Goal: Information Seeking & Learning: Check status

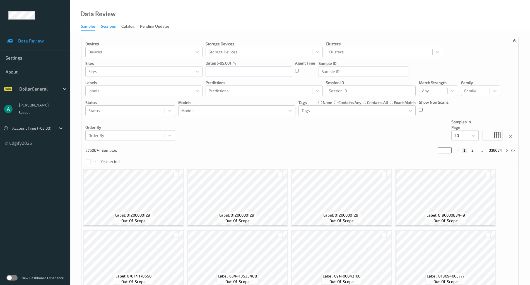
click at [108, 28] on div "Sessions" at bounding box center [108, 26] width 15 height 7
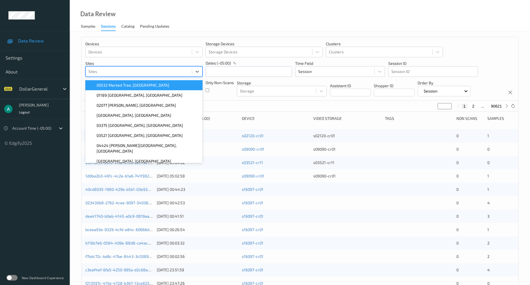
click at [139, 70] on div at bounding box center [138, 71] width 101 height 7
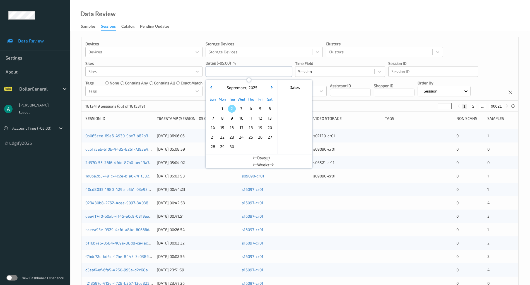
click at [211, 71] on input "text" at bounding box center [249, 71] width 87 height 11
click at [251, 117] on span "11" at bounding box center [251, 118] width 8 height 8
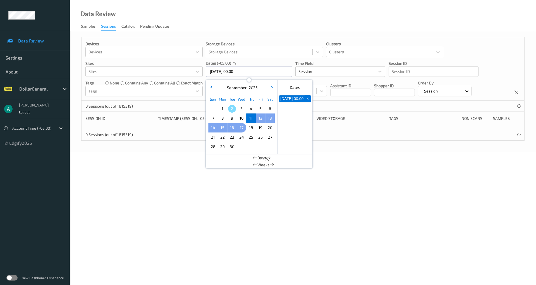
click at [239, 126] on span "17" at bounding box center [241, 128] width 8 height 8
click at [326, 37] on div "Devices Devices Storage Devices Storage Devices Clusters Clusters Sites Sites d…" at bounding box center [302, 68] width 443 height 63
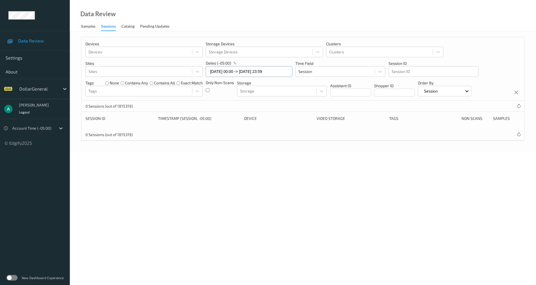
click at [223, 70] on input "11/09/2025 00:00 -> 17/09/2025 23:59" at bounding box center [249, 71] width 87 height 11
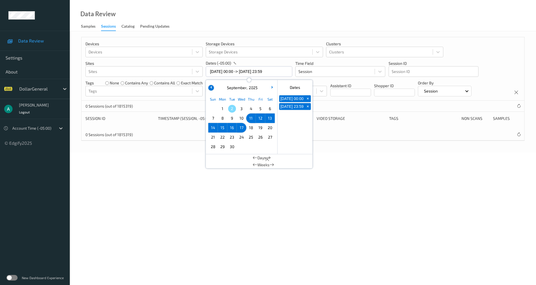
click at [212, 88] on button "button" at bounding box center [211, 88] width 6 height 6
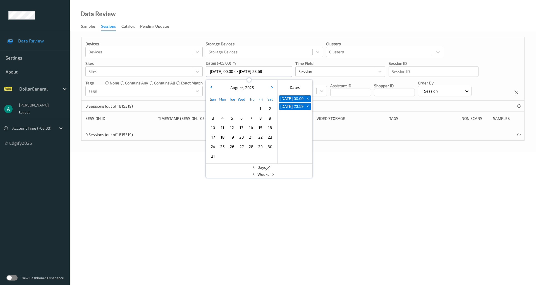
click at [220, 126] on span "11" at bounding box center [222, 128] width 8 height 8
click at [215, 135] on span "17" at bounding box center [213, 137] width 8 height 8
type input "11/08/2025 00:00 -> 17/08/2025 23:59"
click at [163, 158] on body "Data Review Settings About DollarGeneral Ariel Hasson Logout Account Time (-05:…" at bounding box center [268, 142] width 536 height 285
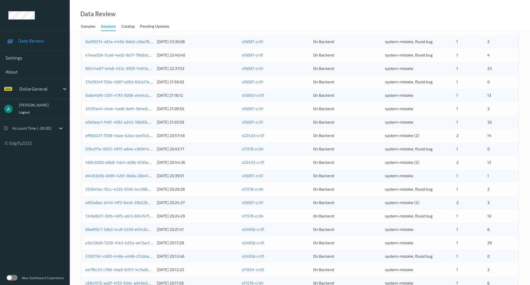
scroll to position [134, 0]
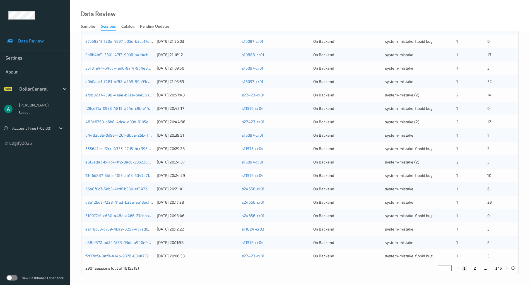
click at [444, 266] on input "*" at bounding box center [445, 268] width 14 height 6
type input "**"
type input "*"
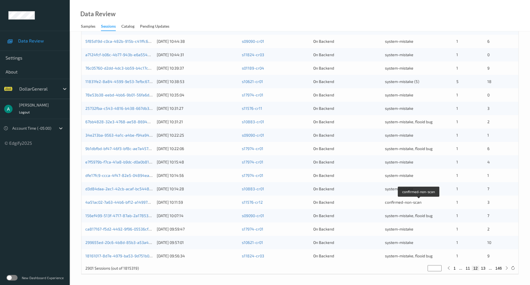
type input "*"
type input "**"
type input "***"
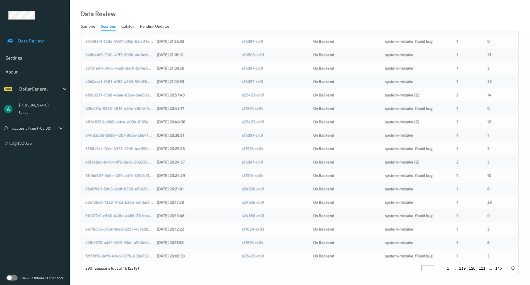
click at [461, 267] on button "119" at bounding box center [463, 267] width 10 height 5
type input "***"
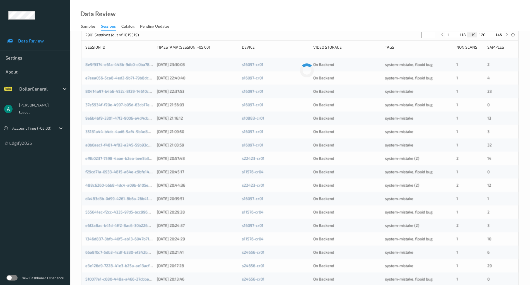
scroll to position [0, 0]
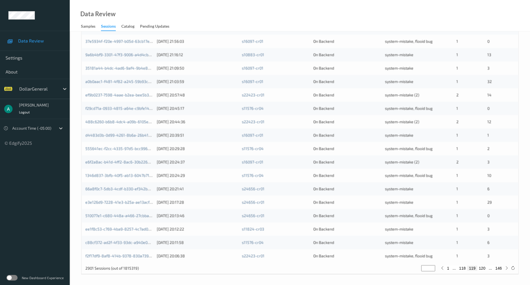
click at [462, 266] on button "118" at bounding box center [463, 267] width 10 height 5
type input "***"
click at [462, 266] on button "117" at bounding box center [463, 267] width 10 height 5
type input "***"
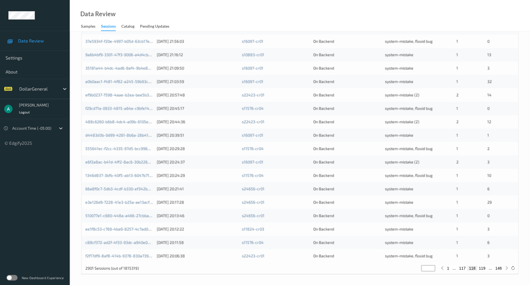
type input "***"
click at [462, 266] on button "116" at bounding box center [463, 267] width 10 height 5
type input "***"
click at [462, 267] on button "115" at bounding box center [463, 267] width 10 height 5
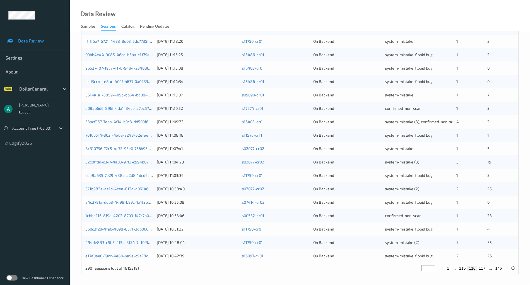
type input "***"
click at [462, 266] on button "114" at bounding box center [463, 267] width 10 height 5
type input "***"
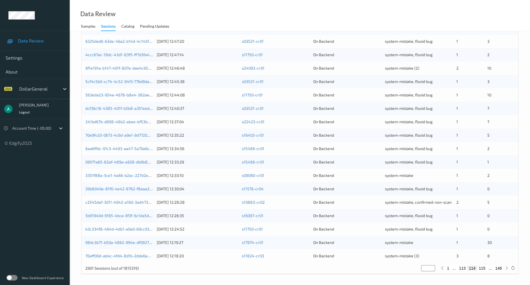
click at [461, 268] on button "113" at bounding box center [463, 267] width 10 height 5
type input "***"
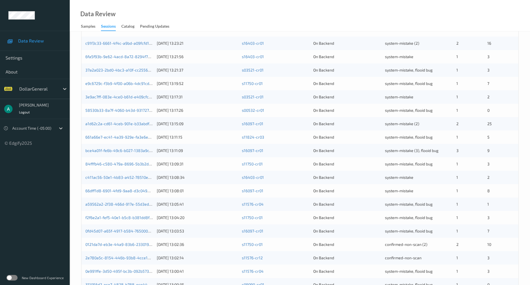
scroll to position [134, 0]
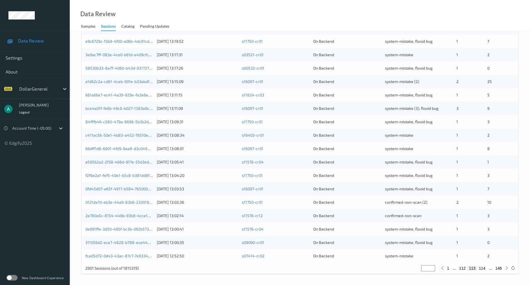
click at [440, 267] on div at bounding box center [442, 268] width 6 height 6
type input "***"
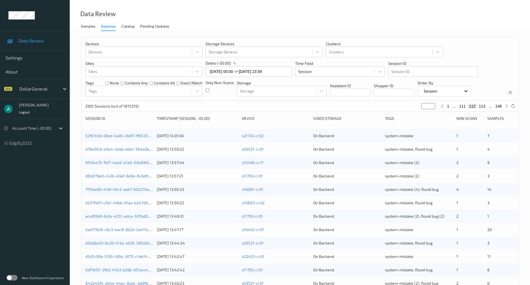
click at [450, 104] on button "1" at bounding box center [448, 106] width 6 height 5
type input "*"
click at [443, 104] on input "*" at bounding box center [445, 106] width 14 height 6
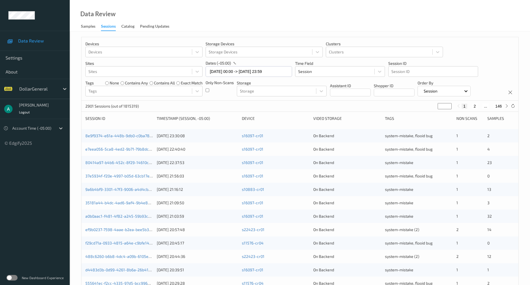
type input "**"
type input "***"
type input "**"
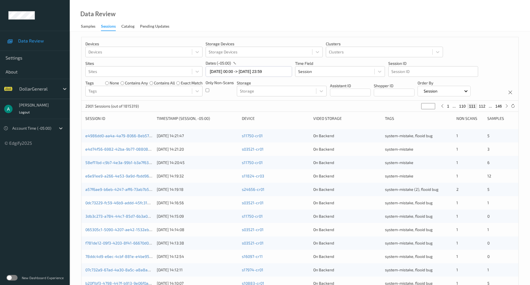
type input "**"
type input "*"
type input "**"
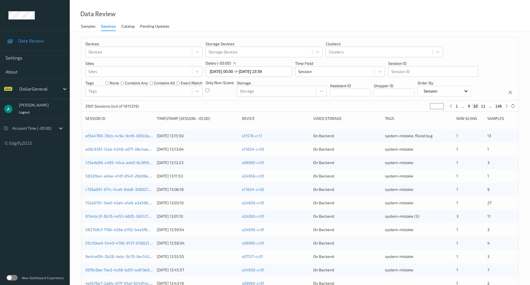
type input "***"
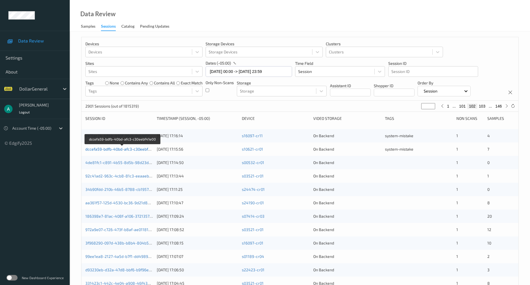
type input "***"
click at [128, 149] on link "dccefa59-bdfb-40bd-afc3-c30eebf41e00" at bounding box center [122, 148] width 74 height 5
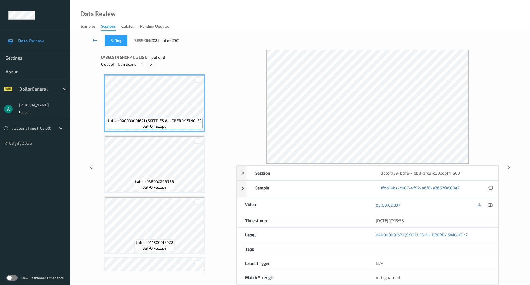
click at [150, 65] on icon at bounding box center [151, 64] width 5 height 5
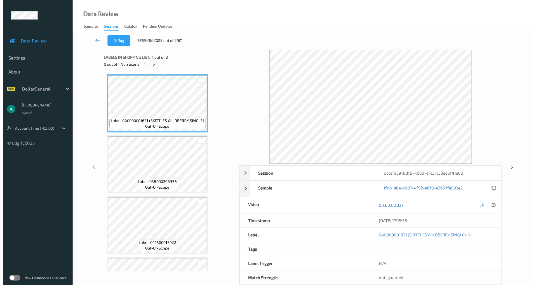
scroll to position [290, 0]
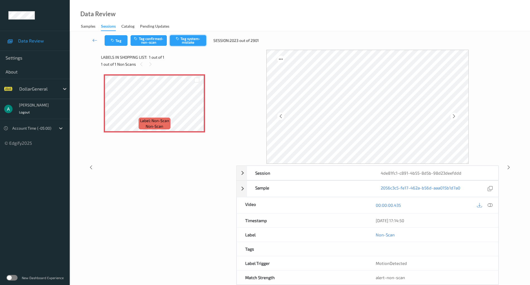
click at [180, 37] on icon "button" at bounding box center [178, 39] width 5 height 4
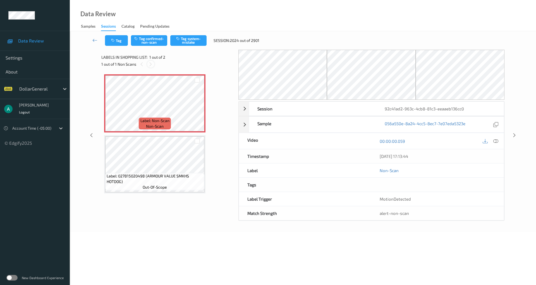
click at [151, 64] on icon at bounding box center [150, 64] width 5 height 5
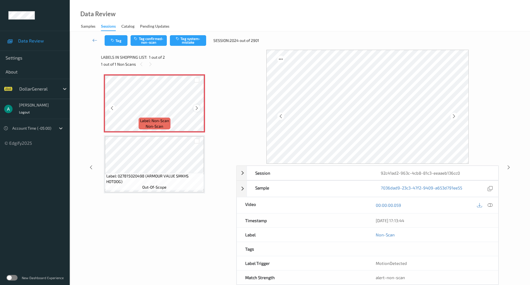
click at [196, 107] on icon at bounding box center [196, 107] width 5 height 5
click at [195, 45] on button "Tag system-mistake" at bounding box center [188, 40] width 36 height 11
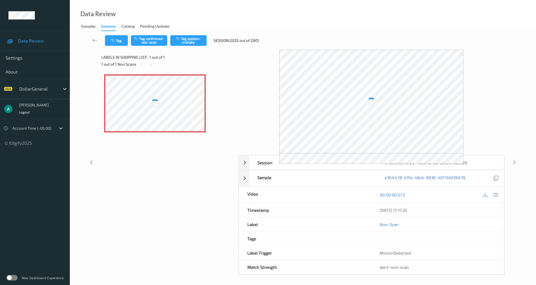
click at [158, 93] on div at bounding box center [154, 103] width 99 height 56
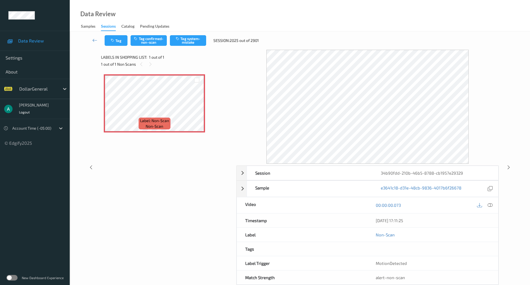
click at [192, 46] on div "Tag Tag confirmed-non-scan Tag system-mistake Session: 2025 out of 2901" at bounding box center [300, 40] width 438 height 18
click at [193, 44] on button "Tag system-mistake" at bounding box center [188, 40] width 36 height 11
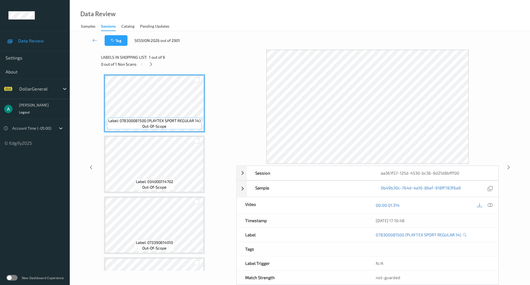
click at [152, 68] on div "0 out of 1 Non Scans" at bounding box center [166, 64] width 131 height 7
click at [151, 64] on icon at bounding box center [151, 64] width 5 height 5
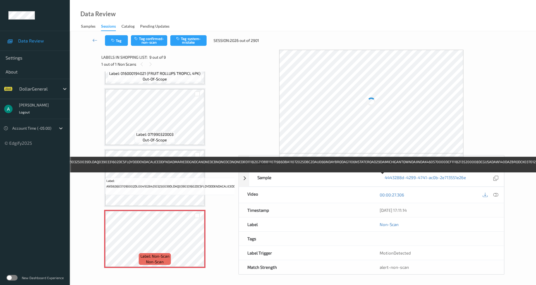
click at [161, 178] on span "Label: ANSI636037090002DL00410284ZI03250039DLDAQ0390331602DCSFLOYDDDENDACALICED…" at bounding box center [380, 183] width 549 height 11
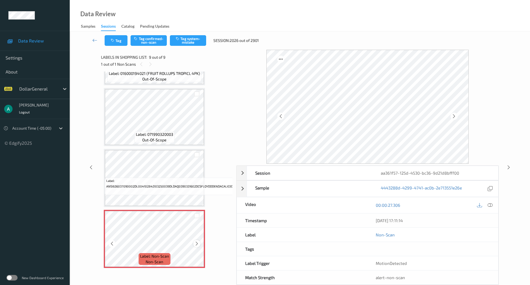
click at [199, 241] on icon at bounding box center [196, 243] width 5 height 5
click at [152, 178] on span "Label: ANSI636037090002DL00410284ZI03250039DLDAQ0390331602DCSFLOYDDDENDACALICED…" at bounding box center [380, 183] width 549 height 11
click at [193, 36] on button "Tag system-mistake" at bounding box center [188, 40] width 36 height 11
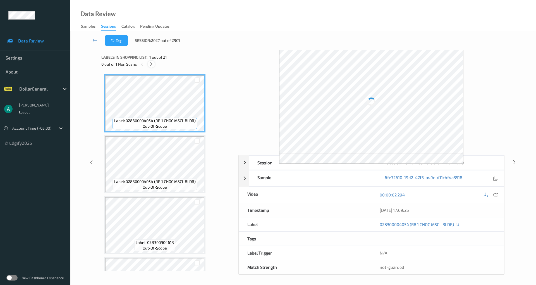
click at [150, 65] on icon at bounding box center [151, 64] width 5 height 5
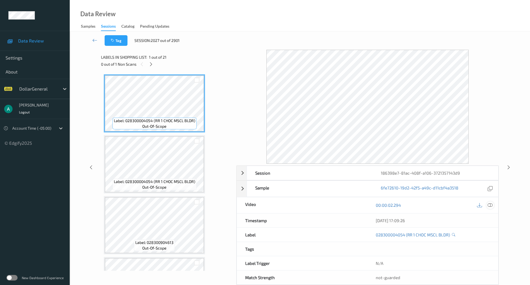
click at [491, 204] on icon at bounding box center [490, 204] width 5 height 5
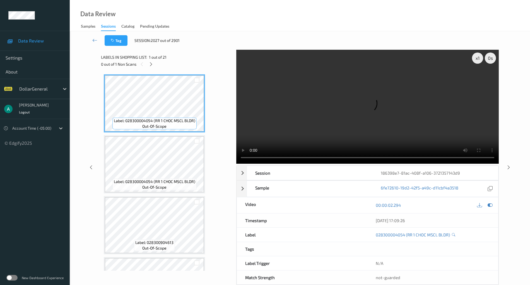
click at [319, 105] on video at bounding box center [367, 107] width 263 height 114
click at [480, 56] on div "x 1" at bounding box center [477, 57] width 11 height 11
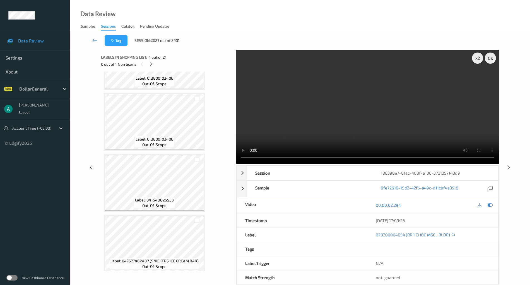
scroll to position [260, 0]
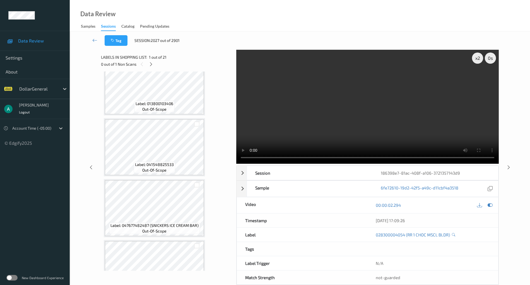
click at [398, 97] on video at bounding box center [367, 107] width 263 height 114
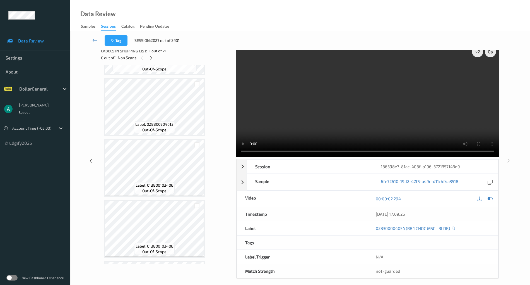
scroll to position [10, 0]
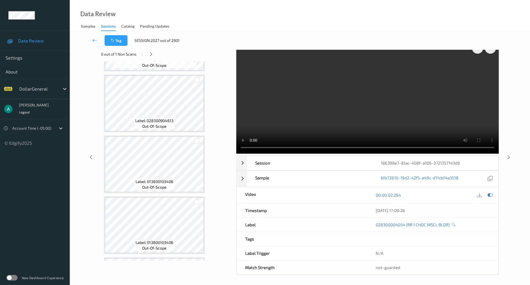
drag, startPoint x: 300, startPoint y: 94, endPoint x: 313, endPoint y: 97, distance: 13.1
click at [301, 94] on video at bounding box center [367, 97] width 263 height 114
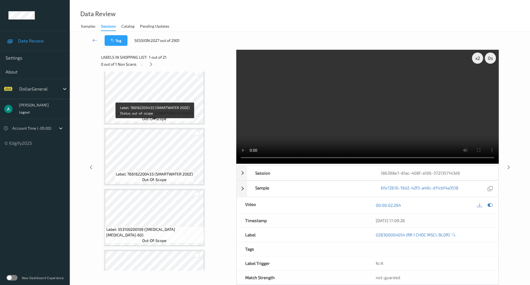
scroll to position [558, 0]
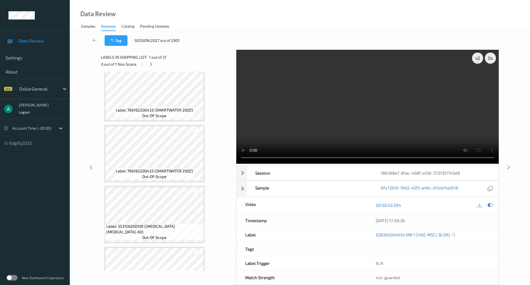
click at [305, 111] on video at bounding box center [367, 107] width 263 height 114
click at [494, 202] on div "00:00:02.294" at bounding box center [432, 205] width 131 height 16
click at [493, 203] on icon at bounding box center [490, 204] width 5 height 5
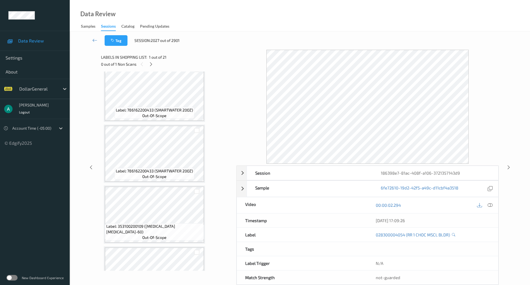
scroll to position [818, 0]
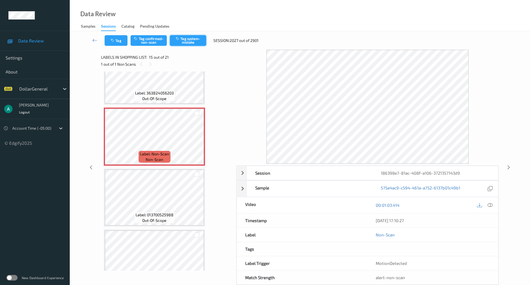
click at [195, 43] on button "Tag system-mistake" at bounding box center [188, 40] width 36 height 11
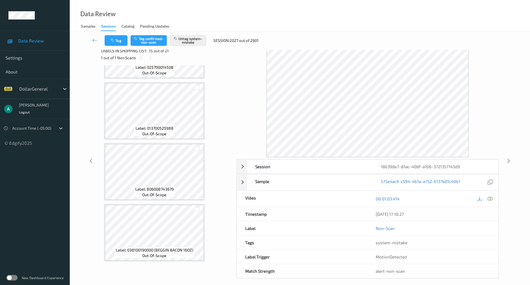
scroll to position [10, 0]
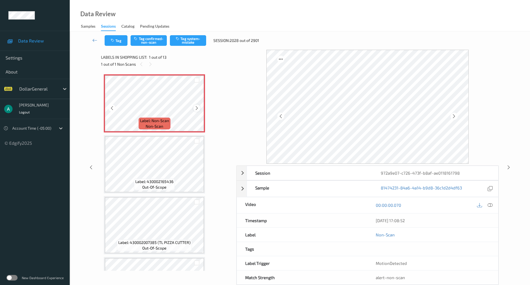
click at [197, 107] on icon at bounding box center [196, 107] width 5 height 5
click at [193, 42] on button "Tag system-mistake" at bounding box center [188, 40] width 36 height 11
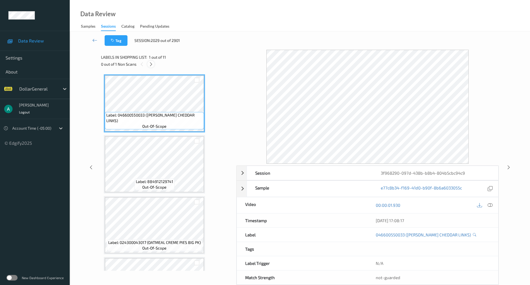
click at [150, 61] on div at bounding box center [150, 64] width 7 height 7
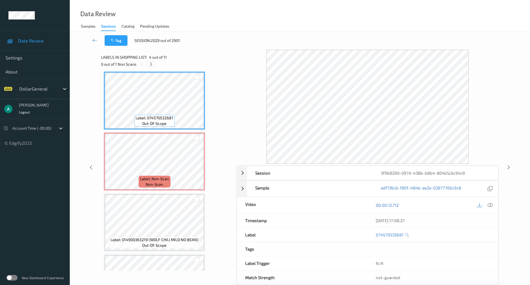
click at [151, 65] on icon at bounding box center [151, 64] width 5 height 5
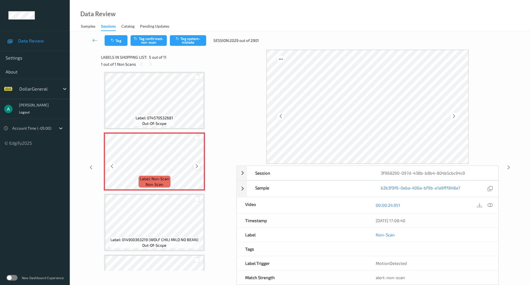
click at [198, 164] on icon at bounding box center [196, 166] width 5 height 5
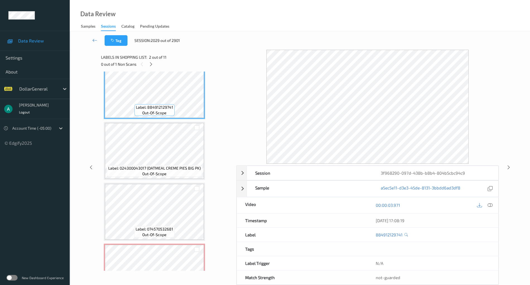
scroll to position [0, 0]
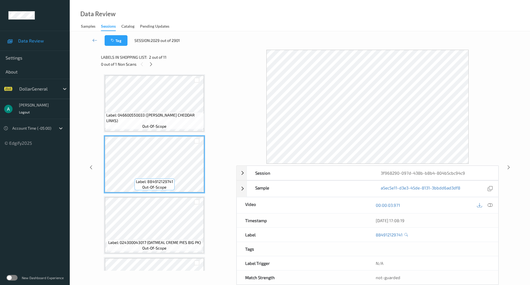
click at [166, 118] on span "Label: 046600550033 (ECKRICH CHEDDAR LINKS)" at bounding box center [154, 117] width 96 height 11
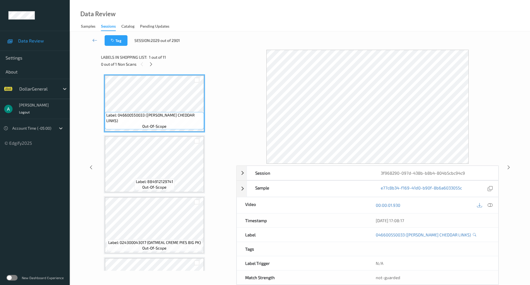
click at [494, 201] on div at bounding box center [485, 205] width 18 height 8
click at [490, 205] on icon at bounding box center [490, 204] width 5 height 5
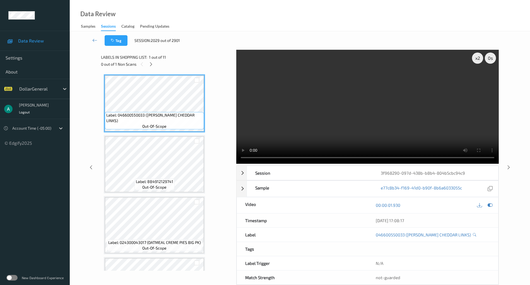
click at [336, 105] on video at bounding box center [367, 107] width 263 height 114
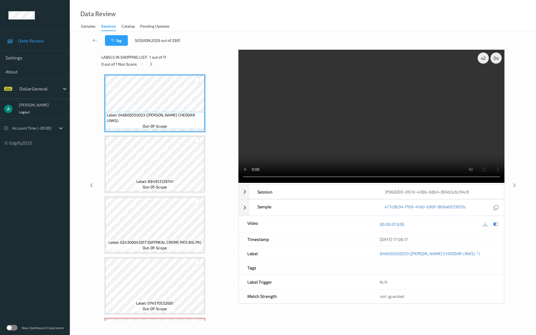
click at [274, 183] on video at bounding box center [371, 116] width 266 height 133
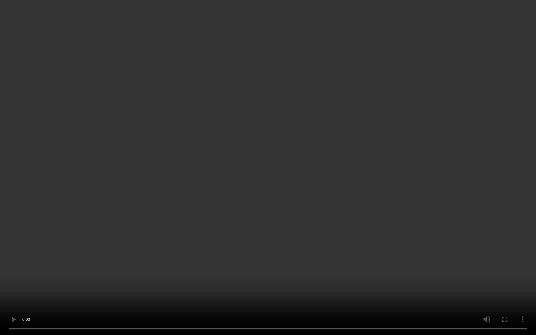
click at [239, 218] on video at bounding box center [268, 167] width 536 height 335
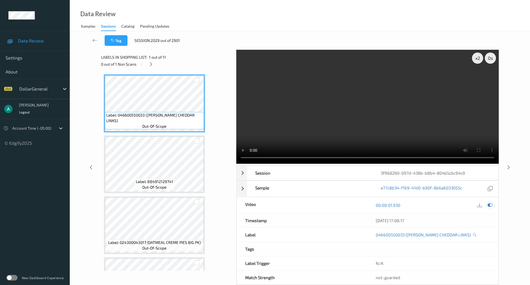
click at [491, 203] on icon at bounding box center [490, 204] width 5 height 5
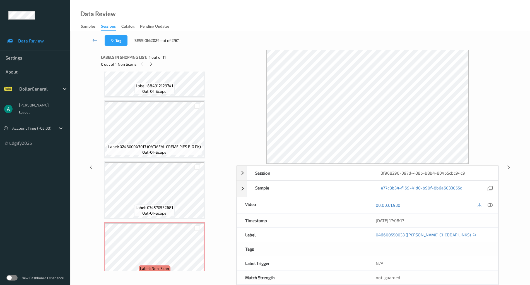
scroll to position [149, 0]
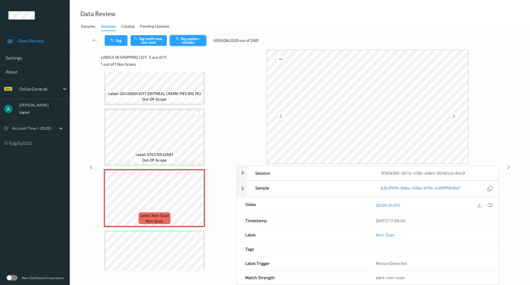
click at [191, 43] on button "Tag system-mistake" at bounding box center [188, 40] width 36 height 11
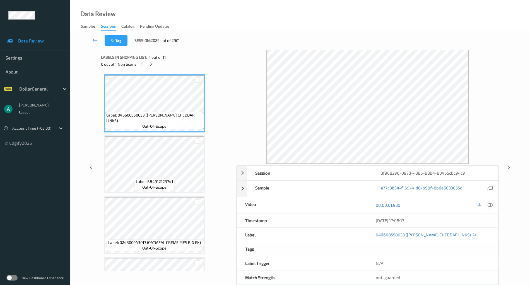
click at [492, 202] on icon at bounding box center [490, 204] width 5 height 5
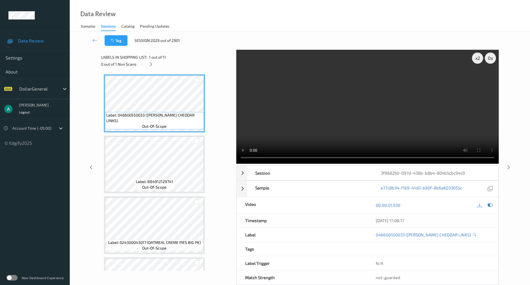
click at [321, 89] on video at bounding box center [367, 107] width 263 height 114
click at [491, 203] on icon at bounding box center [490, 204] width 5 height 5
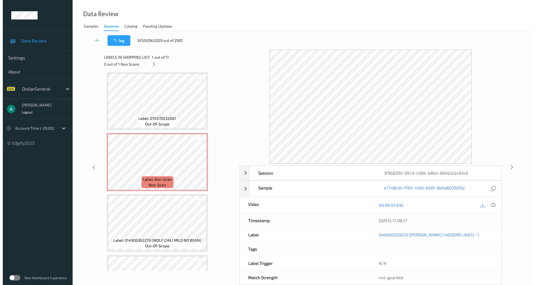
scroll to position [186, 0]
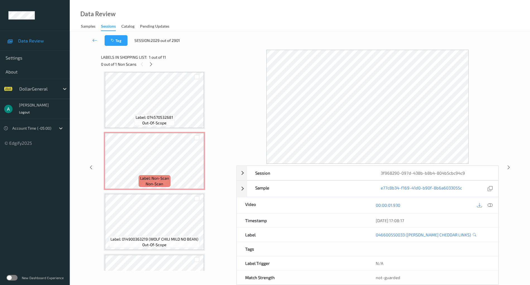
click at [161, 130] on div "Label: 046600550033 (ECKRICH CHEDDAR LINKS) out-of-scope Label: 884912129741 ou…" at bounding box center [167, 221] width 126 height 666
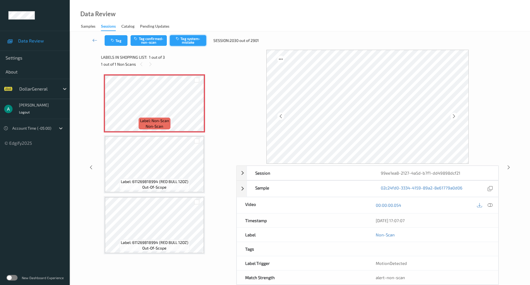
click at [186, 40] on button "Tag system-mistake" at bounding box center [188, 40] width 36 height 11
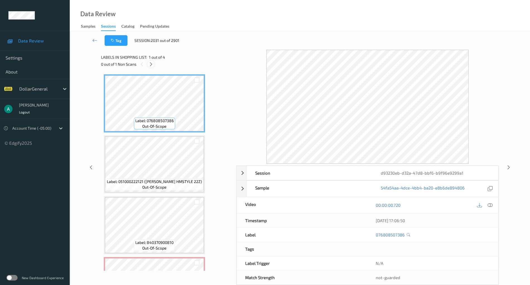
click at [151, 66] on icon at bounding box center [151, 64] width 5 height 5
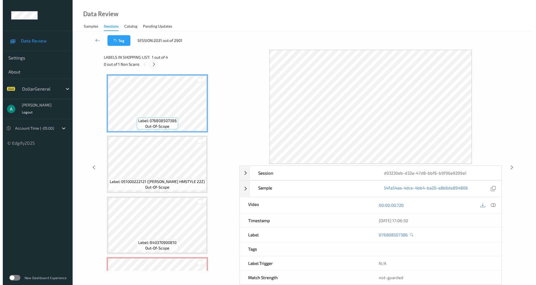
scroll to position [47, 0]
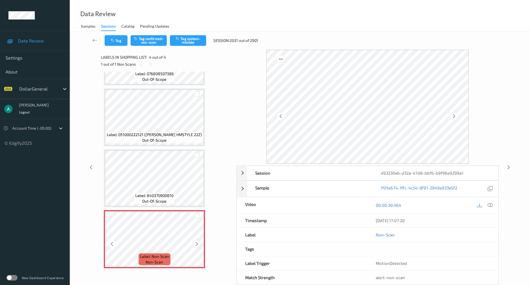
click at [197, 243] on icon at bounding box center [196, 243] width 5 height 5
click at [187, 44] on button "Tag system-mistake" at bounding box center [188, 40] width 36 height 11
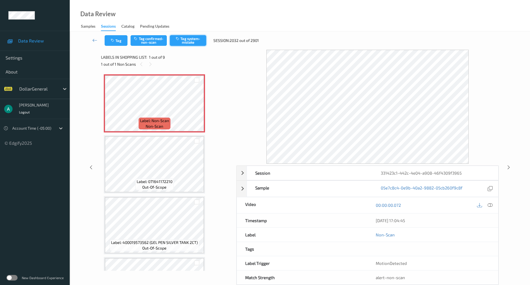
click at [196, 39] on button "Tag system-mistake" at bounding box center [188, 40] width 36 height 11
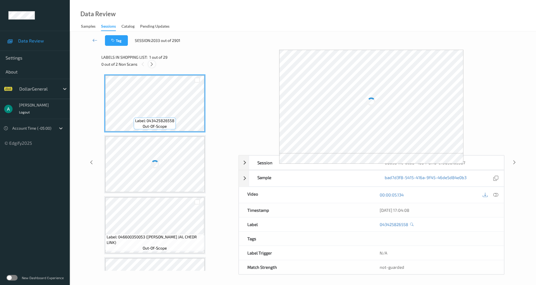
click at [150, 63] on icon at bounding box center [151, 64] width 5 height 5
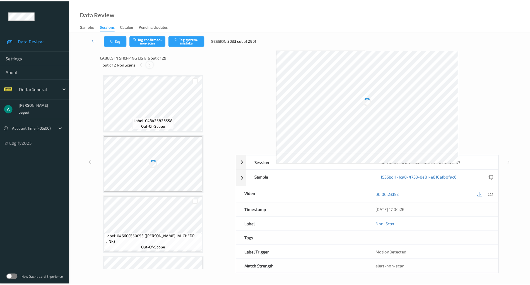
scroll to position [246, 0]
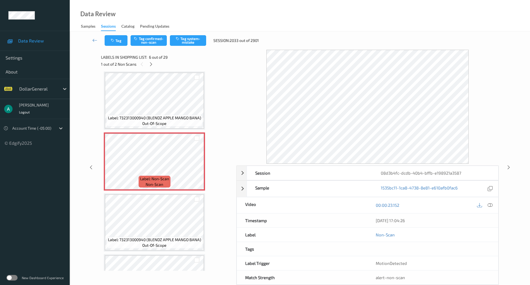
click at [172, 119] on span "Label: 732313000940 (BLENDZ APPLE MANGO BANA)" at bounding box center [154, 118] width 93 height 6
click at [192, 41] on button "Tag system-mistake" at bounding box center [188, 40] width 36 height 11
click at [150, 63] on icon at bounding box center [151, 64] width 5 height 5
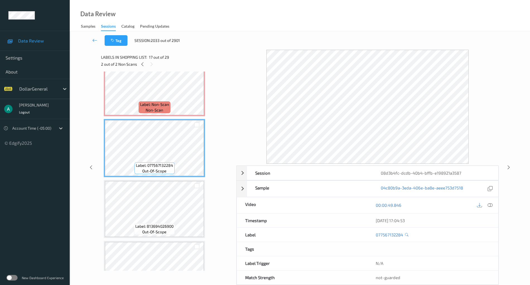
scroll to position [854, 0]
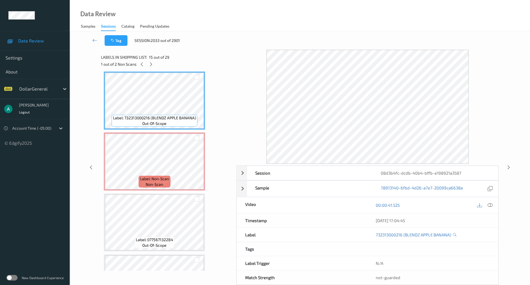
click at [489, 205] on icon at bounding box center [490, 204] width 5 height 5
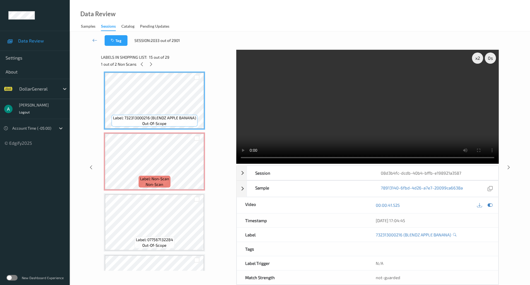
click at [331, 135] on video at bounding box center [367, 107] width 263 height 114
click at [480, 59] on div "x 1" at bounding box center [477, 57] width 11 height 11
click at [376, 89] on video at bounding box center [367, 107] width 263 height 114
click at [491, 205] on icon at bounding box center [490, 204] width 5 height 5
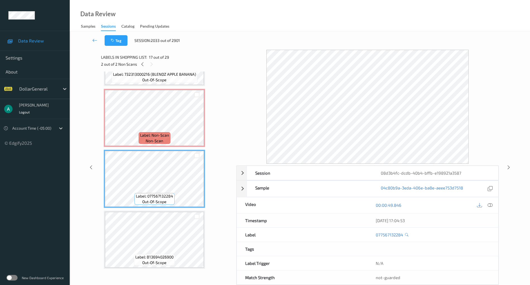
scroll to position [892, 0]
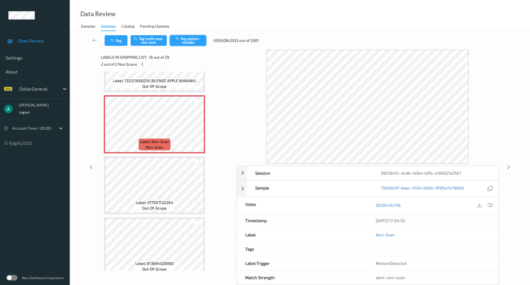
click at [191, 38] on button "Tag system-mistake" at bounding box center [188, 40] width 36 height 11
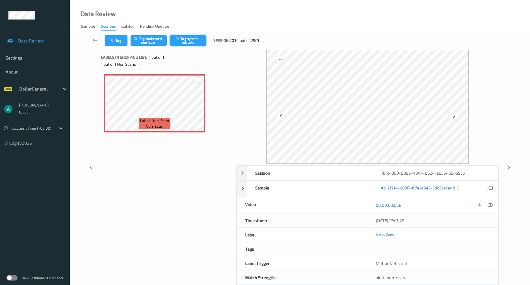
click at [195, 38] on button "Tag system-mistake" at bounding box center [188, 40] width 36 height 11
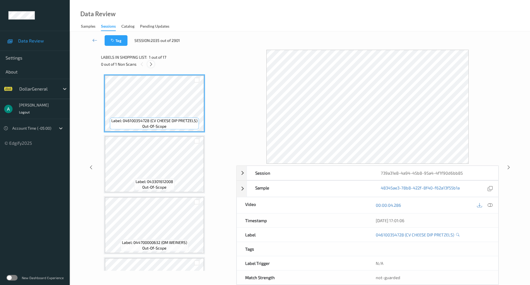
click at [152, 64] on icon at bounding box center [151, 64] width 5 height 5
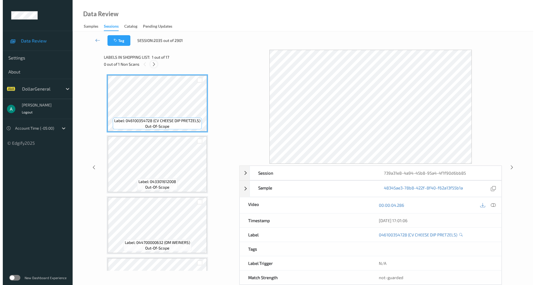
scroll to position [838, 0]
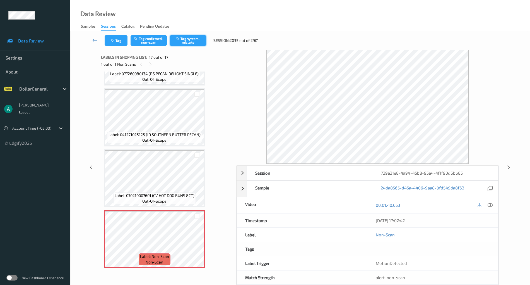
click at [196, 43] on button "Tag system-mistake" at bounding box center [188, 40] width 36 height 11
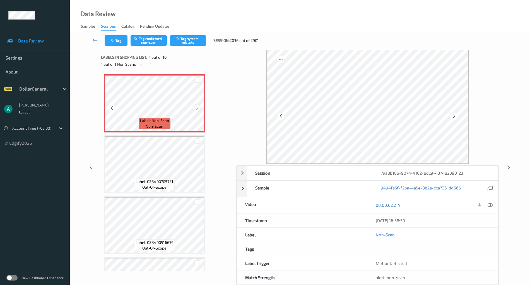
click at [197, 108] on icon at bounding box center [196, 107] width 5 height 5
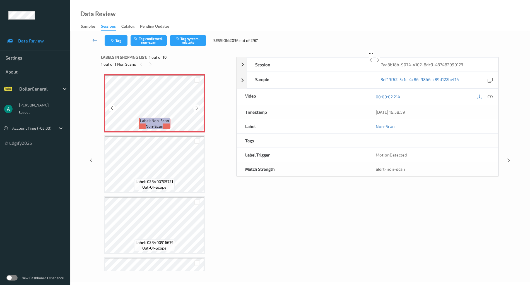
click at [197, 108] on icon at bounding box center [196, 107] width 5 height 5
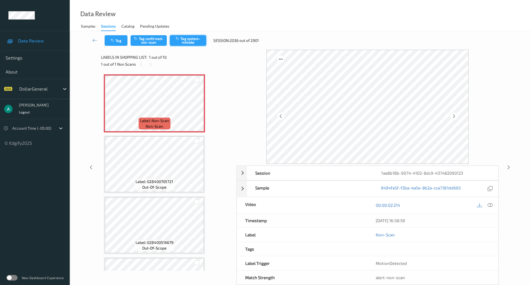
click at [186, 42] on button "Tag system-mistake" at bounding box center [188, 40] width 36 height 11
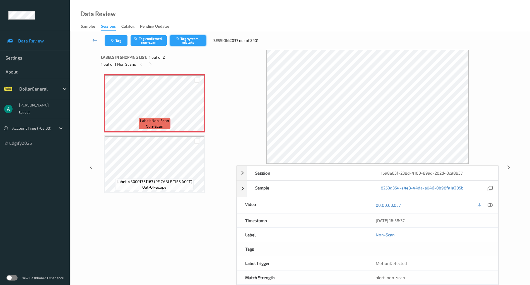
click at [195, 40] on button "Tag system-mistake" at bounding box center [188, 40] width 36 height 11
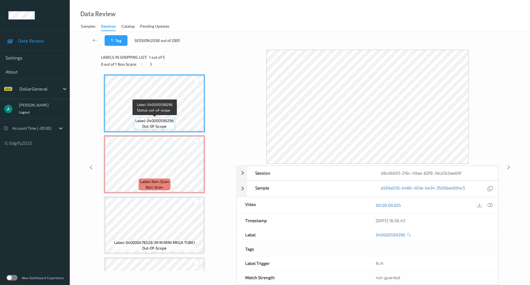
click at [152, 125] on span "out-of-scope" at bounding box center [154, 126] width 24 height 6
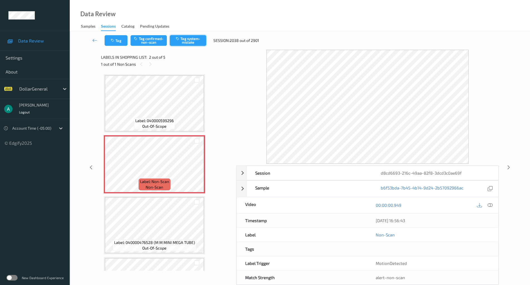
click at [190, 43] on button "Tag system-mistake" at bounding box center [188, 40] width 36 height 11
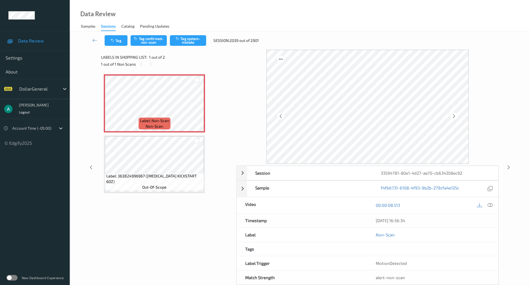
click at [492, 208] on div at bounding box center [485, 205] width 18 height 8
click at [491, 205] on icon at bounding box center [490, 204] width 5 height 5
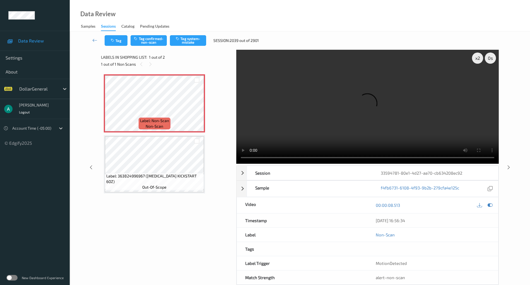
click at [342, 92] on video at bounding box center [367, 107] width 263 height 114
click at [489, 203] on icon at bounding box center [490, 204] width 5 height 5
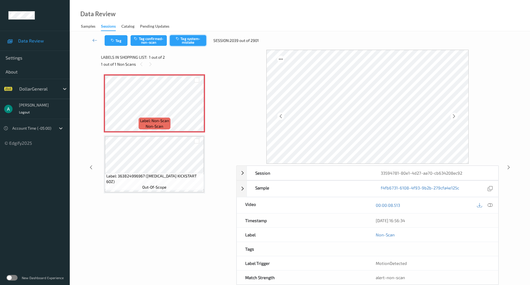
click at [200, 41] on button "Tag system-mistake" at bounding box center [188, 40] width 36 height 11
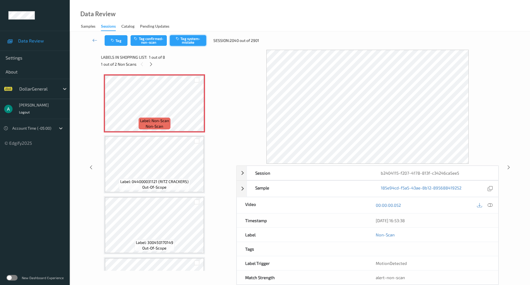
click at [185, 37] on button "Tag system-mistake" at bounding box center [188, 40] width 36 height 11
click at [152, 65] on icon at bounding box center [151, 64] width 5 height 5
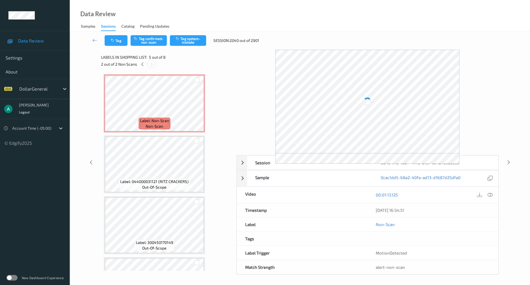
scroll to position [185, 0]
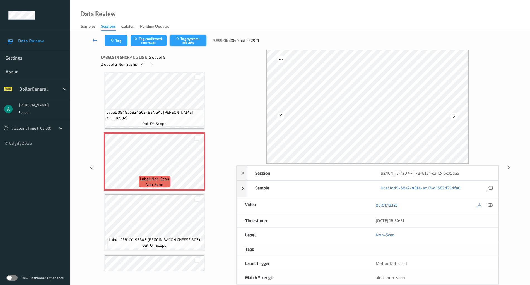
click at [195, 40] on button "Tag system-mistake" at bounding box center [188, 40] width 36 height 11
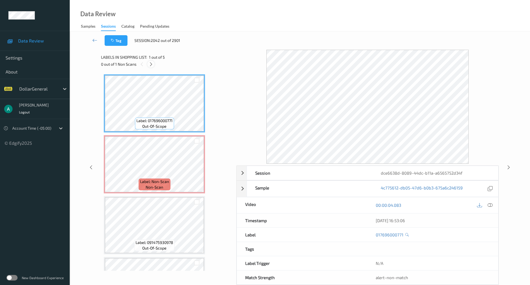
click at [149, 64] on icon at bounding box center [151, 64] width 5 height 5
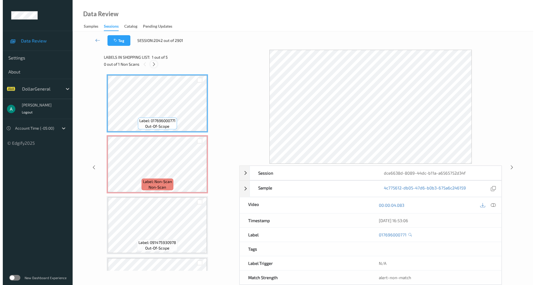
scroll to position [3, 0]
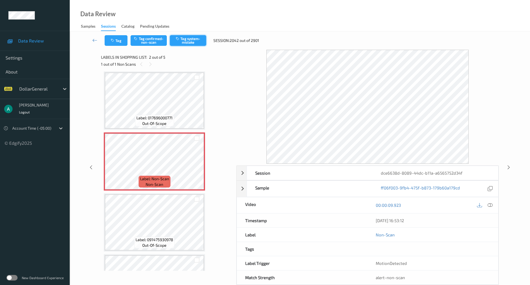
click at [186, 37] on button "Tag system-mistake" at bounding box center [188, 40] width 36 height 11
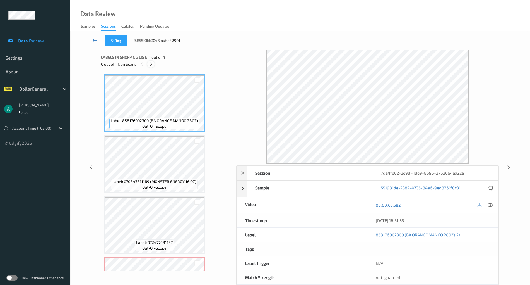
click at [153, 61] on div at bounding box center [150, 64] width 7 height 7
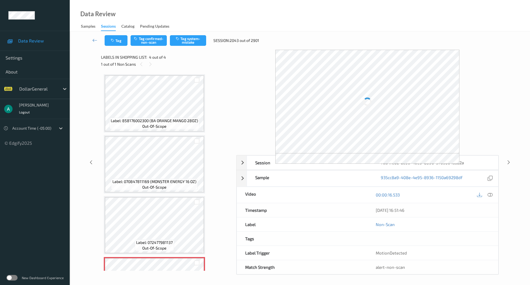
scroll to position [47, 0]
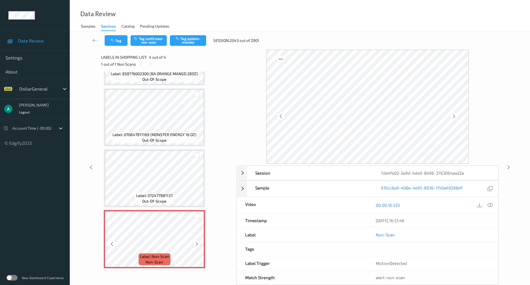
click at [198, 243] on icon at bounding box center [196, 243] width 5 height 5
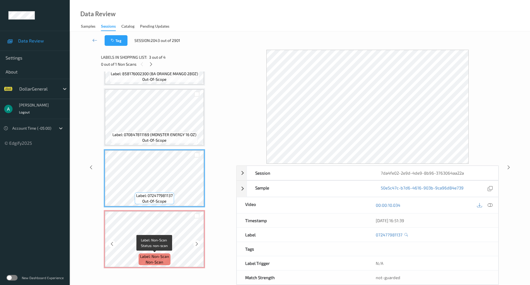
click at [169, 255] on span "Label: Non-Scan" at bounding box center [154, 256] width 29 height 6
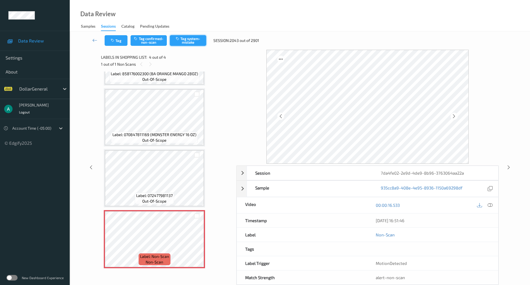
click at [199, 44] on button "Tag system-mistake" at bounding box center [188, 40] width 36 height 11
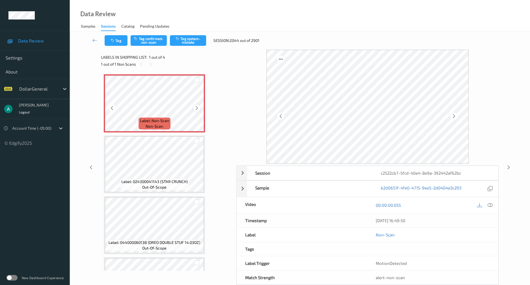
click at [199, 106] on icon at bounding box center [196, 107] width 5 height 5
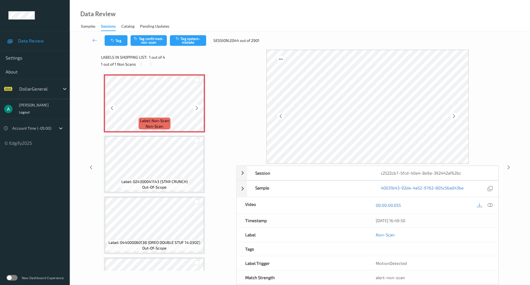
click at [199, 106] on icon at bounding box center [196, 107] width 5 height 5
click at [184, 41] on button "Tag system-mistake" at bounding box center [188, 40] width 36 height 11
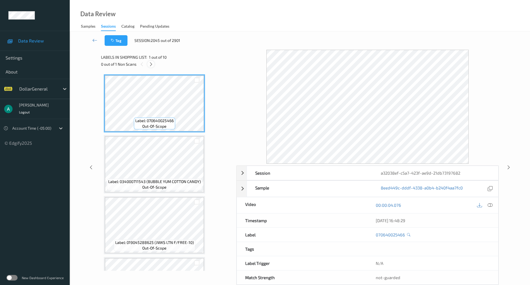
click at [149, 63] on icon at bounding box center [151, 64] width 5 height 5
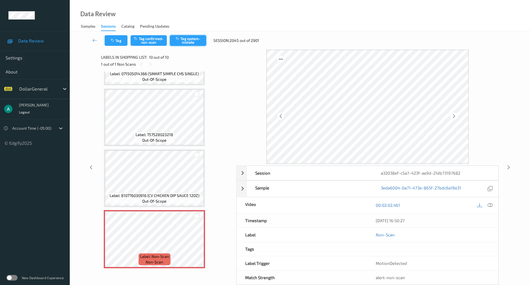
click at [191, 41] on button "Tag system-mistake" at bounding box center [188, 40] width 36 height 11
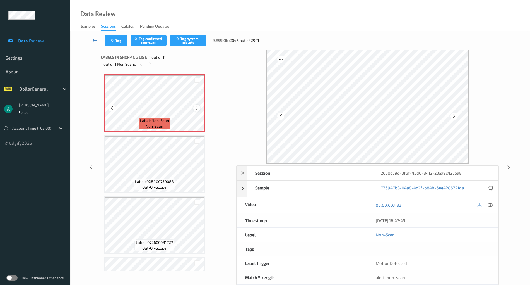
click at [197, 108] on icon at bounding box center [196, 107] width 5 height 5
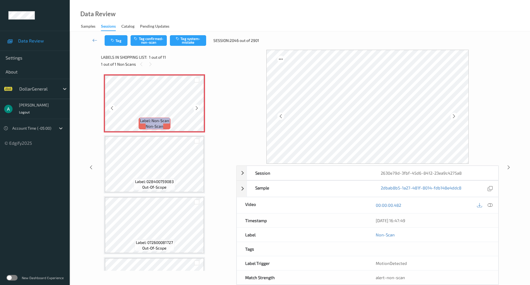
click at [197, 108] on icon at bounding box center [196, 107] width 5 height 5
click at [197, 40] on button "Tag system-mistake" at bounding box center [188, 40] width 36 height 11
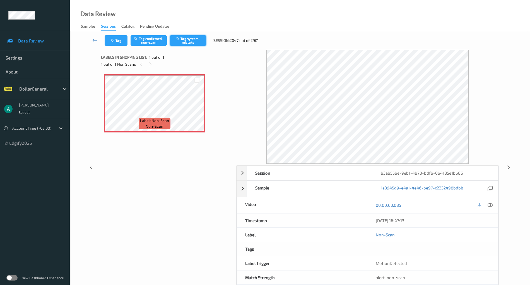
click at [182, 36] on button "Tag system-mistake" at bounding box center [188, 40] width 36 height 11
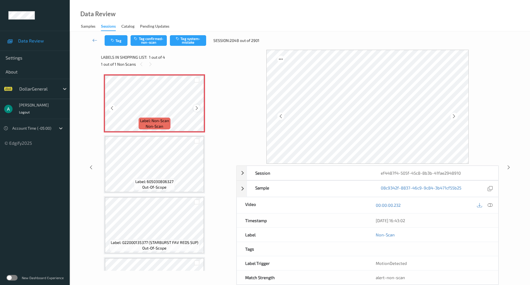
click at [199, 106] on div at bounding box center [196, 107] width 7 height 7
click at [199, 107] on div at bounding box center [196, 107] width 7 height 7
click at [198, 39] on button "Tag system-mistake" at bounding box center [188, 40] width 36 height 11
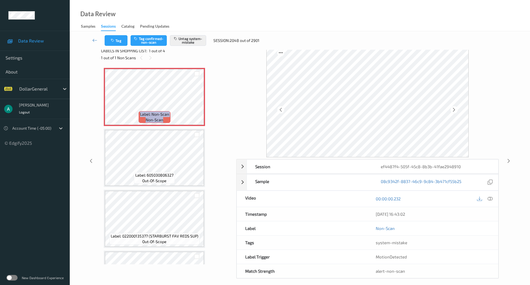
scroll to position [10, 0]
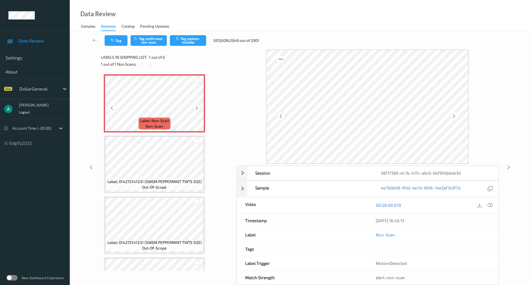
click at [196, 108] on icon at bounding box center [196, 107] width 5 height 5
click at [184, 40] on button "Tag system-mistake" at bounding box center [188, 40] width 36 height 11
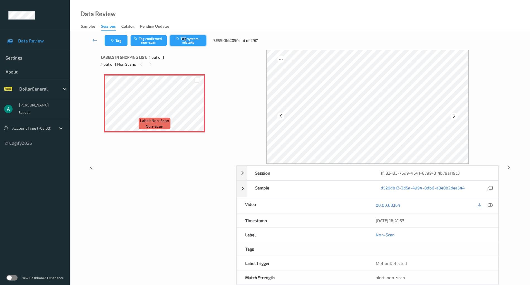
drag, startPoint x: 187, startPoint y: 33, endPoint x: 180, endPoint y: 39, distance: 9.1
click at [180, 39] on div "Tag Tag confirmed-non-scan Tag system-mistake Session: 2050 out of 2901" at bounding box center [300, 40] width 438 height 18
click at [180, 39] on icon "button" at bounding box center [178, 39] width 5 height 4
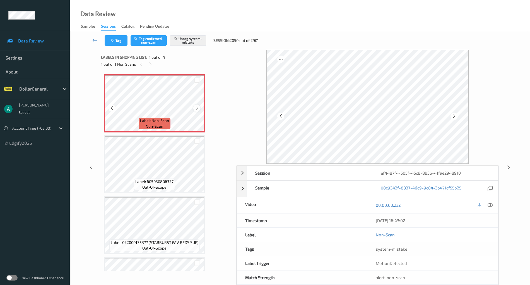
click at [198, 108] on icon at bounding box center [196, 107] width 5 height 5
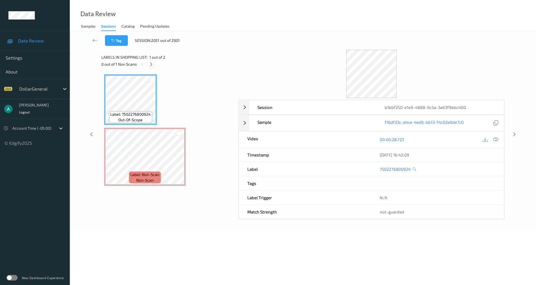
click at [154, 63] on div at bounding box center [151, 64] width 7 height 7
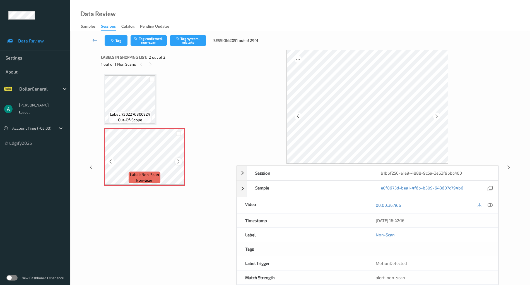
click at [179, 162] on icon at bounding box center [178, 161] width 5 height 5
click at [123, 112] on span "Label: 7502276800924" at bounding box center [130, 114] width 40 height 6
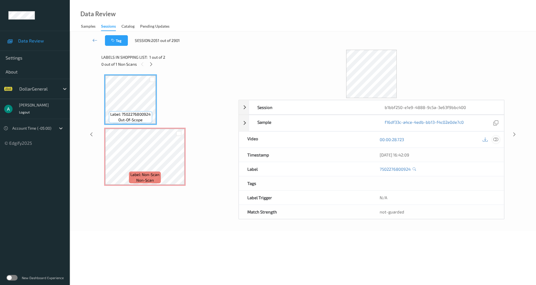
click at [494, 138] on icon at bounding box center [495, 139] width 5 height 5
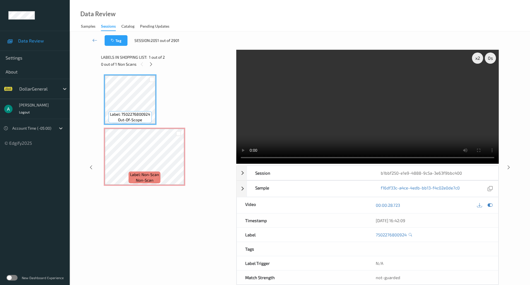
click at [361, 92] on video at bounding box center [367, 107] width 263 height 114
click at [343, 110] on video at bounding box center [367, 107] width 263 height 114
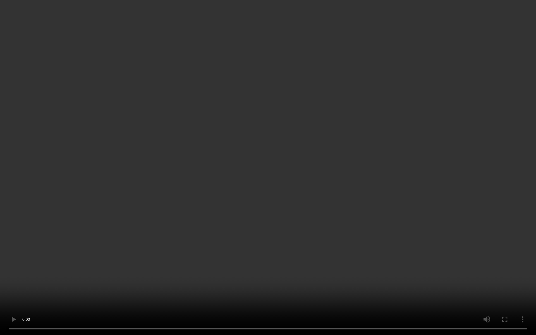
click at [258, 206] on video at bounding box center [268, 167] width 536 height 335
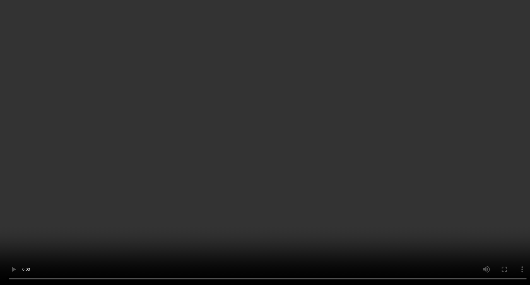
click at [494, 95] on div at bounding box center [491, 91] width 8 height 8
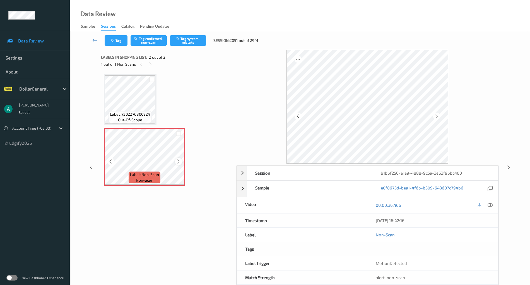
click at [177, 159] on icon at bounding box center [178, 161] width 5 height 5
click at [177, 160] on icon at bounding box center [178, 161] width 5 height 5
click at [489, 205] on icon at bounding box center [490, 204] width 5 height 5
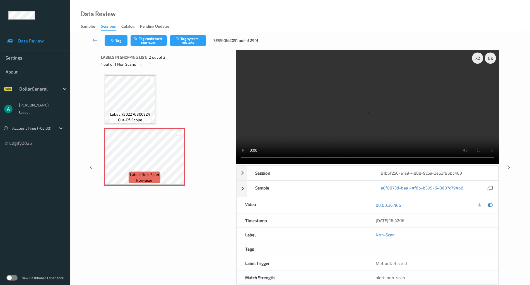
click at [298, 103] on video at bounding box center [367, 107] width 263 height 114
click at [256, 159] on video at bounding box center [367, 107] width 263 height 114
click at [326, 115] on video at bounding box center [367, 107] width 263 height 114
click at [476, 57] on div "x 2" at bounding box center [477, 57] width 11 height 11
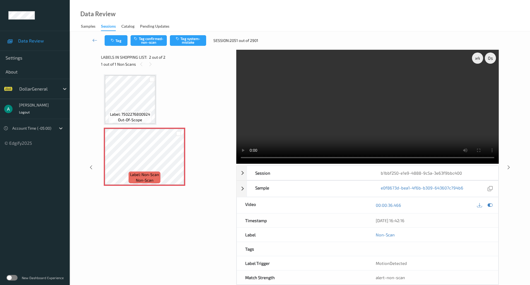
click at [323, 93] on video at bounding box center [367, 107] width 263 height 114
click at [308, 103] on video at bounding box center [367, 107] width 263 height 114
click at [377, 108] on video at bounding box center [367, 107] width 263 height 114
click at [293, 157] on video at bounding box center [367, 107] width 263 height 114
click at [372, 115] on video at bounding box center [367, 107] width 263 height 114
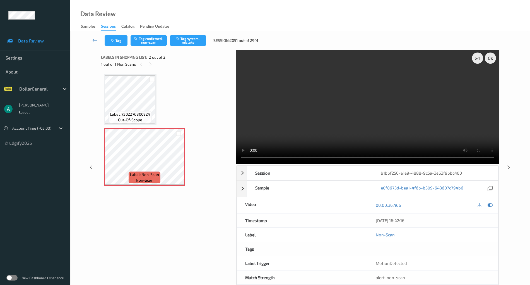
click at [377, 104] on video at bounding box center [367, 107] width 263 height 114
click at [385, 111] on video at bounding box center [367, 107] width 263 height 114
click at [417, 109] on video at bounding box center [367, 107] width 263 height 114
click at [195, 40] on button "Tag system-mistake" at bounding box center [188, 40] width 36 height 11
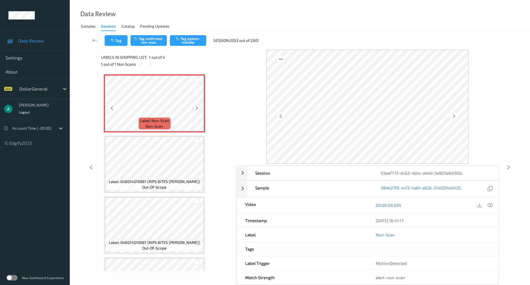
click at [198, 108] on icon at bounding box center [196, 107] width 5 height 5
click at [188, 38] on button "Tag system-mistake" at bounding box center [188, 40] width 36 height 11
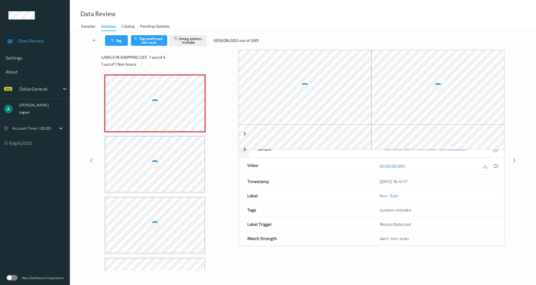
click at [152, 111] on div at bounding box center [154, 103] width 99 height 56
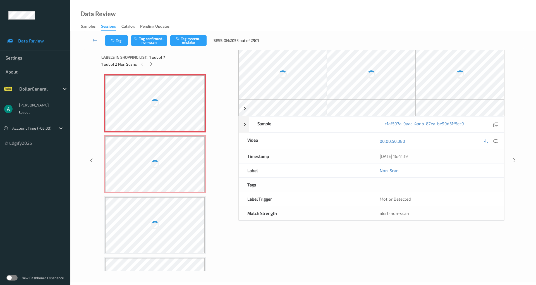
click at [154, 101] on div at bounding box center [155, 103] width 8 height 8
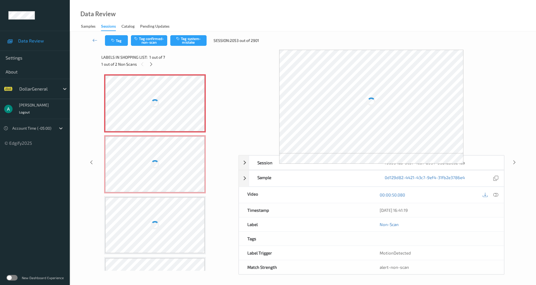
click at [153, 97] on div at bounding box center [154, 103] width 99 height 56
click at [153, 64] on icon at bounding box center [151, 64] width 5 height 5
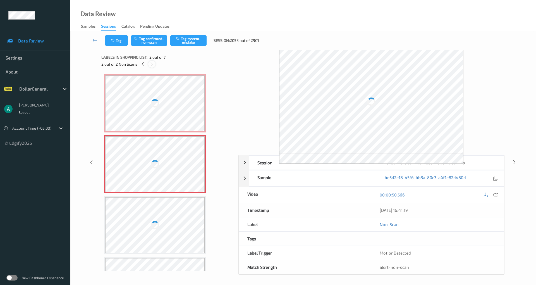
scroll to position [3, 0]
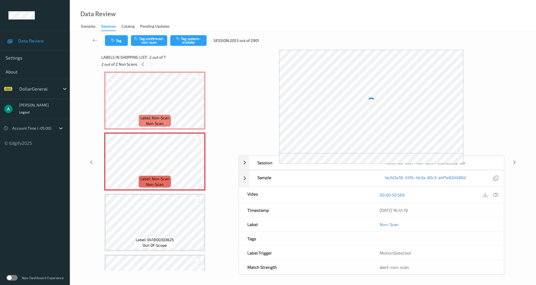
click at [143, 64] on icon at bounding box center [142, 64] width 5 height 5
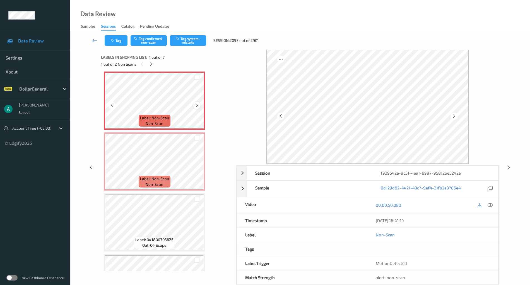
click at [198, 104] on icon at bounding box center [196, 105] width 5 height 5
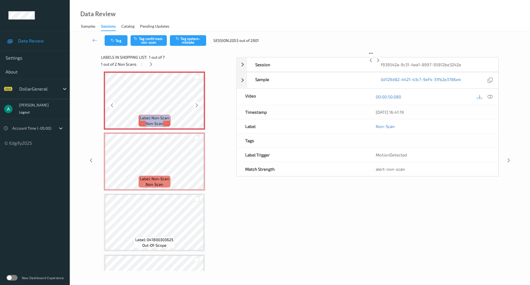
click at [198, 104] on icon at bounding box center [196, 105] width 5 height 5
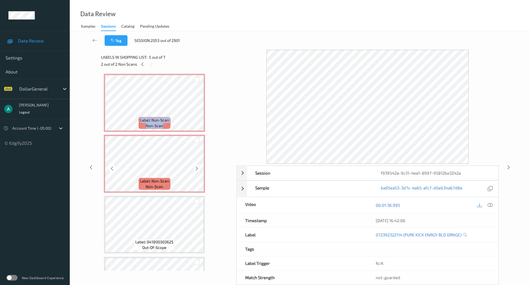
scroll to position [0, 0]
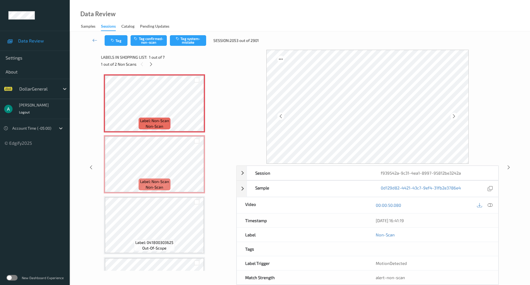
click at [490, 201] on div at bounding box center [491, 205] width 8 height 8
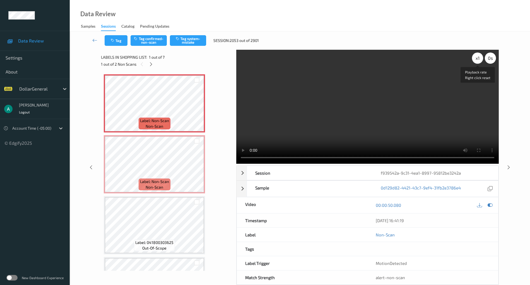
click at [476, 59] on div "x 1" at bounding box center [477, 57] width 11 height 11
click at [339, 104] on video at bounding box center [367, 107] width 263 height 114
click at [333, 127] on video at bounding box center [367, 107] width 263 height 114
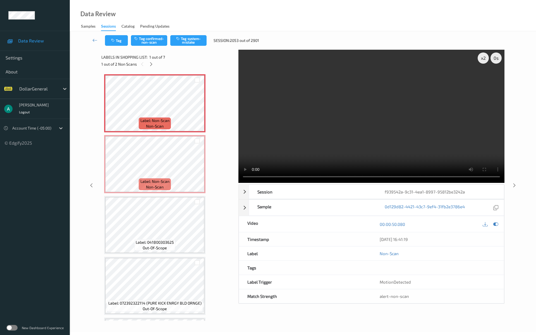
click at [243, 183] on video at bounding box center [371, 116] width 266 height 133
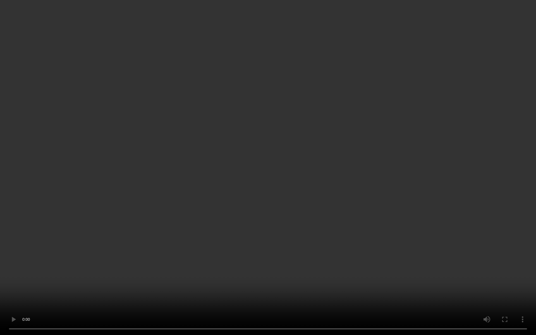
click at [243, 248] on video at bounding box center [268, 167] width 536 height 335
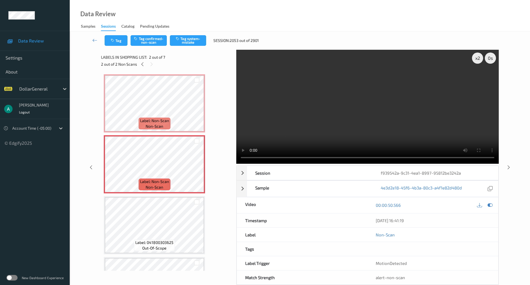
click at [333, 124] on video at bounding box center [367, 107] width 263 height 114
click at [329, 123] on video at bounding box center [367, 107] width 263 height 114
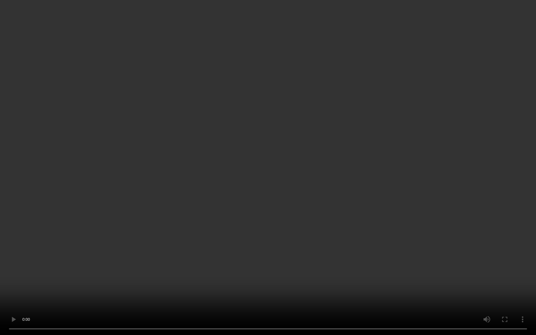
click at [154, 266] on video at bounding box center [268, 167] width 536 height 335
click at [159, 261] on video at bounding box center [268, 167] width 536 height 335
click at [332, 284] on video at bounding box center [268, 167] width 536 height 335
click at [300, 237] on video at bounding box center [268, 167] width 536 height 335
click at [335, 169] on video at bounding box center [268, 167] width 536 height 335
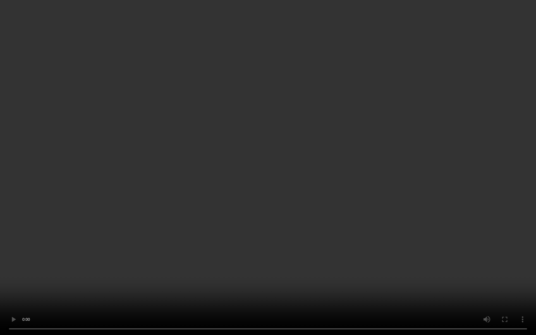
click at [335, 169] on video at bounding box center [268, 167] width 536 height 335
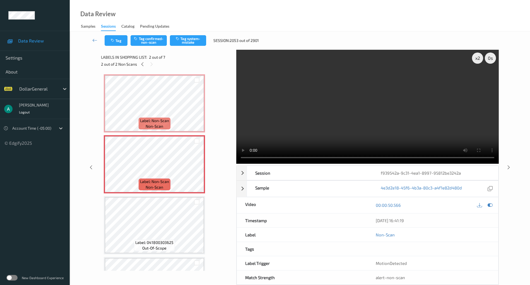
click at [494, 206] on div at bounding box center [485, 205] width 18 height 8
click at [491, 205] on icon at bounding box center [490, 204] width 5 height 5
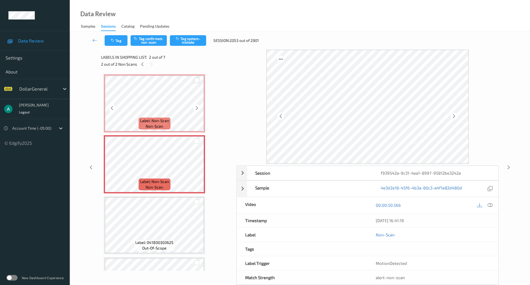
click at [196, 78] on div at bounding box center [196, 80] width 5 height 5
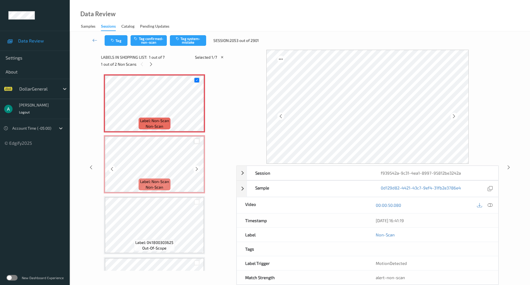
click at [196, 141] on div at bounding box center [196, 140] width 5 height 5
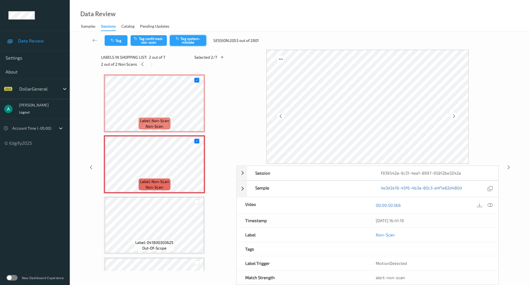
click at [184, 41] on button "Tag system-mistake" at bounding box center [188, 40] width 36 height 11
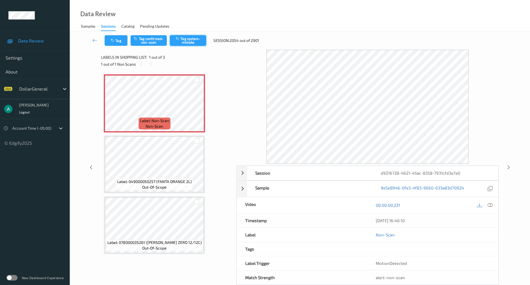
click at [190, 41] on button "Tag system-mistake" at bounding box center [188, 40] width 36 height 11
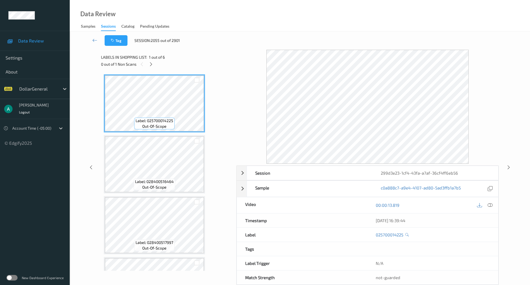
click at [154, 61] on div "0 out of 1 Non Scans" at bounding box center [166, 64] width 131 height 7
click at [152, 65] on icon at bounding box center [151, 64] width 5 height 5
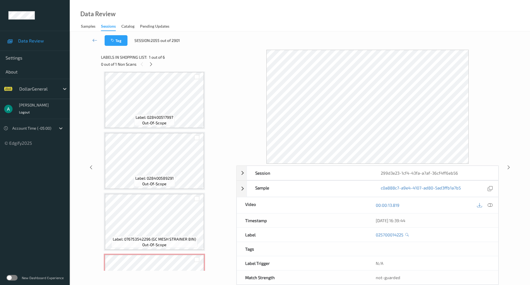
scroll to position [169, 0]
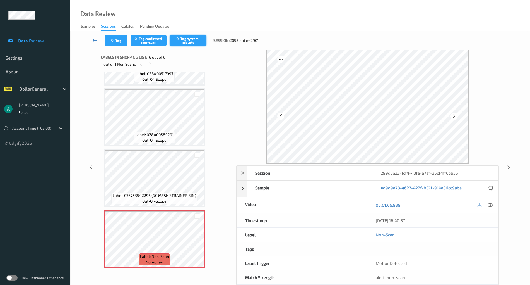
click at [194, 42] on button "Tag system-mistake" at bounding box center [188, 40] width 36 height 11
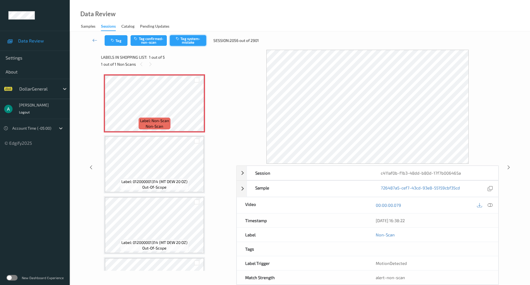
click at [191, 37] on button "Tag system-mistake" at bounding box center [188, 40] width 36 height 11
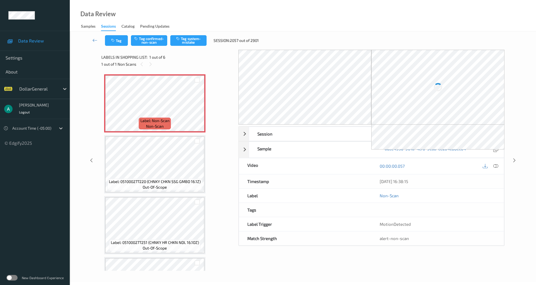
click at [154, 63] on div "1 out of 1 Non Scans" at bounding box center [167, 64] width 133 height 7
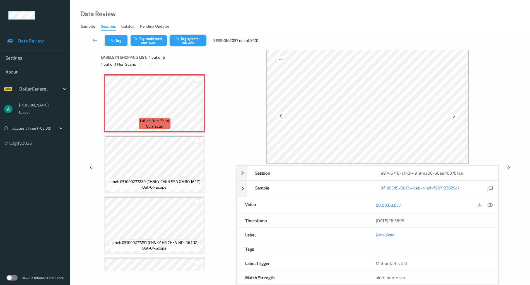
click at [185, 39] on button "Tag system-mistake" at bounding box center [188, 40] width 36 height 11
click at [194, 106] on div at bounding box center [196, 107] width 7 height 7
click at [193, 44] on button "Tag system-mistake" at bounding box center [188, 40] width 36 height 11
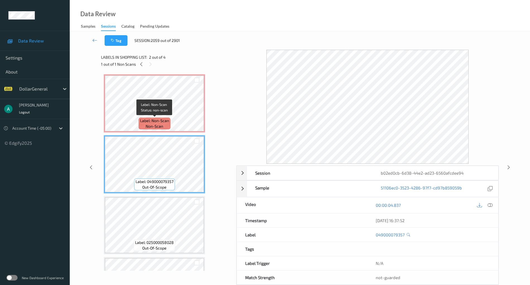
click at [168, 119] on span "Label: Non-Scan" at bounding box center [154, 121] width 29 height 6
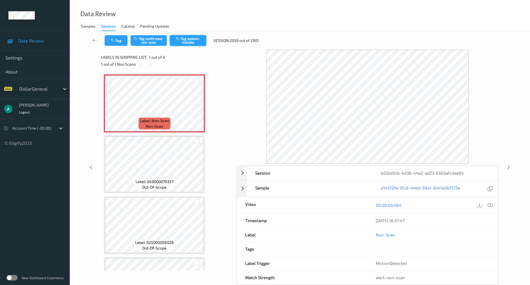
click at [195, 42] on button "Tag system-mistake" at bounding box center [188, 40] width 36 height 11
click at [196, 107] on icon at bounding box center [196, 107] width 5 height 5
click at [196, 108] on icon at bounding box center [196, 107] width 5 height 5
click at [198, 105] on div at bounding box center [196, 107] width 7 height 7
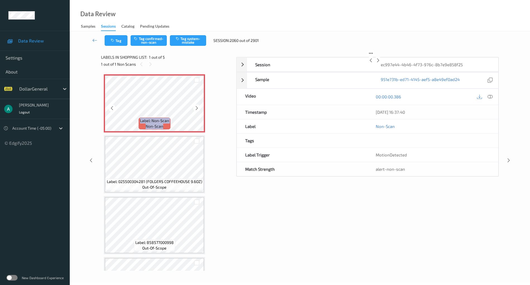
click at [198, 105] on div at bounding box center [196, 107] width 7 height 7
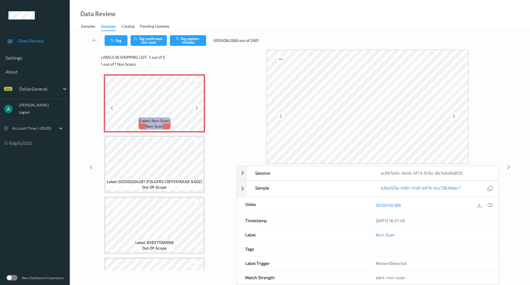
click at [198, 105] on div at bounding box center [196, 107] width 7 height 7
click at [196, 43] on button "Tag system-mistake" at bounding box center [188, 40] width 36 height 11
click at [181, 35] on button "Tag system-mistake" at bounding box center [188, 40] width 36 height 11
click at [198, 108] on icon at bounding box center [196, 107] width 5 height 5
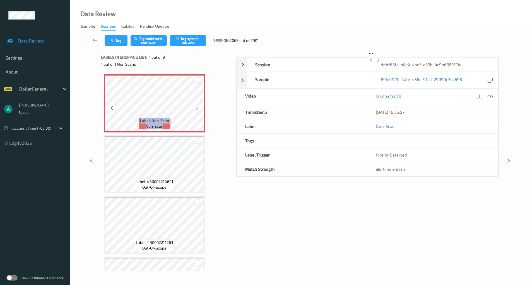
click at [198, 108] on icon at bounding box center [196, 107] width 5 height 5
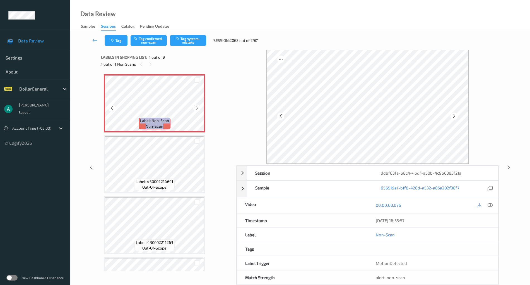
click at [198, 108] on icon at bounding box center [196, 107] width 5 height 5
click at [195, 41] on button "Tag system-mistake" at bounding box center [188, 40] width 36 height 11
click at [196, 106] on icon at bounding box center [196, 107] width 5 height 5
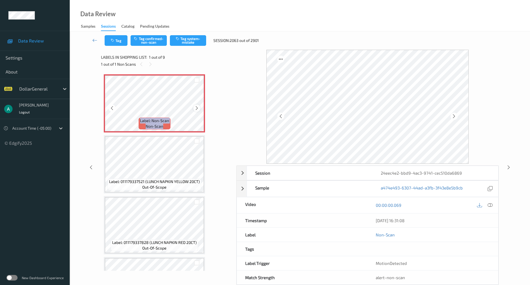
click at [194, 107] on icon at bounding box center [196, 107] width 5 height 5
click at [488, 204] on div at bounding box center [491, 205] width 8 height 8
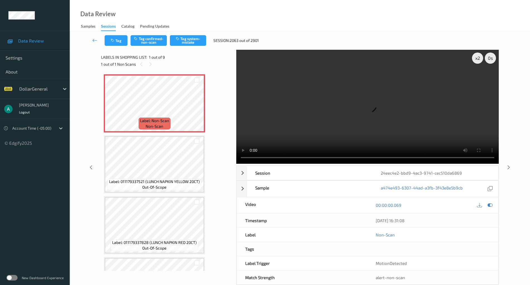
click at [346, 88] on video at bounding box center [367, 107] width 263 height 114
click at [492, 204] on icon at bounding box center [490, 204] width 5 height 5
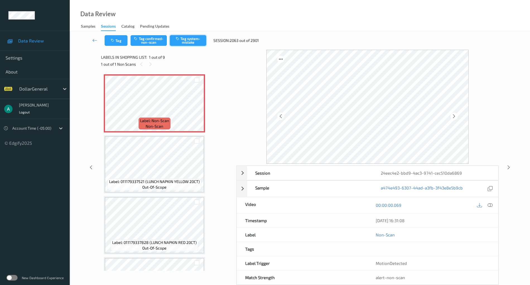
click at [201, 39] on button "Tag system-mistake" at bounding box center [188, 40] width 36 height 11
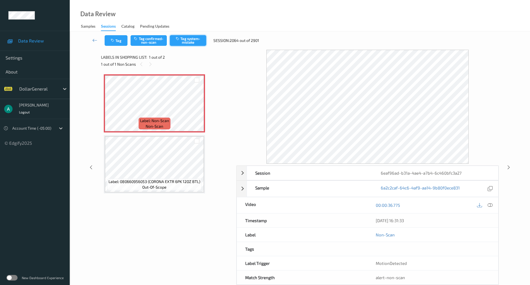
click at [192, 42] on button "Tag system-mistake" at bounding box center [188, 40] width 36 height 11
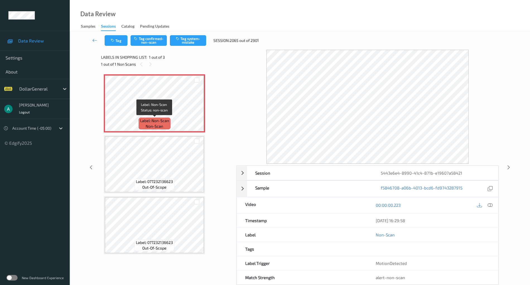
click at [155, 118] on span "Label: Non-Scan" at bounding box center [154, 121] width 29 height 6
click at [188, 37] on button "Tag system-mistake" at bounding box center [188, 40] width 36 height 11
click at [195, 109] on icon at bounding box center [196, 107] width 5 height 5
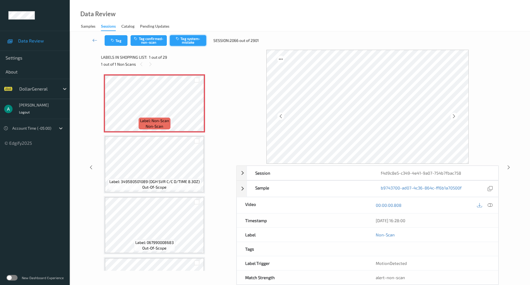
click at [186, 41] on button "Tag system-mistake" at bounding box center [188, 40] width 36 height 11
click at [195, 45] on button "Tag system-mistake" at bounding box center [188, 40] width 36 height 11
click at [195, 108] on icon at bounding box center [196, 107] width 5 height 5
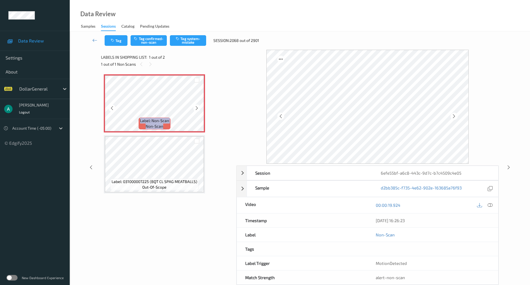
click at [195, 108] on icon at bounding box center [196, 107] width 5 height 5
click at [196, 108] on icon at bounding box center [196, 107] width 5 height 5
click at [194, 42] on button "Tag system-mistake" at bounding box center [188, 40] width 36 height 11
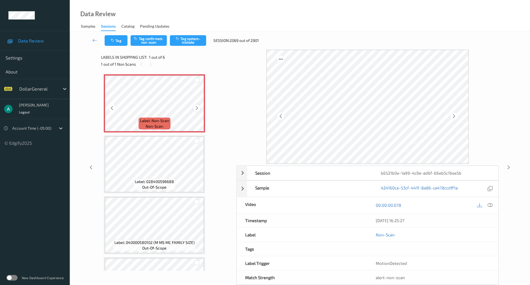
click at [195, 107] on icon at bounding box center [196, 107] width 5 height 5
click at [156, 190] on div "Label: 028400596688 out-of-scope" at bounding box center [154, 184] width 42 height 12
click at [198, 105] on icon at bounding box center [196, 107] width 5 height 5
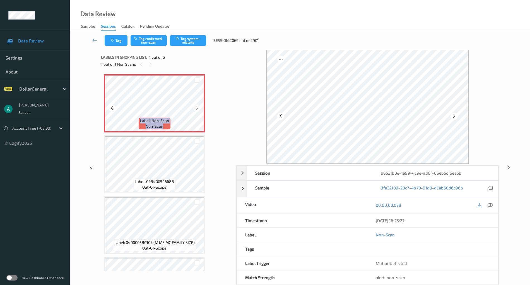
click at [198, 105] on icon at bounding box center [196, 107] width 5 height 5
click at [193, 42] on button "Tag system-mistake" at bounding box center [188, 40] width 36 height 11
click at [198, 107] on icon at bounding box center [196, 107] width 5 height 5
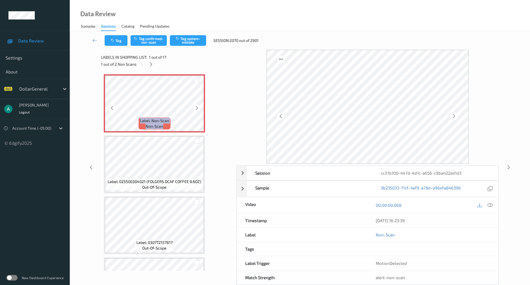
click at [198, 107] on icon at bounding box center [196, 107] width 5 height 5
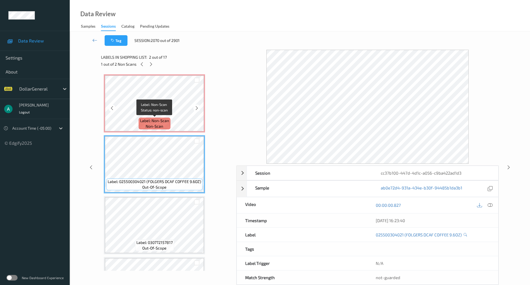
click at [166, 120] on span "Label: Non-Scan" at bounding box center [154, 121] width 29 height 6
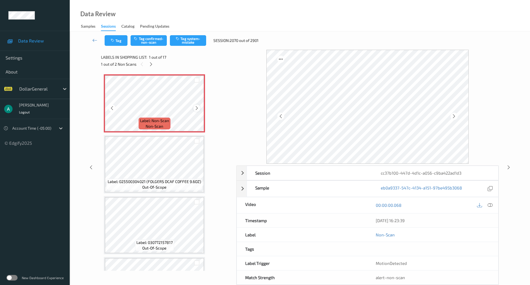
click at [197, 107] on icon at bounding box center [196, 107] width 5 height 5
click at [199, 39] on button "Tag system-mistake" at bounding box center [188, 40] width 36 height 11
click at [488, 205] on icon at bounding box center [490, 204] width 5 height 5
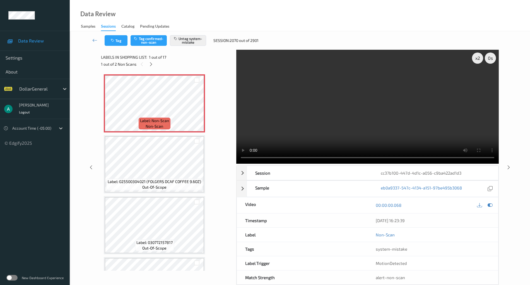
click at [305, 107] on video at bounding box center [367, 107] width 263 height 114
click at [161, 124] on span "non-scan" at bounding box center [155, 126] width 18 height 6
drag, startPoint x: 490, startPoint y: 206, endPoint x: 487, endPoint y: 205, distance: 3.1
click at [490, 206] on icon at bounding box center [490, 204] width 5 height 5
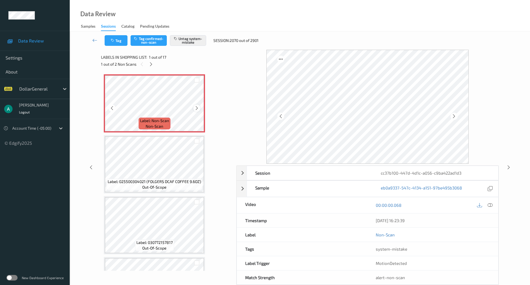
click at [198, 111] on div at bounding box center [196, 107] width 7 height 7
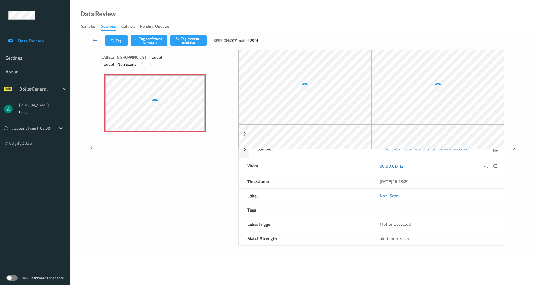
click at [152, 104] on div at bounding box center [155, 103] width 8 height 8
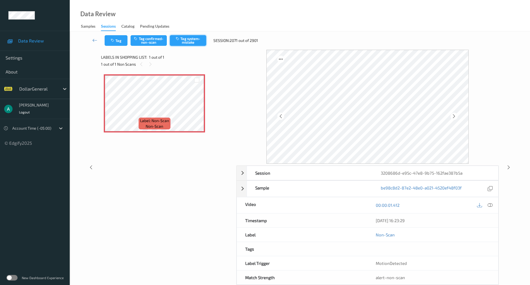
click at [185, 44] on button "Tag system-mistake" at bounding box center [188, 40] width 36 height 11
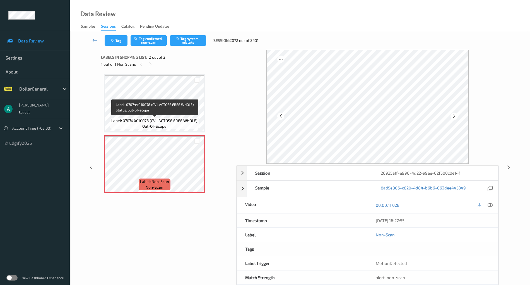
click at [146, 121] on span "Label: 070744010078 (CV LACTOSE FREE WHOLE)" at bounding box center [154, 121] width 86 height 6
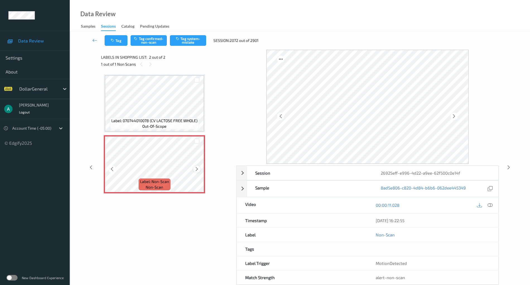
click at [198, 168] on icon at bounding box center [196, 168] width 5 height 5
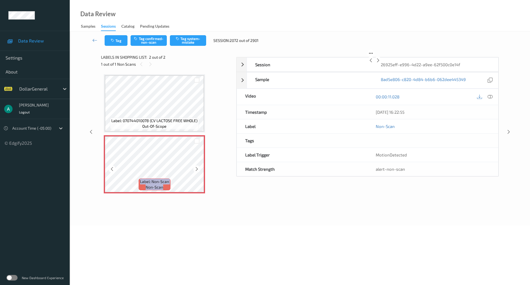
click at [198, 169] on icon at bounding box center [196, 168] width 5 height 5
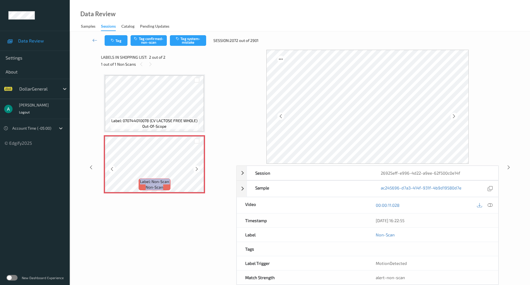
click at [198, 169] on icon at bounding box center [196, 168] width 5 height 5
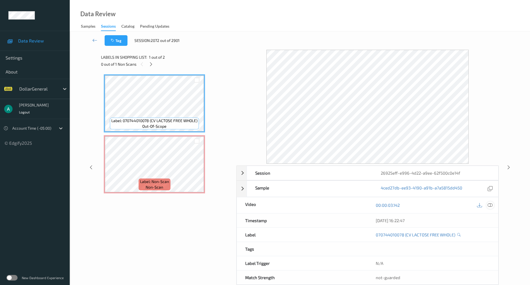
click at [490, 204] on icon at bounding box center [490, 204] width 5 height 5
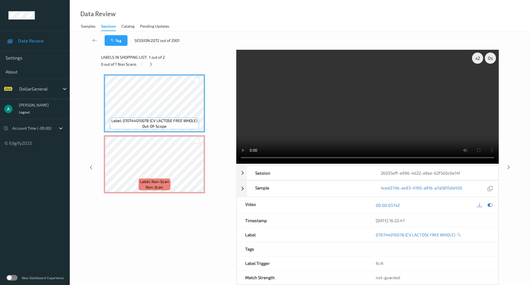
click at [333, 107] on video at bounding box center [367, 107] width 263 height 114
drag, startPoint x: 492, startPoint y: 205, endPoint x: 379, endPoint y: 191, distance: 113.4
click at [492, 205] on icon at bounding box center [490, 204] width 5 height 5
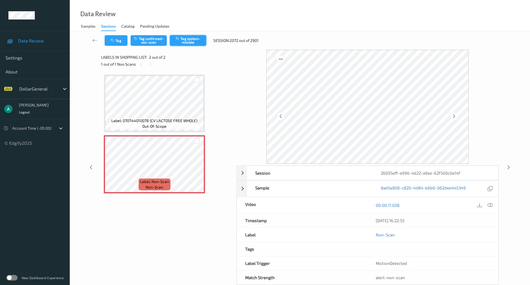
click at [186, 40] on button "Tag system-mistake" at bounding box center [188, 40] width 36 height 11
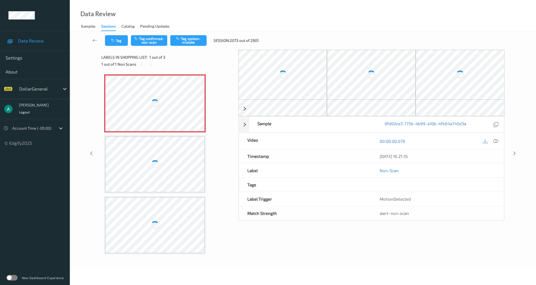
click at [172, 115] on div at bounding box center [154, 103] width 99 height 56
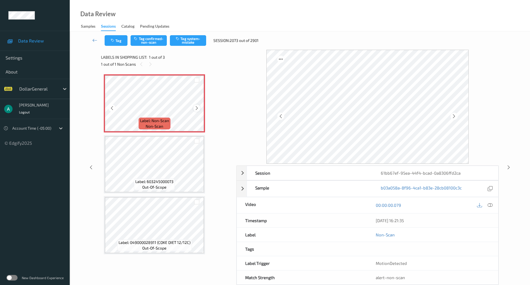
click at [198, 109] on icon at bounding box center [196, 107] width 5 height 5
click at [184, 39] on button "Tag system-mistake" at bounding box center [188, 40] width 36 height 11
click at [198, 107] on icon at bounding box center [196, 107] width 5 height 5
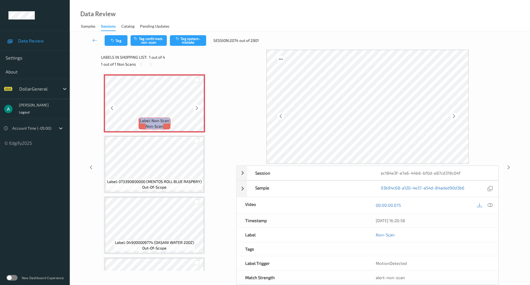
click at [198, 107] on icon at bounding box center [196, 107] width 5 height 5
click at [192, 44] on button "Tag system-mistake" at bounding box center [188, 40] width 36 height 11
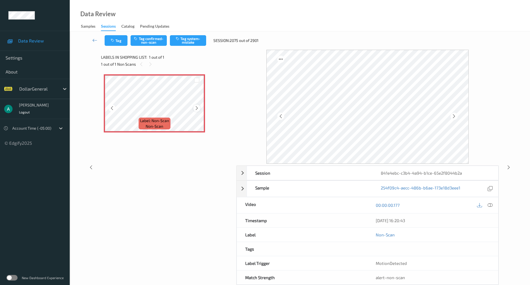
click at [197, 105] on div at bounding box center [196, 107] width 7 height 7
click at [196, 42] on button "Tag system-mistake" at bounding box center [188, 40] width 36 height 11
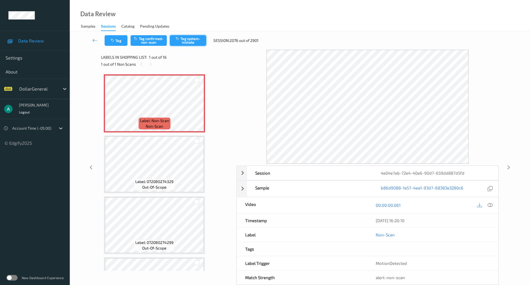
click at [190, 40] on button "Tag system-mistake" at bounding box center [188, 40] width 36 height 11
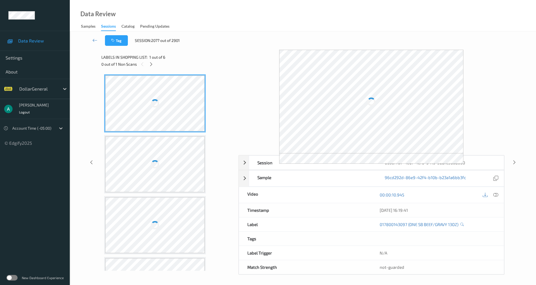
click at [153, 97] on div at bounding box center [154, 103] width 99 height 56
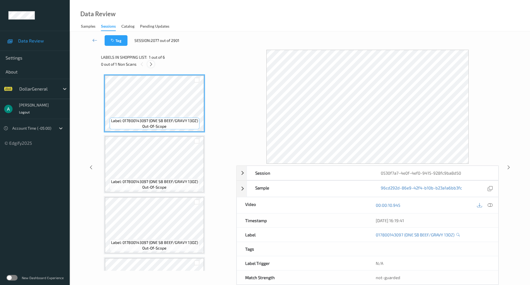
click at [150, 63] on icon at bounding box center [151, 64] width 5 height 5
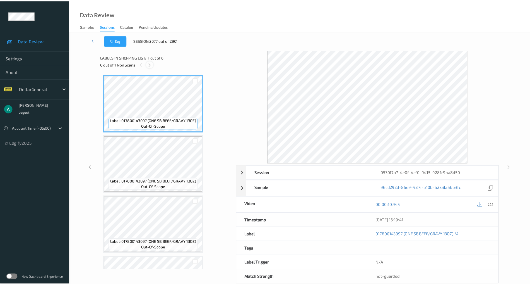
scroll to position [169, 0]
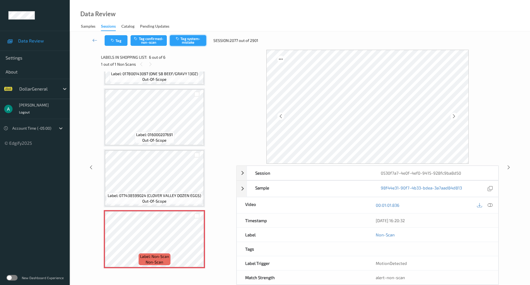
click at [196, 45] on button "Tag system-mistake" at bounding box center [188, 40] width 36 height 11
click at [196, 242] on icon at bounding box center [196, 243] width 5 height 5
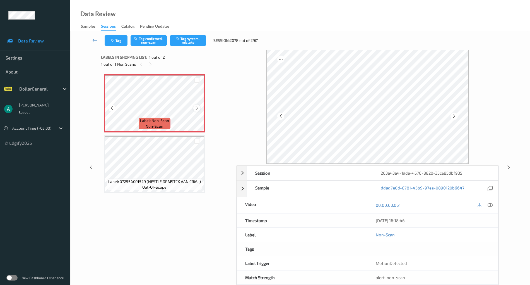
click at [196, 108] on icon at bounding box center [196, 107] width 5 height 5
click at [171, 132] on div "Label: Non-Scan non-scan Label: Non-Scan non-scan Label: 072554001529 (NESTLE D…" at bounding box center [167, 133] width 126 height 119
click at [197, 107] on icon at bounding box center [196, 107] width 5 height 5
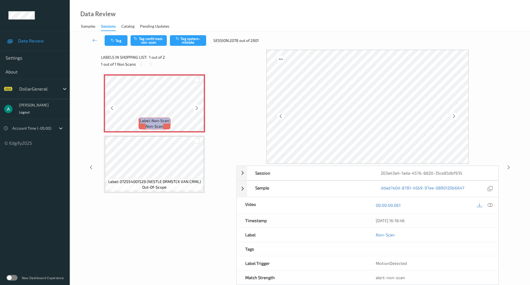
click at [197, 107] on icon at bounding box center [196, 107] width 5 height 5
click at [193, 39] on button "Tag system-mistake" at bounding box center [188, 40] width 36 height 11
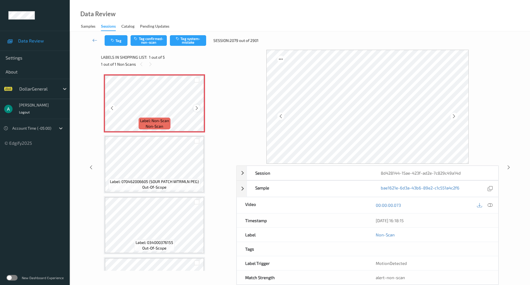
click at [196, 107] on icon at bounding box center [196, 107] width 5 height 5
click at [195, 107] on icon at bounding box center [196, 107] width 5 height 5
click at [193, 43] on button "Tag system-mistake" at bounding box center [188, 40] width 36 height 11
click at [164, 120] on span "Label: Non-Scan" at bounding box center [154, 121] width 29 height 6
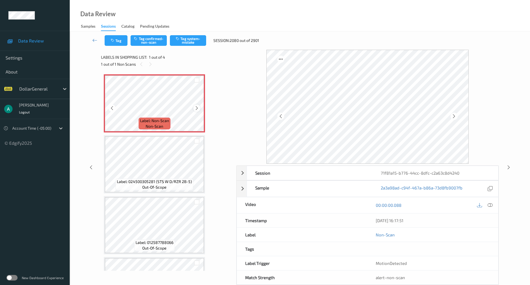
click at [199, 110] on icon at bounding box center [196, 107] width 5 height 5
click at [492, 203] on icon at bounding box center [490, 204] width 5 height 5
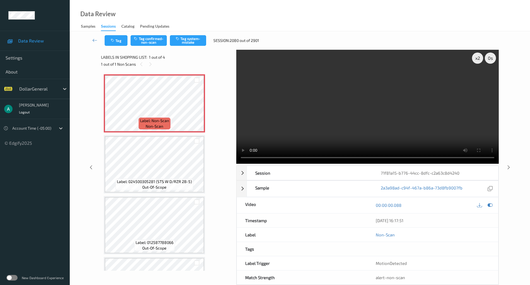
click at [387, 97] on video at bounding box center [367, 107] width 263 height 114
click at [491, 202] on icon at bounding box center [490, 204] width 5 height 5
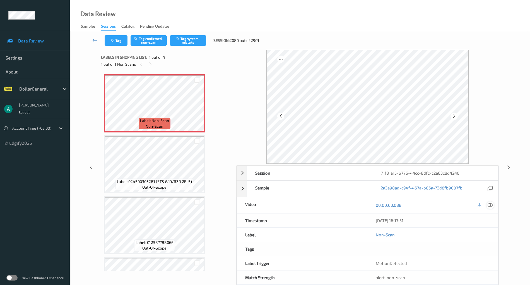
click at [489, 204] on icon at bounding box center [490, 204] width 5 height 5
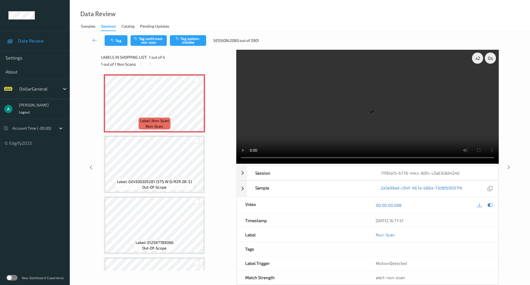
click at [237, 159] on video at bounding box center [367, 107] width 263 height 114
click at [344, 111] on video at bounding box center [367, 107] width 263 height 114
click at [494, 205] on div at bounding box center [485, 205] width 18 height 8
click at [490, 204] on icon at bounding box center [490, 204] width 5 height 5
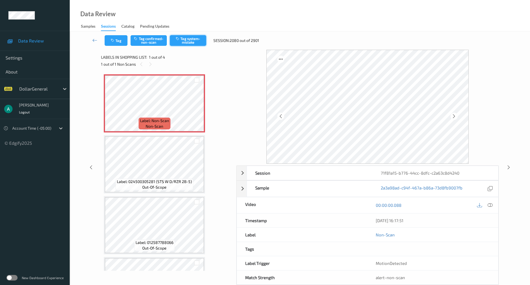
click at [184, 38] on button "Tag system-mistake" at bounding box center [188, 40] width 36 height 11
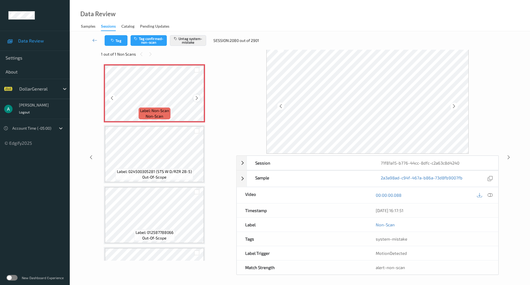
click at [198, 98] on icon at bounding box center [196, 97] width 5 height 5
click at [491, 192] on icon at bounding box center [490, 194] width 5 height 5
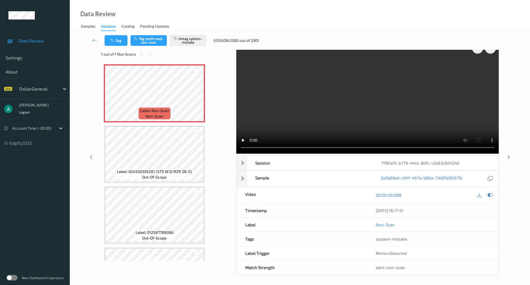
scroll to position [0, 0]
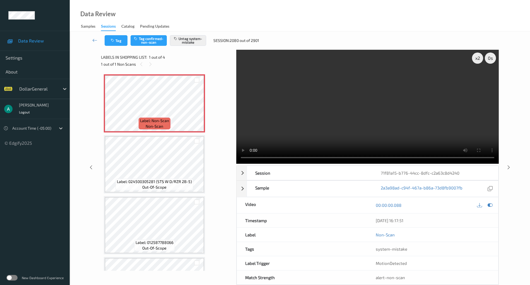
click at [337, 109] on video at bounding box center [367, 107] width 263 height 114
click at [248, 158] on video at bounding box center [367, 107] width 263 height 114
click at [316, 115] on video at bounding box center [367, 107] width 263 height 114
click at [490, 203] on icon at bounding box center [490, 204] width 5 height 5
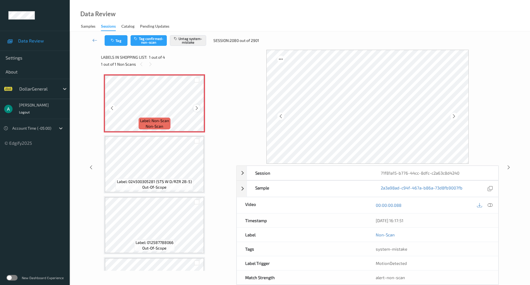
click at [198, 108] on icon at bounding box center [196, 107] width 5 height 5
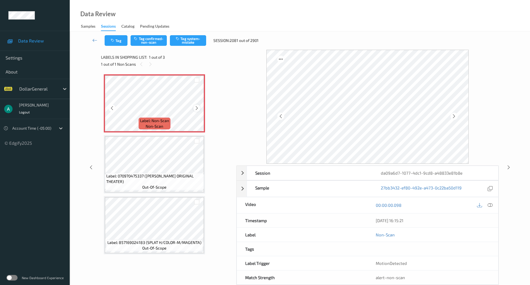
click at [196, 108] on icon at bounding box center [196, 107] width 5 height 5
click at [196, 37] on button "Tag system-mistake" at bounding box center [188, 40] width 36 height 11
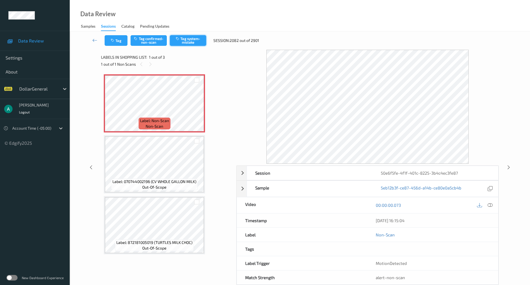
click at [203, 43] on button "Tag system-mistake" at bounding box center [188, 40] width 36 height 11
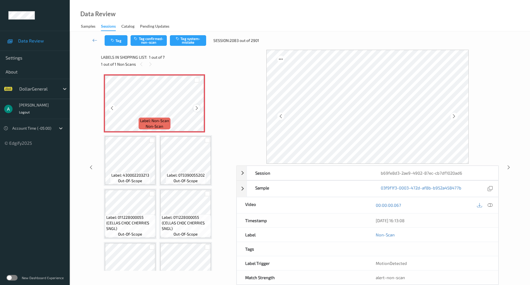
click at [196, 108] on icon at bounding box center [196, 107] width 5 height 5
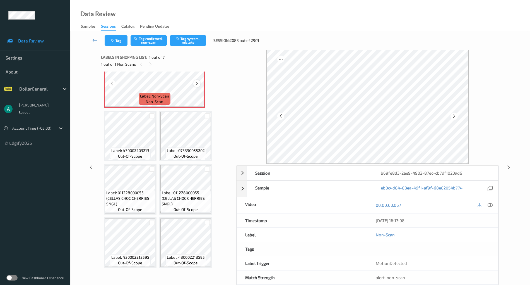
click at [197, 83] on icon at bounding box center [196, 83] width 5 height 5
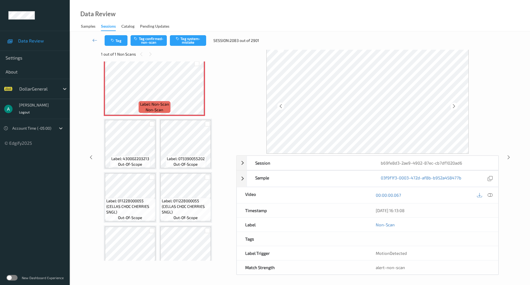
scroll to position [0, 0]
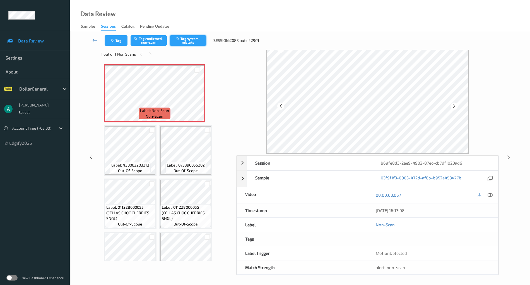
click at [194, 41] on button "Tag system-mistake" at bounding box center [188, 40] width 36 height 11
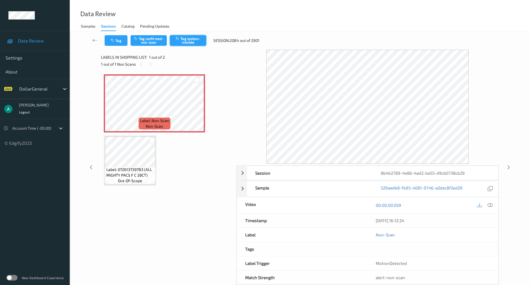
click at [192, 42] on button "Tag system-mistake" at bounding box center [188, 40] width 36 height 11
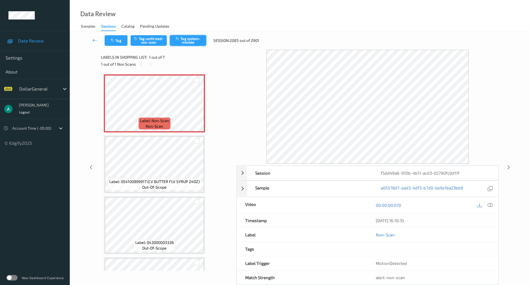
click at [196, 44] on button "Tag system-mistake" at bounding box center [188, 40] width 36 height 11
click at [198, 107] on icon at bounding box center [196, 107] width 5 height 5
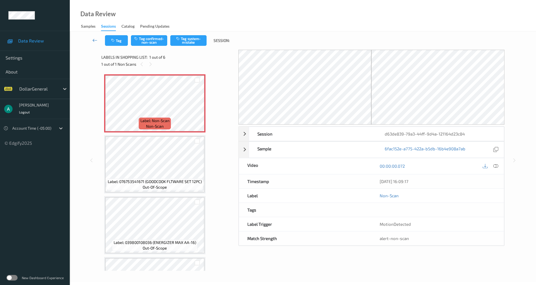
click at [95, 43] on icon at bounding box center [94, 40] width 5 height 6
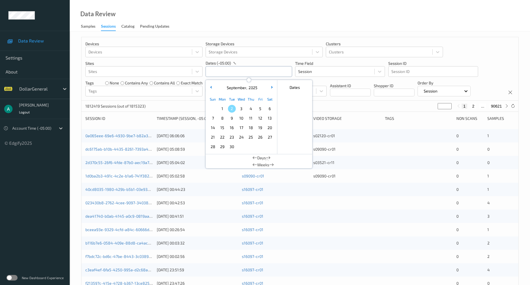
click at [217, 73] on input "text" at bounding box center [249, 71] width 87 height 11
click at [253, 117] on span "11" at bounding box center [251, 118] width 8 height 8
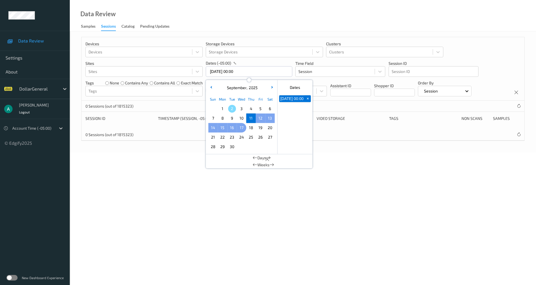
click at [244, 125] on span "17" at bounding box center [241, 128] width 8 height 8
click at [169, 151] on div "Devices Devices Storage Devices Storage Devices Clusters Clusters Sites Sites d…" at bounding box center [303, 91] width 466 height 121
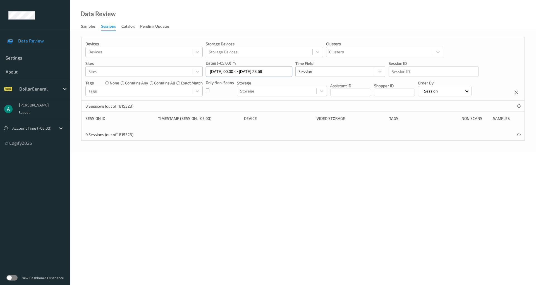
click at [231, 70] on input "11/09/2025 00:00 -> 17/09/2025 23:59" at bounding box center [249, 71] width 87 height 11
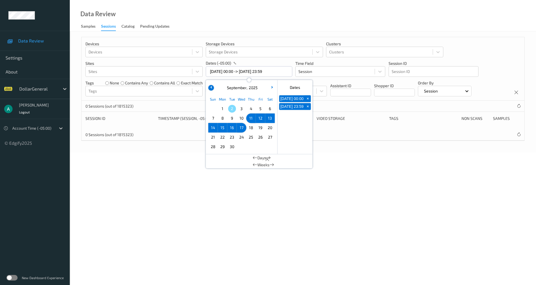
click at [208, 87] on button "button" at bounding box center [211, 88] width 6 height 6
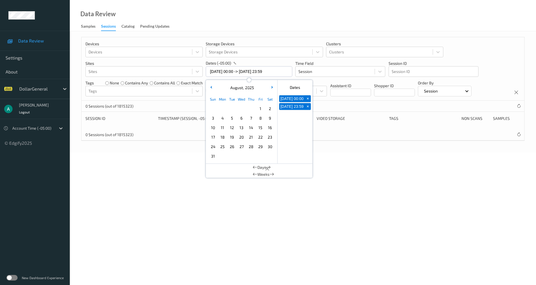
click at [222, 128] on span "11" at bounding box center [222, 128] width 8 height 8
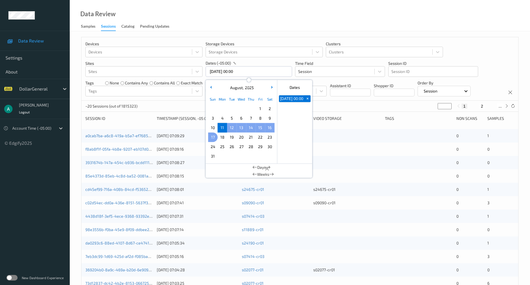
click at [213, 136] on span "17" at bounding box center [213, 137] width 8 height 8
type input "11/08/2025 00:00 -> 17/08/2025 23:59"
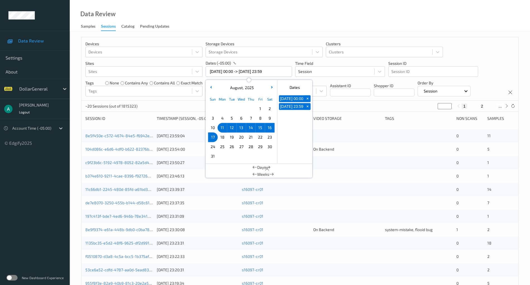
click at [352, 120] on div "Video Storage" at bounding box center [347, 119] width 68 height 6
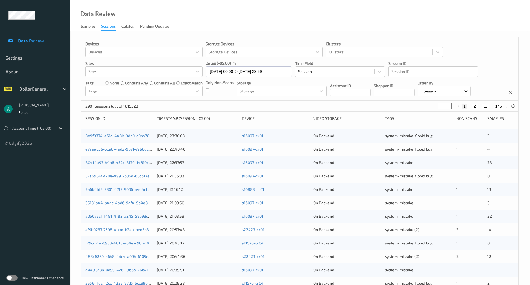
type input "*"
click at [447, 105] on input "*" at bounding box center [445, 106] width 14 height 6
type input "*"
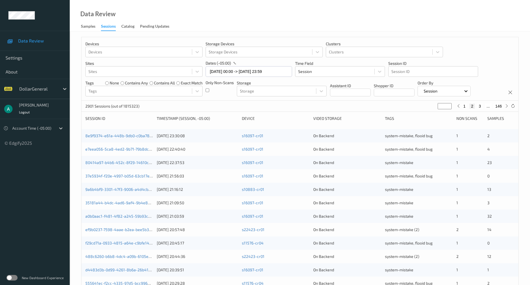
click at [447, 105] on input "*" at bounding box center [445, 106] width 14 height 6
click at [444, 105] on input "*" at bounding box center [445, 106] width 14 height 6
type input "*"
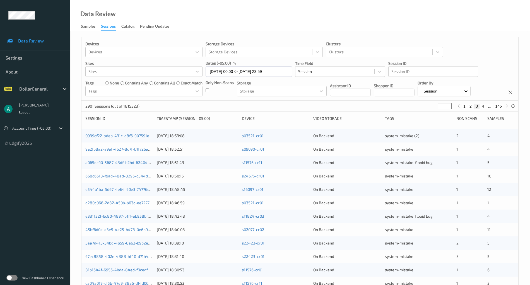
type input "*"
type input "**"
type input "***"
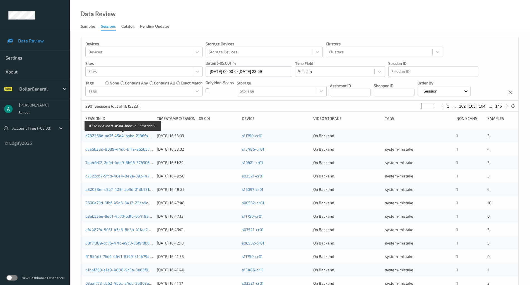
type input "***"
click at [123, 136] on link "d782366e-ae7f-45a4-babc-2136fbeddd63" at bounding box center [123, 135] width 76 height 5
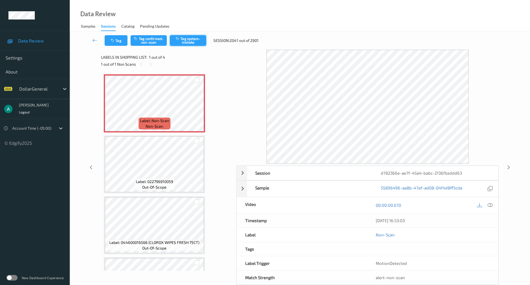
click at [196, 41] on button "Tag system-mistake" at bounding box center [188, 40] width 36 height 11
click at [96, 38] on icon at bounding box center [94, 40] width 5 height 6
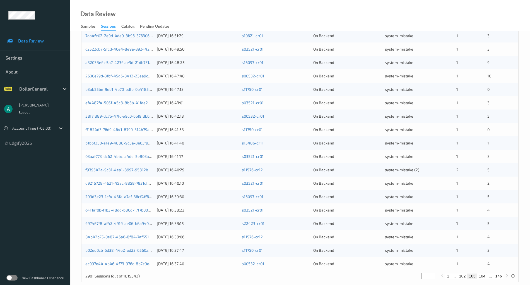
scroll to position [134, 0]
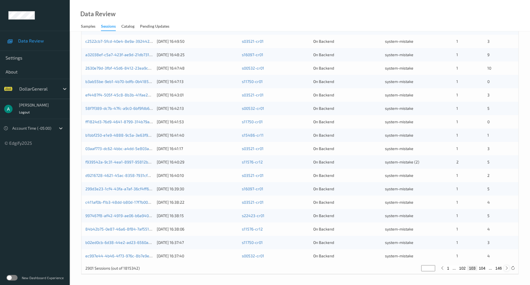
click at [507, 267] on icon at bounding box center [507, 268] width 4 height 4
type input "***"
click at [482, 266] on button "105" at bounding box center [482, 267] width 10 height 5
type input "***"
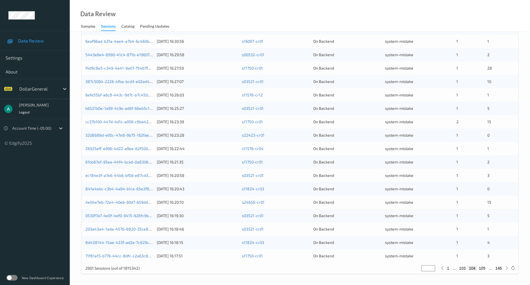
type input "***"
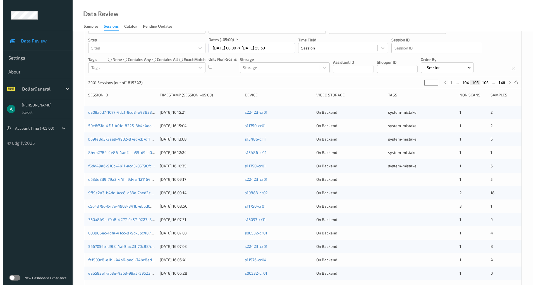
scroll to position [0, 0]
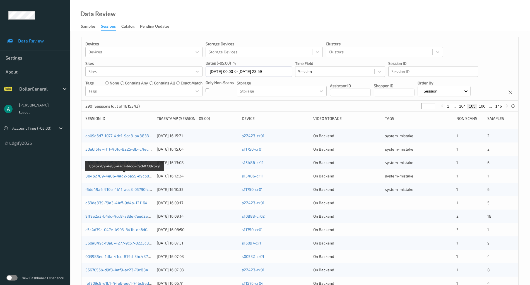
click at [123, 174] on link "8b4b2789-4e86-4ad2-ba55-d9cb0738cb29" at bounding box center [124, 175] width 79 height 5
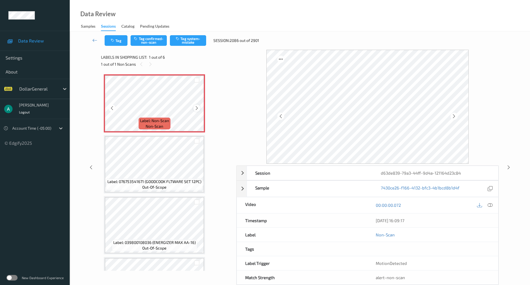
click at [198, 108] on icon at bounding box center [196, 107] width 5 height 5
click at [194, 41] on button "Tag system-mistake" at bounding box center [188, 40] width 36 height 11
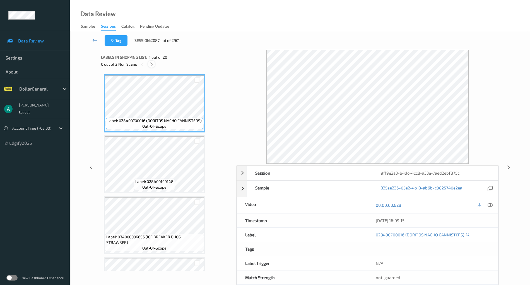
click at [151, 62] on icon at bounding box center [151, 64] width 5 height 5
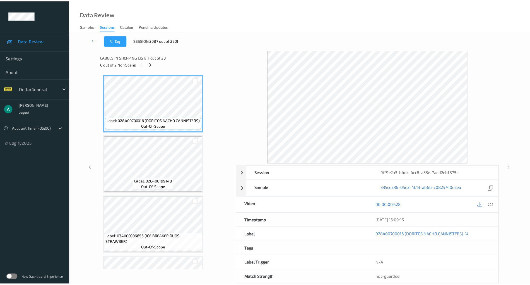
scroll to position [1020, 0]
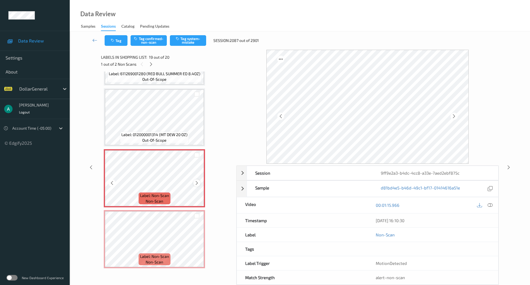
click at [197, 184] on icon at bounding box center [196, 182] width 5 height 5
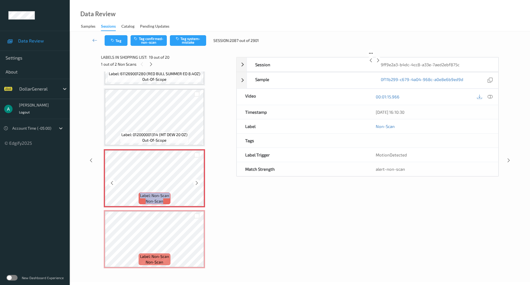
click at [197, 184] on icon at bounding box center [196, 182] width 5 height 5
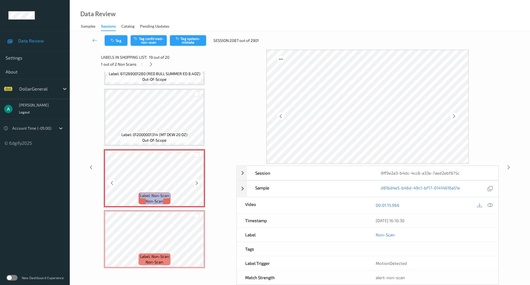
click at [197, 184] on icon at bounding box center [196, 182] width 5 height 5
click at [196, 183] on icon at bounding box center [196, 182] width 5 height 5
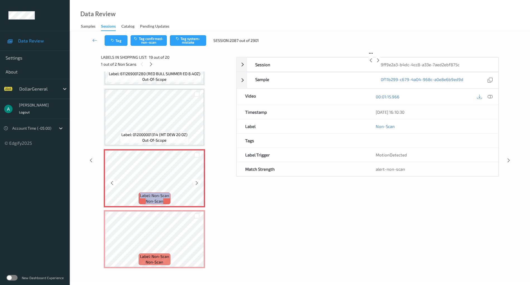
click at [196, 183] on icon at bounding box center [196, 182] width 5 height 5
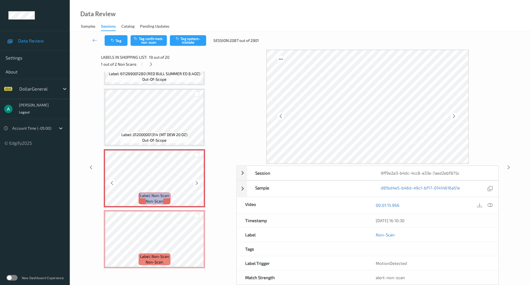
click at [196, 183] on icon at bounding box center [196, 182] width 5 height 5
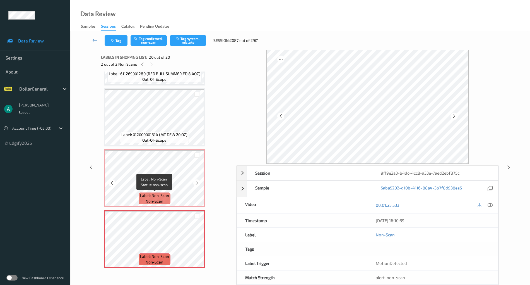
click at [159, 194] on span "Label: Non-Scan" at bounding box center [154, 196] width 29 height 6
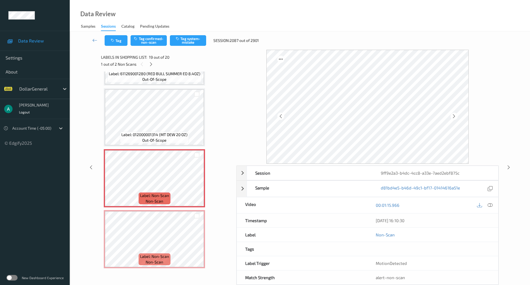
click at [195, 217] on div at bounding box center [196, 215] width 5 height 5
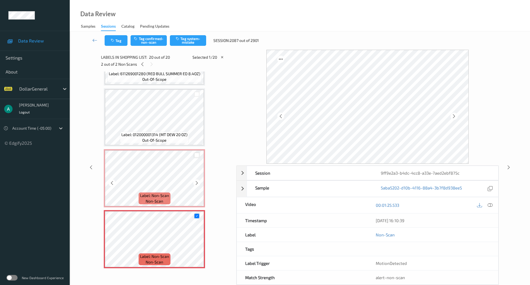
click at [196, 155] on div at bounding box center [196, 154] width 5 height 5
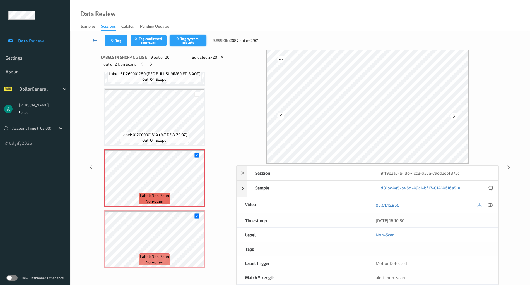
click at [192, 42] on button "Tag system-mistake" at bounding box center [188, 40] width 36 height 11
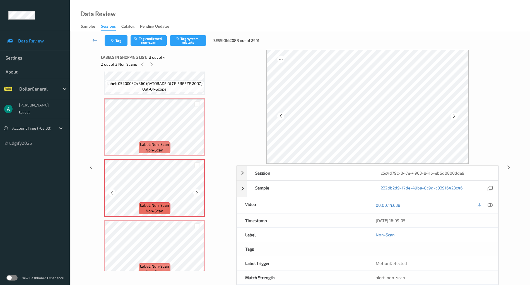
scroll to position [47, 0]
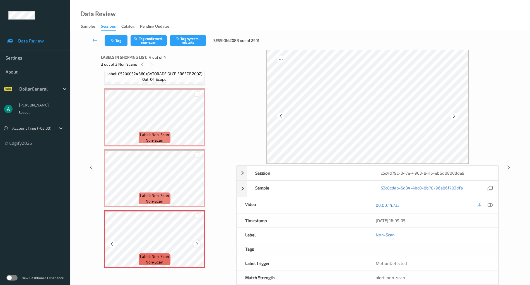
click at [198, 244] on icon at bounding box center [196, 243] width 5 height 5
click at [198, 241] on div at bounding box center [196, 243] width 7 height 7
click at [197, 241] on icon at bounding box center [196, 243] width 5 height 5
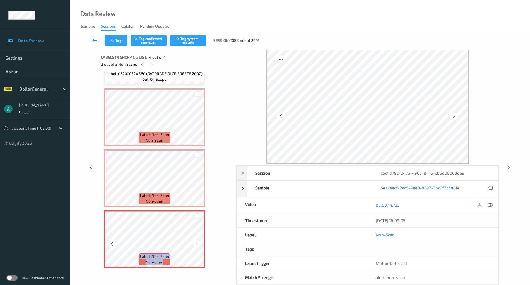
click at [197, 241] on icon at bounding box center [196, 243] width 5 height 5
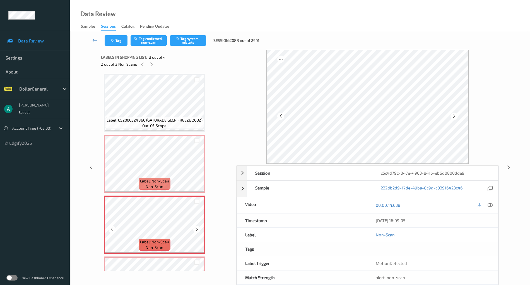
scroll to position [0, 0]
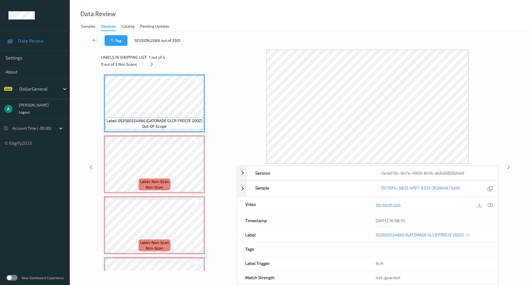
click at [491, 209] on div "00:00:05.025" at bounding box center [432, 205] width 131 height 16
click at [489, 200] on div "00:00:05.025" at bounding box center [432, 205] width 131 height 16
click at [489, 202] on icon at bounding box center [490, 204] width 5 height 5
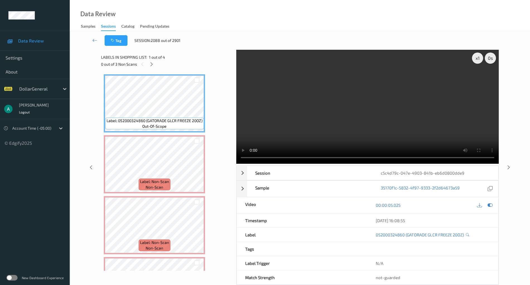
click at [297, 104] on video at bounding box center [367, 107] width 263 height 114
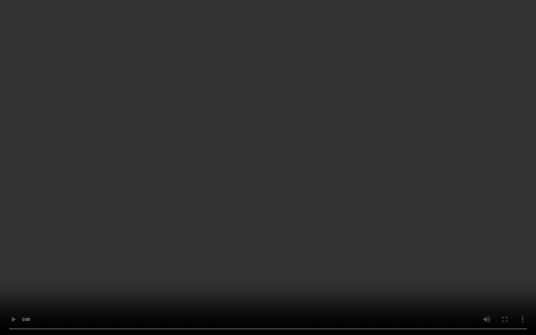
click at [294, 136] on video at bounding box center [268, 167] width 536 height 335
click at [225, 176] on video at bounding box center [268, 167] width 536 height 335
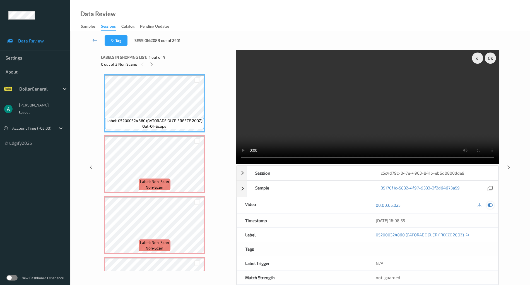
click at [491, 203] on icon at bounding box center [490, 204] width 5 height 5
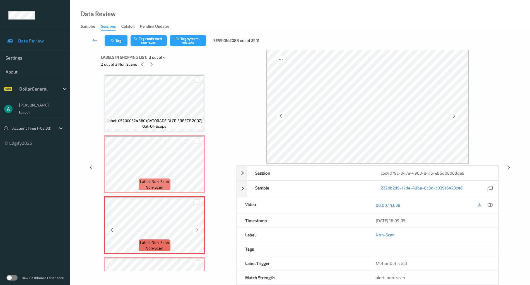
click at [196, 202] on div at bounding box center [196, 201] width 5 height 5
click at [198, 140] on div at bounding box center [196, 140] width 5 height 5
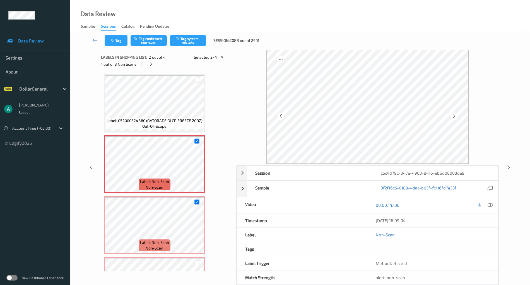
click at [188, 33] on div "Tag Tag confirmed-non-scan Tag system-mistake Session: 2088 out of 2901" at bounding box center [300, 40] width 438 height 18
click at [187, 36] on button "Tag system-mistake" at bounding box center [188, 40] width 36 height 11
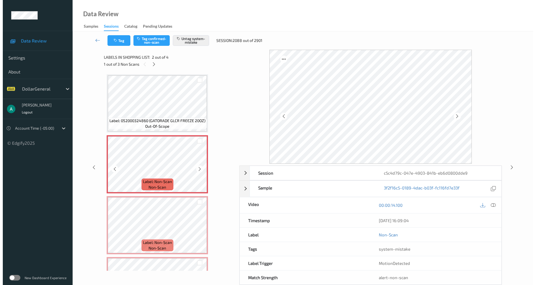
scroll to position [47, 0]
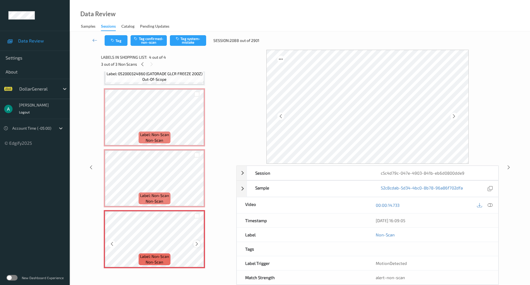
click at [198, 241] on div at bounding box center [196, 243] width 7 height 7
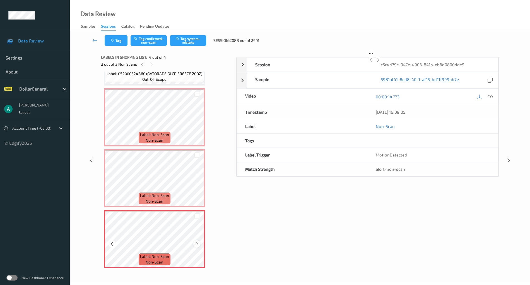
click at [198, 241] on div at bounding box center [196, 243] width 7 height 7
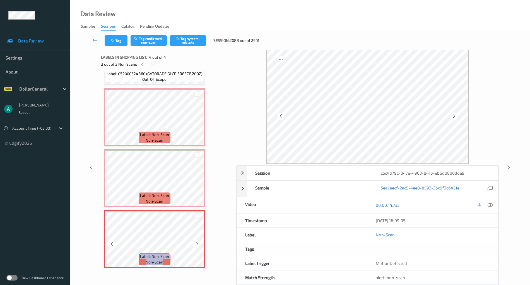
click at [198, 241] on div at bounding box center [196, 243] width 7 height 7
click at [198, 241] on icon at bounding box center [196, 243] width 5 height 5
click at [185, 39] on button "Tag system-mistake" at bounding box center [188, 40] width 36 height 11
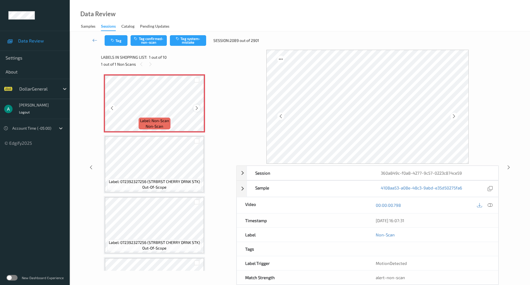
click at [199, 106] on icon at bounding box center [196, 107] width 5 height 5
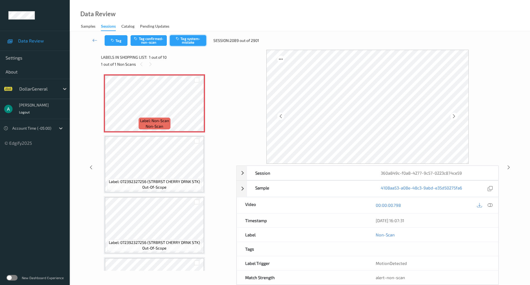
click at [188, 42] on button "Tag system-mistake" at bounding box center [188, 40] width 36 height 11
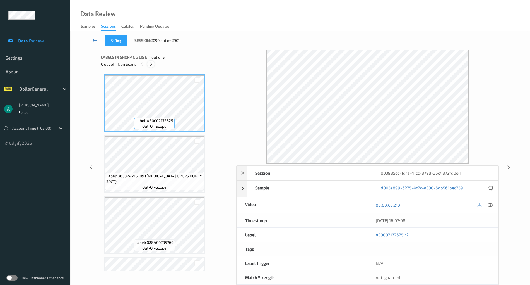
click at [152, 65] on icon at bounding box center [151, 64] width 5 height 5
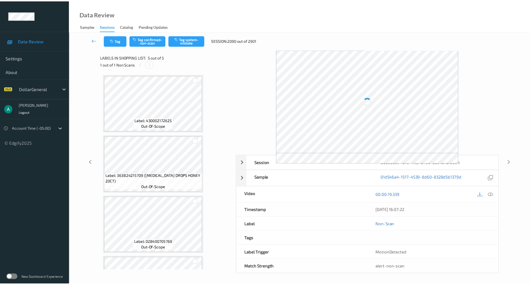
scroll to position [108, 0]
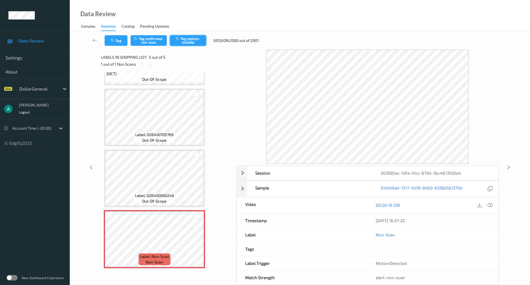
click at [187, 42] on button "Tag system-mistake" at bounding box center [188, 40] width 36 height 11
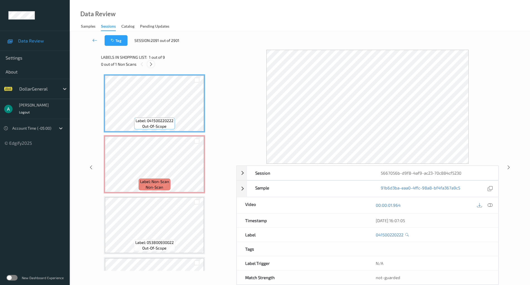
click at [152, 66] on icon at bounding box center [151, 64] width 5 height 5
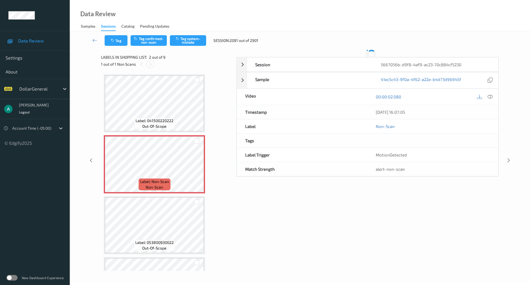
scroll to position [3, 0]
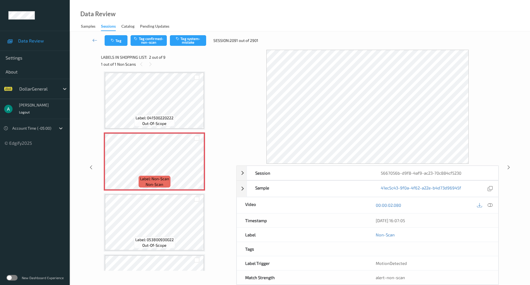
click at [168, 124] on div "Label: 041500220222 out-of-scope" at bounding box center [154, 121] width 41 height 12
click at [162, 118] on span "Label: 041500220222" at bounding box center [155, 118] width 38 height 6
click at [195, 43] on button "Tag system-mistake" at bounding box center [188, 40] width 36 height 11
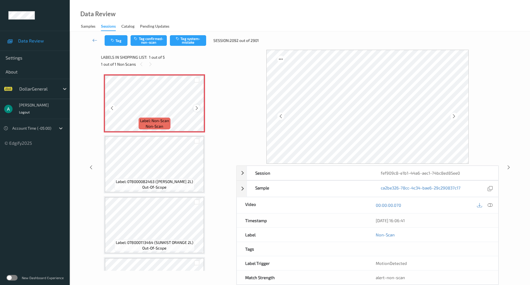
click at [196, 107] on icon at bounding box center [196, 107] width 5 height 5
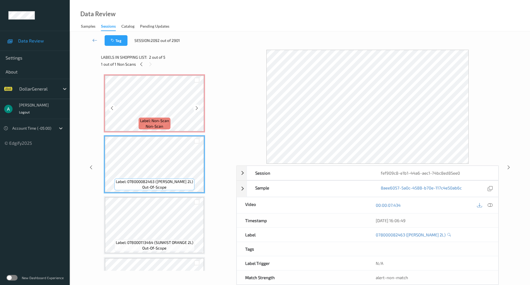
click at [164, 119] on span "Label: Non-Scan" at bounding box center [154, 121] width 29 height 6
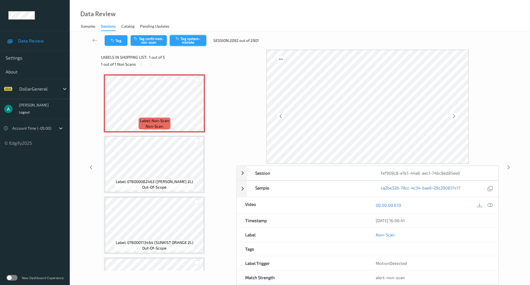
click at [188, 44] on button "Tag system-mistake" at bounding box center [188, 40] width 36 height 11
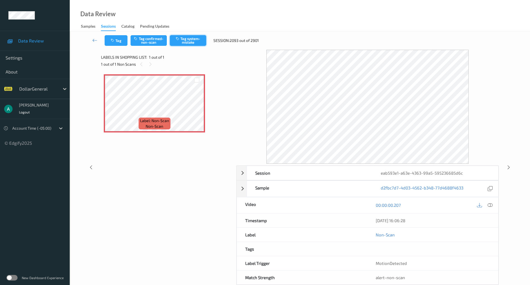
click at [195, 37] on button "Tag system-mistake" at bounding box center [188, 40] width 36 height 11
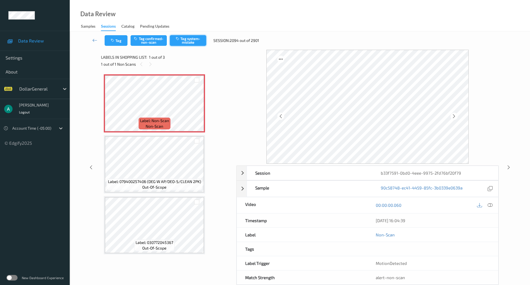
click at [191, 41] on button "Tag system-mistake" at bounding box center [188, 40] width 36 height 11
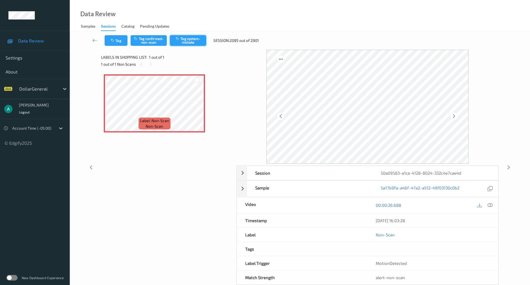
click at [196, 36] on button "Tag system-mistake" at bounding box center [188, 40] width 36 height 11
click at [191, 37] on button "Tag system-mistake" at bounding box center [188, 40] width 36 height 11
click at [198, 107] on icon at bounding box center [196, 107] width 5 height 5
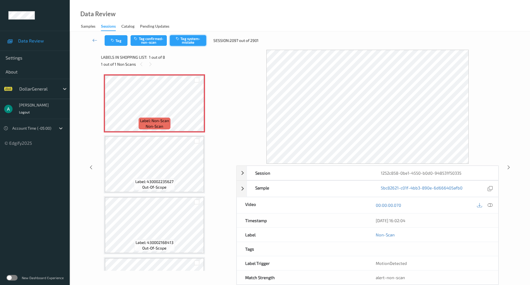
click at [196, 41] on button "Tag system-mistake" at bounding box center [188, 40] width 36 height 11
click at [196, 106] on icon at bounding box center [196, 107] width 5 height 5
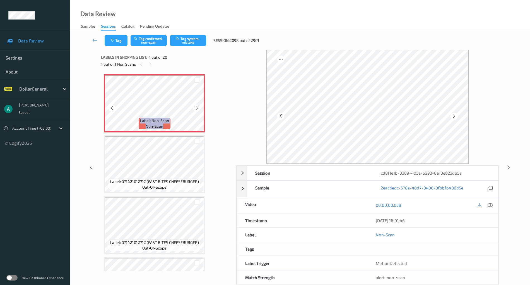
click at [196, 106] on icon at bounding box center [196, 107] width 5 height 5
click at [198, 107] on icon at bounding box center [196, 107] width 5 height 5
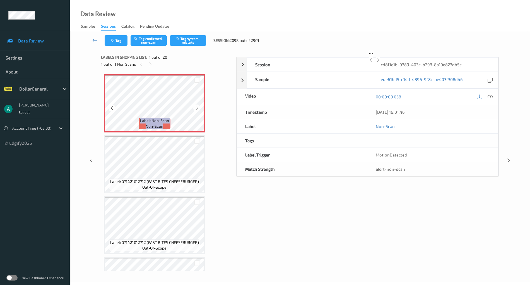
click at [198, 107] on icon at bounding box center [196, 107] width 5 height 5
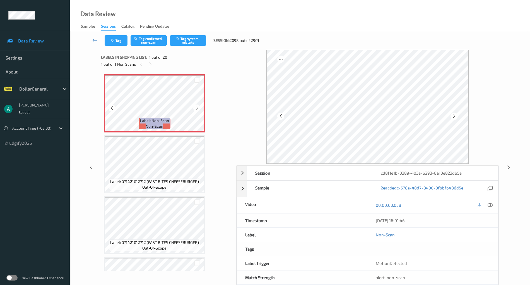
click at [198, 107] on icon at bounding box center [196, 107] width 5 height 5
click at [191, 41] on button "Tag system-mistake" at bounding box center [188, 40] width 36 height 11
click at [196, 106] on icon at bounding box center [196, 107] width 5 height 5
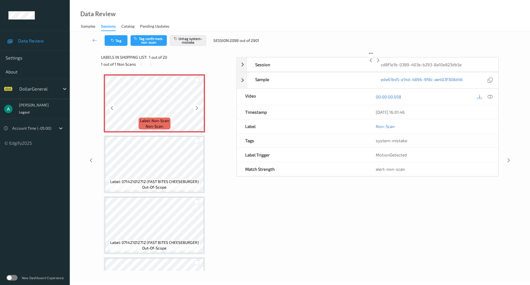
click at [196, 106] on icon at bounding box center [196, 107] width 5 height 5
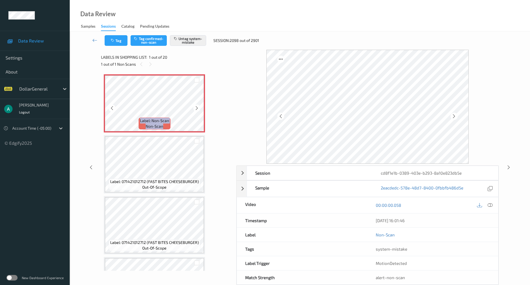
click at [196, 106] on icon at bounding box center [196, 107] width 5 height 5
click at [94, 38] on icon at bounding box center [94, 40] width 5 height 6
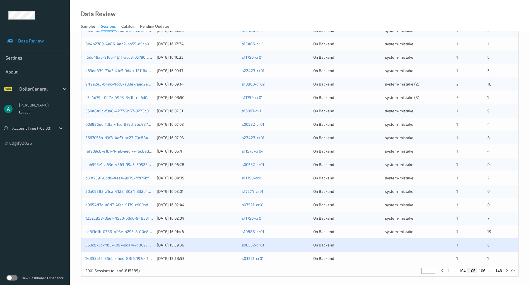
scroll to position [134, 0]
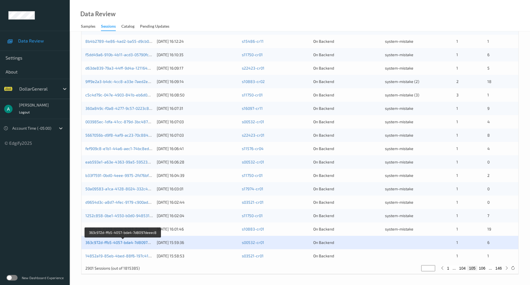
click at [114, 241] on link "363c972d-ffb5-4057-bda4-7d8097deeec8" at bounding box center [123, 242] width 76 height 5
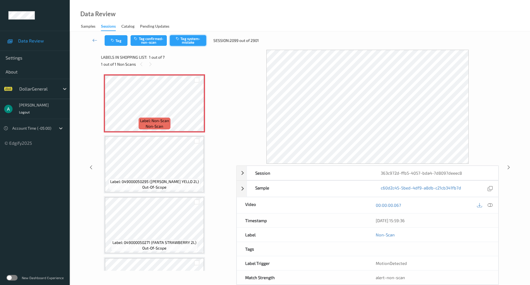
click at [190, 44] on button "Tag system-mistake" at bounding box center [188, 40] width 36 height 11
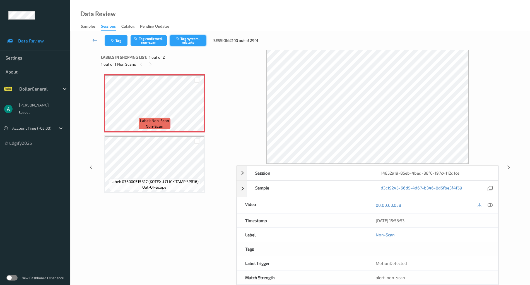
click at [190, 43] on button "Tag system-mistake" at bounding box center [188, 40] width 36 height 11
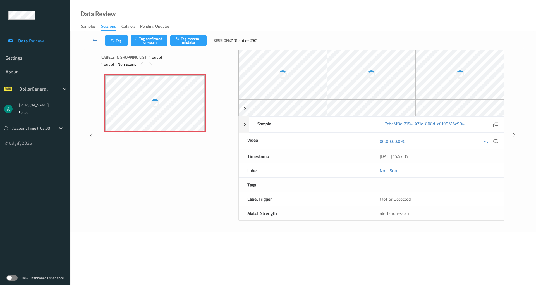
click at [159, 107] on div at bounding box center [154, 103] width 99 height 56
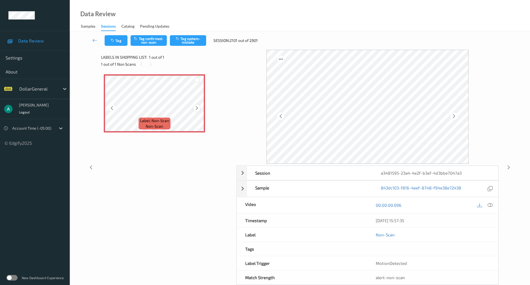
click at [200, 108] on div at bounding box center [196, 107] width 7 height 7
click at [194, 40] on button "Tag system-mistake" at bounding box center [188, 40] width 36 height 11
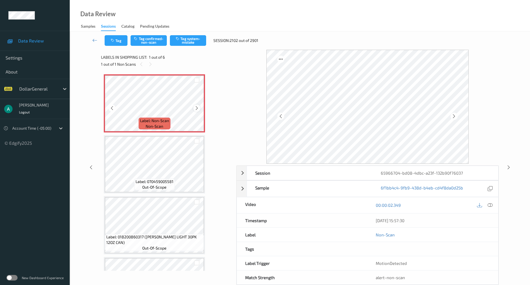
click at [199, 109] on icon at bounding box center [196, 107] width 5 height 5
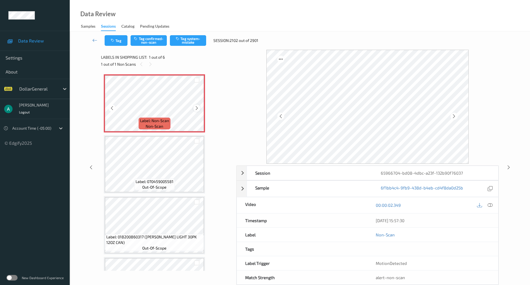
click at [199, 107] on icon at bounding box center [196, 107] width 5 height 5
click at [194, 39] on button "Tag system-mistake" at bounding box center [188, 40] width 36 height 11
click at [164, 128] on div "Label: Non-Scan non-scan" at bounding box center [155, 123] width 32 height 12
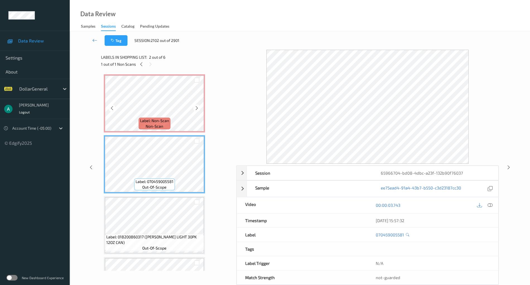
click at [153, 121] on span "Label: Non-Scan" at bounding box center [154, 121] width 29 height 6
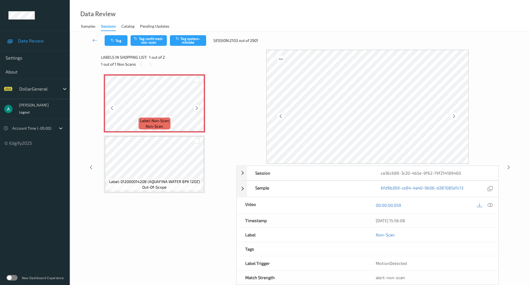
click at [196, 108] on icon at bounding box center [196, 107] width 5 height 5
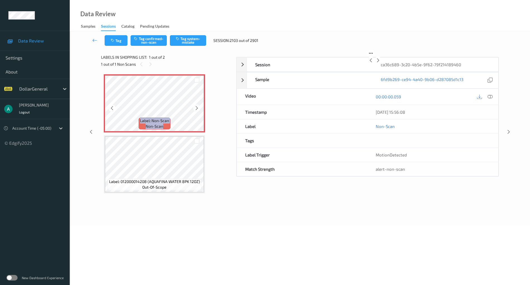
click at [196, 108] on icon at bounding box center [196, 107] width 5 height 5
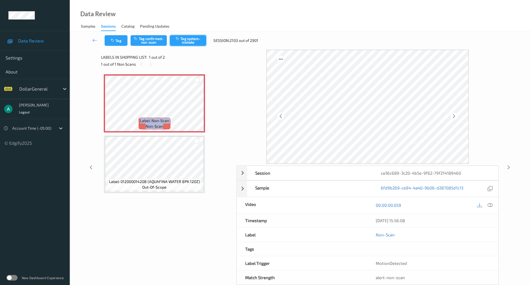
click at [184, 42] on button "Tag system-mistake" at bounding box center [188, 40] width 36 height 11
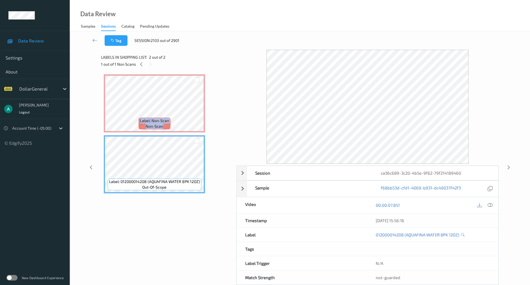
click at [155, 118] on span "Label: Non-Scan" at bounding box center [154, 121] width 29 height 6
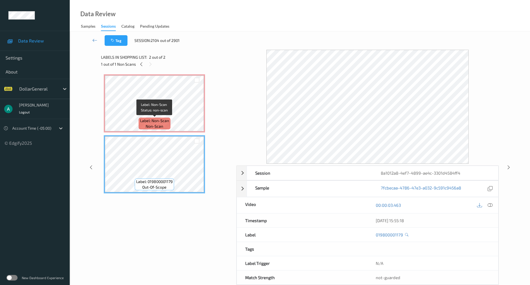
click at [152, 125] on span "non-scan" at bounding box center [155, 126] width 18 height 6
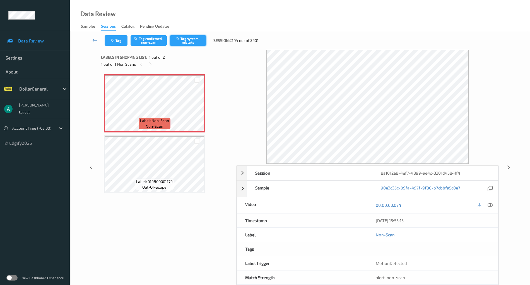
click at [199, 40] on button "Tag system-mistake" at bounding box center [188, 40] width 36 height 11
click at [200, 43] on button "Tag system-mistake" at bounding box center [188, 40] width 36 height 11
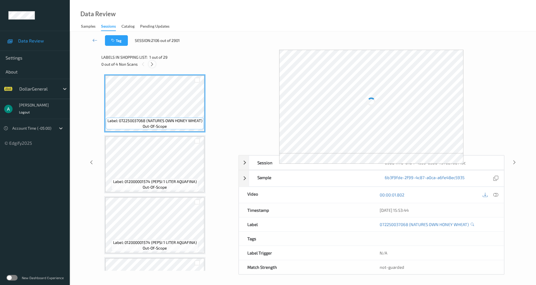
click at [151, 67] on div at bounding box center [151, 64] width 7 height 7
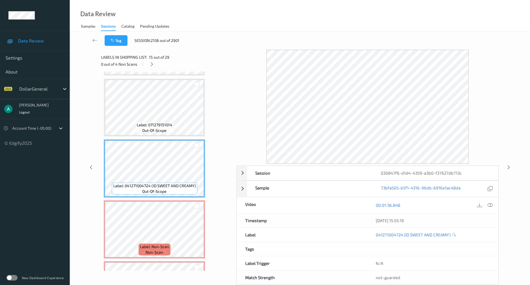
scroll to position [780, 0]
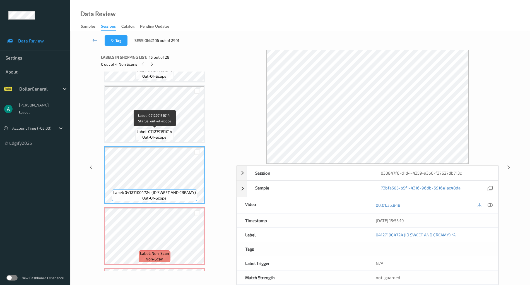
click at [167, 129] on span "Label: 071279151014" at bounding box center [155, 132] width 36 height 6
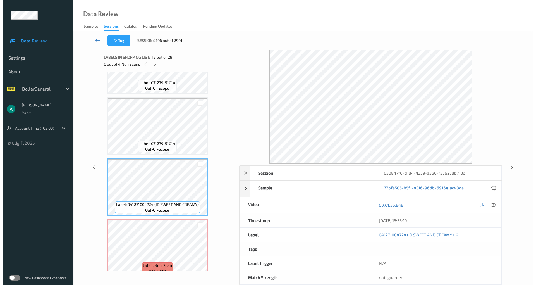
scroll to position [781, 0]
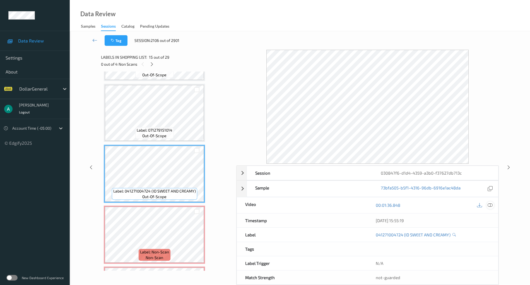
click at [494, 202] on div at bounding box center [491, 205] width 8 height 8
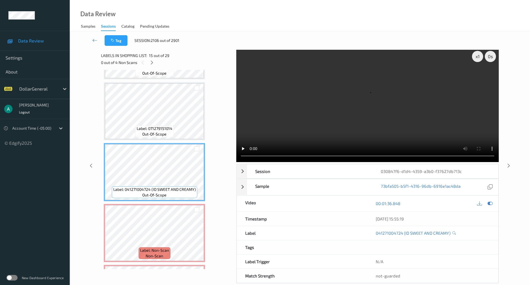
scroll to position [0, 0]
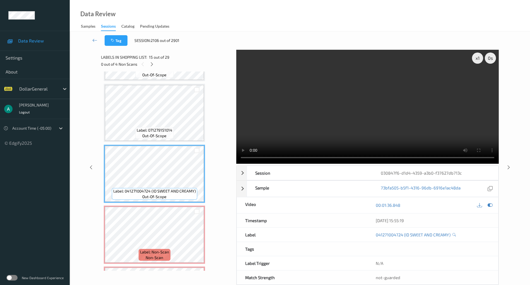
click at [346, 105] on video at bounding box center [367, 107] width 263 height 114
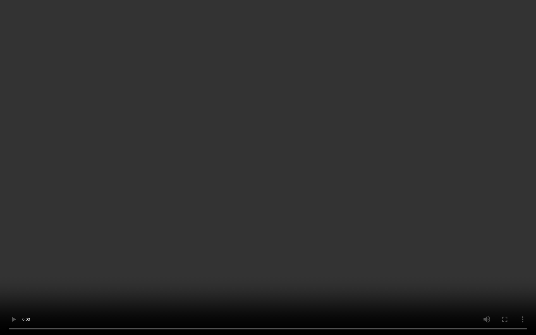
click at [239, 171] on video at bounding box center [268, 167] width 536 height 335
click at [309, 167] on video at bounding box center [268, 167] width 536 height 335
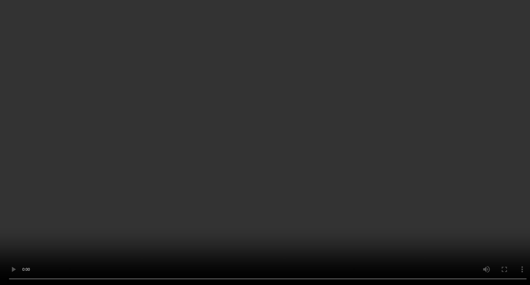
scroll to position [744, 0]
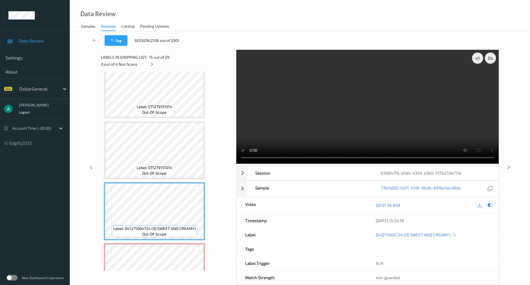
click at [494, 205] on div at bounding box center [491, 205] width 8 height 8
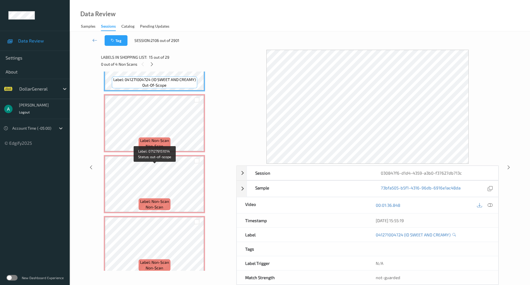
scroll to position [893, 0]
click at [197, 99] on div at bounding box center [196, 99] width 5 height 5
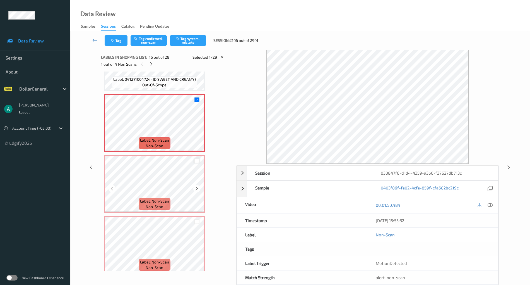
click at [199, 162] on div at bounding box center [196, 160] width 5 height 5
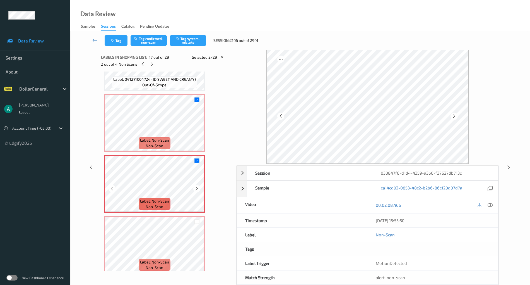
scroll to position [967, 0]
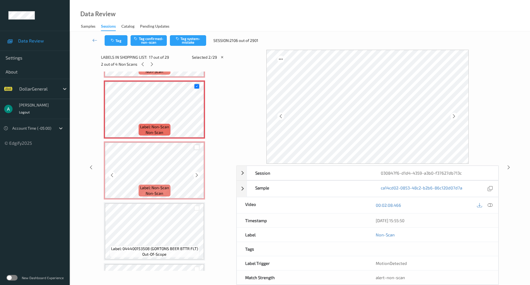
click at [196, 147] on div at bounding box center [196, 147] width 5 height 5
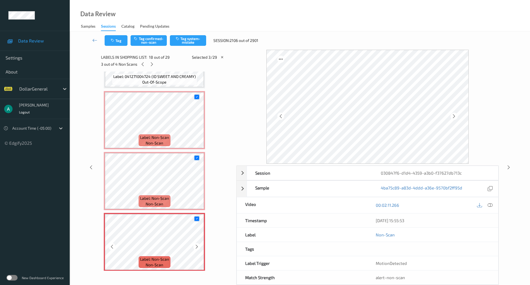
scroll to position [818, 0]
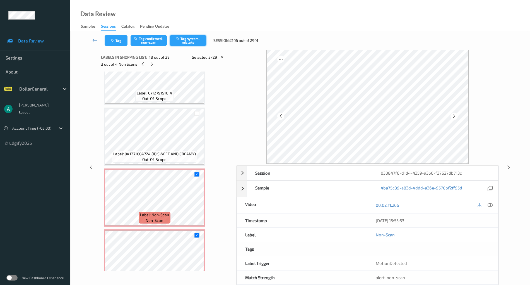
click at [184, 45] on button "Tag system-mistake" at bounding box center [188, 40] width 36 height 11
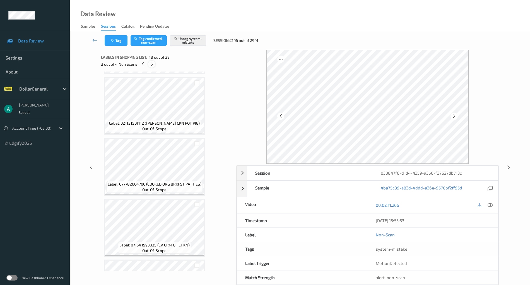
click at [151, 62] on icon at bounding box center [152, 64] width 5 height 5
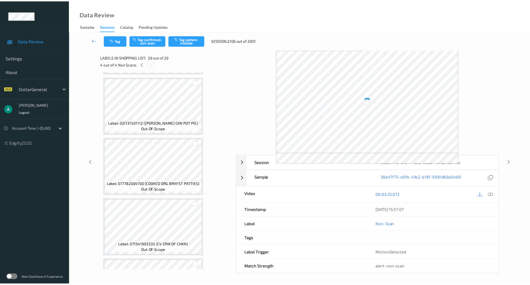
scroll to position [1568, 0]
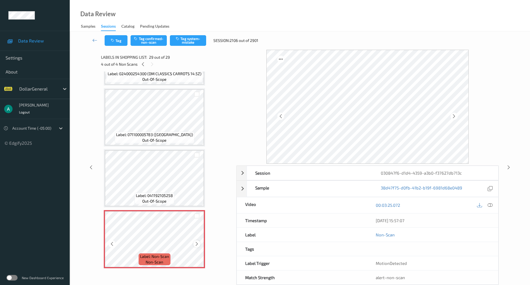
click at [198, 242] on icon at bounding box center [196, 243] width 5 height 5
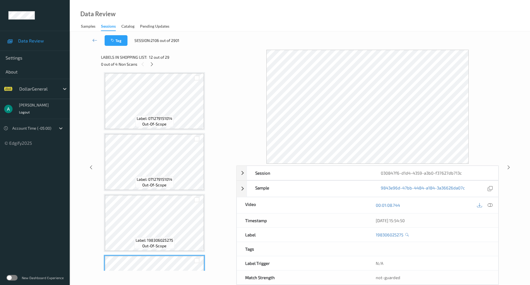
click at [154, 118] on span "Label: 071279151014" at bounding box center [155, 119] width 36 height 6
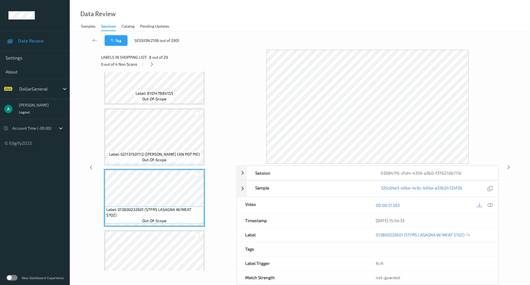
scroll to position [340, 0]
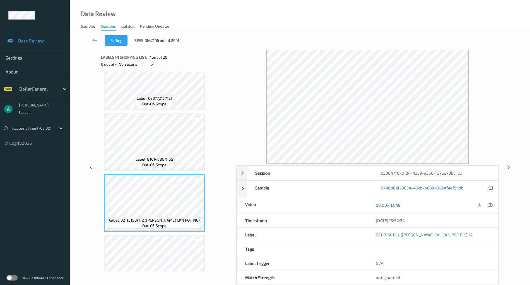
click at [149, 157] on span "Label: 810147884155" at bounding box center [155, 159] width 38 height 6
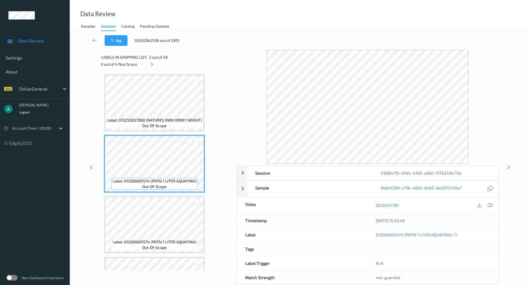
scroll to position [0, 0]
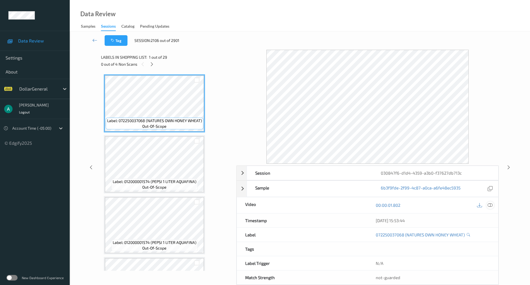
click at [492, 206] on icon at bounding box center [490, 204] width 5 height 5
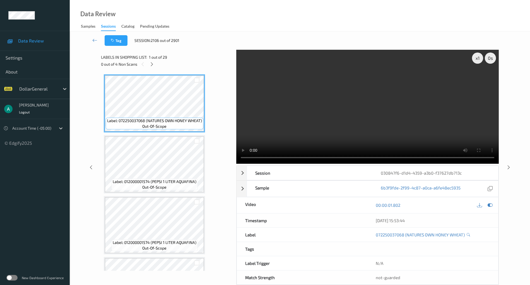
click at [355, 97] on video at bounding box center [367, 107] width 263 height 114
click at [337, 97] on video at bounding box center [367, 107] width 263 height 114
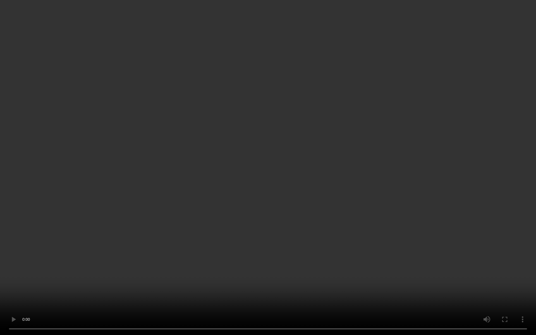
click at [237, 284] on video at bounding box center [268, 167] width 536 height 335
click at [126, 259] on video at bounding box center [268, 167] width 536 height 335
click at [248, 164] on video at bounding box center [268, 167] width 536 height 335
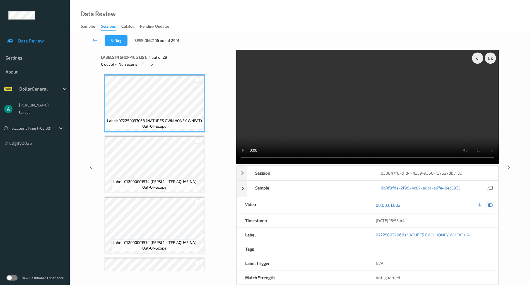
click at [489, 205] on icon at bounding box center [490, 204] width 5 height 5
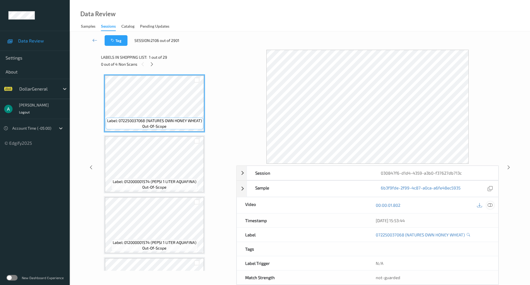
click at [492, 203] on icon at bounding box center [490, 204] width 5 height 5
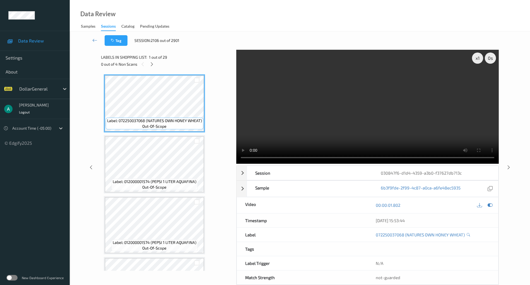
click at [349, 88] on video at bounding box center [367, 107] width 263 height 114
click at [474, 58] on div "x 1" at bounding box center [477, 57] width 11 height 11
click at [362, 117] on video at bounding box center [367, 107] width 263 height 114
click at [492, 203] on icon at bounding box center [490, 204] width 5 height 5
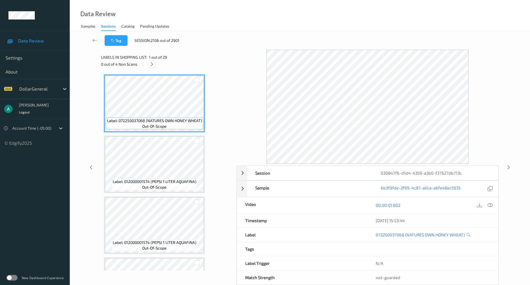
click at [155, 64] on div at bounding box center [151, 64] width 7 height 7
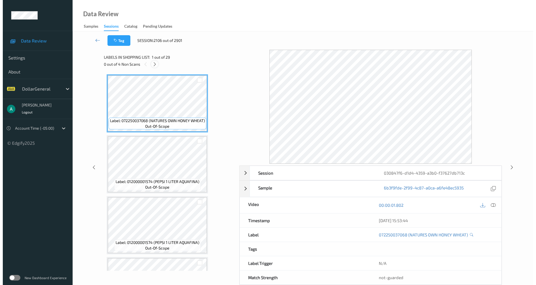
scroll to position [854, 0]
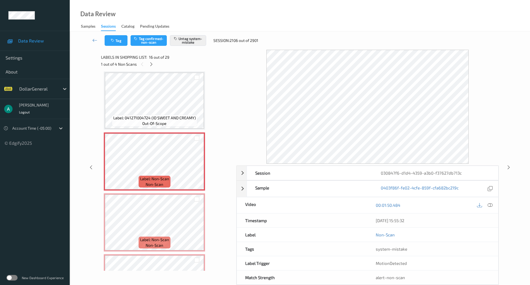
click at [165, 115] on span "Label: 041271004724 (ID SWEET AND CREAMY)" at bounding box center [154, 118] width 83 height 6
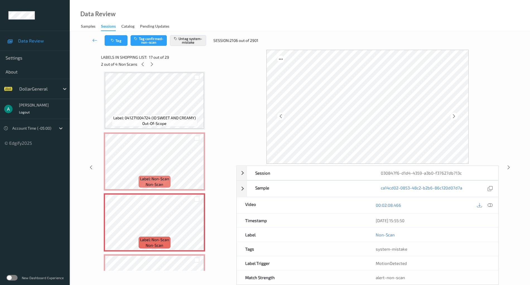
click at [155, 69] on div "Labels in shopping list: 17 out of 29 2 out of 4 Non Scans" at bounding box center [166, 61] width 131 height 22
click at [153, 67] on div at bounding box center [151, 64] width 7 height 7
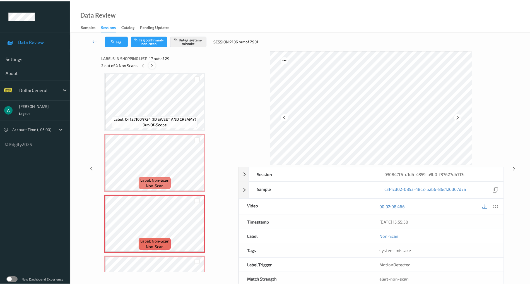
scroll to position [976, 0]
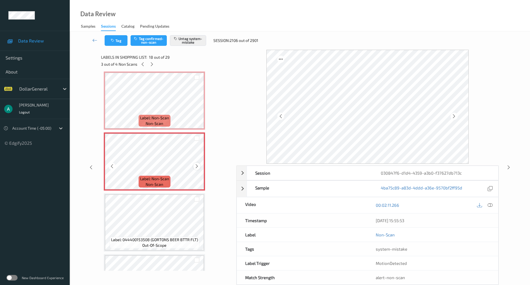
click at [197, 167] on icon at bounding box center [196, 166] width 5 height 5
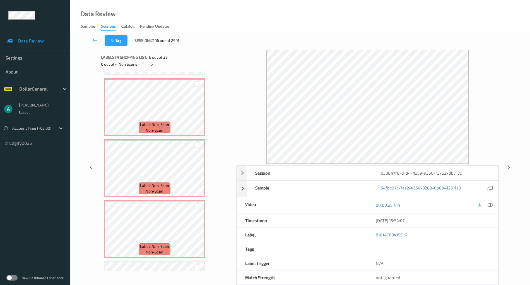
scroll to position [1013, 0]
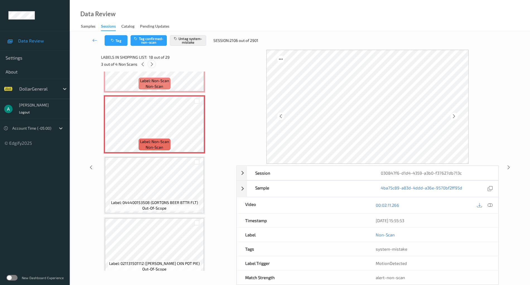
click at [150, 63] on icon at bounding box center [152, 64] width 5 height 5
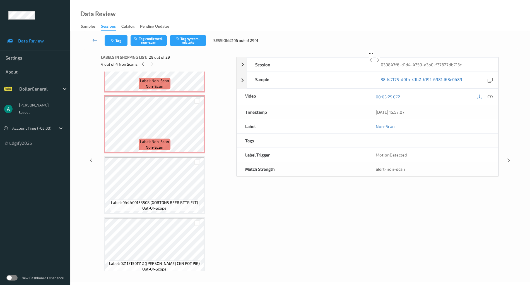
scroll to position [1568, 0]
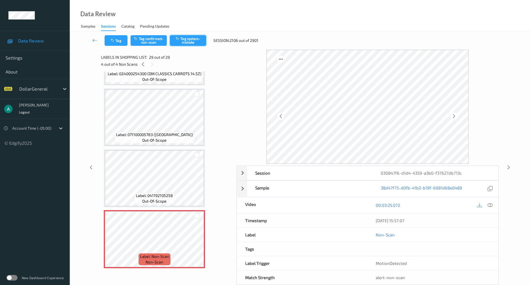
click at [196, 36] on button "Tag system-mistake" at bounding box center [188, 40] width 36 height 11
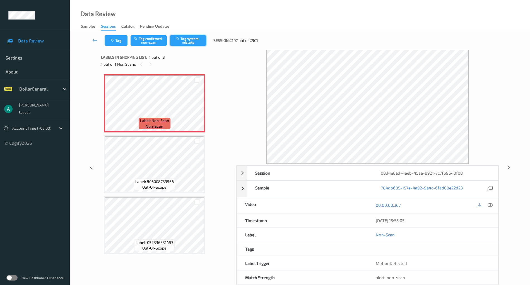
click at [185, 40] on button "Tag system-mistake" at bounding box center [188, 40] width 36 height 11
click at [194, 42] on button "Tag system-mistake" at bounding box center [188, 40] width 36 height 11
click at [191, 37] on button "Tag system-mistake" at bounding box center [188, 40] width 36 height 11
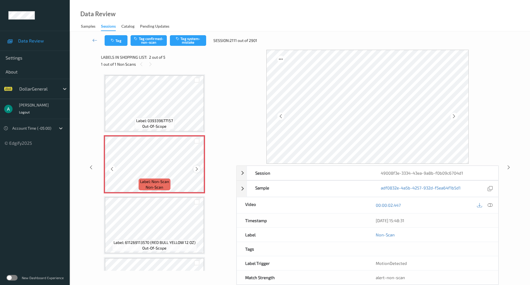
click at [198, 170] on icon at bounding box center [196, 168] width 5 height 5
click at [196, 168] on icon at bounding box center [196, 168] width 5 height 5
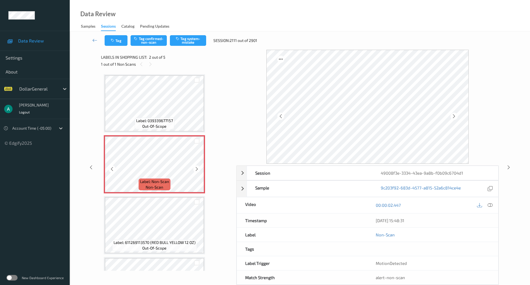
click at [196, 168] on icon at bounding box center [196, 168] width 5 height 5
click at [193, 40] on button "Tag system-mistake" at bounding box center [188, 40] width 36 height 11
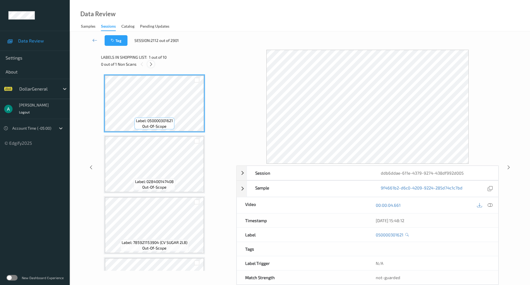
click at [149, 63] on icon at bounding box center [151, 64] width 5 height 5
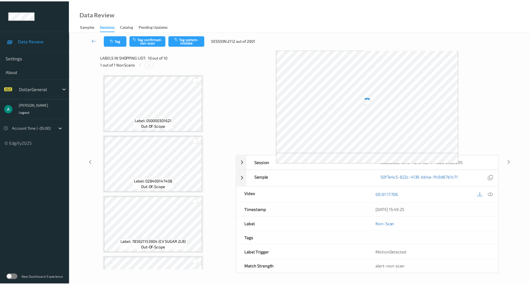
scroll to position [412, 0]
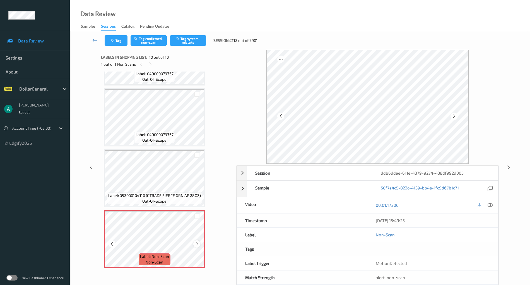
click at [198, 244] on icon at bounding box center [196, 243] width 5 height 5
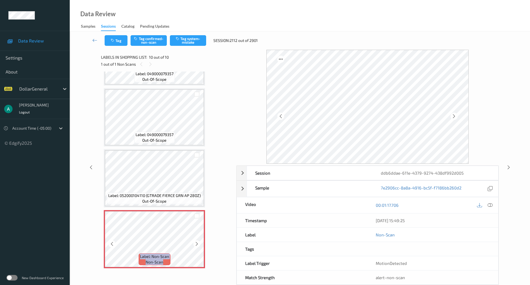
click at [198, 244] on icon at bounding box center [196, 243] width 5 height 5
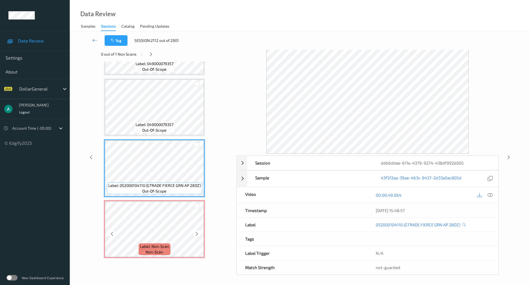
scroll to position [0, 0]
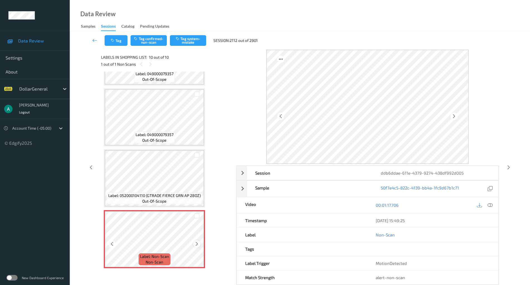
click at [196, 243] on icon at bounding box center [196, 243] width 5 height 5
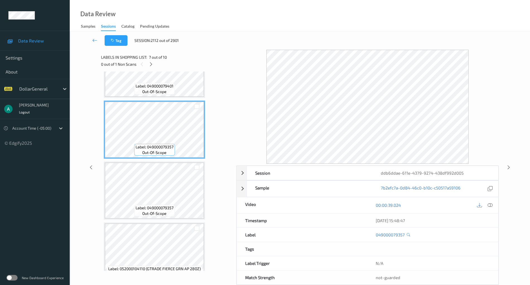
scroll to position [338, 0]
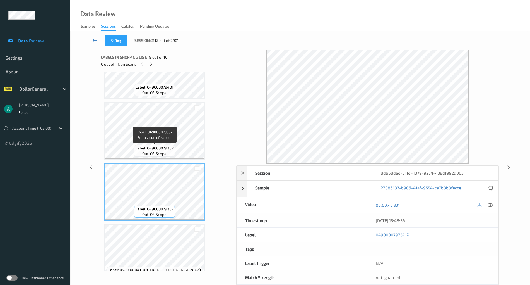
click at [168, 156] on div "Label: 049000079357 out-of-scope" at bounding box center [154, 151] width 41 height 12
click at [167, 150] on span "Label: 049000079357" at bounding box center [155, 148] width 38 height 6
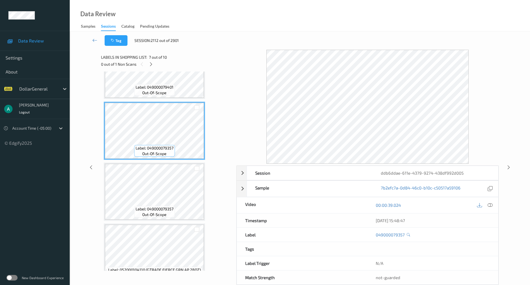
scroll to position [263, 0]
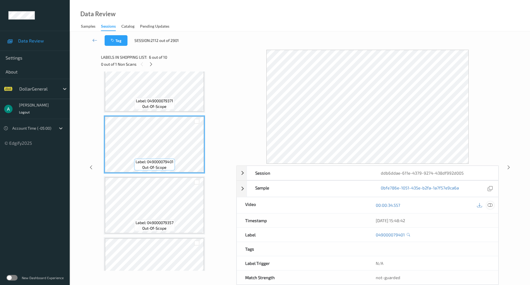
click at [491, 205] on icon at bounding box center [490, 204] width 5 height 5
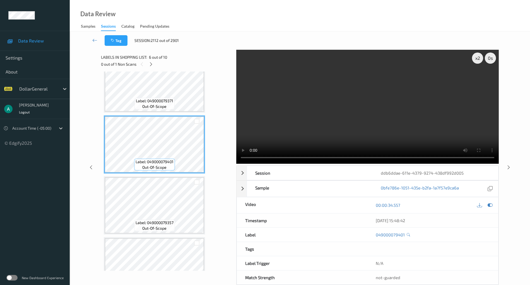
click at [310, 119] on video at bounding box center [367, 107] width 263 height 114
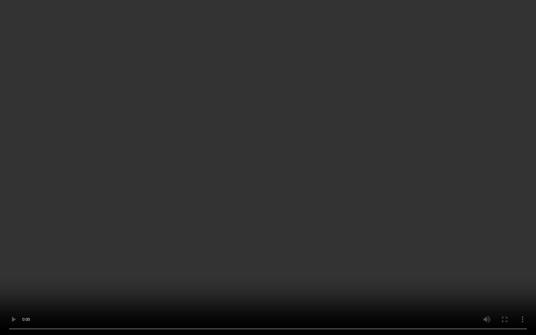
click at [228, 154] on video at bounding box center [268, 167] width 536 height 335
click at [297, 121] on video at bounding box center [268, 167] width 536 height 335
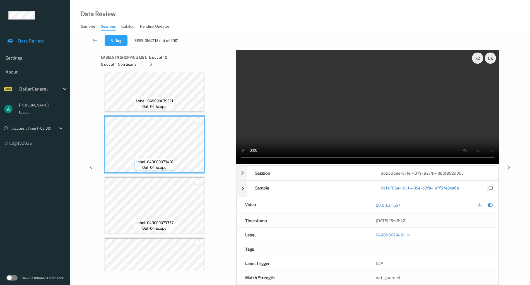
click at [488, 207] on div at bounding box center [485, 205] width 18 height 8
click at [490, 205] on icon at bounding box center [490, 204] width 5 height 5
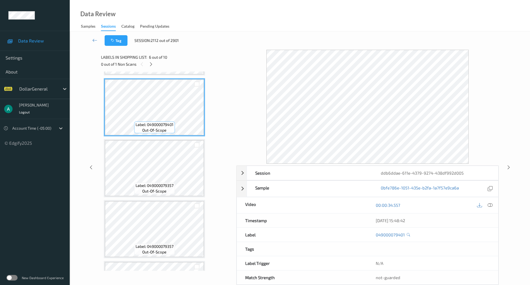
scroll to position [338, 0]
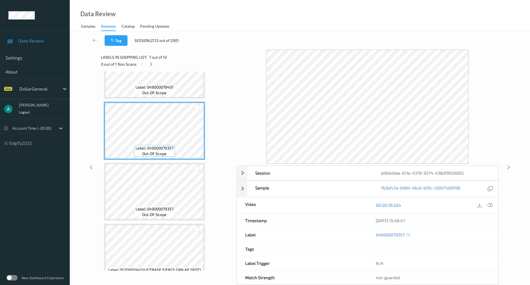
click at [169, 160] on div "Label: 050000301621 out-of-scope Label: 028400147408 out-of-scope Label: 785921…" at bounding box center [167, 40] width 126 height 606
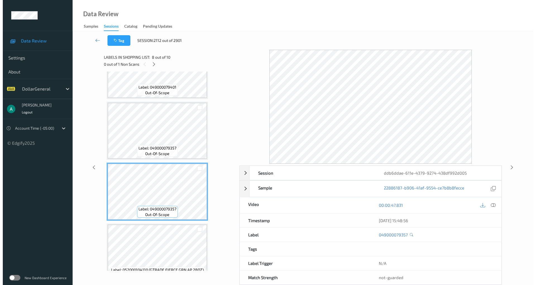
scroll to position [412, 0]
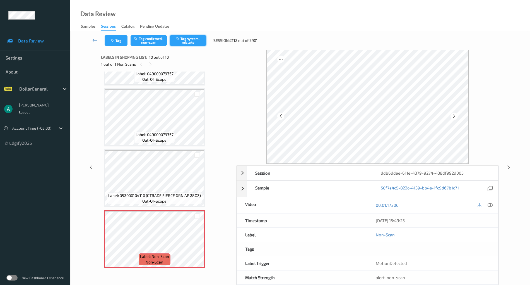
click at [193, 39] on button "Tag system-mistake" at bounding box center [188, 40] width 36 height 11
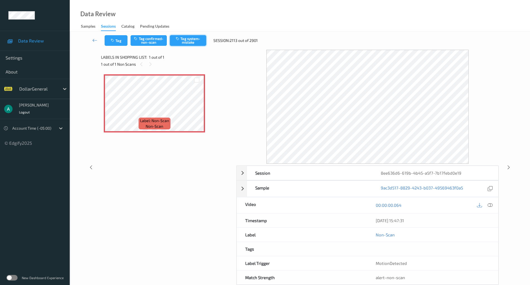
click at [197, 37] on button "Tag system-mistake" at bounding box center [188, 40] width 36 height 11
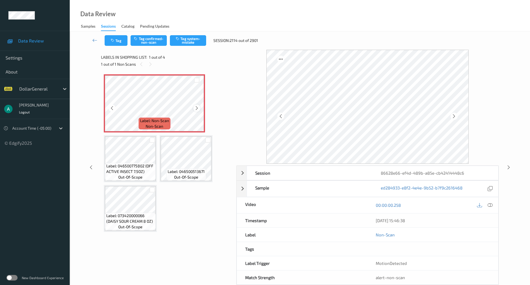
click at [196, 108] on icon at bounding box center [196, 107] width 5 height 5
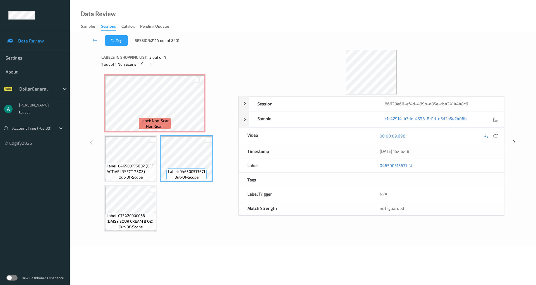
click at [133, 183] on div "Label: Non-Scan non-scan Label: Non-Scan non-scan Label: 046500775802 (OFF ACTI…" at bounding box center [168, 152] width 128 height 157
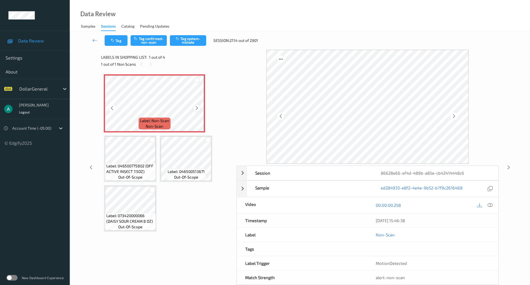
click at [198, 105] on icon at bounding box center [196, 107] width 5 height 5
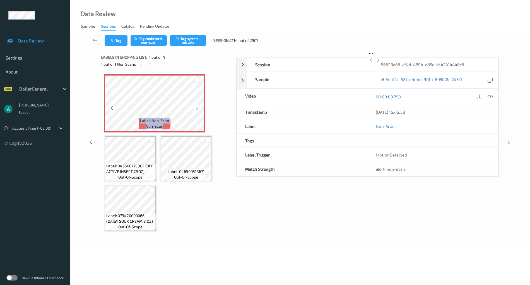
click at [198, 105] on icon at bounding box center [196, 107] width 5 height 5
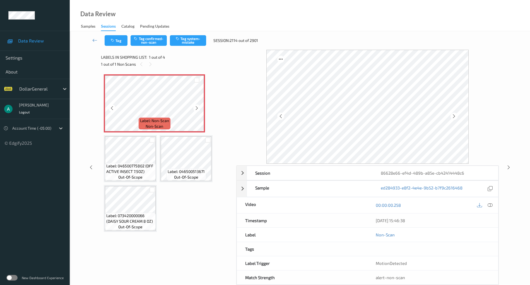
click at [198, 105] on icon at bounding box center [196, 107] width 5 height 5
click at [193, 39] on button "Tag system-mistake" at bounding box center [188, 40] width 36 height 11
click at [162, 119] on span "Label: Non-Scan" at bounding box center [154, 121] width 29 height 6
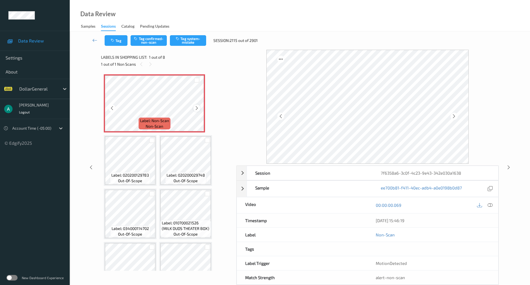
click at [199, 109] on div at bounding box center [196, 107] width 7 height 7
click at [200, 41] on button "Tag system-mistake" at bounding box center [188, 40] width 36 height 11
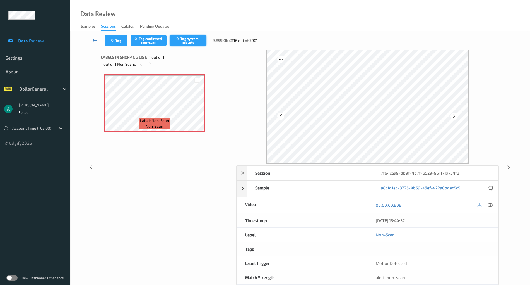
click at [198, 42] on button "Tag system-mistake" at bounding box center [188, 40] width 36 height 11
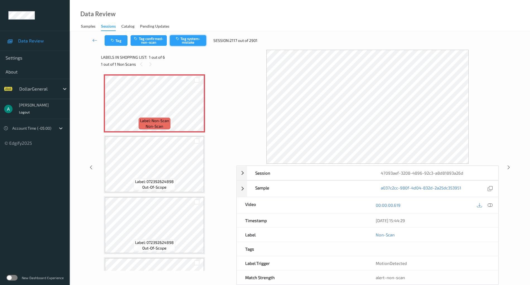
click at [188, 40] on button "Tag system-mistake" at bounding box center [188, 40] width 36 height 11
click at [158, 179] on span "Label: 072392624898" at bounding box center [154, 182] width 39 height 6
click at [193, 30] on div "Data Review Samples Sessions Catalog Pending Updates" at bounding box center [300, 15] width 460 height 31
click at [195, 36] on button "Tag system-mistake" at bounding box center [188, 40] width 36 height 11
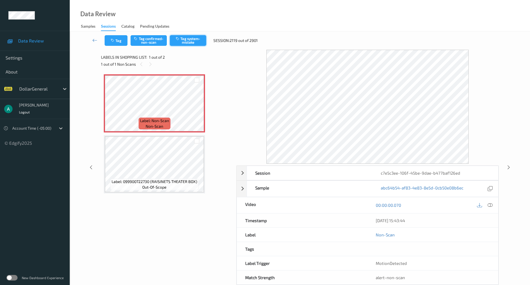
click at [191, 40] on button "Tag system-mistake" at bounding box center [188, 40] width 36 height 11
click at [199, 107] on icon at bounding box center [196, 107] width 5 height 5
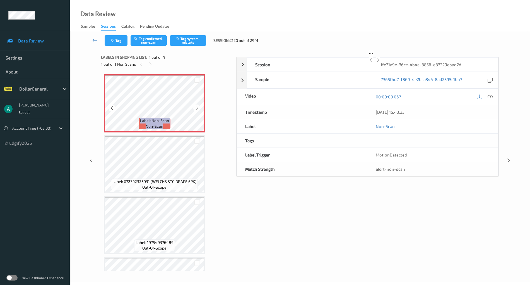
click at [199, 107] on icon at bounding box center [196, 107] width 5 height 5
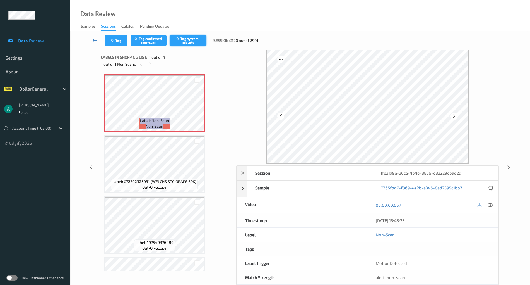
click at [184, 40] on button "Tag system-mistake" at bounding box center [188, 40] width 36 height 11
click at [193, 42] on button "Tag system-mistake" at bounding box center [188, 40] width 36 height 11
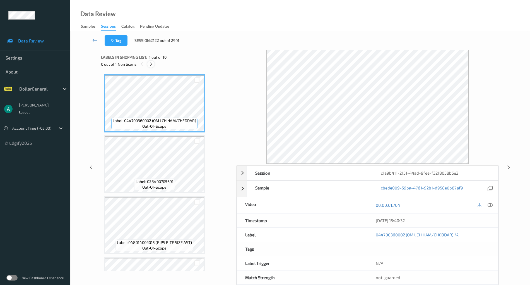
click at [153, 63] on icon at bounding box center [151, 64] width 5 height 5
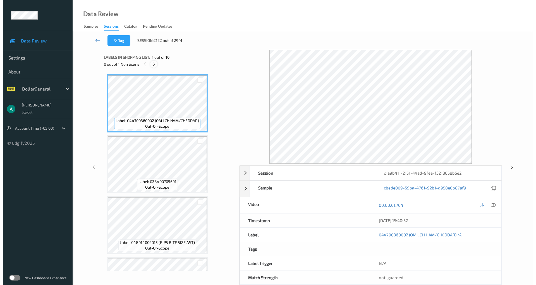
scroll to position [412, 0]
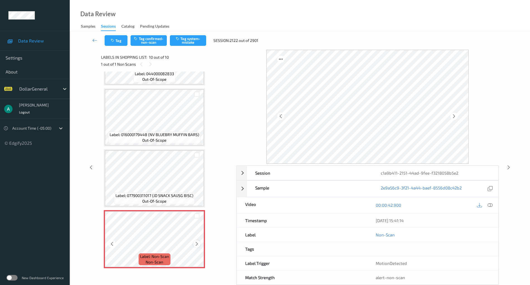
click at [197, 242] on icon at bounding box center [196, 243] width 5 height 5
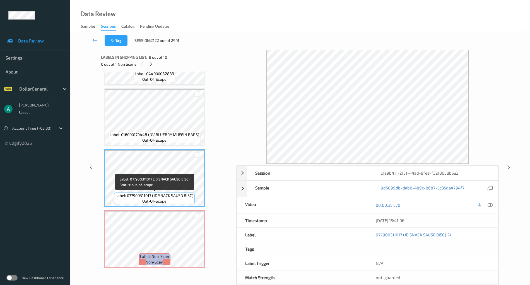
click at [158, 210] on div "Label: Non-Scan non-scan" at bounding box center [154, 239] width 101 height 58
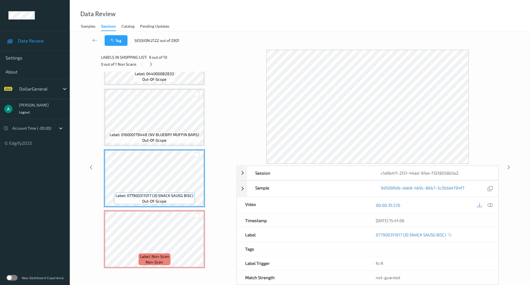
click at [494, 205] on div "00:00:35.570" at bounding box center [432, 205] width 131 height 16
click at [491, 204] on icon at bounding box center [490, 204] width 5 height 5
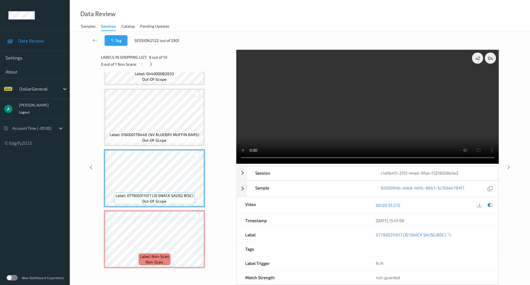
click at [301, 98] on video at bounding box center [367, 107] width 263 height 114
click at [492, 205] on icon at bounding box center [490, 204] width 5 height 5
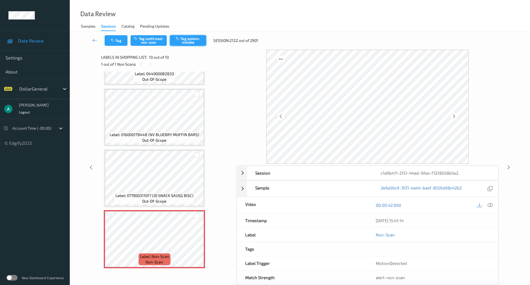
click at [184, 37] on button "Tag system-mistake" at bounding box center [188, 40] width 36 height 11
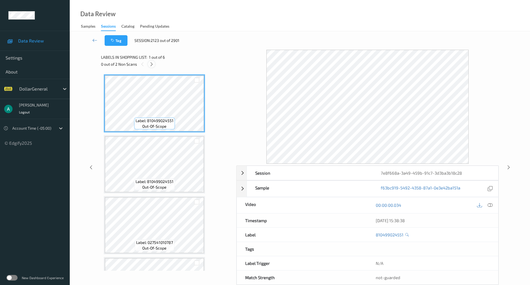
click at [152, 66] on icon at bounding box center [151, 64] width 5 height 5
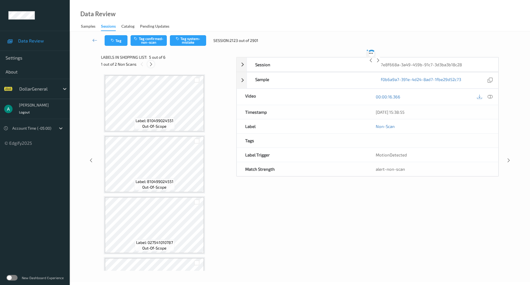
scroll to position [169, 0]
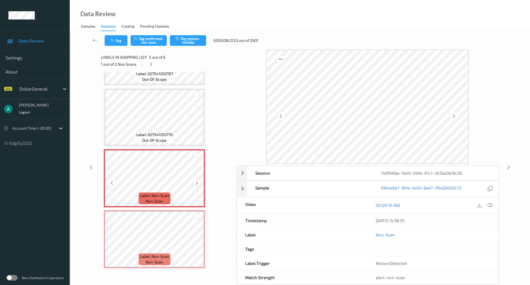
click at [198, 180] on icon at bounding box center [196, 182] width 5 height 5
click at [198, 181] on icon at bounding box center [196, 182] width 5 height 5
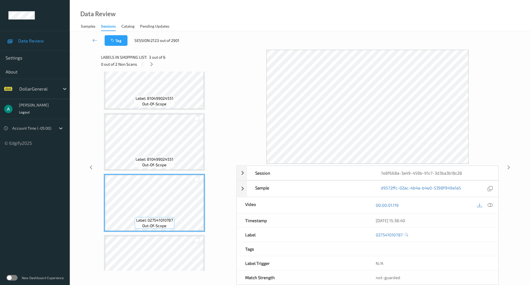
scroll to position [20, 0]
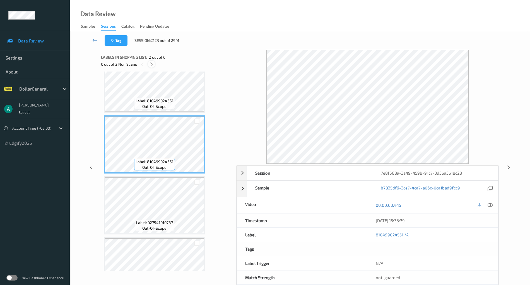
click at [152, 61] on div at bounding box center [151, 64] width 7 height 7
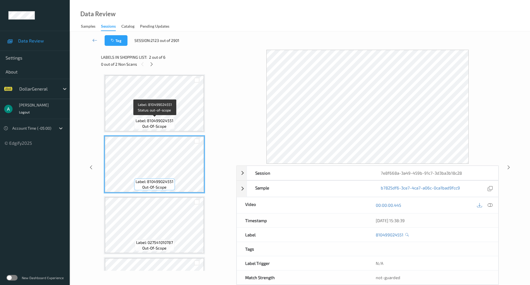
click at [164, 122] on span "Label: 810499024551" at bounding box center [155, 121] width 38 height 6
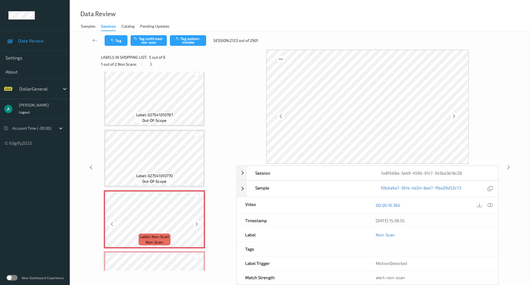
scroll to position [94, 0]
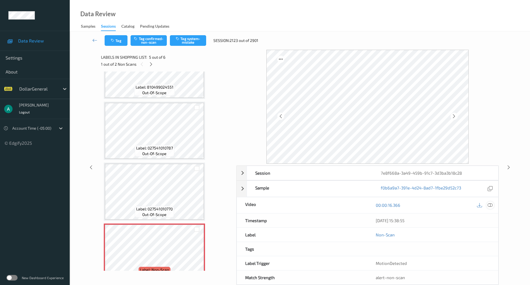
click at [493, 205] on div at bounding box center [491, 205] width 8 height 8
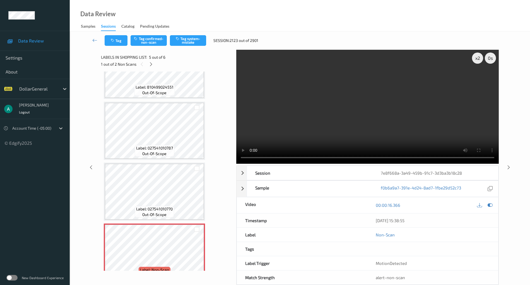
click at [324, 129] on video at bounding box center [367, 107] width 263 height 114
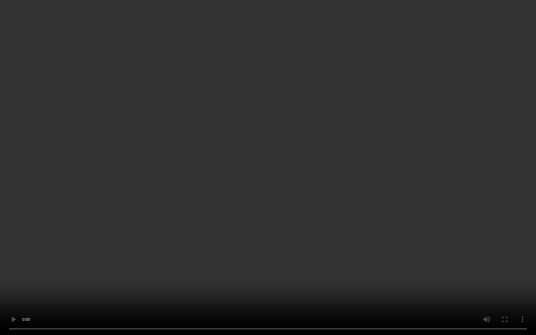
click at [234, 183] on video at bounding box center [268, 167] width 536 height 335
click at [155, 216] on video at bounding box center [268, 167] width 536 height 335
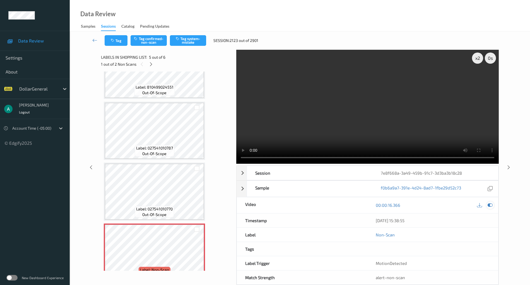
click at [491, 205] on icon at bounding box center [490, 204] width 5 height 5
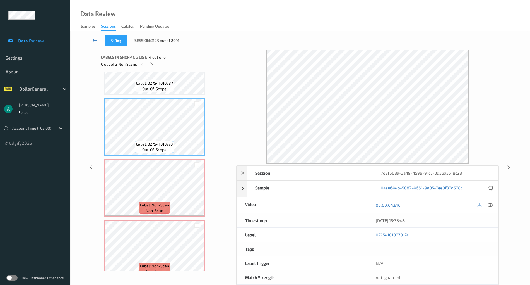
scroll to position [169, 0]
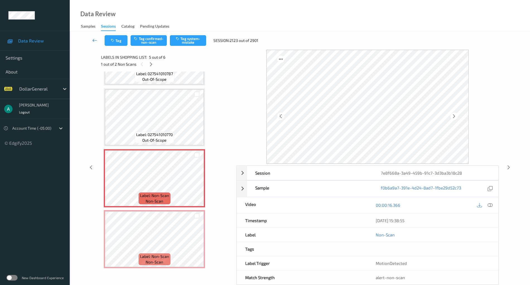
click at [91, 39] on link at bounding box center [95, 40] width 20 height 11
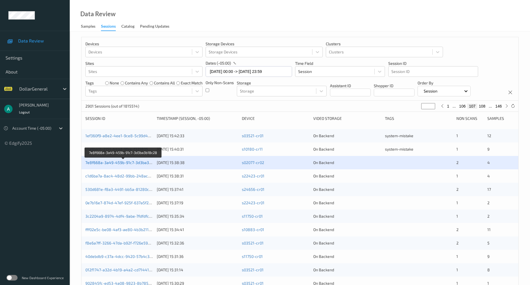
click at [117, 162] on link "7e8f668a-3a49-459b-91c7-3d3ba3b18c28" at bounding box center [123, 162] width 77 height 5
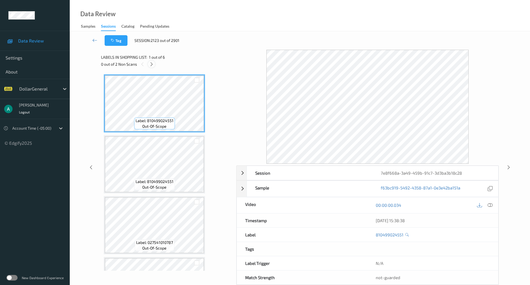
click at [150, 62] on icon at bounding box center [151, 64] width 5 height 5
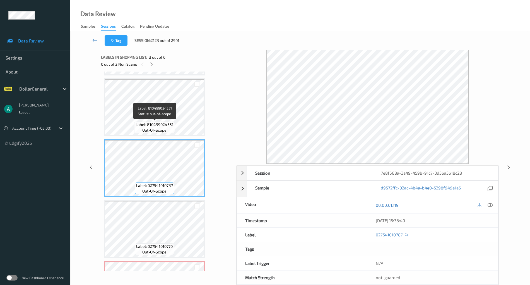
click at [170, 121] on div "Label: 810499024551 out-of-scope" at bounding box center [154, 127] width 41 height 12
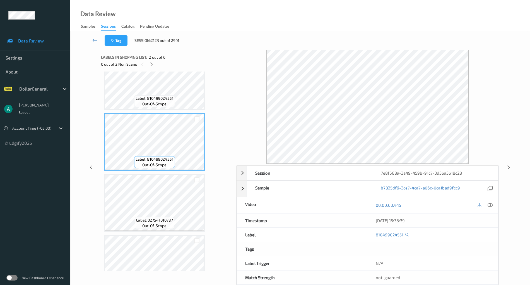
scroll to position [0, 0]
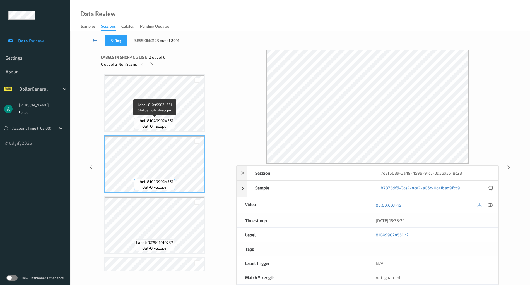
click at [170, 122] on span "Label: 810499024551" at bounding box center [155, 121] width 38 height 6
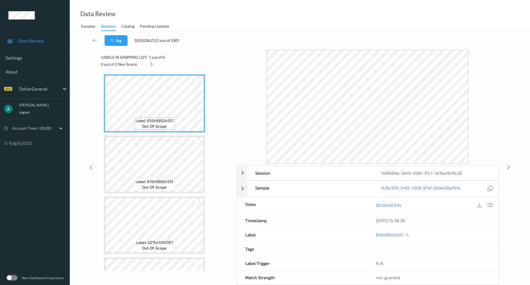
click at [491, 203] on icon at bounding box center [490, 204] width 5 height 5
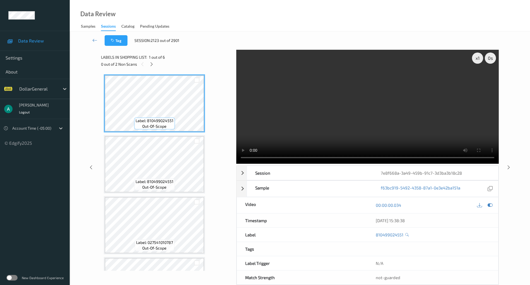
click at [304, 109] on video at bounding box center [367, 107] width 263 height 114
click at [326, 100] on video at bounding box center [367, 107] width 263 height 114
click at [369, 49] on div "Tag Session: 2123 out of 2901" at bounding box center [300, 40] width 438 height 18
click at [372, 45] on div "Tag Session: 2123 out of 2901" at bounding box center [300, 40] width 438 height 18
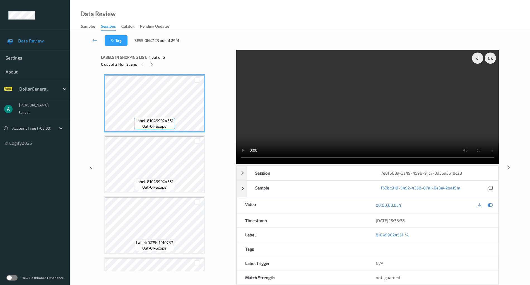
click at [372, 45] on div "Tag Session: 2123 out of 2901" at bounding box center [300, 40] width 438 height 18
click at [297, 112] on video at bounding box center [367, 107] width 263 height 114
click at [371, 94] on video at bounding box center [367, 107] width 263 height 114
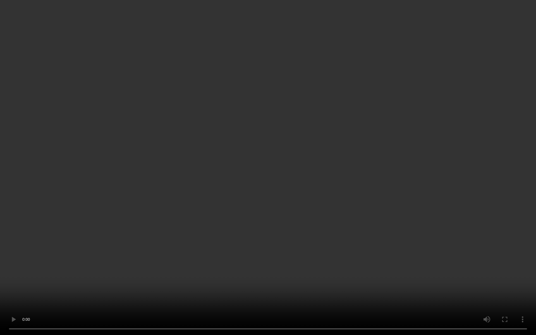
click at [239, 139] on video at bounding box center [268, 167] width 536 height 335
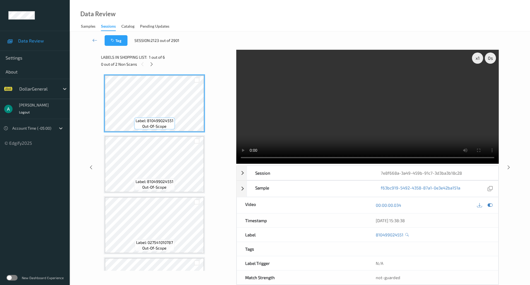
click at [297, 88] on video at bounding box center [367, 107] width 263 height 114
click at [153, 63] on icon at bounding box center [151, 64] width 5 height 5
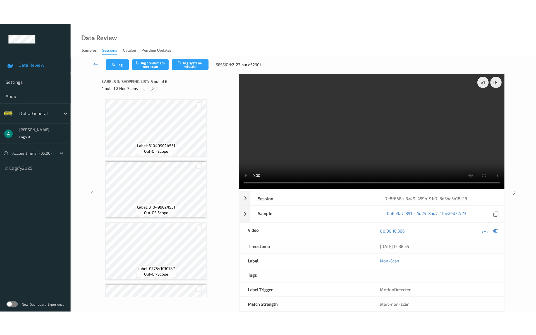
scroll to position [169, 0]
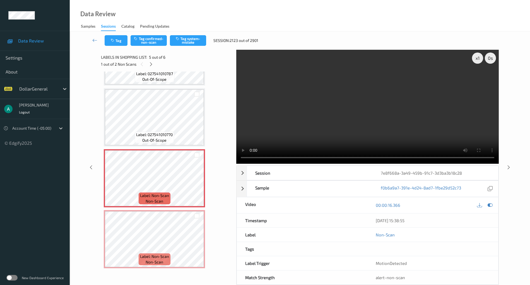
click at [340, 97] on video at bounding box center [367, 107] width 263 height 114
click at [342, 97] on video at bounding box center [367, 107] width 263 height 114
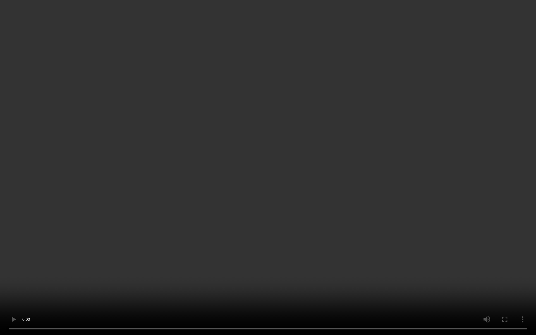
click at [262, 198] on video at bounding box center [268, 167] width 536 height 335
click at [229, 193] on video at bounding box center [268, 167] width 536 height 335
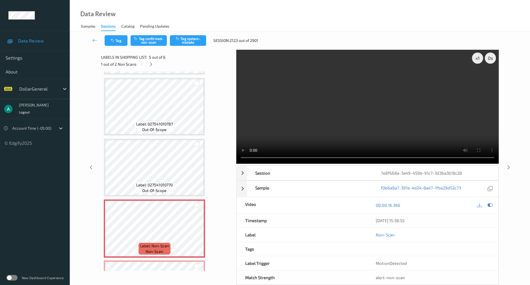
click at [308, 83] on video at bounding box center [367, 107] width 263 height 114
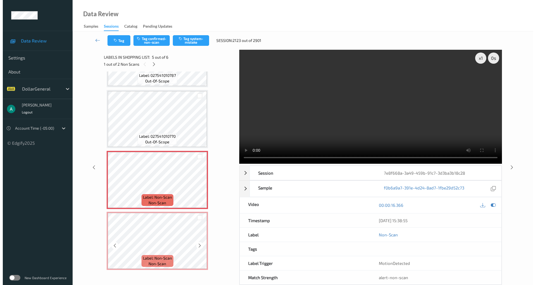
scroll to position [169, 0]
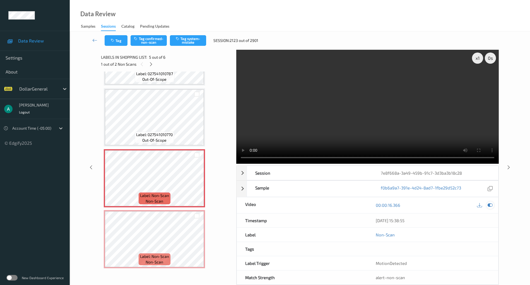
click at [490, 205] on icon at bounding box center [490, 204] width 5 height 5
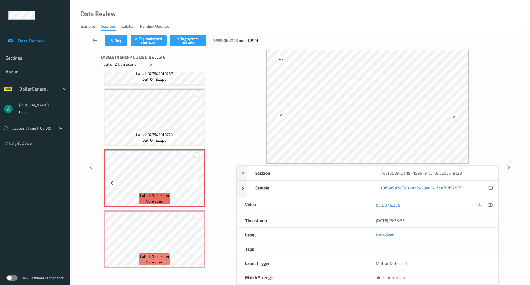
click at [196, 154] on div at bounding box center [196, 154] width 5 height 5
click at [196, 218] on div at bounding box center [196, 215] width 5 height 5
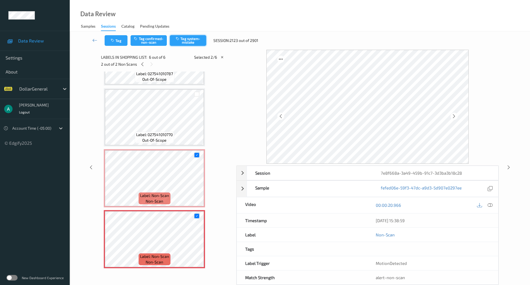
click at [201, 38] on button "Tag system-mistake" at bounding box center [188, 40] width 36 height 11
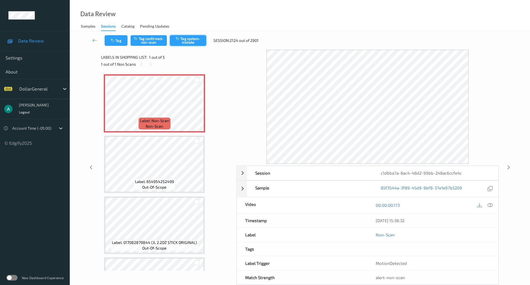
click at [189, 39] on button "Tag system-mistake" at bounding box center [188, 40] width 36 height 11
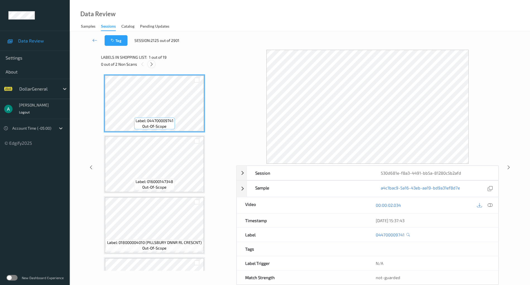
click at [152, 65] on icon at bounding box center [151, 64] width 5 height 5
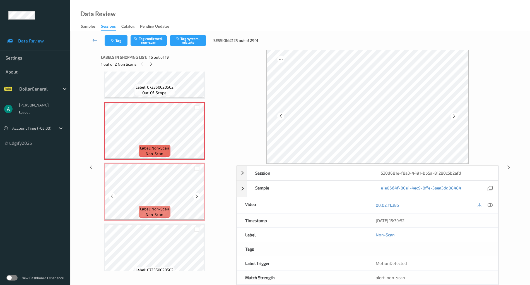
scroll to position [885, 0]
click at [196, 135] on icon at bounding box center [196, 135] width 5 height 5
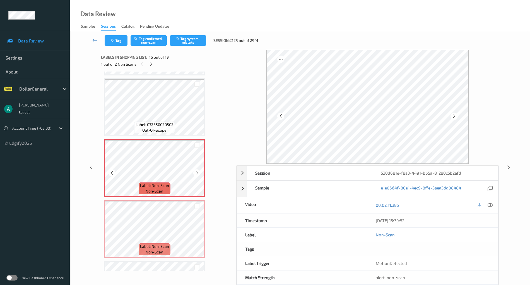
scroll to position [774, 0]
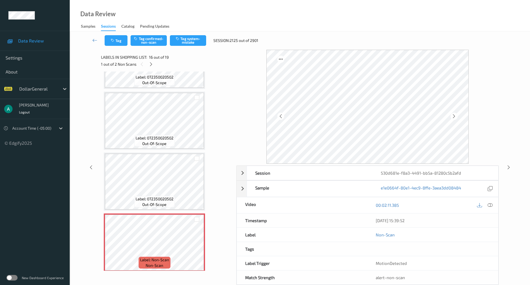
click at [162, 149] on div "Label: 072350020502 out-of-scope" at bounding box center [154, 121] width 101 height 58
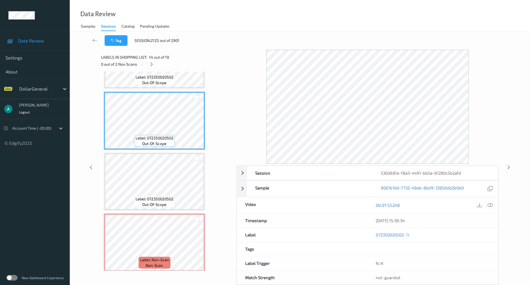
click at [491, 202] on icon at bounding box center [490, 204] width 5 height 5
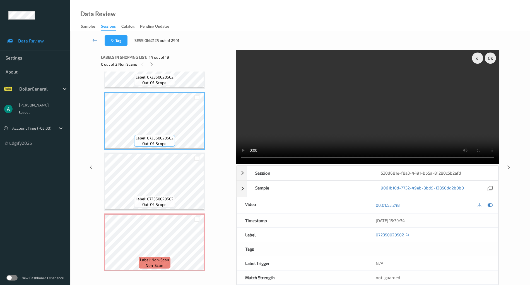
click at [312, 95] on video at bounding box center [367, 107] width 263 height 114
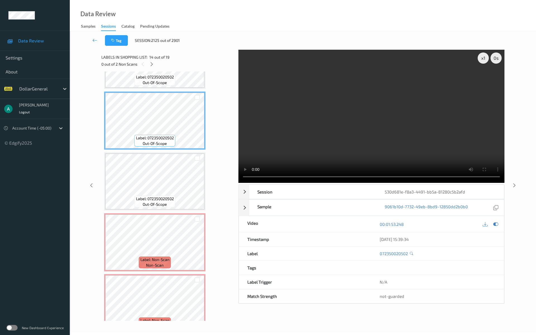
click at [268, 169] on video at bounding box center [371, 116] width 266 height 133
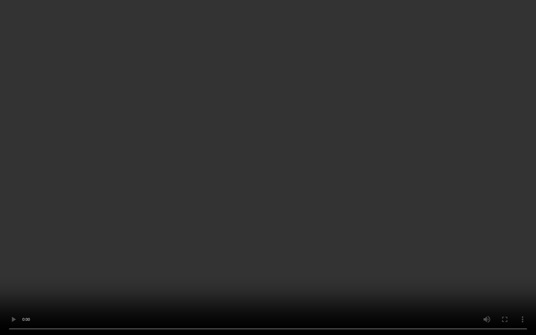
click at [265, 169] on video at bounding box center [268, 167] width 536 height 335
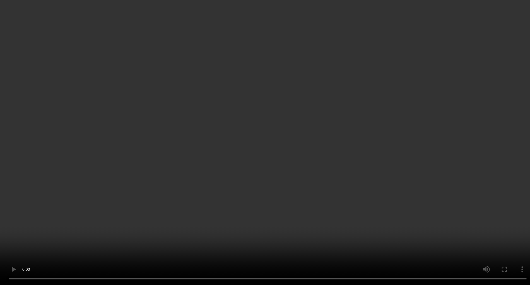
click at [325, 119] on video at bounding box center [265, 142] width 530 height 285
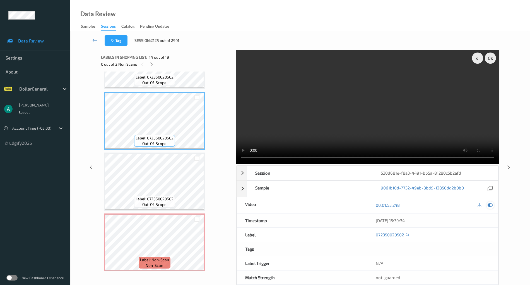
click at [489, 203] on icon at bounding box center [490, 204] width 5 height 5
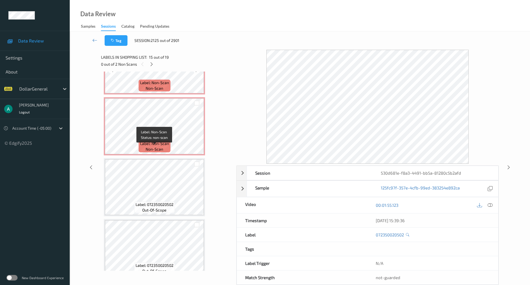
scroll to position [959, 0]
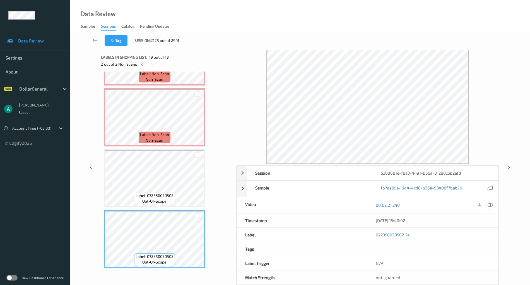
click at [491, 204] on icon at bounding box center [490, 204] width 5 height 5
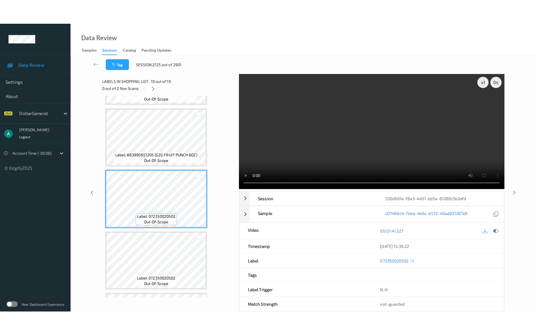
scroll to position [439, 0]
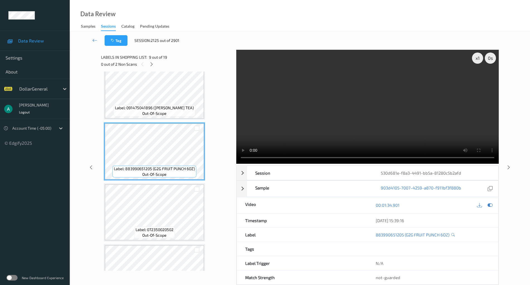
click at [366, 102] on video at bounding box center [367, 107] width 263 height 114
click at [327, 110] on video at bounding box center [367, 107] width 263 height 114
click at [314, 97] on video at bounding box center [367, 107] width 263 height 114
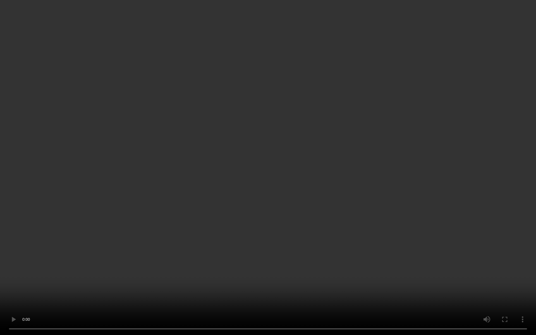
click at [314, 130] on video at bounding box center [268, 167] width 536 height 335
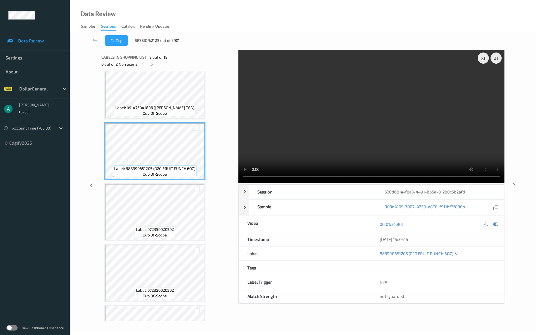
click at [362, 110] on video at bounding box center [371, 116] width 266 height 133
click at [483, 56] on div "x 1" at bounding box center [482, 57] width 11 height 11
click at [403, 96] on video at bounding box center [371, 116] width 266 height 133
click at [400, 93] on video at bounding box center [371, 116] width 266 height 133
click at [347, 121] on video at bounding box center [371, 116] width 266 height 133
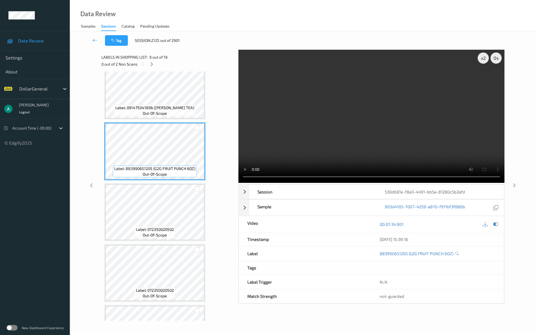
click at [347, 121] on video at bounding box center [371, 116] width 266 height 133
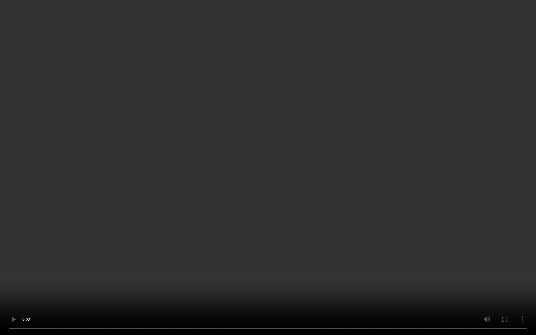
click at [362, 191] on video at bounding box center [268, 167] width 536 height 335
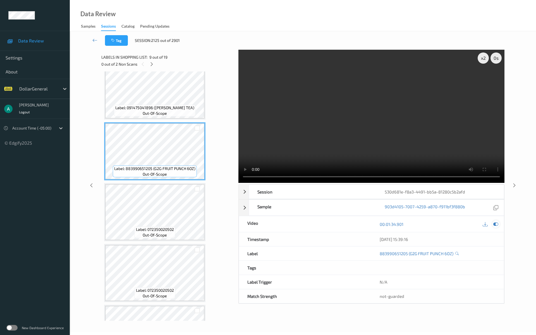
click at [499, 224] on div "00:01:34.901" at bounding box center [437, 224] width 133 height 16
click at [499, 224] on div at bounding box center [496, 224] width 8 height 8
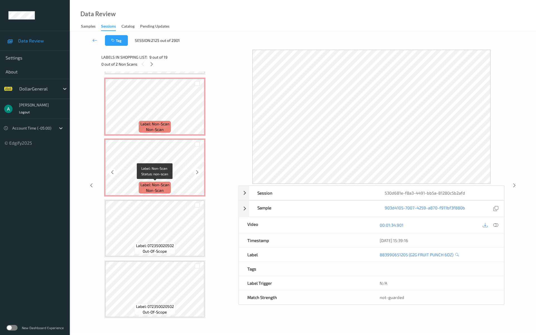
scroll to position [835, 0]
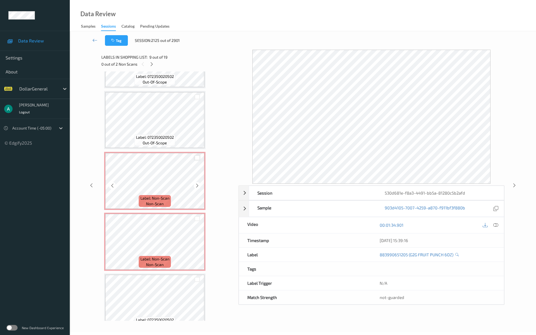
click at [197, 157] on div at bounding box center [196, 157] width 5 height 5
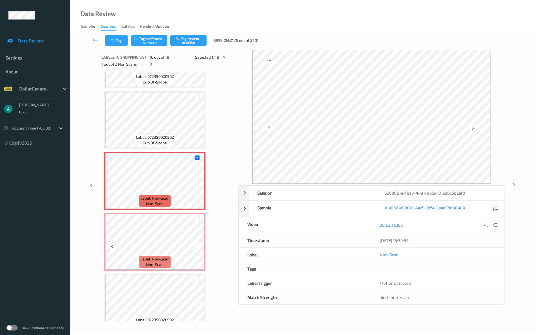
click at [196, 216] on div at bounding box center [196, 218] width 5 height 5
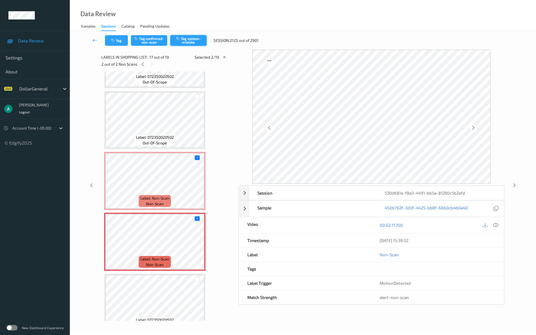
click at [190, 40] on button "Tag system-mistake" at bounding box center [188, 40] width 36 height 11
click at [142, 64] on icon at bounding box center [142, 64] width 5 height 5
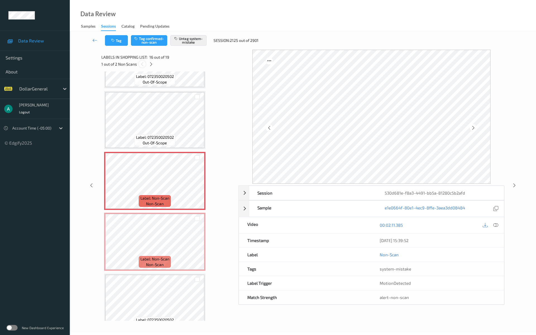
scroll to position [854, 0]
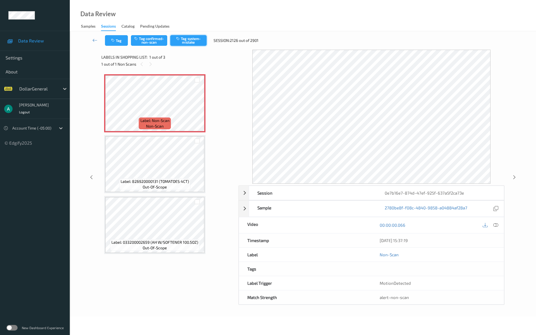
click at [197, 39] on button "Tag system-mistake" at bounding box center [188, 40] width 36 height 11
click at [194, 36] on button "Tag system-mistake" at bounding box center [188, 40] width 36 height 11
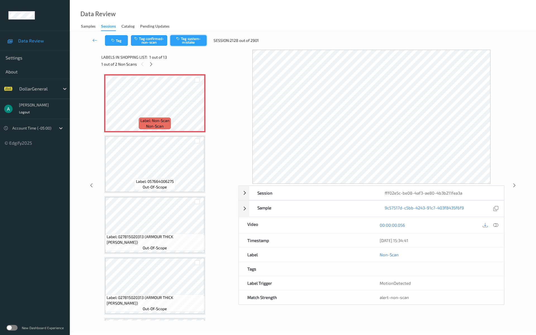
click at [195, 37] on button "Tag system-mistake" at bounding box center [188, 40] width 36 height 11
click at [196, 105] on icon at bounding box center [197, 107] width 5 height 5
click at [188, 40] on button "Tag system-mistake" at bounding box center [188, 40] width 36 height 11
click at [196, 107] on icon at bounding box center [197, 107] width 5 height 5
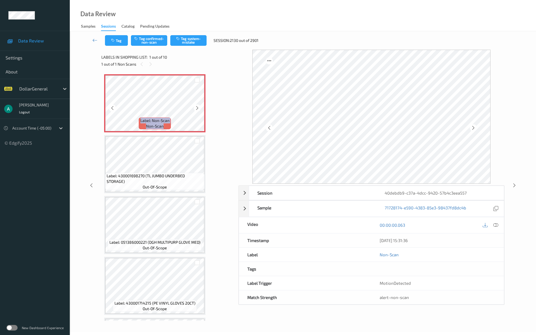
click at [196, 107] on icon at bounding box center [197, 107] width 5 height 5
click at [189, 43] on button "Tag system-mistake" at bounding box center [188, 40] width 36 height 11
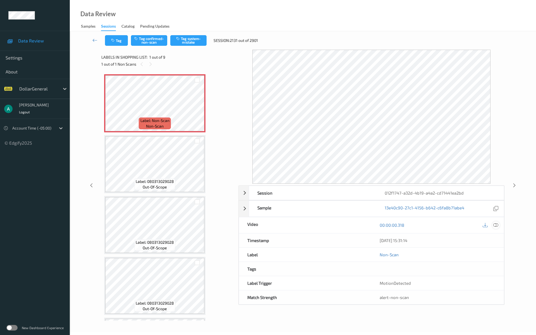
click at [496, 227] on div at bounding box center [496, 225] width 8 height 8
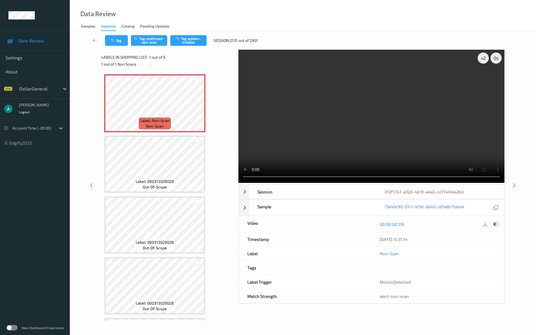
click at [335, 139] on video at bounding box center [371, 116] width 266 height 133
click at [498, 224] on div at bounding box center [496, 224] width 8 height 8
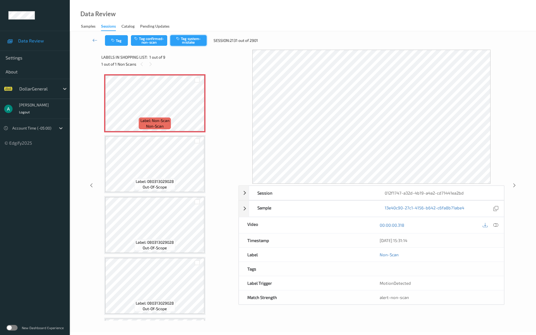
click at [189, 45] on button "Tag system-mistake" at bounding box center [188, 40] width 36 height 11
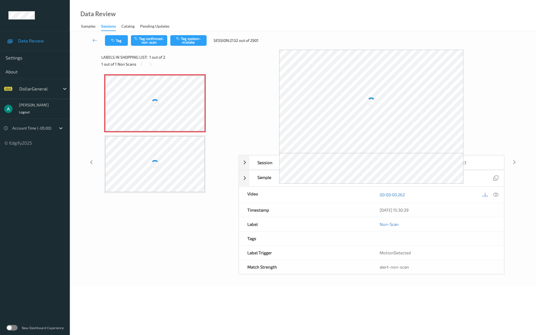
click at [184, 100] on div at bounding box center [154, 103] width 99 height 56
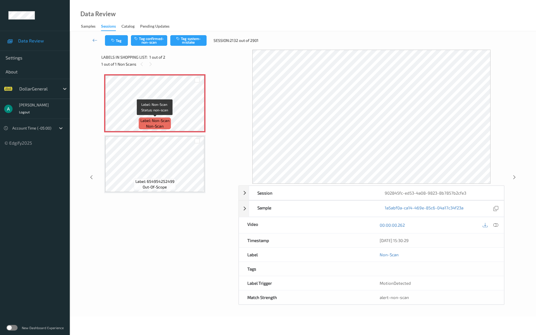
click at [162, 133] on div "Label: Non-Scan non-scan Label: 654954252499 out-of-scope" at bounding box center [168, 133] width 128 height 119
click at [191, 37] on button "Tag system-mistake" at bounding box center [188, 40] width 36 height 11
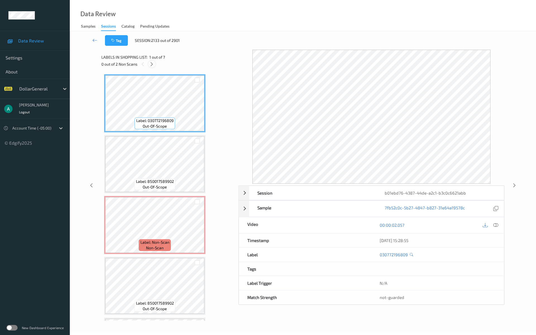
click at [155, 65] on div at bounding box center [151, 64] width 7 height 7
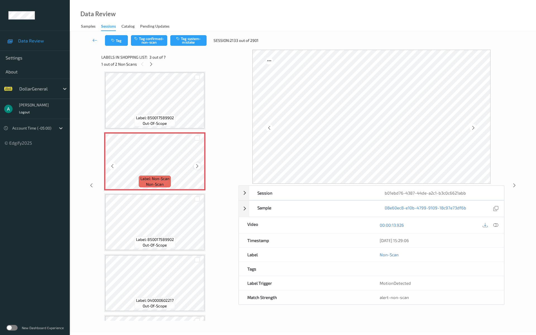
click at [197, 164] on icon at bounding box center [197, 166] width 5 height 5
click at [166, 179] on span "Label: Non-Scan" at bounding box center [154, 179] width 29 height 6
click at [161, 194] on div "Label: 030772196809 out-of-scope Label: 850017589902 out-of-scope Label: Non-Sc…" at bounding box center [168, 222] width 128 height 423
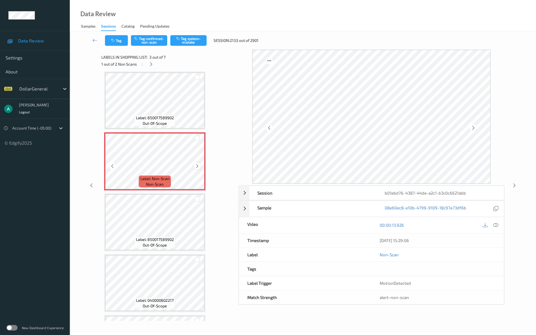
click at [197, 166] on icon at bounding box center [197, 166] width 5 height 5
click at [187, 45] on button "Tag system-mistake" at bounding box center [188, 40] width 36 height 11
click at [153, 63] on div at bounding box center [151, 64] width 7 height 7
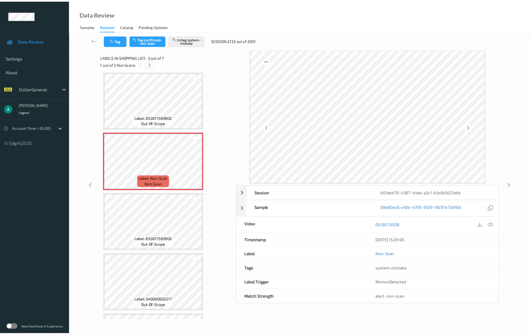
scroll to position [179, 0]
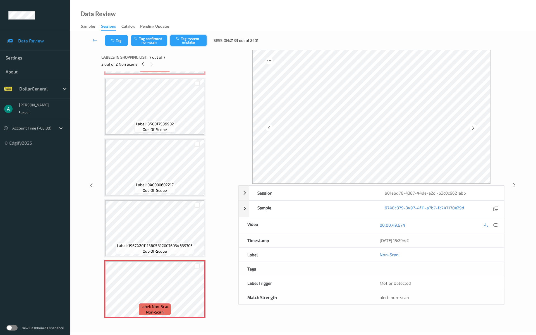
click at [187, 40] on button "Tag system-mistake" at bounding box center [188, 40] width 36 height 11
click at [95, 41] on icon at bounding box center [94, 40] width 5 height 6
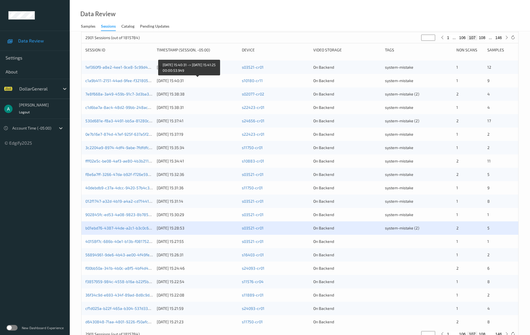
scroll to position [84, 0]
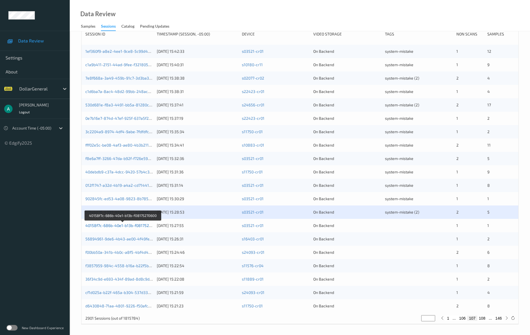
click at [132, 225] on link "40158f7c-686b-40e1-b13b-f08175270600" at bounding box center [122, 225] width 75 height 5
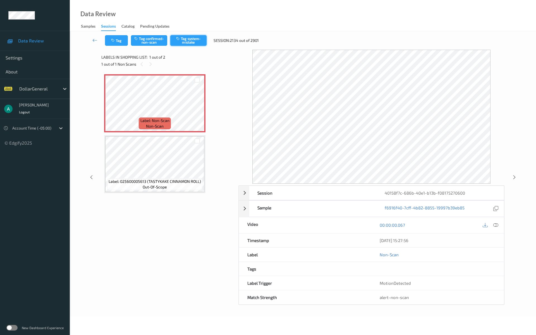
click at [191, 39] on button "Tag system-mistake" at bounding box center [188, 40] width 36 height 11
click at [191, 35] on div "Tag Tag confirmed-non-scan Tag system-mistake Session: 2135 out of 2901" at bounding box center [302, 40] width 443 height 18
click at [191, 36] on button "Tag system-mistake" at bounding box center [188, 40] width 36 height 11
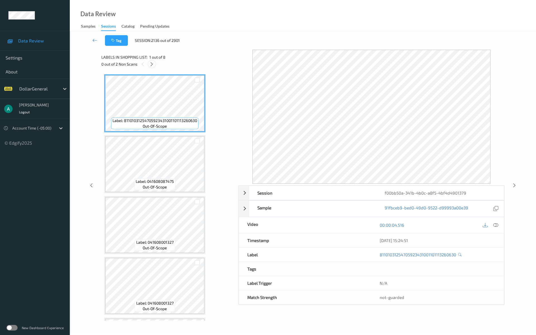
click at [151, 64] on icon at bounding box center [151, 64] width 5 height 5
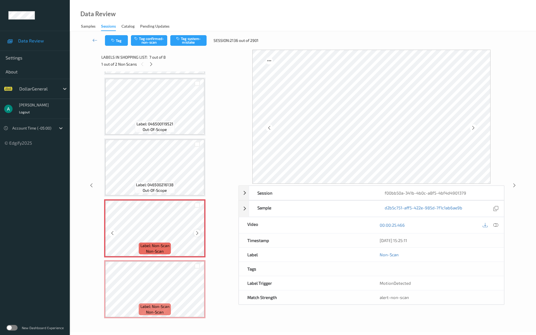
click at [196, 232] on icon at bounding box center [197, 232] width 5 height 5
click at [162, 189] on span "out-of-scope" at bounding box center [155, 191] width 24 height 6
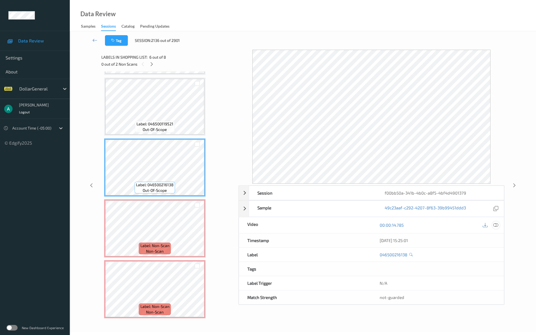
click at [499, 223] on div at bounding box center [496, 225] width 8 height 8
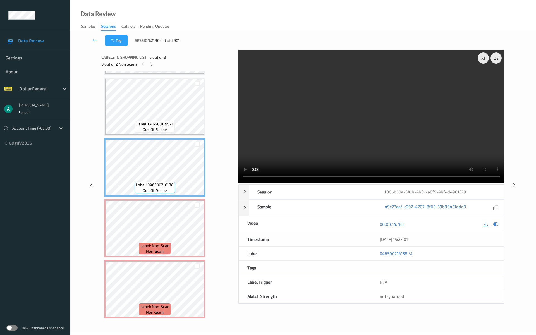
click at [309, 141] on video at bounding box center [371, 116] width 266 height 133
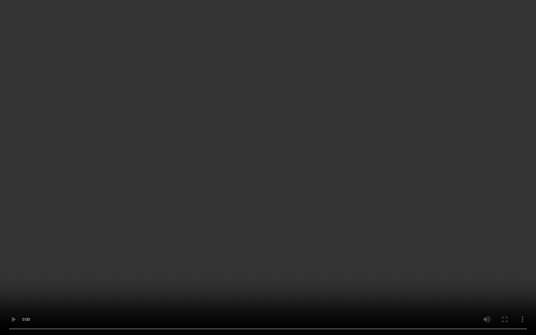
click at [246, 146] on video at bounding box center [268, 167] width 536 height 335
click at [258, 114] on video at bounding box center [268, 167] width 536 height 335
click at [484, 59] on div "x 1" at bounding box center [482, 57] width 11 height 11
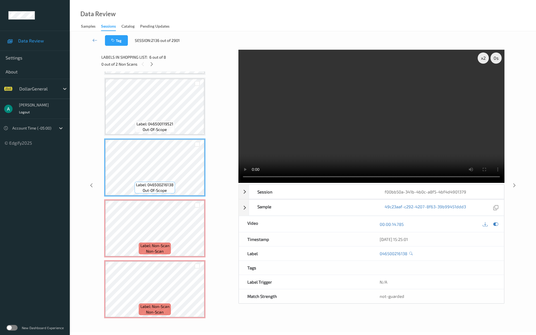
click at [346, 61] on video at bounding box center [371, 116] width 266 height 133
click at [357, 61] on video at bounding box center [371, 116] width 266 height 133
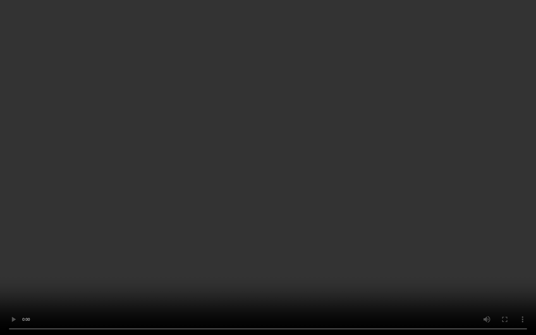
click at [357, 61] on video at bounding box center [268, 167] width 536 height 335
click at [497, 93] on icon at bounding box center [495, 90] width 5 height 5
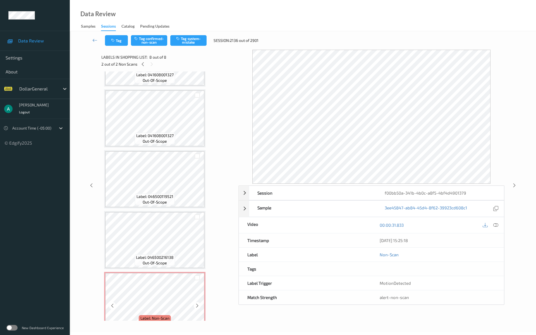
scroll to position [166, 0]
click at [172, 210] on div "Label: 81101031254705923431001101113260630 out-of-scope Label: 041608087475 out…" at bounding box center [168, 150] width 128 height 484
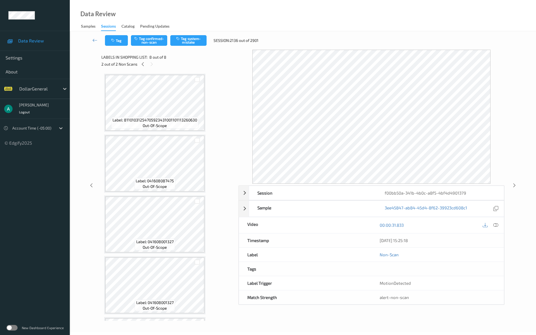
scroll to position [0, 0]
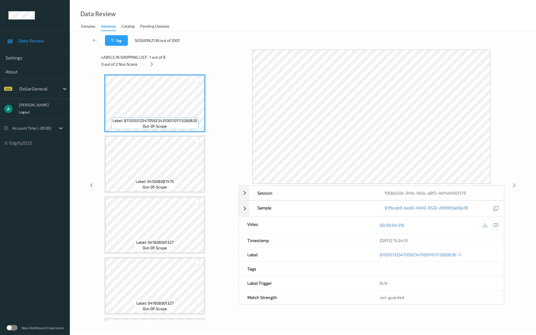
click at [498, 225] on icon at bounding box center [495, 224] width 5 height 5
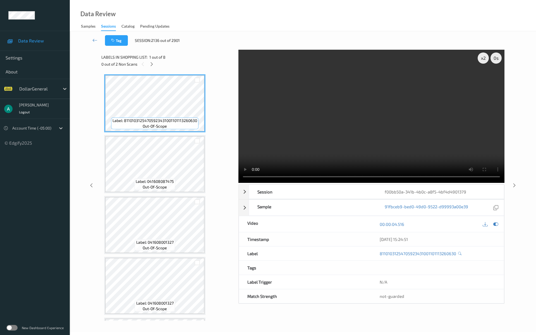
click at [310, 113] on video at bounding box center [371, 116] width 266 height 133
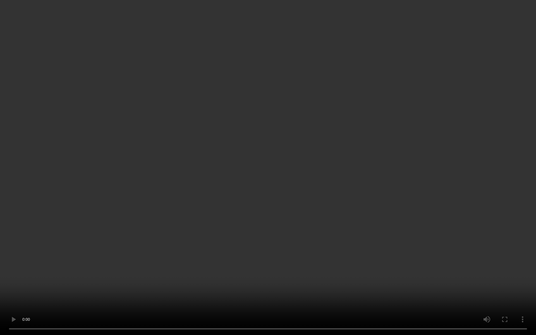
click at [208, 163] on video at bounding box center [268, 167] width 536 height 335
click at [264, 157] on video at bounding box center [268, 167] width 536 height 335
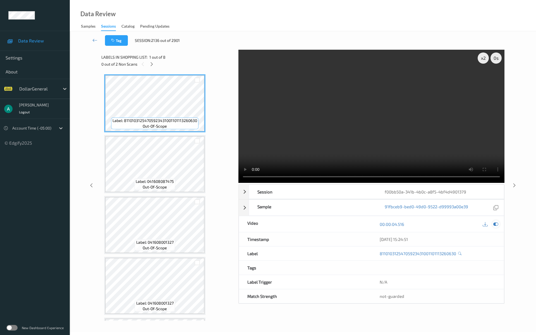
click at [496, 224] on icon at bounding box center [495, 224] width 5 height 5
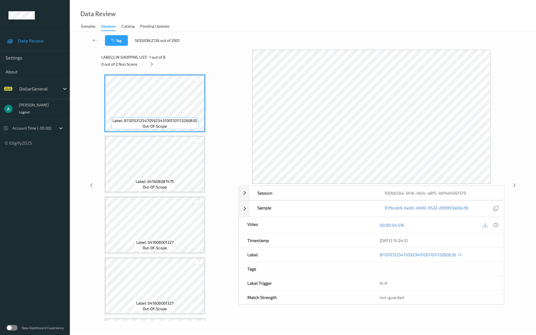
scroll to position [240, 0]
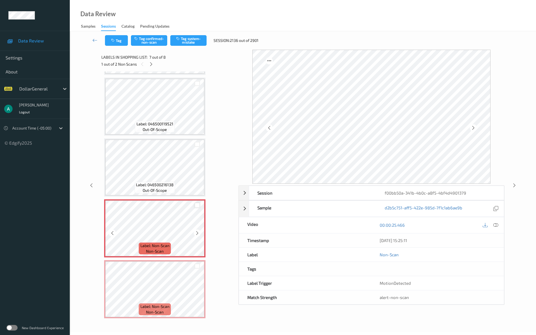
click at [195, 205] on div at bounding box center [196, 205] width 5 height 5
click at [196, 263] on div at bounding box center [196, 265] width 5 height 5
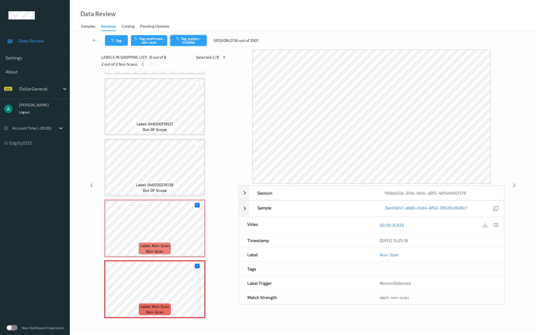
click at [198, 40] on button "Tag system-mistake" at bounding box center [188, 40] width 36 height 11
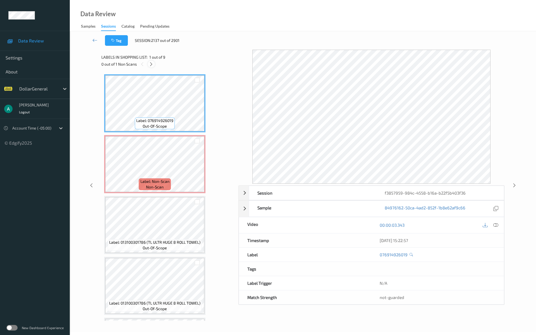
click at [153, 63] on icon at bounding box center [151, 64] width 5 height 5
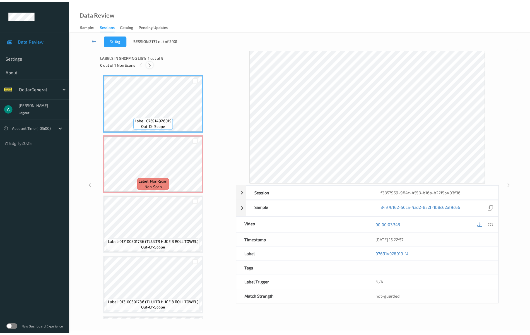
scroll to position [3, 0]
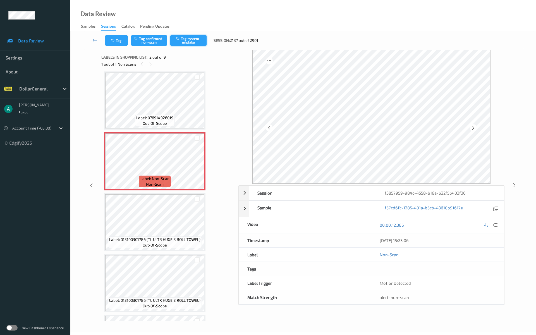
click at [197, 43] on button "Tag system-mistake" at bounding box center [188, 40] width 36 height 11
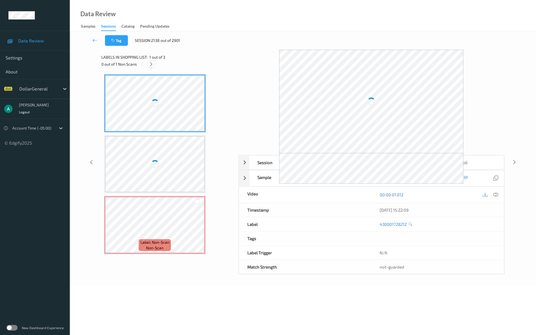
click at [150, 65] on icon at bounding box center [151, 64] width 5 height 5
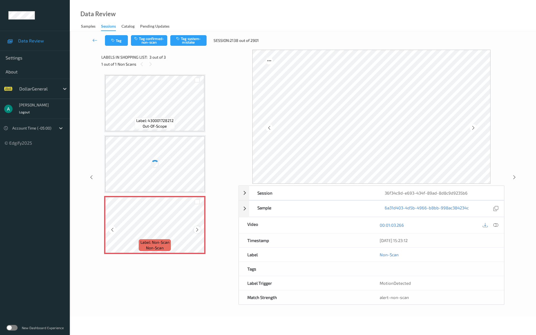
click at [198, 227] on div at bounding box center [197, 229] width 7 height 7
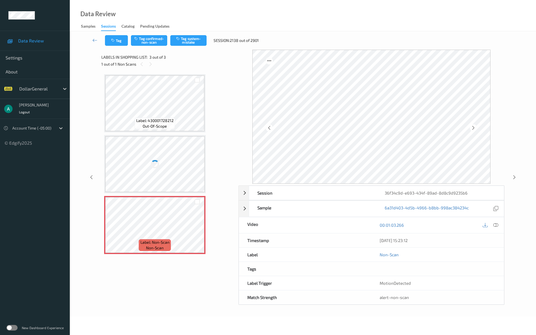
click at [153, 162] on div at bounding box center [155, 164] width 10 height 10
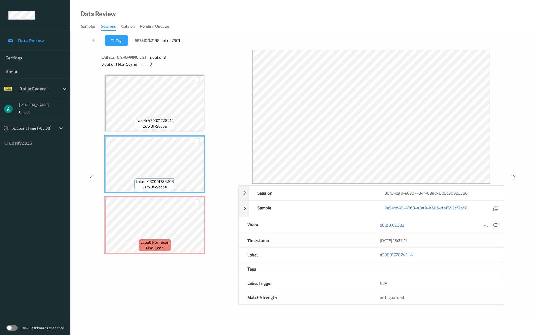
click at [495, 223] on icon at bounding box center [495, 224] width 5 height 5
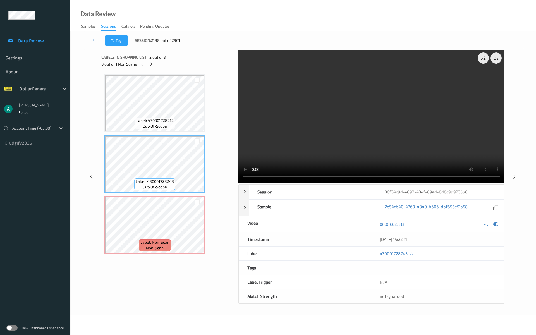
click at [407, 112] on video at bounding box center [371, 116] width 266 height 133
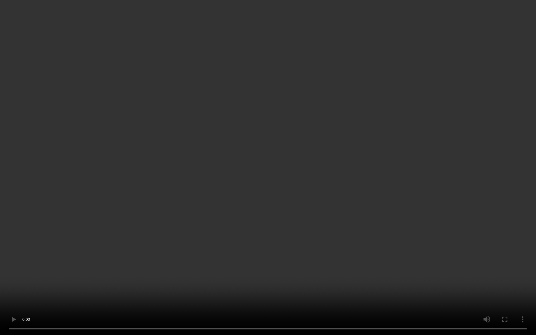
click at [215, 123] on video at bounding box center [268, 167] width 536 height 335
click at [229, 221] on video at bounding box center [268, 167] width 536 height 335
click at [485, 57] on div "x 2" at bounding box center [482, 57] width 11 height 11
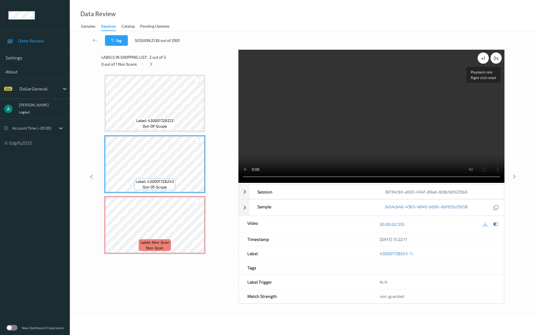
click at [484, 57] on div "x 1" at bounding box center [482, 57] width 11 height 11
click at [359, 101] on video at bounding box center [371, 116] width 266 height 133
click at [321, 107] on video at bounding box center [371, 116] width 266 height 133
click at [250, 121] on video at bounding box center [371, 116] width 266 height 133
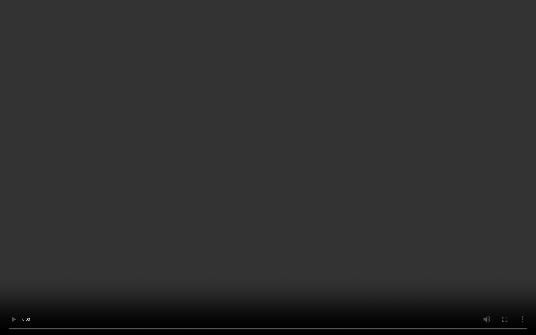
click at [210, 227] on video at bounding box center [268, 167] width 536 height 335
click at [260, 218] on video at bounding box center [268, 167] width 536 height 335
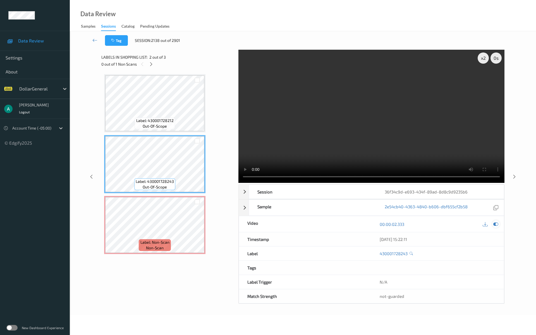
click at [499, 224] on div at bounding box center [496, 224] width 8 height 8
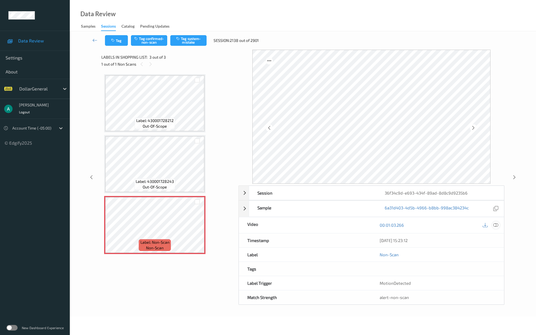
click at [497, 224] on icon at bounding box center [495, 224] width 5 height 5
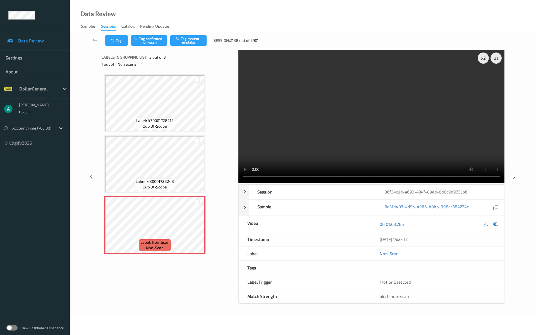
click at [378, 122] on video at bounding box center [371, 116] width 266 height 133
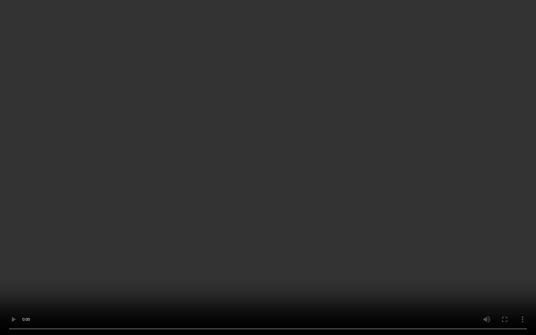
click at [300, 140] on video at bounding box center [268, 167] width 536 height 335
click at [256, 176] on video at bounding box center [268, 167] width 536 height 335
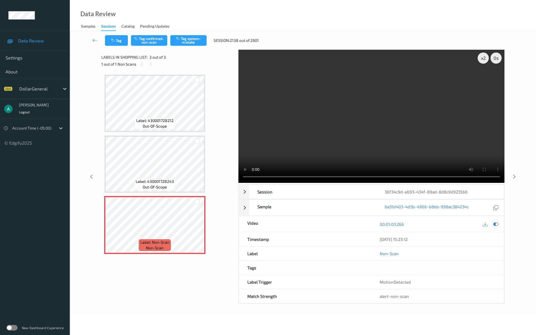
click at [493, 224] on div at bounding box center [496, 224] width 8 height 8
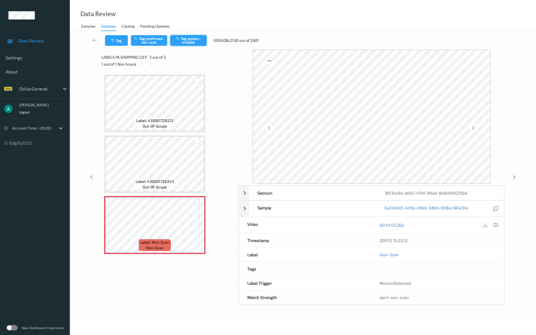
click at [193, 38] on button "Tag system-mistake" at bounding box center [188, 40] width 36 height 11
click at [97, 40] on icon at bounding box center [94, 40] width 5 height 6
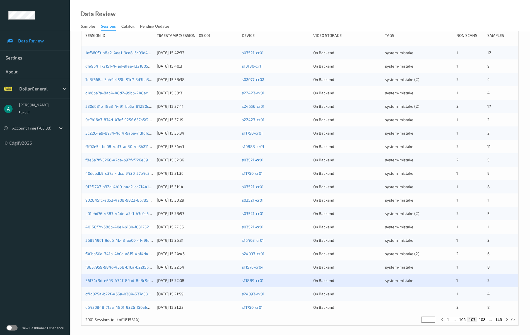
scroll to position [84, 0]
click at [129, 284] on link "cf1d025a-b22f-465a-b304-537d336d4461" at bounding box center [123, 292] width 76 height 5
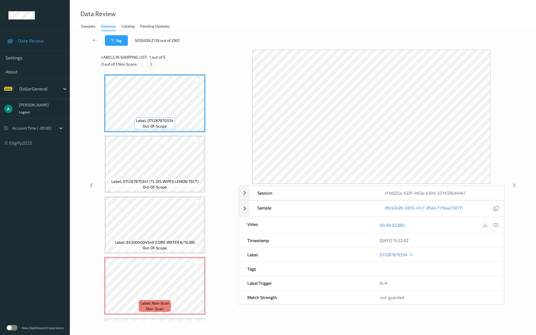
click at [151, 64] on icon at bounding box center [151, 64] width 5 height 5
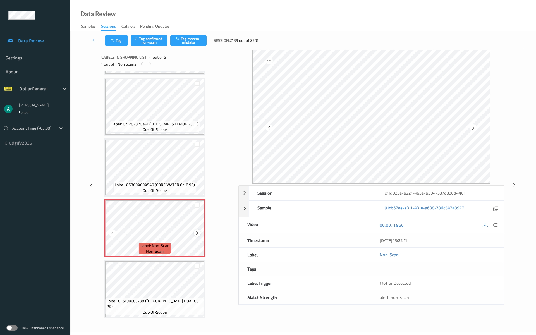
click at [199, 234] on icon at bounding box center [197, 232] width 5 height 5
click at [198, 234] on icon at bounding box center [197, 232] width 5 height 5
click at [199, 230] on icon at bounding box center [197, 232] width 5 height 5
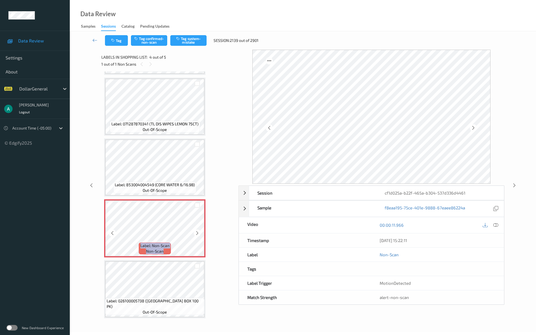
click at [199, 230] on icon at bounding box center [197, 232] width 5 height 5
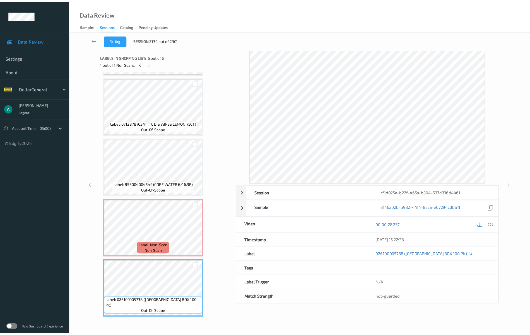
scroll to position [0, 0]
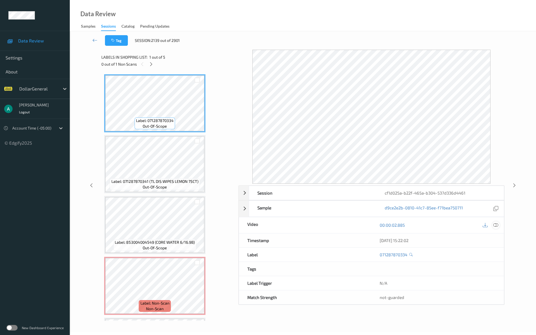
click at [497, 224] on icon at bounding box center [495, 224] width 5 height 5
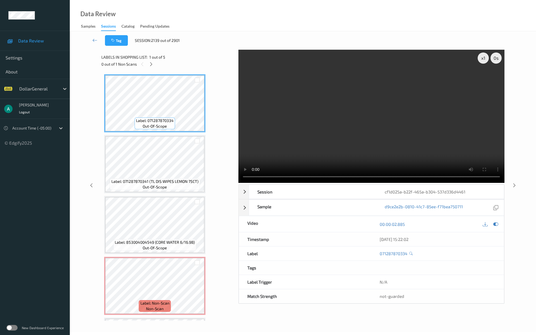
click at [389, 102] on video at bounding box center [371, 116] width 266 height 133
click at [289, 130] on video at bounding box center [371, 116] width 266 height 133
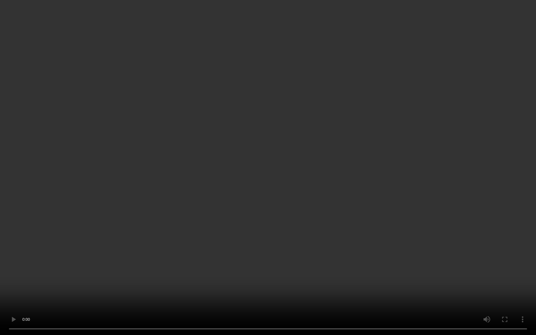
click at [288, 134] on video at bounding box center [268, 167] width 536 height 335
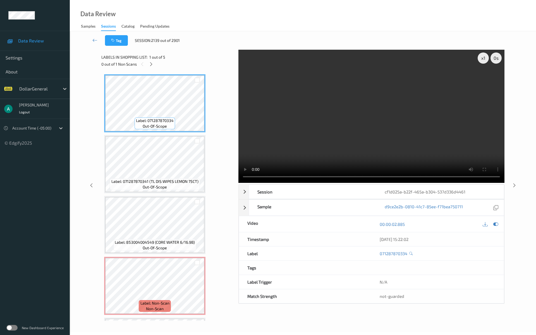
click at [93, 36] on link at bounding box center [95, 40] width 20 height 11
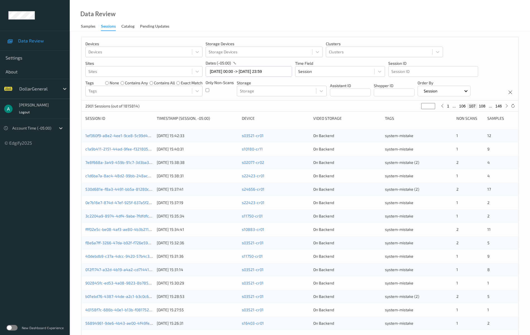
scroll to position [84, 0]
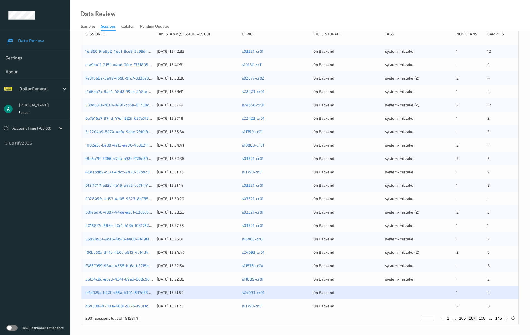
click at [484, 284] on button "108" at bounding box center [482, 318] width 10 height 5
type input "***"
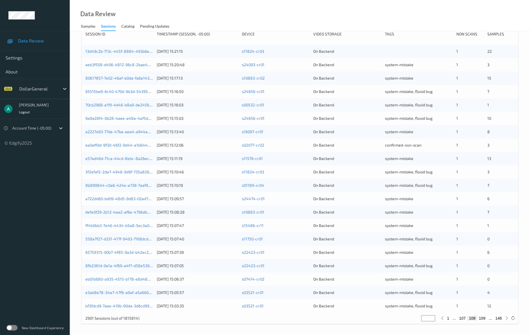
click at [464, 284] on button "107" at bounding box center [463, 318] width 10 height 5
type input "***"
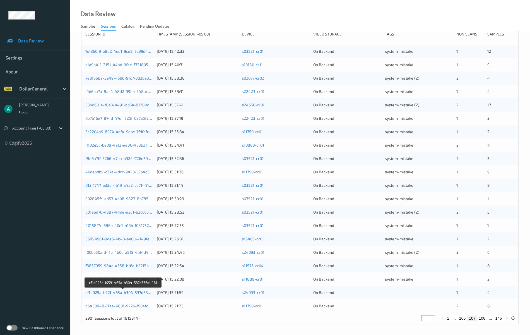
click at [123, 284] on link "cf1d025a-b22f-465a-b304-537d336d4461" at bounding box center [123, 292] width 76 height 5
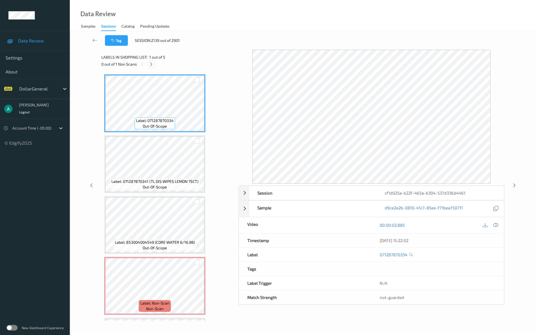
click at [152, 63] on icon at bounding box center [151, 64] width 5 height 5
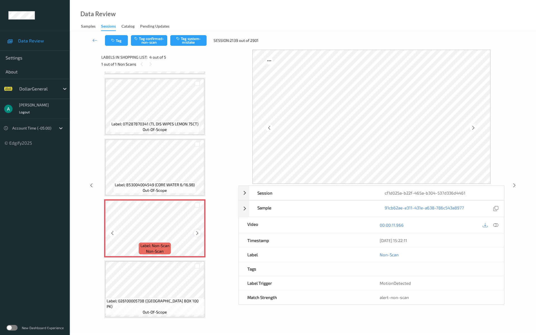
click at [197, 232] on icon at bounding box center [197, 232] width 5 height 5
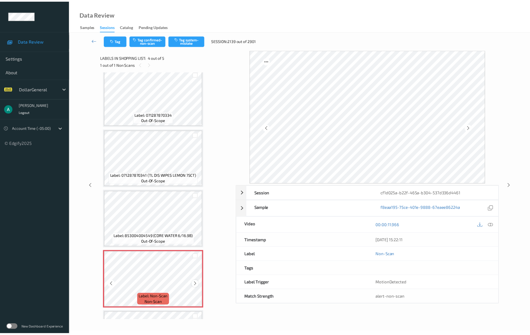
scroll to position [0, 0]
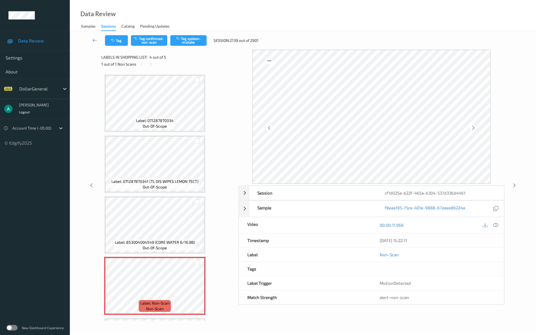
click at [99, 41] on link at bounding box center [95, 40] width 20 height 11
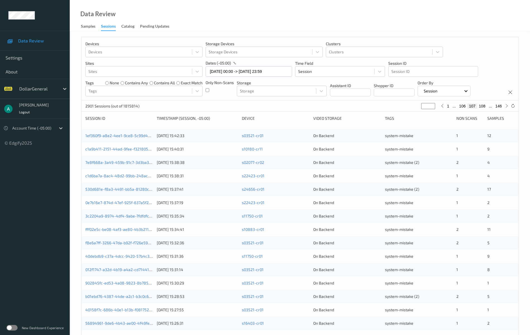
scroll to position [84, 0]
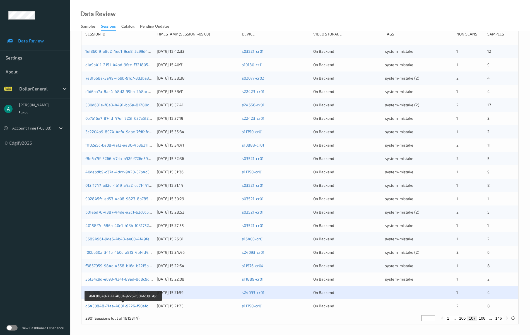
click at [129, 284] on link "d6430848-71aa-4801-9226-f50afc38178d" at bounding box center [123, 305] width 76 height 5
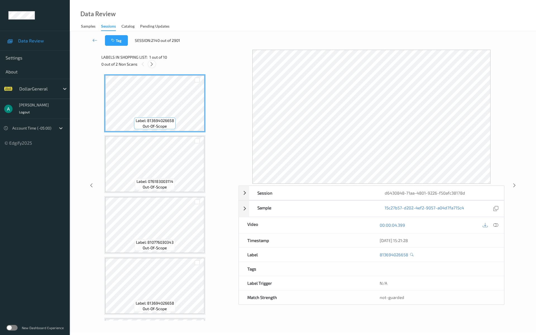
click at [150, 64] on icon at bounding box center [151, 64] width 5 height 5
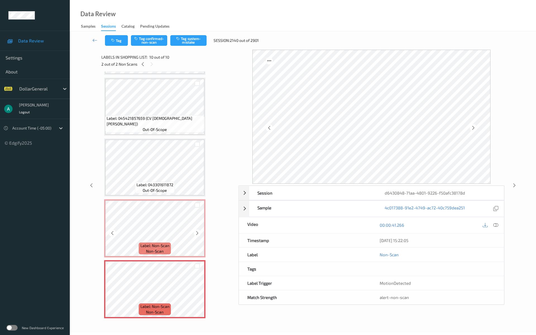
scroll to position [362, 0]
click at [194, 284] on div "Label: Non-Scan non-scan" at bounding box center [154, 289] width 101 height 58
click at [198, 284] on icon at bounding box center [197, 293] width 5 height 5
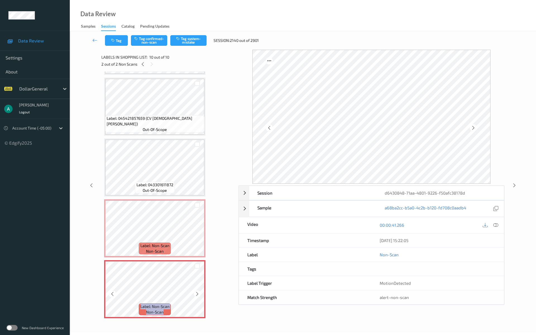
click at [198, 284] on icon at bounding box center [197, 293] width 5 height 5
click at [167, 183] on span "Label: 043301611872" at bounding box center [154, 185] width 37 height 6
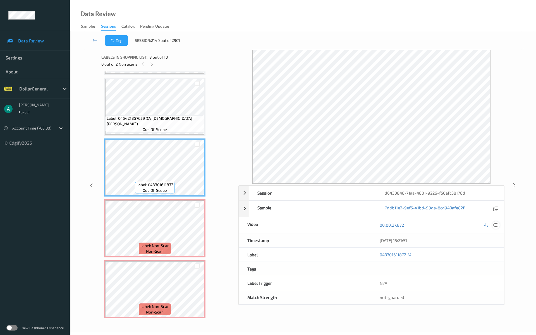
click at [493, 225] on icon at bounding box center [495, 224] width 5 height 5
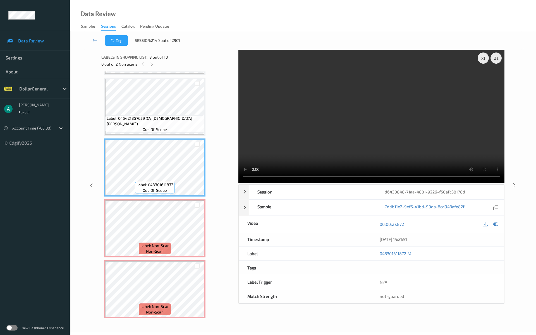
click at [347, 109] on video at bounding box center [371, 116] width 266 height 133
click at [498, 222] on icon at bounding box center [495, 224] width 5 height 5
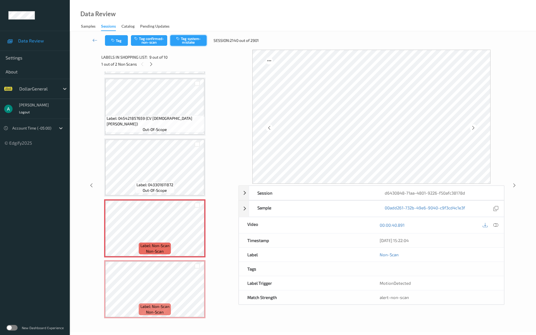
click at [189, 42] on button "Tag system-mistake" at bounding box center [188, 40] width 36 height 11
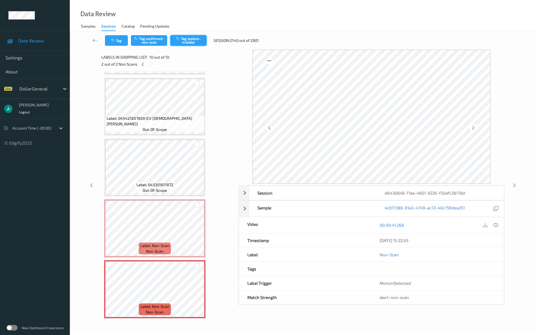
click at [200, 42] on button "Tag system-mistake" at bounding box center [188, 40] width 36 height 11
click at [96, 38] on icon at bounding box center [94, 40] width 5 height 6
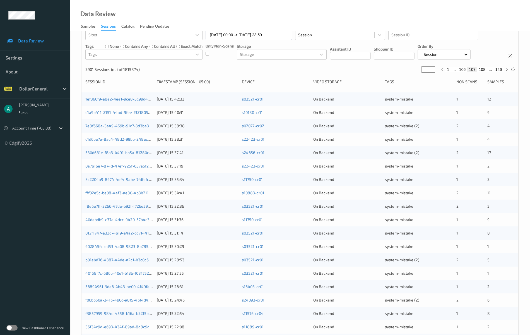
scroll to position [84, 0]
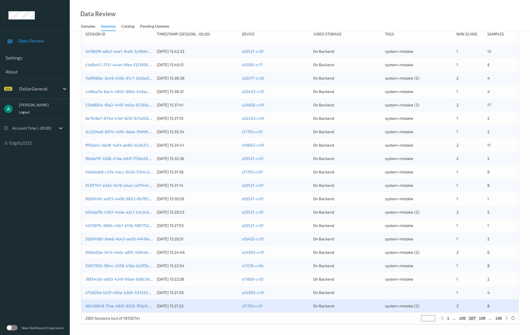
click at [136, 284] on div "cf1d025a-b22f-465a-b304-537d336d4461" at bounding box center [119, 293] width 68 height 6
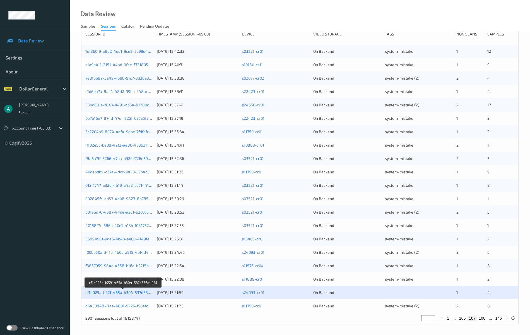
click at [132, 284] on link "cf1d025a-b22f-465a-b304-537d336d4461" at bounding box center [123, 292] width 76 height 5
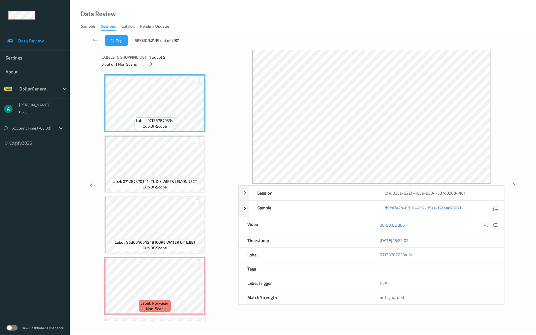
click at [151, 63] on icon at bounding box center [151, 64] width 5 height 5
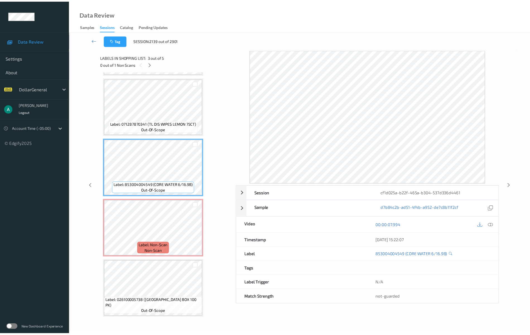
scroll to position [57, 0]
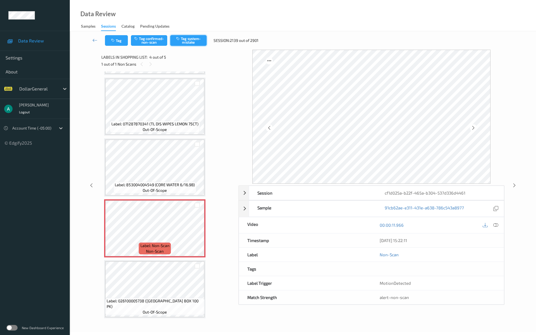
click at [196, 40] on button "Tag system-mistake" at bounding box center [188, 40] width 36 height 11
click at [93, 40] on icon at bounding box center [94, 40] width 5 height 6
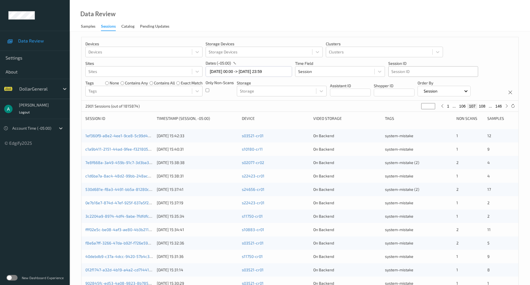
click at [405, 69] on div at bounding box center [433, 71] width 84 height 7
type input "*"
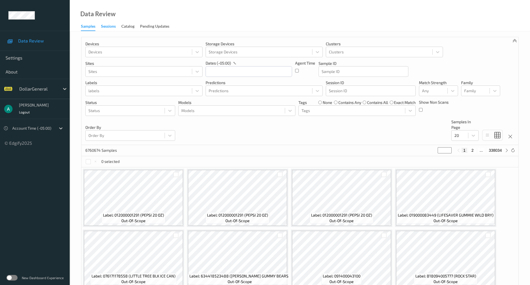
click at [101, 26] on div "Sessions" at bounding box center [108, 26] width 15 height 7
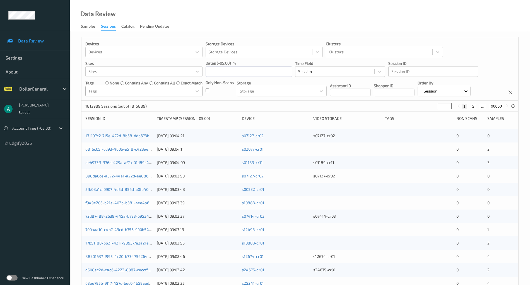
click at [112, 91] on div at bounding box center [138, 91] width 101 height 7
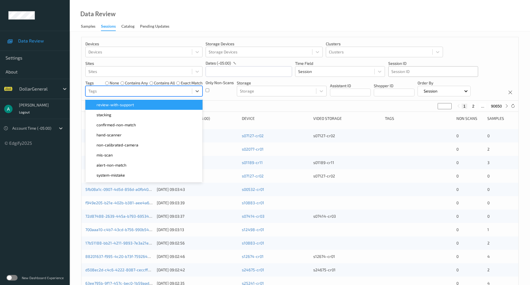
click at [399, 70] on div at bounding box center [433, 71] width 84 height 7
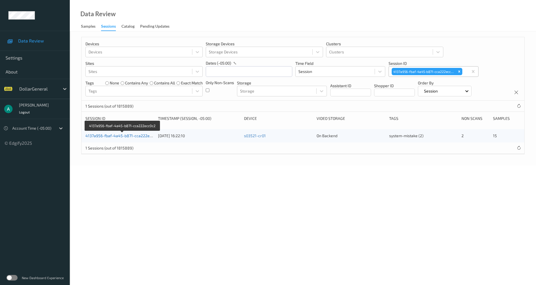
click at [138, 133] on link "4137a956-fbaf-4a45-b871-cca222ecc0c2" at bounding box center [122, 135] width 75 height 5
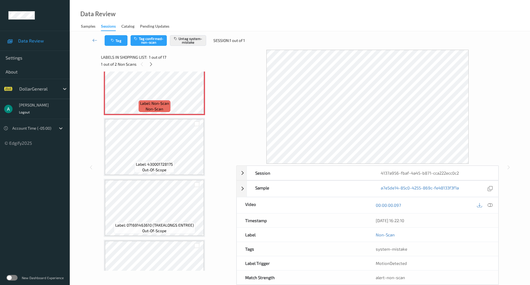
scroll to position [37, 0]
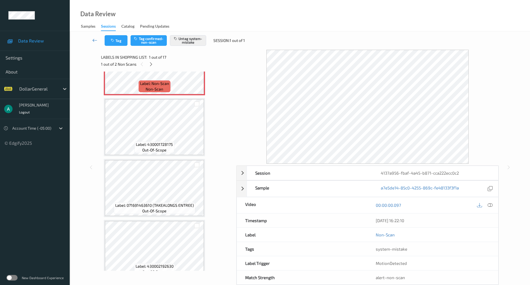
click at [97, 39] on icon at bounding box center [94, 40] width 5 height 6
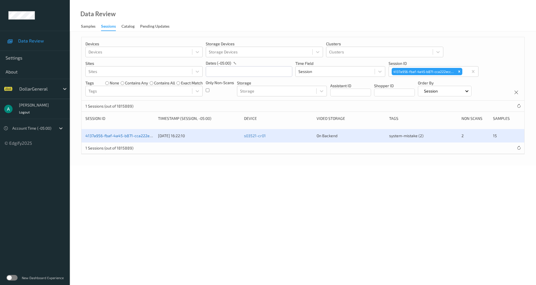
click at [124, 136] on link "4137a956-fbaf-4a45-b871-cca222ecc0c2" at bounding box center [122, 135] width 75 height 5
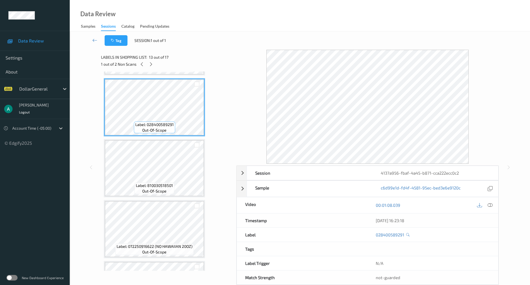
scroll to position [689, 0]
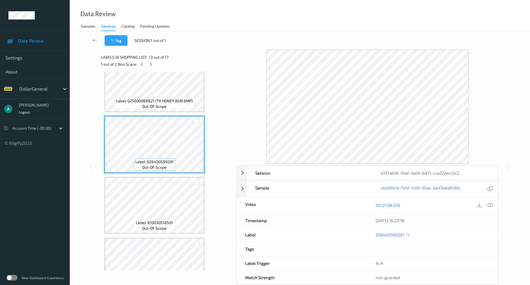
click at [173, 99] on span "Label: 025600088821 (TK HONEY BUN 6MP)" at bounding box center [154, 101] width 77 height 6
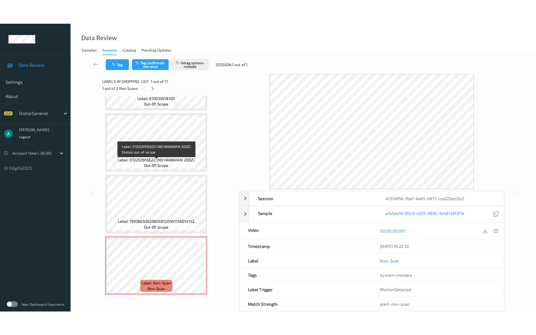
scroll to position [838, 0]
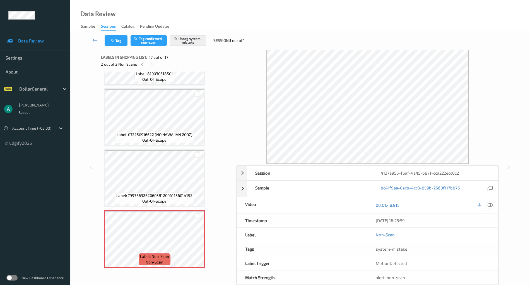
click at [492, 204] on icon at bounding box center [490, 204] width 5 height 5
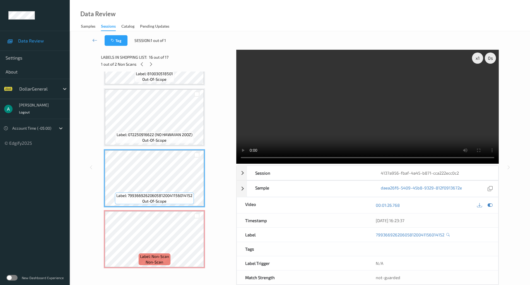
click at [323, 109] on video at bounding box center [367, 107] width 263 height 114
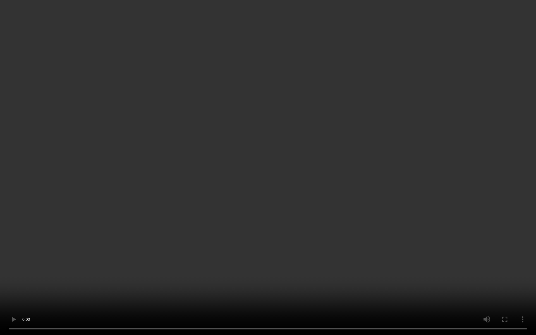
click at [286, 165] on video at bounding box center [268, 167] width 536 height 335
click at [165, 204] on video at bounding box center [268, 167] width 536 height 335
click at [244, 171] on video at bounding box center [268, 167] width 536 height 335
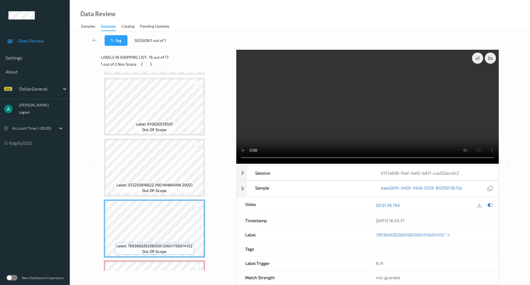
click at [304, 113] on video at bounding box center [367, 107] width 263 height 114
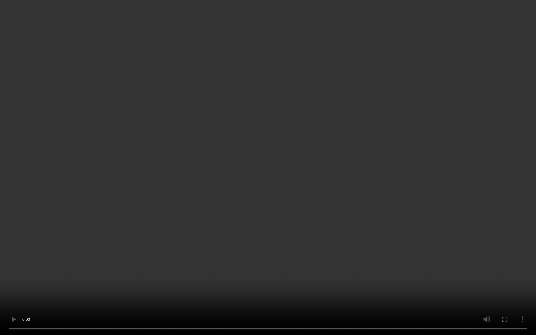
click at [215, 230] on video at bounding box center [268, 167] width 536 height 335
click at [304, 205] on video at bounding box center [268, 167] width 536 height 335
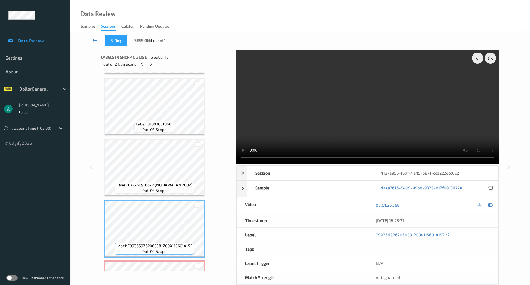
click at [323, 136] on video at bounding box center [367, 107] width 263 height 114
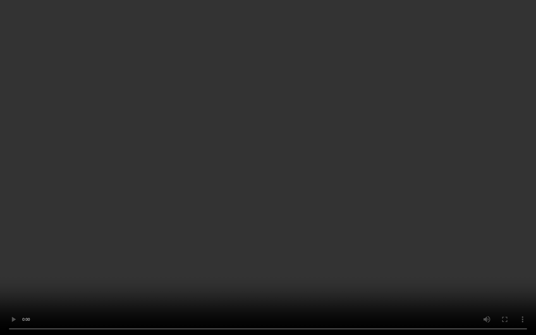
click at [347, 139] on video at bounding box center [268, 167] width 536 height 335
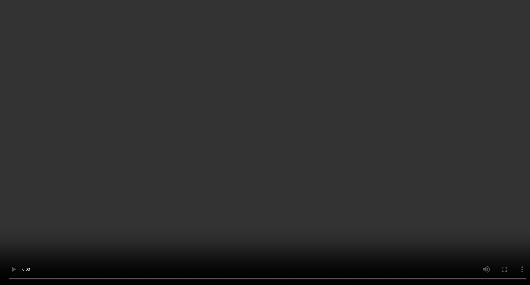
click at [492, 99] on div "00:01:26.768" at bounding box center [432, 91] width 131 height 16
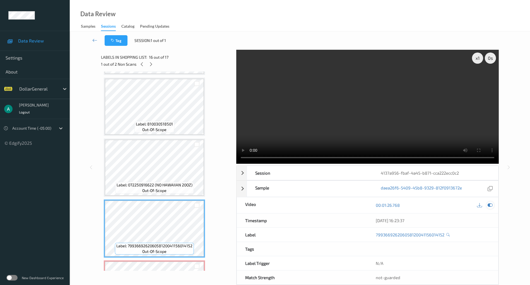
click at [492, 202] on icon at bounding box center [490, 204] width 5 height 5
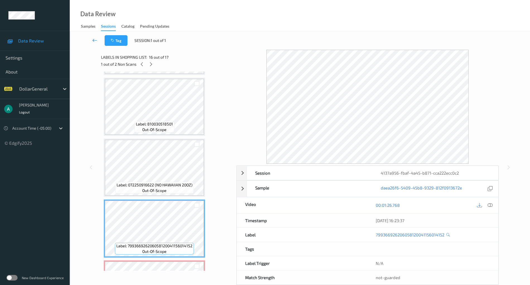
click at [95, 40] on icon at bounding box center [94, 40] width 5 height 6
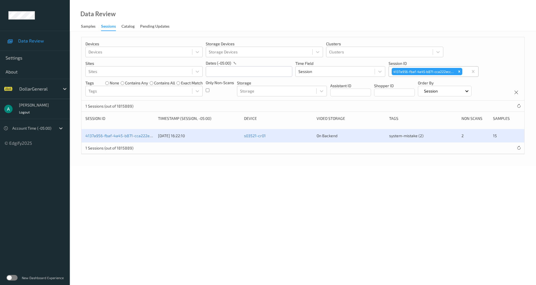
click at [463, 70] on div "4137a956-fbaf-4a45-b871-cca222ecc0c2" at bounding box center [428, 71] width 79 height 9
click at [459, 71] on icon "Remove 4137a956-fbaf-4a45-b871-cca222ecc0c2" at bounding box center [459, 72] width 2 height 2
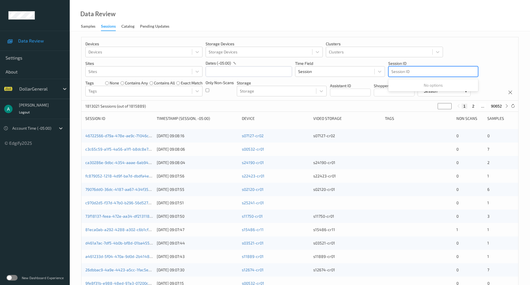
click at [403, 70] on div at bounding box center [433, 71] width 84 height 7
click at [398, 73] on div at bounding box center [433, 71] width 84 height 7
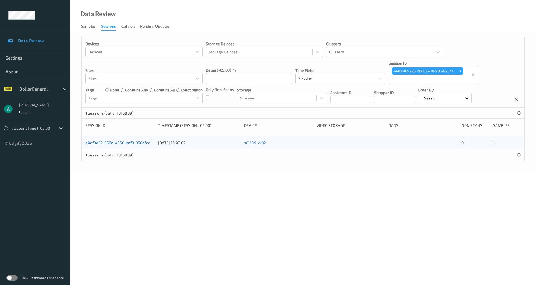
click at [135, 140] on link "e4df9e02-556a-4350-baf9-950afccd4f07" at bounding box center [122, 142] width 75 height 5
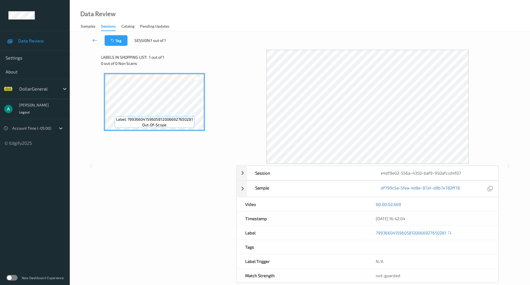
click at [89, 41] on link at bounding box center [95, 40] width 20 height 11
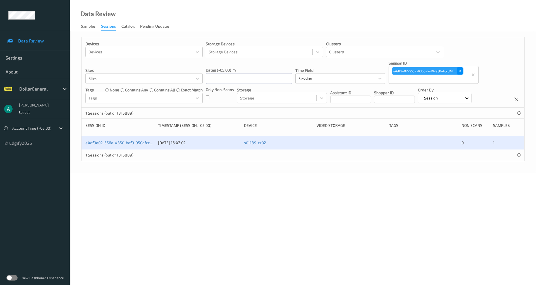
click at [459, 71] on icon "Remove e4df9e02-556a-4350-baf9-950afccd4f07" at bounding box center [460, 71] width 4 height 4
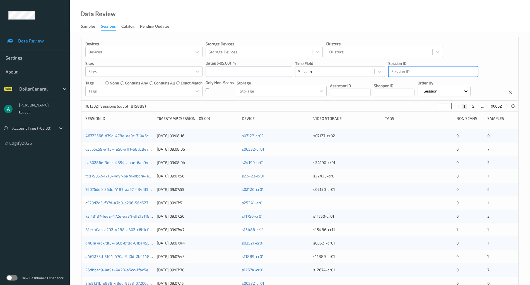
click at [405, 70] on div at bounding box center [433, 71] width 84 height 7
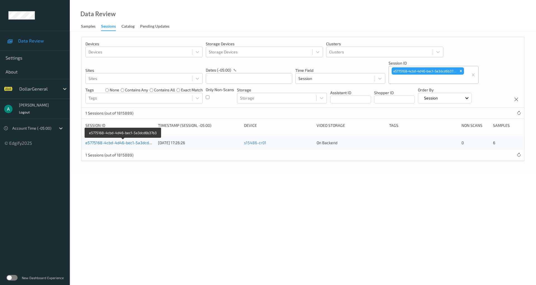
click at [141, 141] on link "e5775168-4cbd-4d46-bec1-5a3dcd6b37b3" at bounding box center [123, 142] width 76 height 5
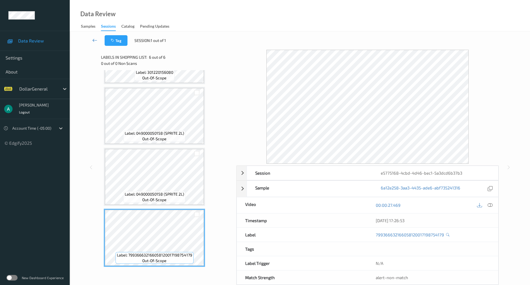
click at [97, 41] on icon at bounding box center [94, 40] width 5 height 6
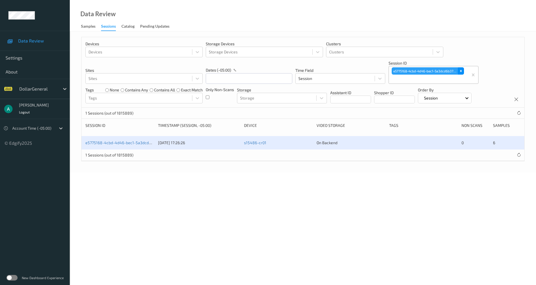
click at [460, 71] on icon "Remove e5775168-4cbd-4d46-bec1-5a3dcd6b37b3" at bounding box center [461, 71] width 4 height 4
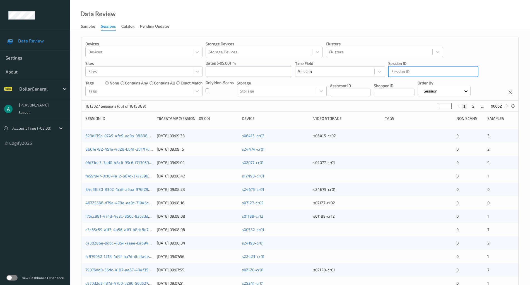
click at [402, 68] on div at bounding box center [433, 71] width 84 height 7
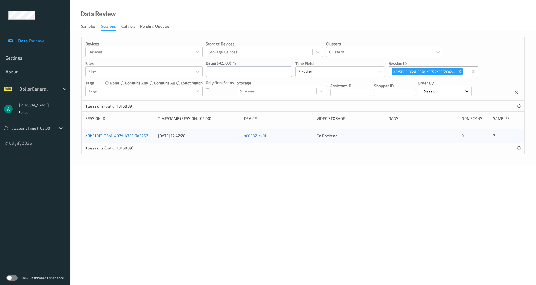
click at [138, 134] on link "d8b51013-36b1-497d-b355-7a2252802ff3" at bounding box center [122, 135] width 75 height 5
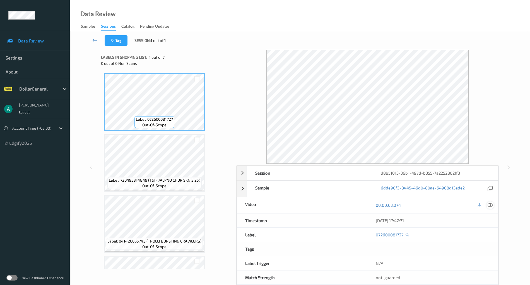
click at [491, 202] on icon at bounding box center [490, 204] width 5 height 5
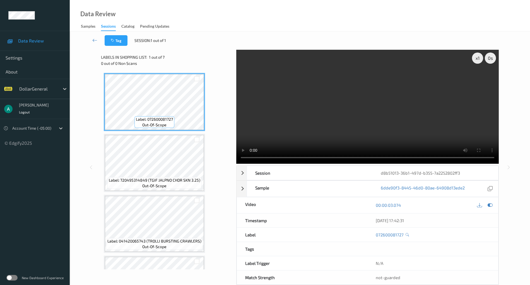
click at [345, 122] on video at bounding box center [367, 107] width 263 height 114
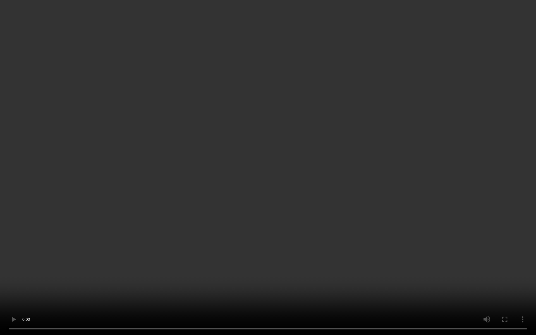
click at [297, 165] on video at bounding box center [268, 167] width 536 height 335
click at [222, 214] on video at bounding box center [268, 167] width 536 height 335
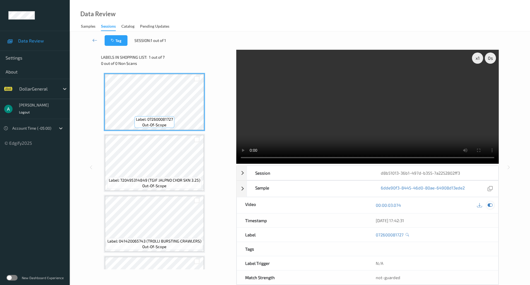
click at [494, 204] on div at bounding box center [491, 205] width 8 height 8
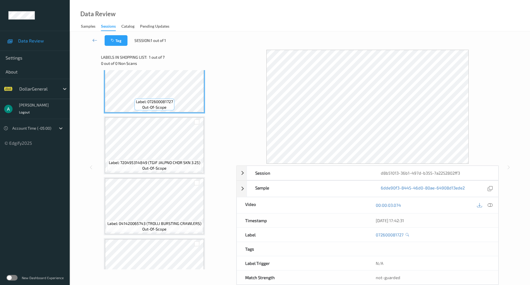
scroll to position [229, 0]
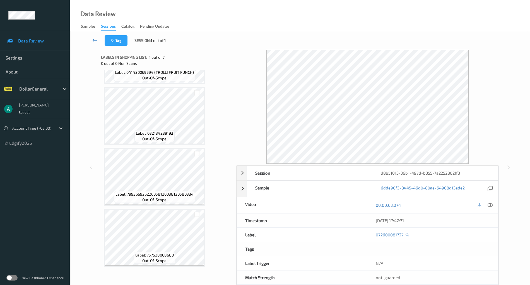
click at [96, 39] on icon at bounding box center [94, 40] width 5 height 6
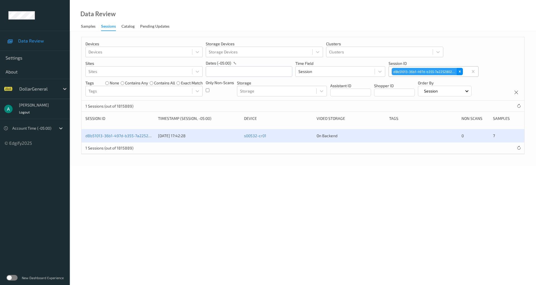
click at [458, 68] on div "Remove d8b51013-36b1-497d-b355-7a2252802ff3" at bounding box center [460, 71] width 6 height 7
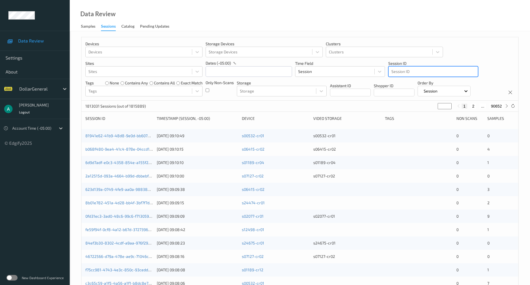
click at [414, 71] on div at bounding box center [433, 71] width 84 height 7
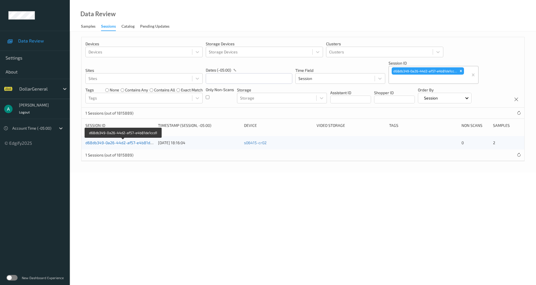
click at [138, 143] on link "d68db349-0a26-44d2-af57-e4b81de1ccd1" at bounding box center [123, 142] width 76 height 5
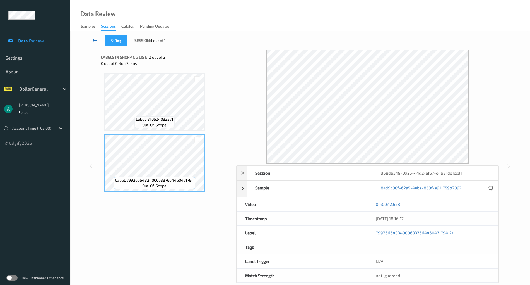
click at [92, 37] on link at bounding box center [95, 40] width 20 height 11
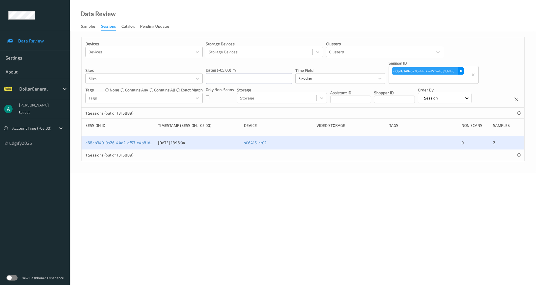
click at [463, 70] on div "Remove d68db349-0a26-44d2-af57-e4b81de1ccd1" at bounding box center [461, 70] width 6 height 7
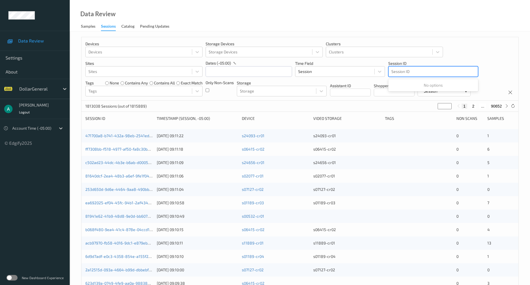
click at [426, 72] on div at bounding box center [433, 71] width 84 height 7
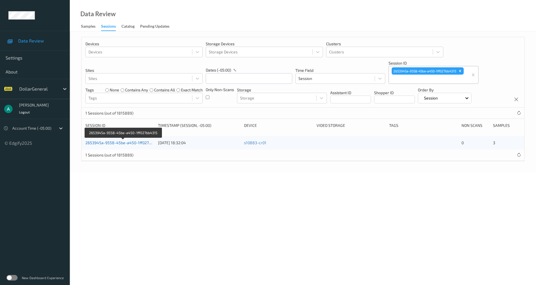
click at [123, 140] on link "2653945a-9558-45be-a450-1ff027bb4315" at bounding box center [123, 142] width 76 height 5
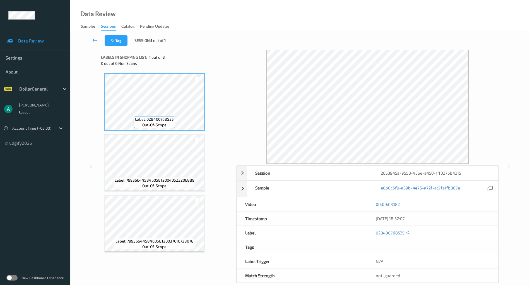
click at [93, 40] on icon at bounding box center [94, 40] width 5 height 6
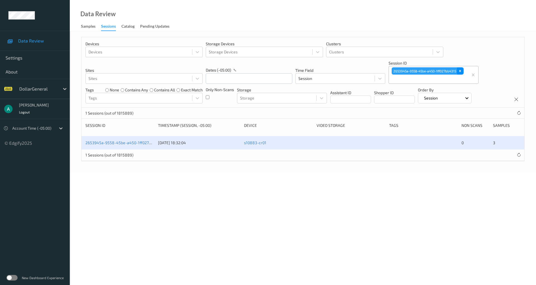
click at [462, 70] on icon "Remove 2653945a-9558-45be-a450-1ff027bb4315" at bounding box center [460, 71] width 4 height 4
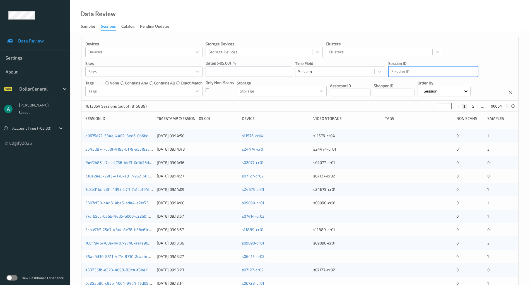
click at [405, 72] on div at bounding box center [433, 71] width 84 height 7
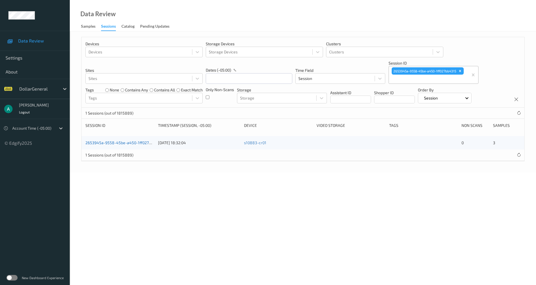
click at [126, 141] on link "2653945a-9558-45be-a450-1ff027bb4315" at bounding box center [123, 142] width 76 height 5
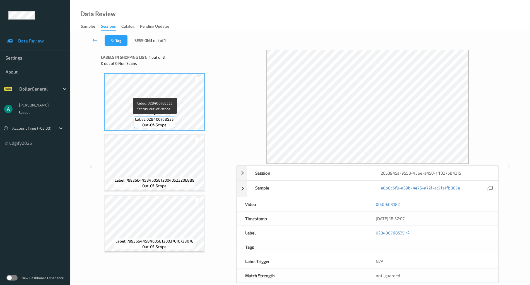
click at [146, 122] on span "out-of-scope" at bounding box center [154, 125] width 24 height 6
click at [98, 44] on link at bounding box center [95, 40] width 20 height 11
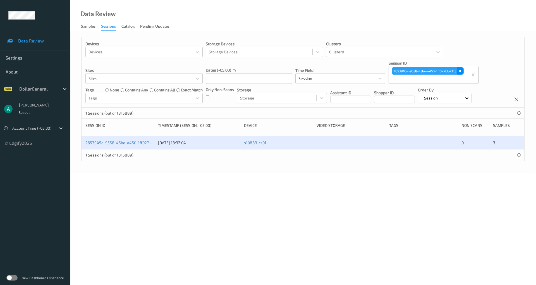
click at [460, 72] on icon "Remove 2653945a-9558-45be-a450-1ff027bb4315" at bounding box center [460, 71] width 4 height 4
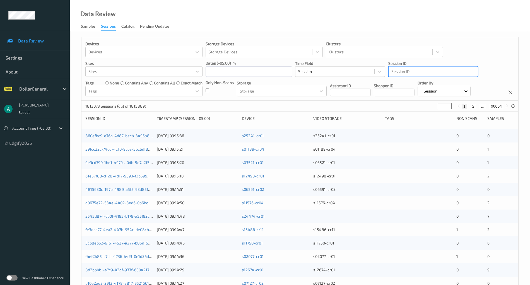
click at [407, 75] on div "Session ID" at bounding box center [433, 71] width 89 height 9
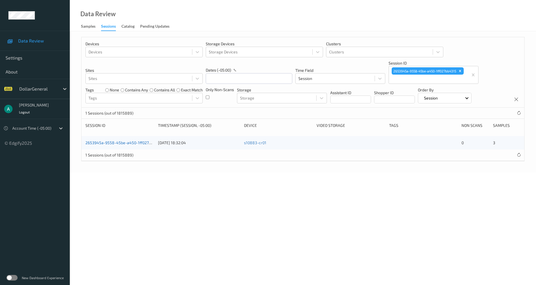
click at [142, 144] on link "2653945a-9558-45be-a450-1ff027bb4315" at bounding box center [123, 142] width 76 height 5
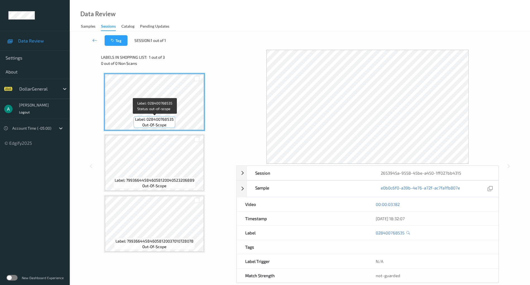
click at [168, 116] on div "Label: 028400768535 out-of-scope" at bounding box center [155, 122] width 42 height 12
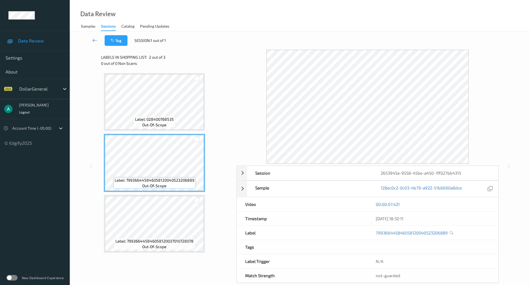
click at [96, 37] on icon at bounding box center [94, 40] width 5 height 6
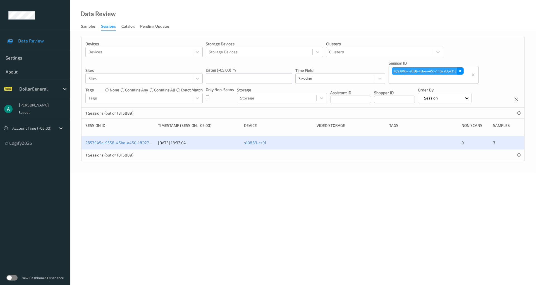
click at [463, 70] on div "Remove 2653945a-9558-45be-a450-1ff027bb4315" at bounding box center [460, 70] width 6 height 7
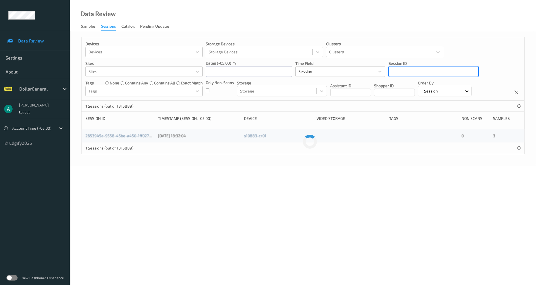
click at [461, 71] on div at bounding box center [433, 71] width 84 height 7
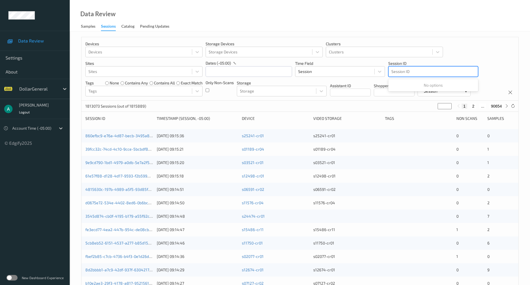
click at [398, 72] on div at bounding box center [433, 71] width 84 height 7
drag, startPoint x: 402, startPoint y: 66, endPoint x: 401, endPoint y: 69, distance: 2.9
click at [401, 68] on div "Session ID" at bounding box center [433, 71] width 90 height 11
click at [400, 70] on div at bounding box center [433, 71] width 84 height 7
click at [398, 71] on div at bounding box center [433, 71] width 84 height 7
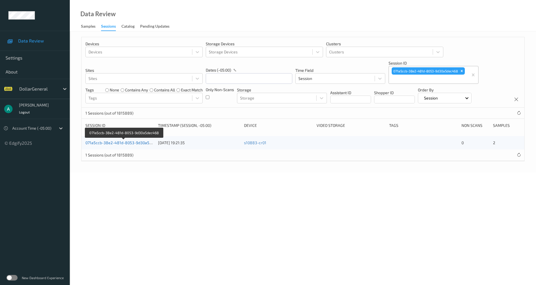
click at [145, 143] on link "071a5ccb-38e2-481d-8053-9d30a5dec468" at bounding box center [124, 142] width 78 height 5
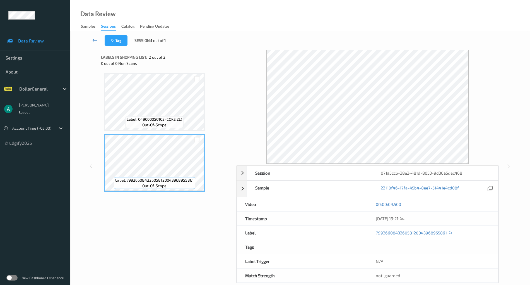
click at [93, 40] on icon at bounding box center [94, 40] width 5 height 6
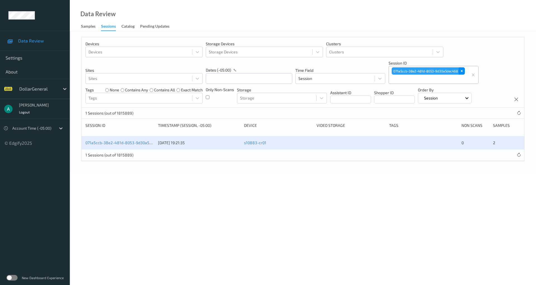
click at [461, 71] on icon "Remove 071a5ccb-38e2-481d-8053-9d30a5dec468" at bounding box center [461, 71] width 2 height 2
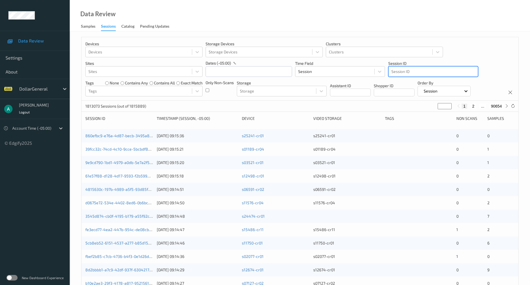
click at [406, 71] on div at bounding box center [433, 71] width 84 height 7
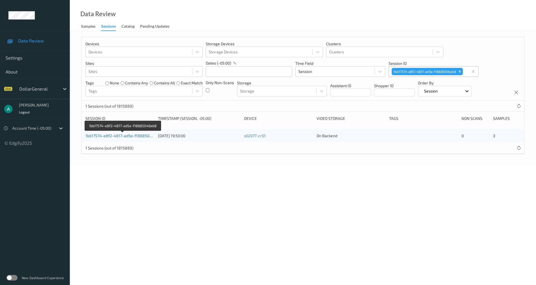
click at [130, 136] on link "1bb17574-e8f2-4817-ad5e-f18685046ab8" at bounding box center [123, 135] width 76 height 5
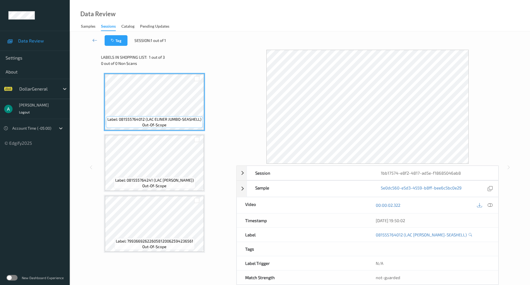
click at [488, 210] on div "00:00:02.322" at bounding box center [432, 205] width 131 height 16
click at [490, 207] on div at bounding box center [491, 205] width 8 height 8
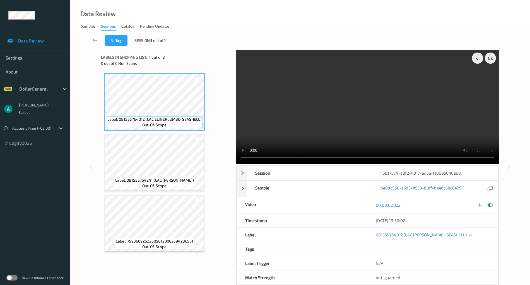
click at [371, 127] on video at bounding box center [367, 107] width 263 height 114
click at [93, 39] on icon at bounding box center [94, 40] width 5 height 6
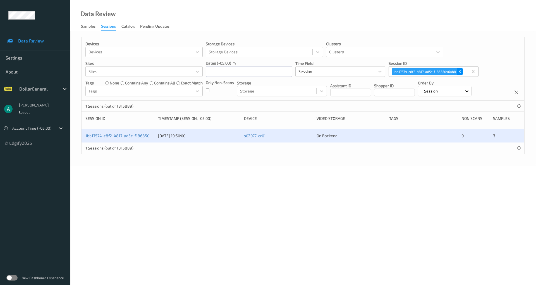
click at [460, 73] on icon "Remove 1bb17574-e8f2-4817-ad5e-f18685046ab8" at bounding box center [460, 71] width 4 height 4
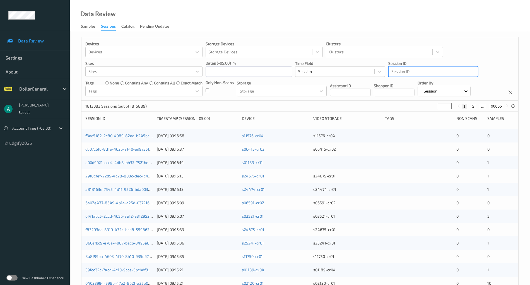
click at [438, 73] on div at bounding box center [433, 71] width 84 height 7
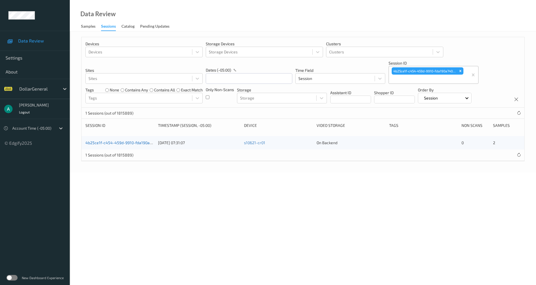
click at [140, 142] on link "4b25ce1f-c454-459d-9910-fda190a74006" at bounding box center [122, 142] width 75 height 5
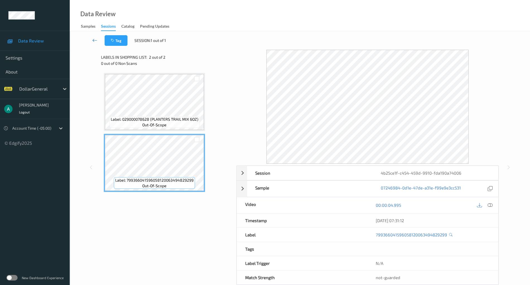
click at [98, 39] on link at bounding box center [95, 40] width 20 height 11
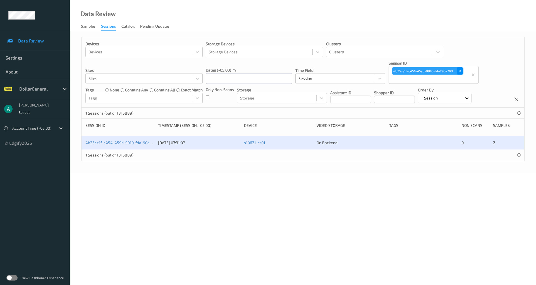
click at [460, 69] on icon "Remove 4b25ce1f-c454-459d-9910-fda190a74006" at bounding box center [460, 71] width 4 height 4
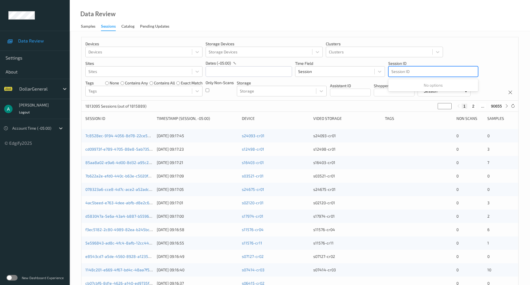
click at [414, 73] on div at bounding box center [433, 71] width 84 height 7
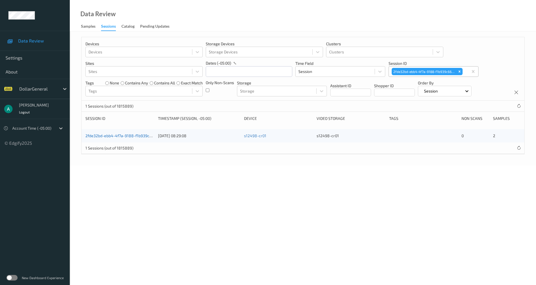
click at [130, 133] on link "2fde32bd-ebb4-4f7a-9188-f1b939c66f2a" at bounding box center [122, 135] width 74 height 5
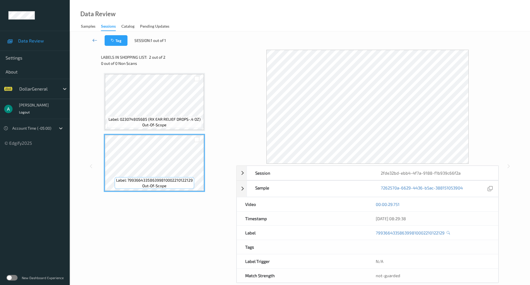
click at [96, 40] on icon at bounding box center [94, 40] width 5 height 6
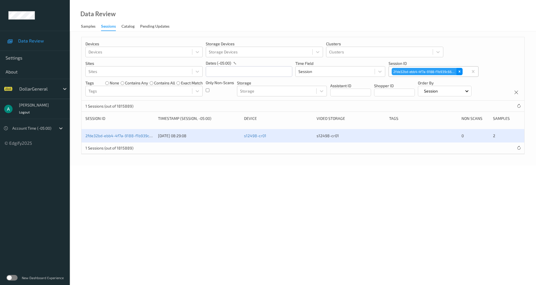
click at [459, 70] on icon "Remove 2fde32bd-ebb4-4f7a-9188-f1b939c66f2a" at bounding box center [459, 71] width 4 height 4
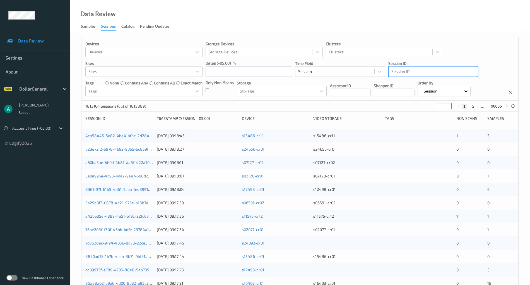
click at [400, 68] on div at bounding box center [433, 71] width 84 height 7
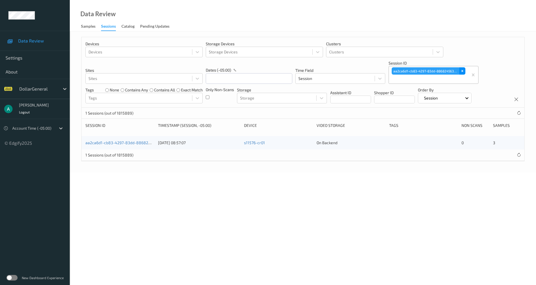
click at [462, 69] on icon "Remove aa2ca6d1-cb83-4297-83dd-8868245632db" at bounding box center [462, 71] width 4 height 4
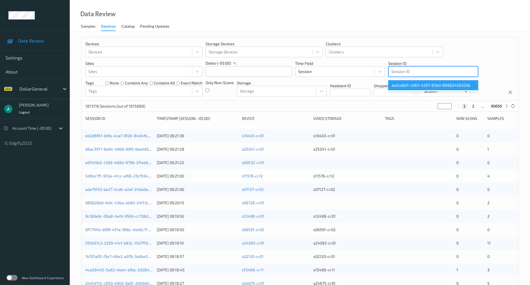
click at [402, 72] on div at bounding box center [433, 71] width 84 height 7
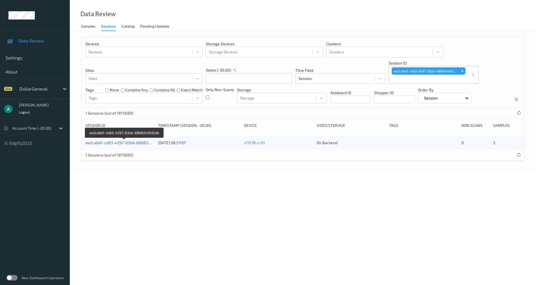
click at [139, 140] on link "aa2ca6d1-cb83-4297-83dd-8868245632db" at bounding box center [124, 142] width 79 height 5
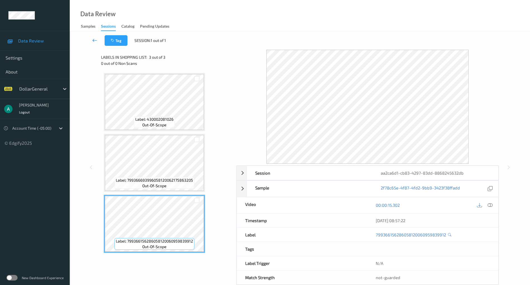
click at [97, 40] on link at bounding box center [95, 40] width 20 height 11
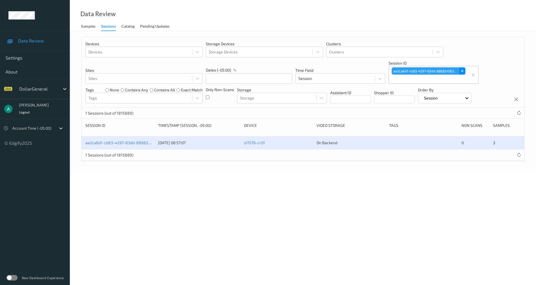
click at [465, 70] on div "Remove aa2ca6d1-cb83-4297-83dd-8868245632db" at bounding box center [462, 70] width 6 height 7
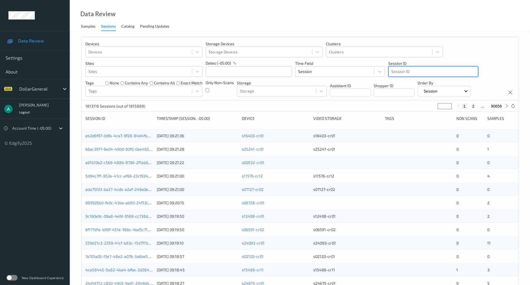
click at [448, 72] on div at bounding box center [433, 71] width 84 height 7
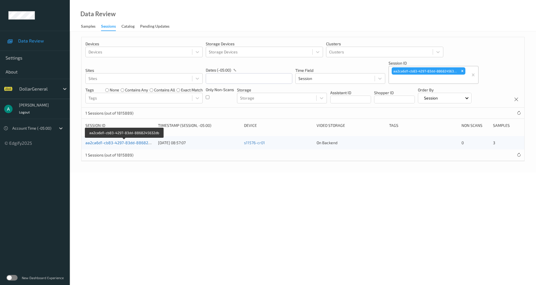
click at [132, 141] on link "aa2ca6d1-cb83-4297-83dd-8868245632db" at bounding box center [124, 142] width 79 height 5
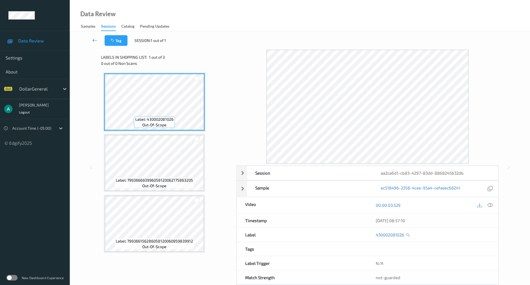
click at [96, 39] on icon at bounding box center [94, 40] width 5 height 6
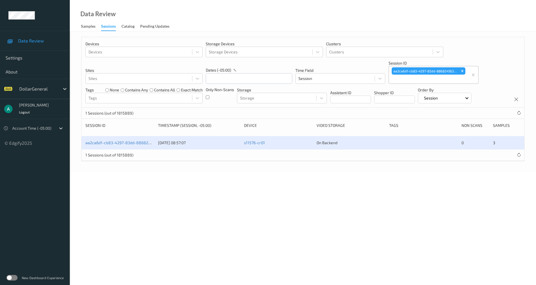
click at [467, 69] on div "aa2ca6d1-cb83-4297-83dd-8868245632db" at bounding box center [428, 74] width 79 height 17
click at [463, 69] on icon "Remove aa2ca6d1-cb83-4297-83dd-8868245632db" at bounding box center [462, 71] width 4 height 4
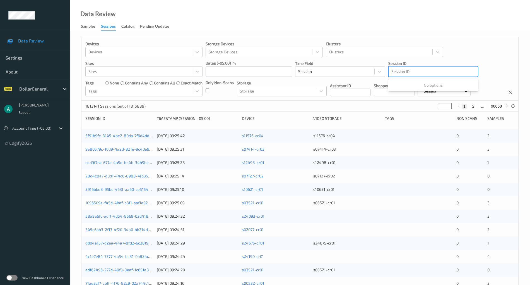
click at [406, 70] on div at bounding box center [433, 71] width 84 height 7
click at [400, 75] on div "Session ID" at bounding box center [433, 71] width 89 height 9
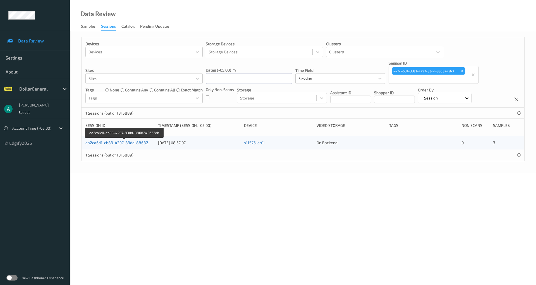
click at [135, 140] on link "aa2ca6d1-cb83-4297-83dd-8868245632db" at bounding box center [124, 142] width 79 height 5
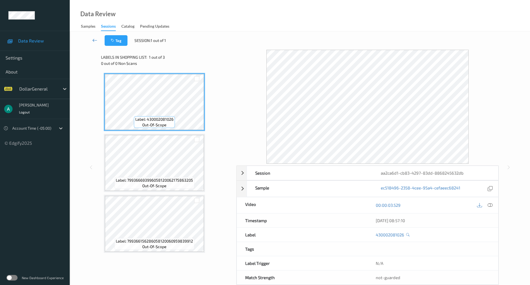
click at [93, 37] on link at bounding box center [95, 40] width 20 height 11
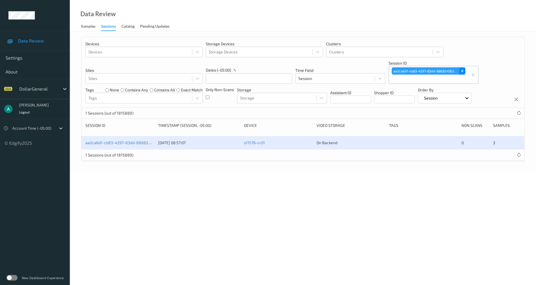
click at [461, 69] on icon "Remove aa2ca6d1-cb83-4297-83dd-8868245632db" at bounding box center [462, 71] width 4 height 4
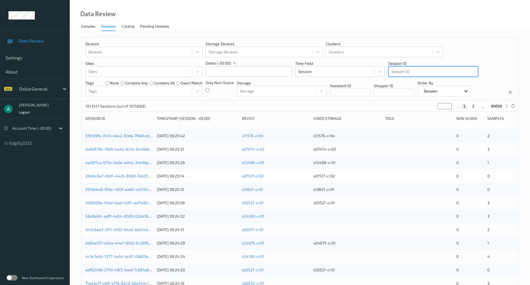
click at [421, 73] on div at bounding box center [433, 71] width 84 height 7
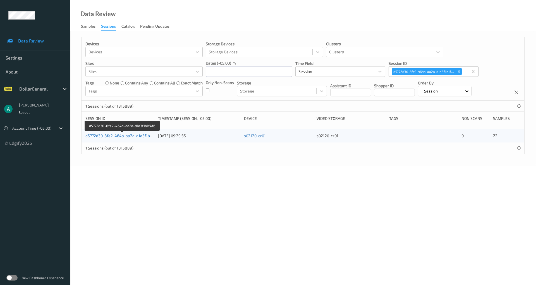
click at [101, 134] on link "d5772d30-8fe2-464a-aa2a-d1a3f1b1f4f6" at bounding box center [122, 135] width 74 height 5
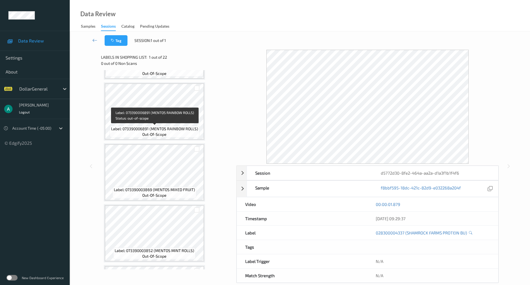
click at [172, 131] on span "Label: 073390006891 (MENTOS RAINBOW ROLLS)" at bounding box center [154, 129] width 87 height 6
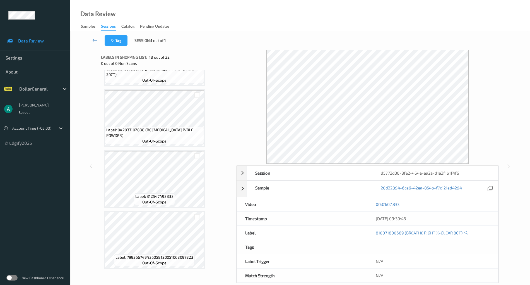
scroll to position [1142, 0]
drag, startPoint x: 172, startPoint y: 131, endPoint x: 171, endPoint y: 135, distance: 4.0
click at [171, 135] on span "Label: 042037102838 (BC [MEDICAL_DATA] P/RLF POWDER)" at bounding box center [154, 130] width 96 height 11
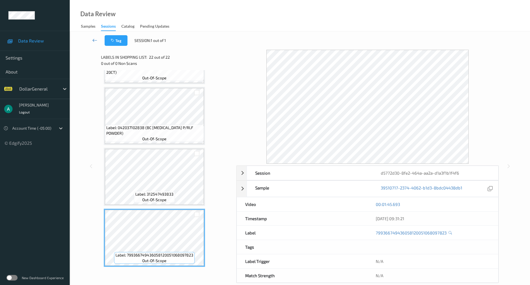
click at [93, 42] on icon at bounding box center [94, 40] width 5 height 6
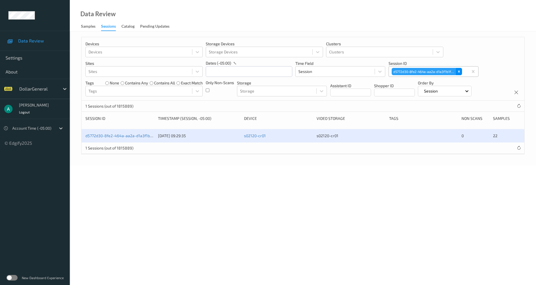
click at [458, 71] on icon "Remove d5772d30-8fe2-464a-aa2a-d1a3f1b1f4f6" at bounding box center [459, 72] width 2 height 2
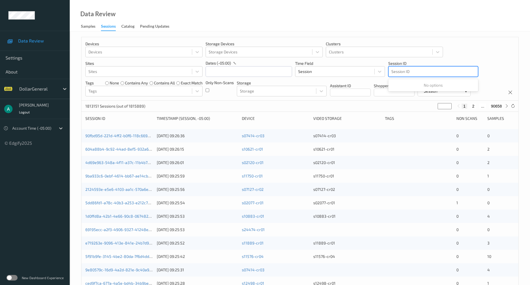
click at [427, 71] on div at bounding box center [433, 71] width 84 height 7
drag, startPoint x: 427, startPoint y: 71, endPoint x: 426, endPoint y: 68, distance: 2.8
click at [429, 67] on div "Session ID" at bounding box center [433, 71] width 89 height 9
click at [428, 70] on div at bounding box center [433, 71] width 84 height 7
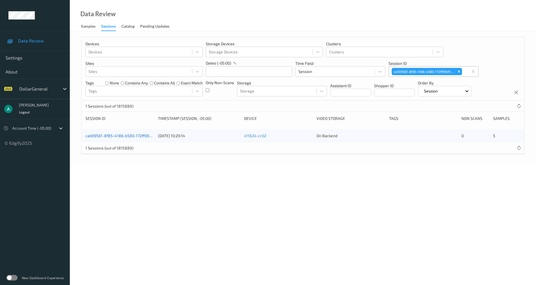
click at [141, 136] on link "ca009561-8f85-4186-b580-172ff09dfcad" at bounding box center [122, 135] width 74 height 5
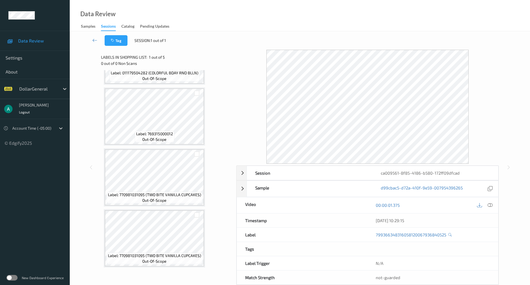
scroll to position [108, 0]
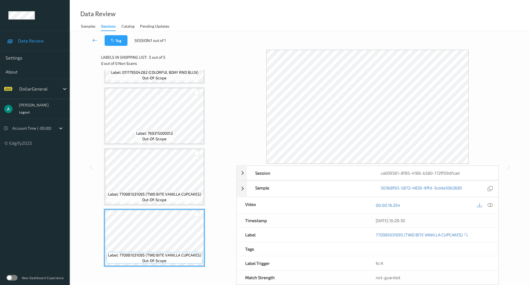
click at [95, 39] on icon at bounding box center [94, 40] width 5 height 6
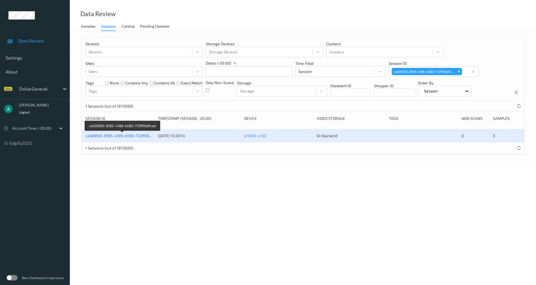
click at [134, 134] on link "ca009561-8f85-4186-b580-172ff09dfcad" at bounding box center [122, 135] width 74 height 5
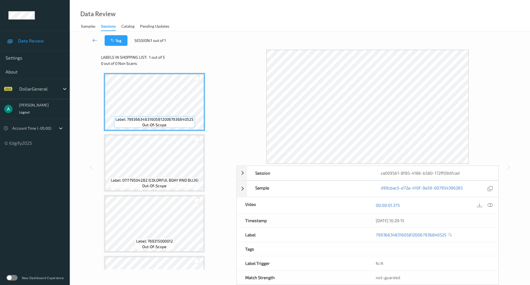
click at [98, 37] on link at bounding box center [95, 40] width 20 height 11
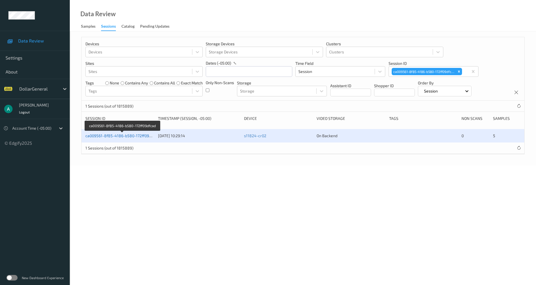
click at [133, 134] on link "ca009561-8f85-4186-b580-172ff09dfcad" at bounding box center [122, 135] width 74 height 5
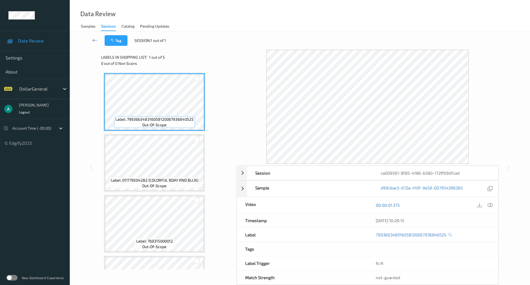
click at [93, 39] on icon at bounding box center [94, 40] width 5 height 6
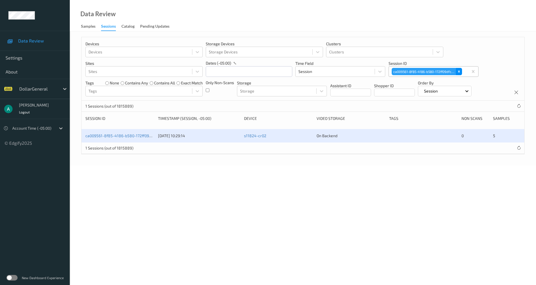
click at [458, 70] on icon "Remove ca009561-8f85-4186-b580-172ff09dfcad" at bounding box center [459, 71] width 4 height 4
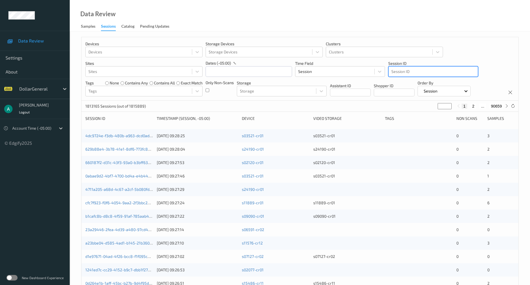
click at [409, 68] on div "Session ID" at bounding box center [433, 71] width 89 height 9
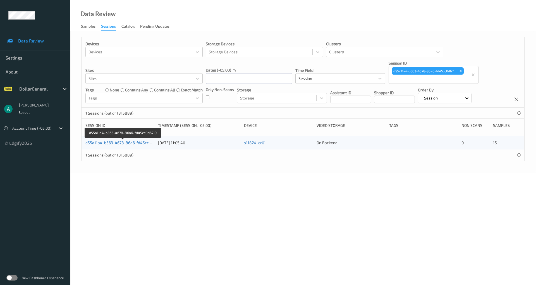
click at [128, 142] on link "d55a11a4-b563-4678-86a6-fd45cc0d6719" at bounding box center [123, 142] width 76 height 5
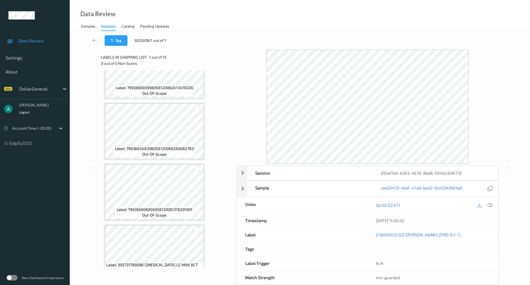
scroll to position [716, 0]
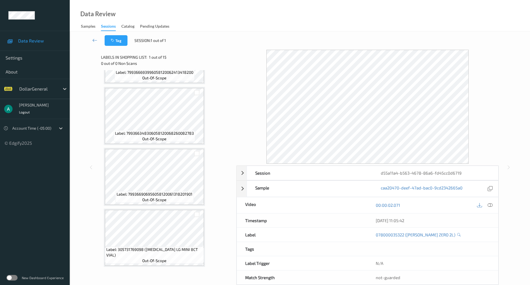
click at [152, 148] on div "Label: 799366906956058120061318201901 out-of-scope" at bounding box center [154, 177] width 101 height 58
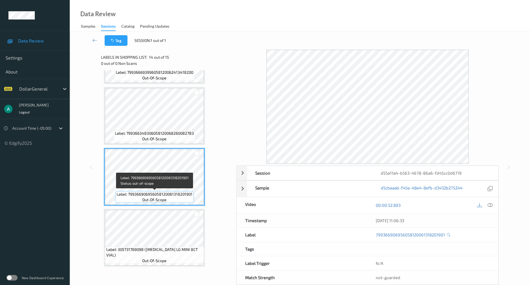
click at [166, 195] on span "Label: 799366906956058120061318201901" at bounding box center [155, 194] width 76 height 6
click at [95, 42] on icon at bounding box center [94, 40] width 5 height 6
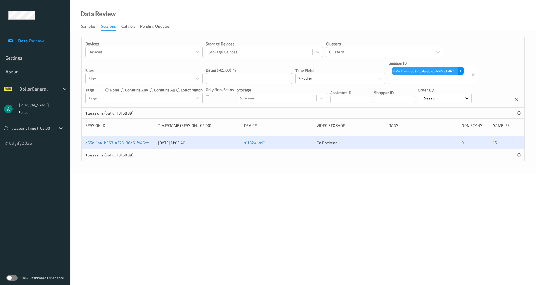
click at [461, 69] on icon "Remove d55a11a4-b563-4678-86a6-fd45cc0d6719" at bounding box center [460, 71] width 4 height 4
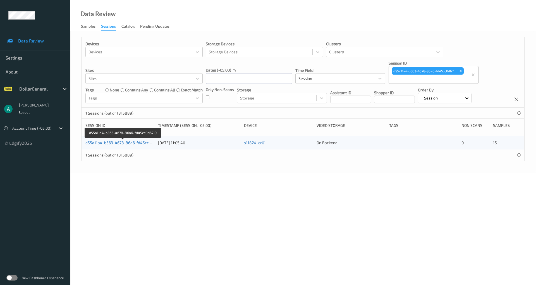
click at [122, 140] on link "d55a11a4-b563-4678-86a6-fd45cc0d6719" at bounding box center [123, 142] width 76 height 5
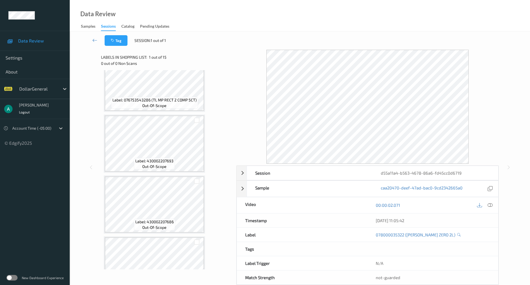
scroll to position [381, 0]
click at [94, 40] on icon at bounding box center [94, 40] width 5 height 6
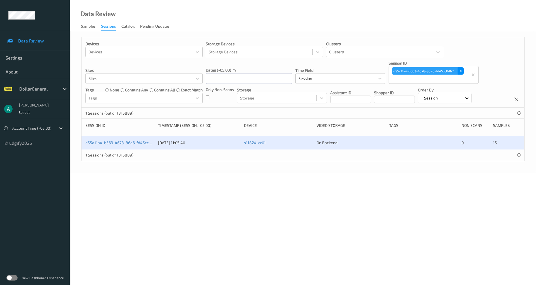
click at [460, 70] on icon "Remove d55a11a4-b563-4678-86a6-fd45cc0d6719" at bounding box center [460, 71] width 4 height 4
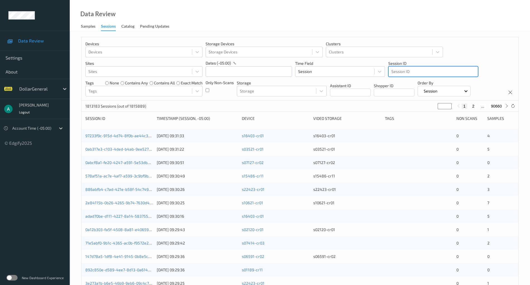
click at [402, 70] on div at bounding box center [433, 71] width 84 height 7
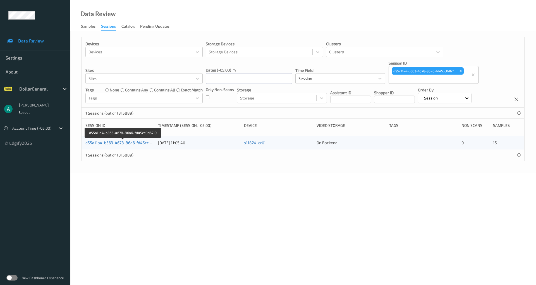
click at [137, 141] on link "d55a11a4-b563-4678-86a6-fd45cc0d6719" at bounding box center [123, 142] width 76 height 5
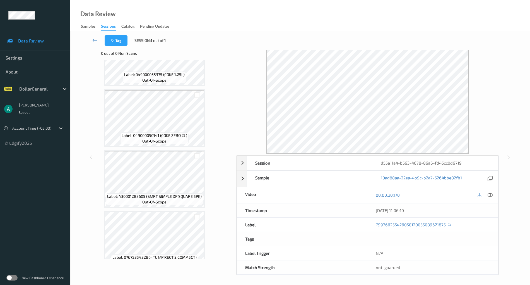
scroll to position [195, 0]
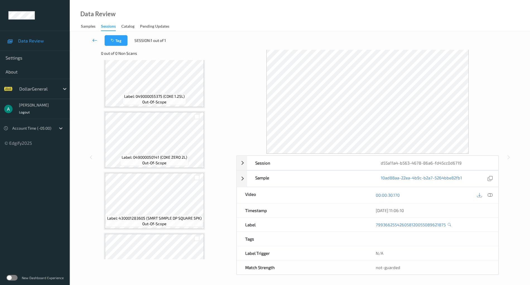
click at [97, 40] on icon at bounding box center [94, 40] width 5 height 6
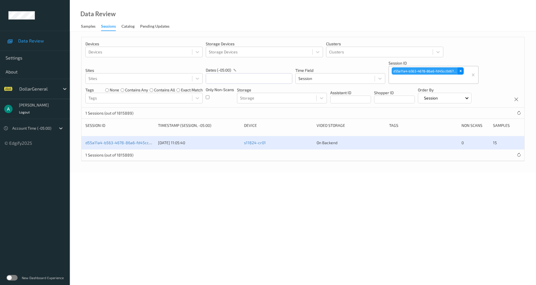
click at [459, 72] on icon "Remove d55a11a4-b563-4678-86a6-fd45cc0d6719" at bounding box center [460, 71] width 4 height 4
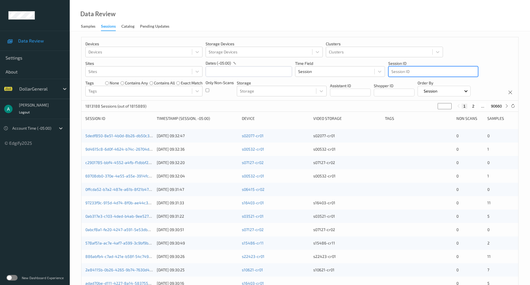
click at [409, 71] on div at bounding box center [433, 71] width 84 height 7
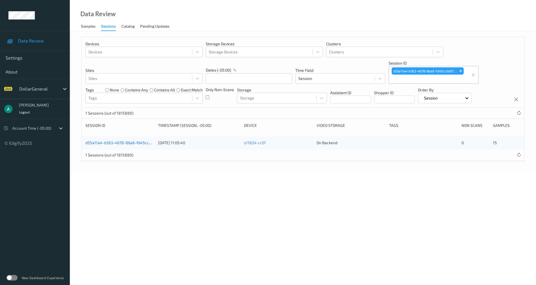
click at [129, 142] on link "d55a11a4-b563-4678-86a6-fd45cc0d6719" at bounding box center [123, 142] width 76 height 5
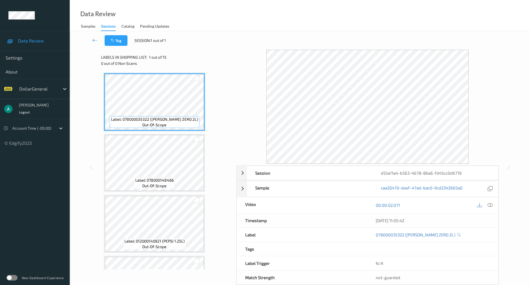
scroll to position [372, 0]
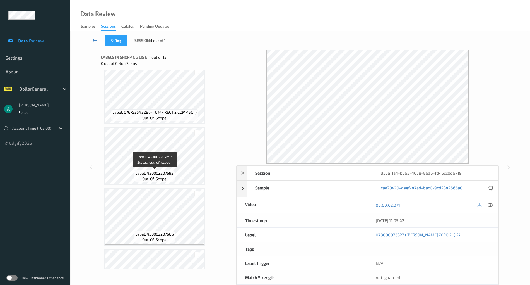
click at [167, 179] on div "Label: 430002207693 out-of-scope" at bounding box center [154, 176] width 41 height 12
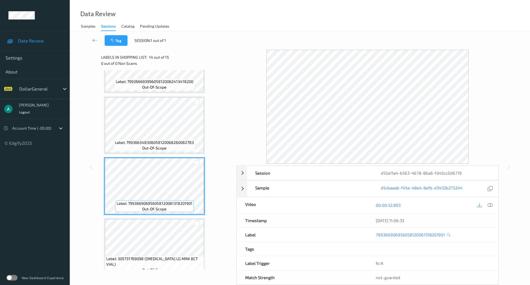
scroll to position [716, 0]
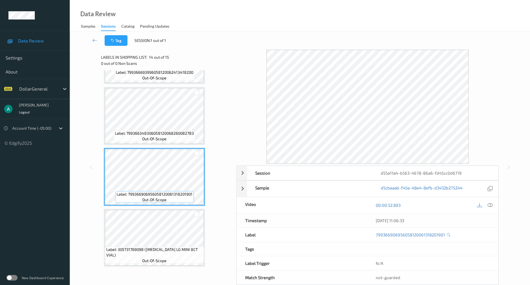
click at [176, 205] on div "Label: 799366906956058120061318201901 out-of-scope" at bounding box center [154, 177] width 101 height 58
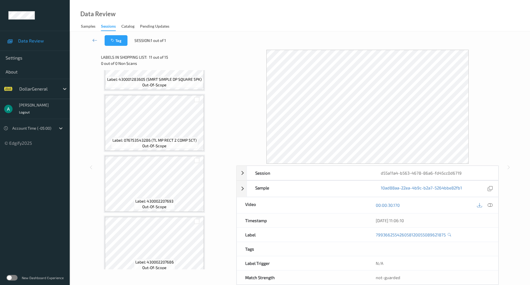
click at [175, 141] on span "Label: 076753543286 (TL MP RECT 2 COMP 5CT)" at bounding box center [154, 140] width 84 height 6
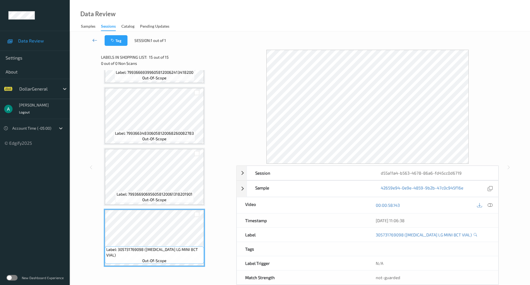
click at [98, 40] on link at bounding box center [95, 40] width 20 height 11
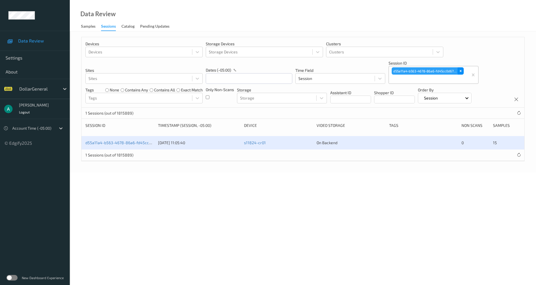
click at [461, 69] on icon "Remove d55a11a4-b563-4678-86a6-fd45cc0d6719" at bounding box center [460, 71] width 4 height 4
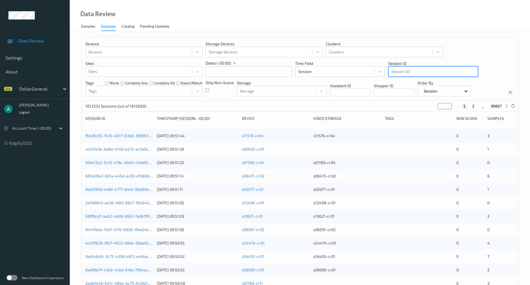
click at [411, 70] on div at bounding box center [433, 71] width 84 height 7
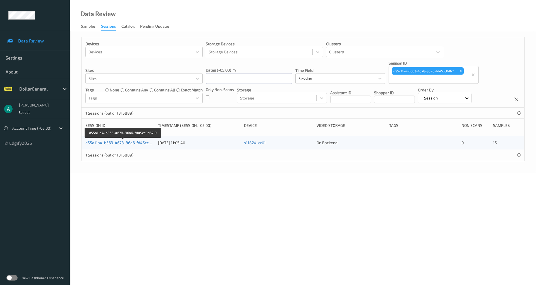
click at [111, 141] on link "d55a11a4-b563-4678-86a6-fd45cc0d6719" at bounding box center [123, 142] width 76 height 5
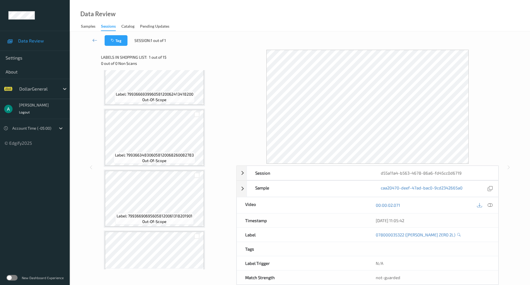
scroll to position [716, 0]
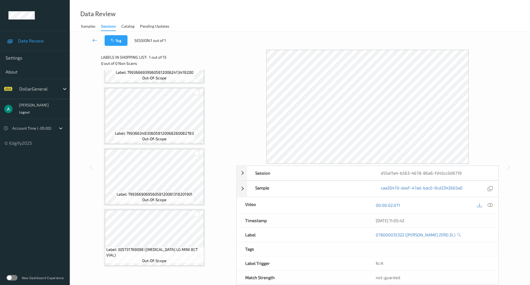
click at [94, 39] on icon at bounding box center [94, 40] width 5 height 6
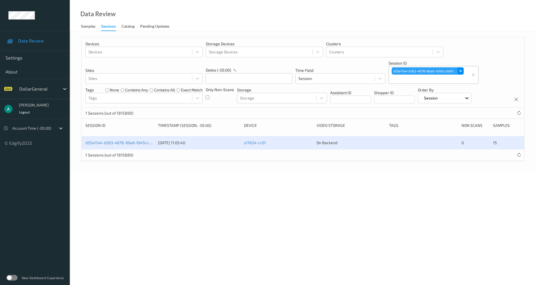
click at [459, 71] on icon "Remove d55a11a4-b563-4678-86a6-fd45cc0d6719" at bounding box center [460, 71] width 4 height 4
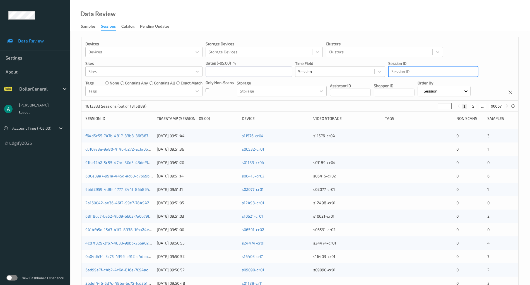
click at [406, 71] on div at bounding box center [433, 71] width 84 height 7
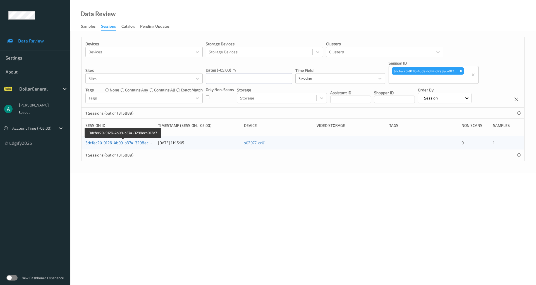
click at [135, 142] on link "3dcfec20-9126-4b09-b374-3298eca012a7" at bounding box center [123, 142] width 76 height 5
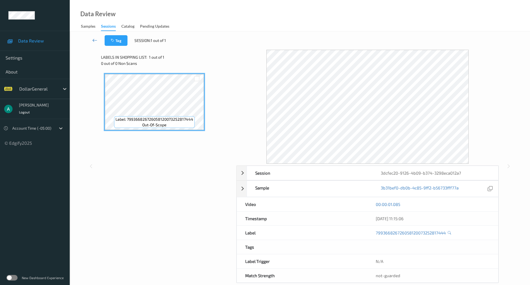
click at [94, 40] on icon at bounding box center [94, 40] width 5 height 6
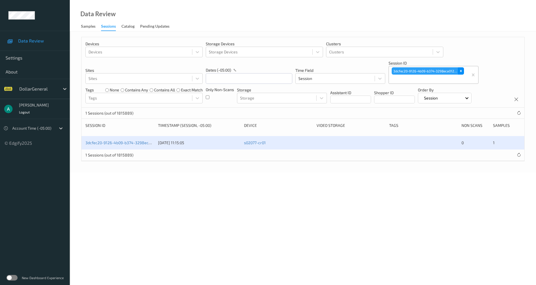
click at [461, 70] on icon "Remove 3dcfec20-9126-4b09-b374-3298eca012a7" at bounding box center [461, 71] width 4 height 4
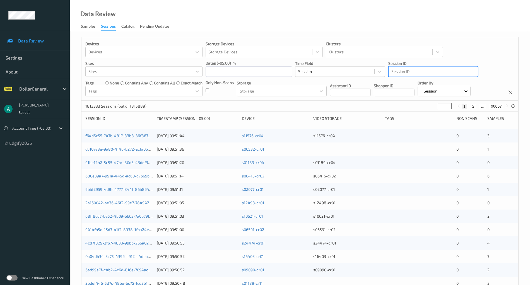
click at [409, 69] on div at bounding box center [433, 71] width 84 height 7
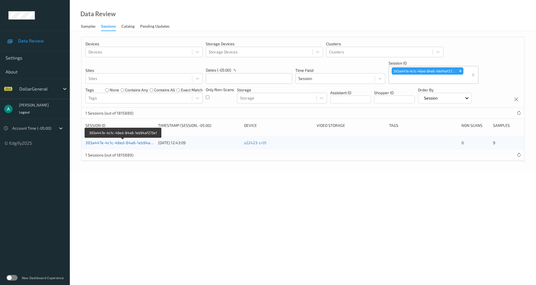
click at [125, 141] on link "393a447e-4c1c-46ed-84a6-1eb94af273e1" at bounding box center [123, 142] width 76 height 5
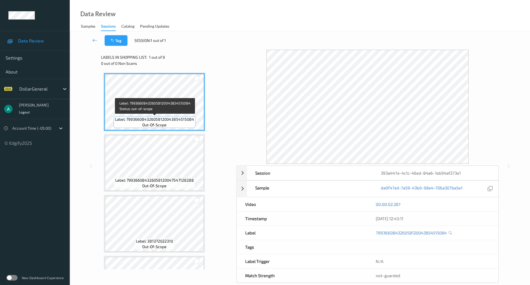
click at [167, 134] on div "Label: 799366084326058120047547128288 out-of-scope" at bounding box center [154, 163] width 101 height 58
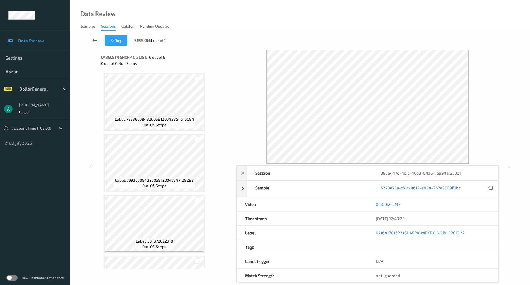
click at [96, 40] on icon at bounding box center [94, 40] width 5 height 6
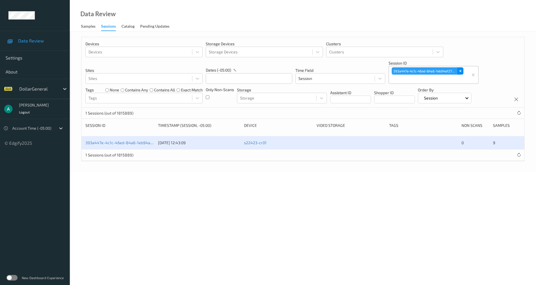
click at [461, 69] on icon "Remove 393a447e-4c1c-46ed-84a6-1eb94af273e1" at bounding box center [460, 71] width 4 height 4
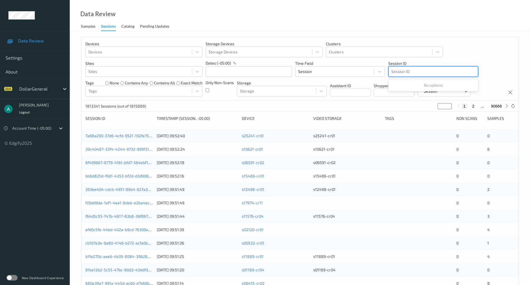
click at [405, 69] on div at bounding box center [433, 71] width 84 height 7
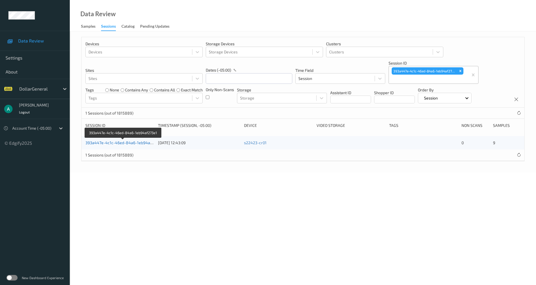
click at [131, 142] on link "393a447e-4c1c-46ed-84a6-1eb94af273e1" at bounding box center [123, 142] width 76 height 5
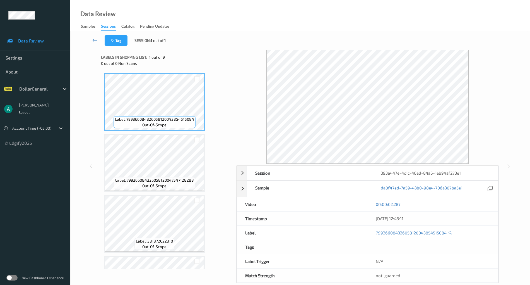
click at [154, 134] on div "Label: 799366084326058120047547128288 out-of-scope" at bounding box center [154, 163] width 101 height 58
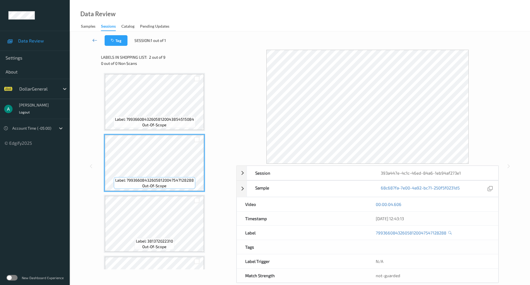
click at [94, 39] on icon at bounding box center [94, 40] width 5 height 6
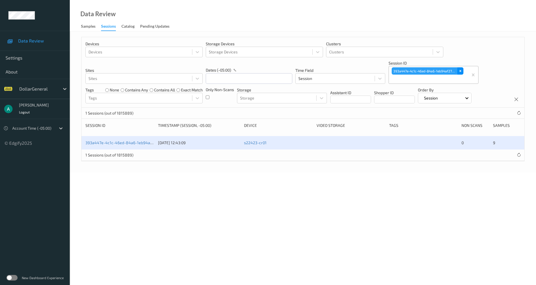
click at [462, 69] on div "Remove 393a447e-4c1c-46ed-84a6-1eb94af273e1" at bounding box center [460, 70] width 6 height 7
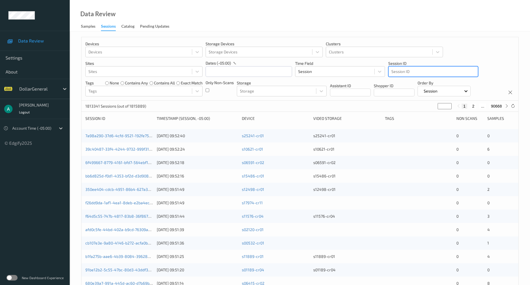
click at [406, 74] on div at bounding box center [433, 71] width 84 height 7
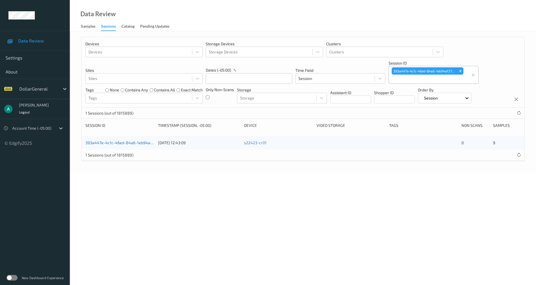
click at [123, 142] on link "393a447e-4c1c-46ed-84a6-1eb94af273e1" at bounding box center [123, 142] width 76 height 5
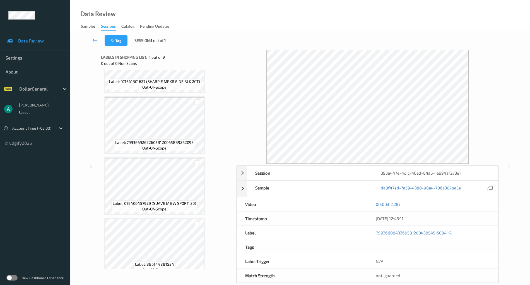
scroll to position [351, 0]
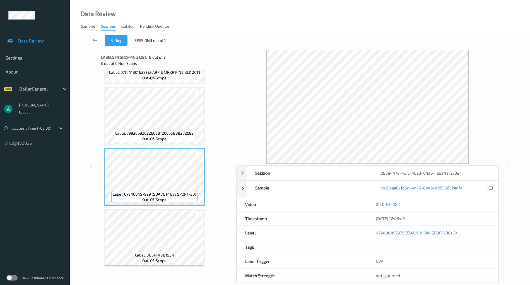
click at [95, 41] on icon at bounding box center [94, 40] width 5 height 6
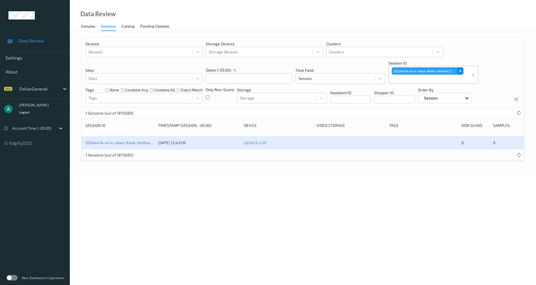
click at [459, 70] on icon "Remove 393a447e-4c1c-46ed-84a6-1eb94af273e1" at bounding box center [460, 71] width 4 height 4
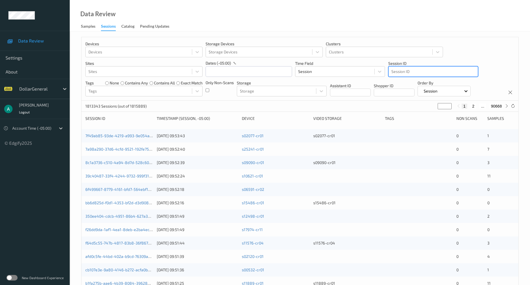
click at [432, 74] on div at bounding box center [433, 71] width 84 height 7
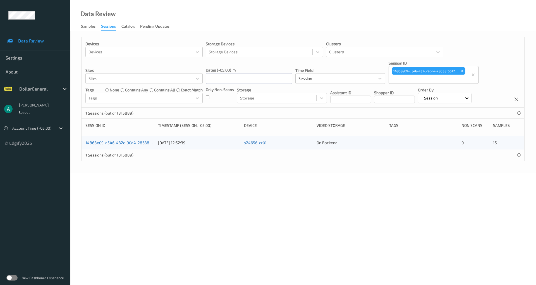
click at [131, 141] on link "14868e09-d546-432c-90d4-28638f661204" at bounding box center [124, 142] width 78 height 5
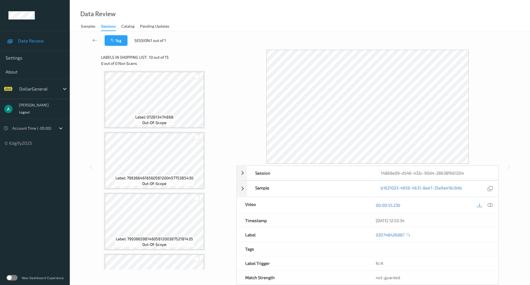
scroll to position [716, 0]
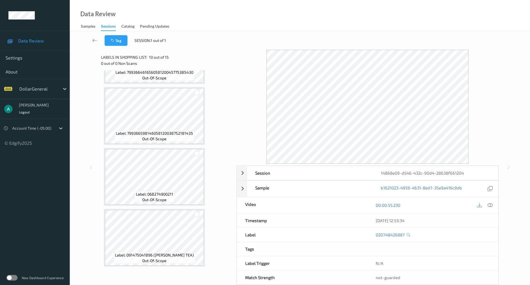
click at [156, 145] on div "Label: 799366598146058120038752181435 out-of-scope" at bounding box center [154, 116] width 101 height 58
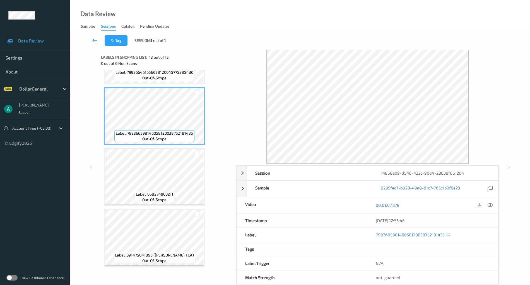
click at [97, 41] on icon at bounding box center [94, 40] width 5 height 6
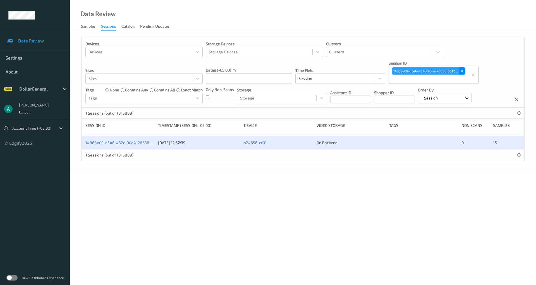
click at [463, 70] on icon "Remove 14868e09-d546-432c-90d4-28638f661204" at bounding box center [462, 71] width 4 height 4
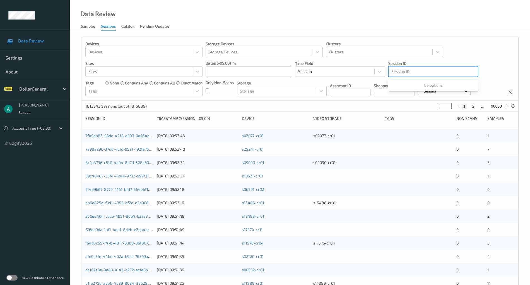
click at [432, 69] on div at bounding box center [433, 71] width 84 height 7
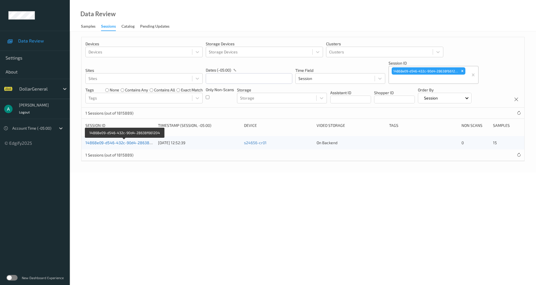
click at [127, 142] on link "14868e09-d546-432c-90d4-28638f661204" at bounding box center [124, 142] width 78 height 5
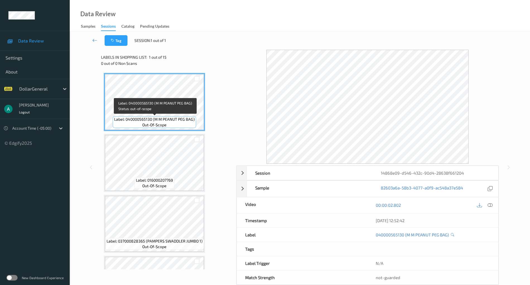
click at [168, 124] on div "Label: 040000565130 (M M PEANUT PEG BAG) out-of-scope" at bounding box center [154, 122] width 83 height 12
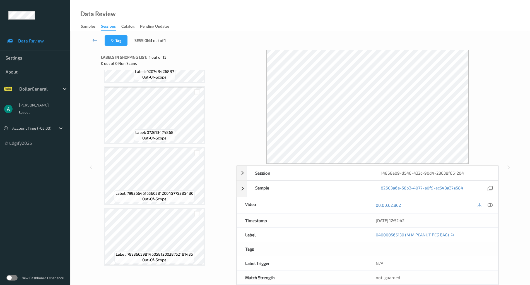
scroll to position [716, 0]
click at [94, 40] on icon at bounding box center [94, 40] width 5 height 6
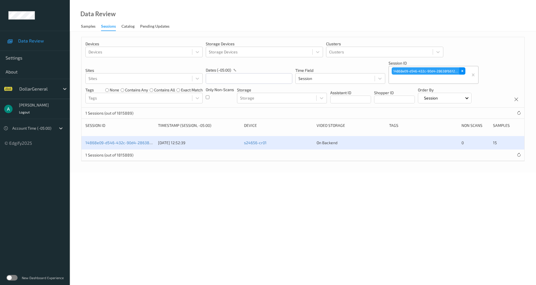
click at [460, 71] on div "Remove 14868e09-d546-432c-90d4-28638f661204" at bounding box center [462, 70] width 6 height 7
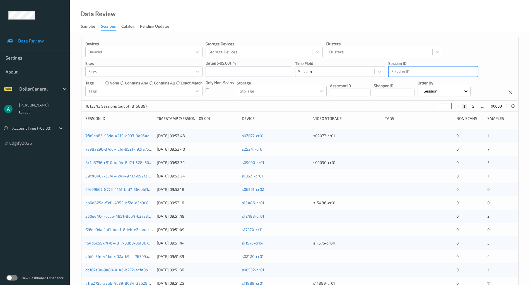
click at [430, 72] on div at bounding box center [433, 71] width 84 height 7
click at [447, 71] on div at bounding box center [433, 71] width 84 height 7
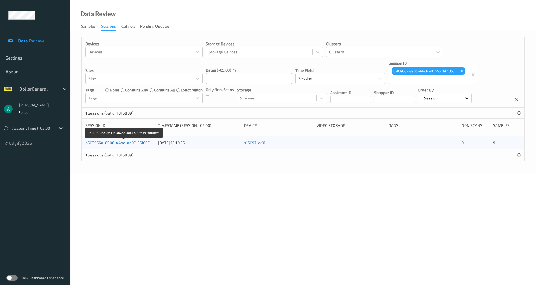
click at [141, 141] on link "b503956a-8906-44ad-ad07-55f097fd6dec" at bounding box center [123, 142] width 76 height 5
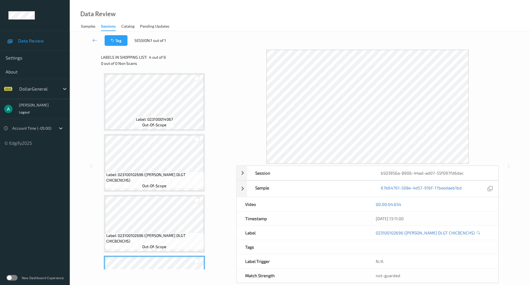
click at [172, 130] on div "Label: 023100014067 out-of-scope" at bounding box center [154, 102] width 101 height 58
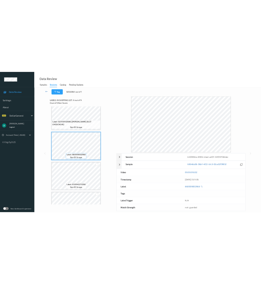
scroll to position [351, 0]
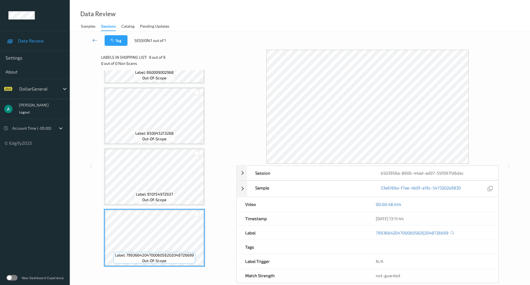
click at [91, 40] on link at bounding box center [95, 40] width 20 height 11
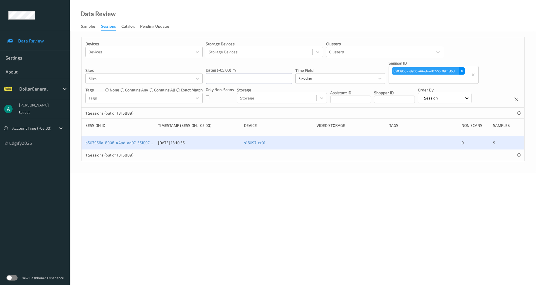
click at [463, 70] on div "Remove b503956a-8906-44ad-ad07-55f097fd6dec" at bounding box center [461, 70] width 6 height 7
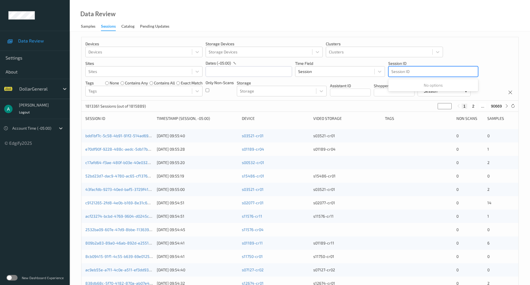
click at [406, 71] on div at bounding box center [433, 71] width 84 height 7
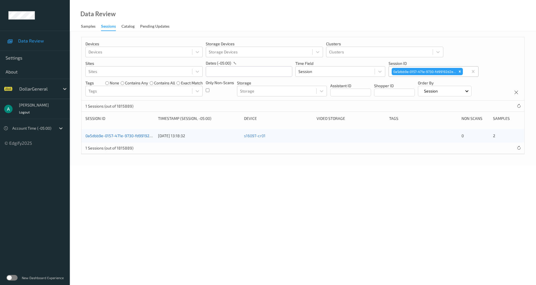
click at [132, 134] on link "0a5dbb9e-0157-471e-9730-fd99192d2e9f" at bounding box center [122, 135] width 74 height 5
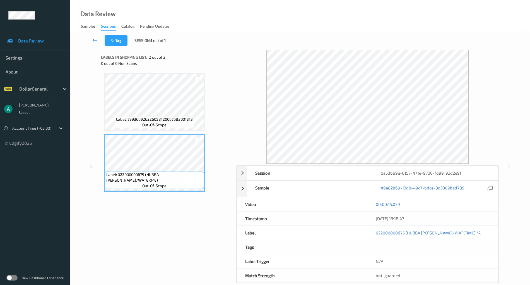
click at [97, 40] on icon at bounding box center [94, 40] width 5 height 6
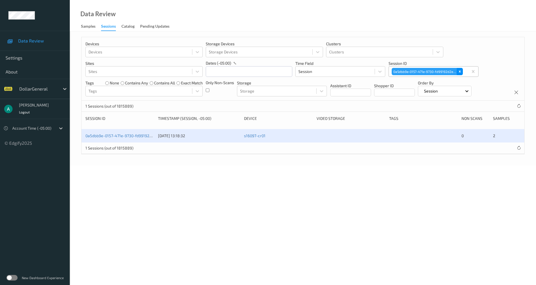
click at [458, 71] on icon "Remove 0a5dbb9e-0157-471e-9730-fd99192d2e9f" at bounding box center [460, 71] width 4 height 4
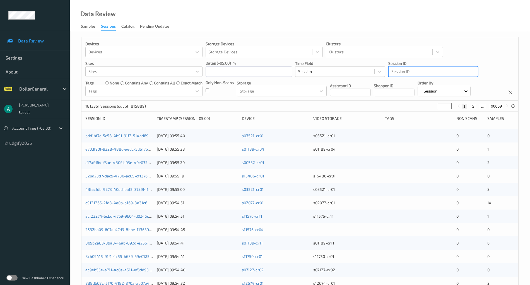
click at [434, 71] on div at bounding box center [433, 71] width 84 height 7
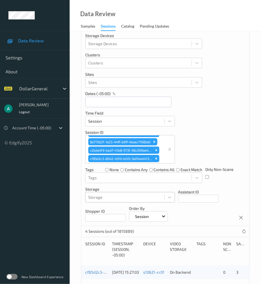
scroll to position [85, 0]
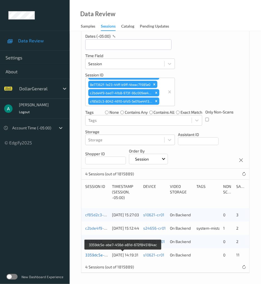
click at [92, 254] on link "3359dc5e-abe7-456d-a81d-672f845184ac" at bounding box center [123, 255] width 77 height 5
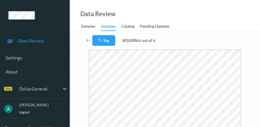
click at [203, 27] on div "Data Review Samples Sessions Catalog Pending Updates" at bounding box center [165, 15] width 190 height 31
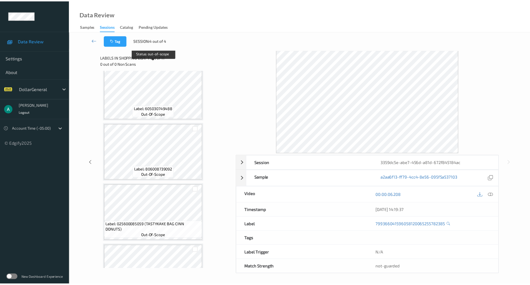
scroll to position [473, 0]
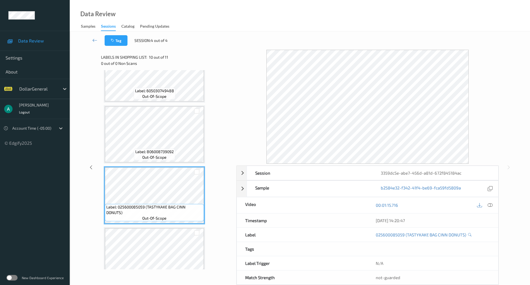
scroll to position [398, 0]
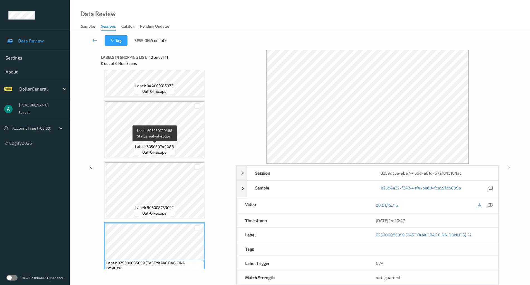
click at [170, 159] on div "Label: 799366041596058120065255782385 out-of-scope Label: 430002221996 out-of-s…" at bounding box center [167, 7] width 126 height 666
click at [170, 143] on div "Label: 605030749488 out-of-scope" at bounding box center [155, 149] width 42 height 12
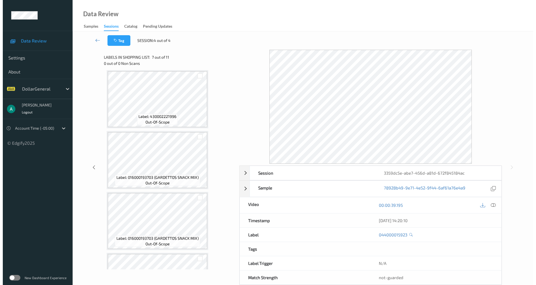
scroll to position [0, 0]
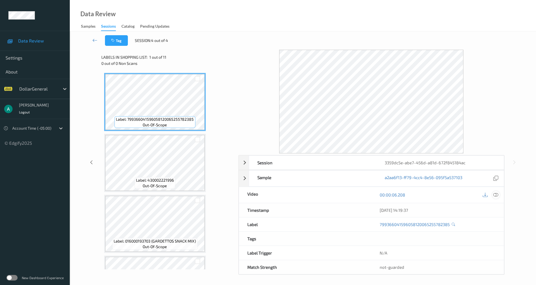
click at [496, 194] on icon at bounding box center [495, 194] width 5 height 5
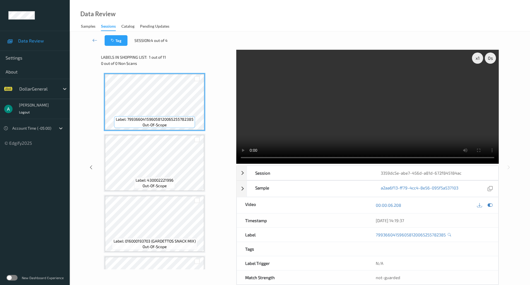
click at [329, 88] on video at bounding box center [367, 107] width 263 height 114
click at [335, 110] on video at bounding box center [367, 107] width 263 height 114
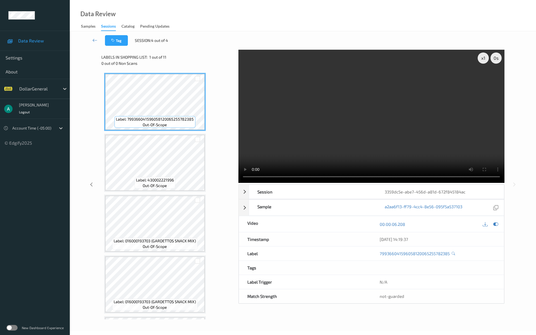
click at [238, 183] on video at bounding box center [371, 116] width 266 height 133
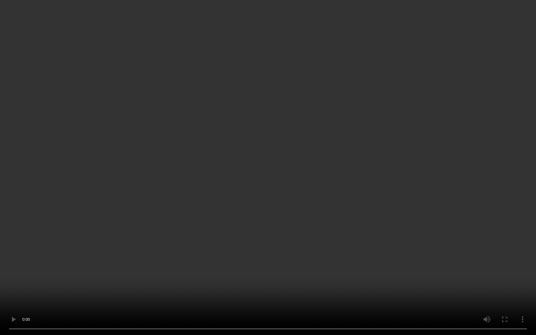
click at [270, 208] on video at bounding box center [268, 167] width 536 height 335
click at [244, 152] on video at bounding box center [268, 167] width 536 height 335
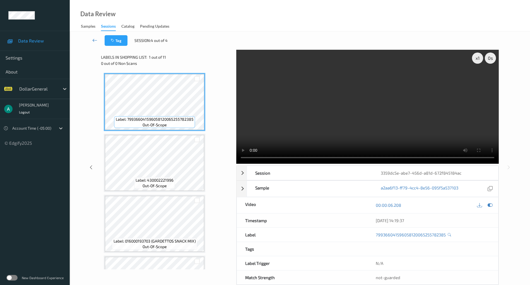
click at [98, 38] on link at bounding box center [95, 40] width 20 height 11
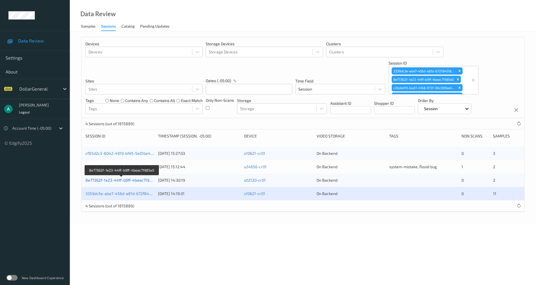
click at [123, 180] on link "8e77362f-1e23-44ff-b9ff-4beac71985e0" at bounding box center [121, 179] width 73 height 5
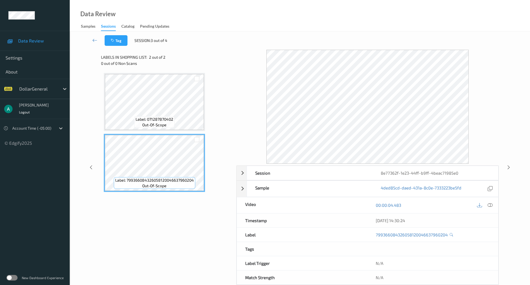
click at [167, 120] on span "Label: 071287870402" at bounding box center [155, 119] width 38 height 6
click at [96, 38] on icon at bounding box center [94, 40] width 5 height 6
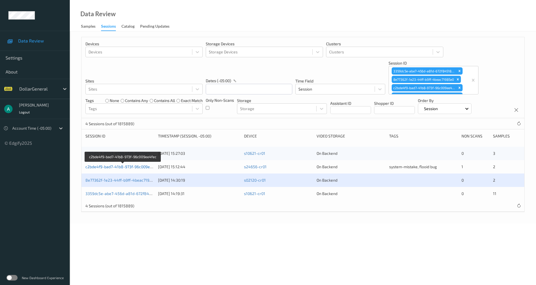
click at [125, 164] on link "c2bde4f9-bad7-41b8-973f-96c009ee4fec" at bounding box center [122, 166] width 75 height 5
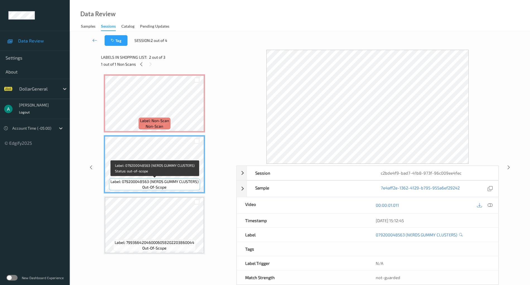
click at [157, 196] on div "Label: Non-Scan non-scan Label: 079200048563 (NERDS GUMMY CLUSTERS) out-of-scop…" at bounding box center [167, 164] width 126 height 180
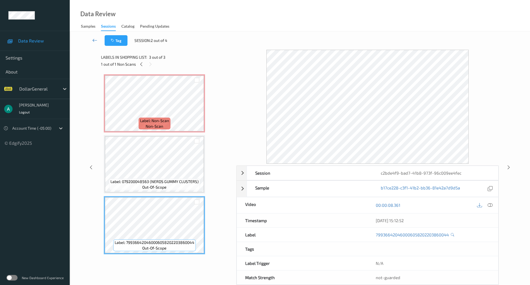
click at [96, 38] on icon at bounding box center [94, 40] width 5 height 6
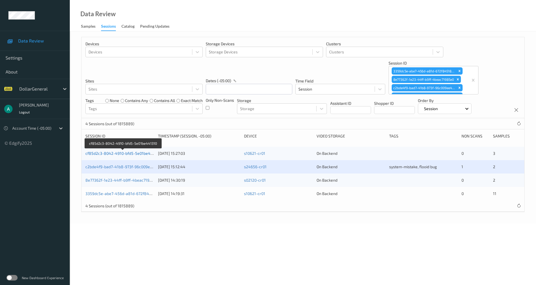
click at [130, 152] on link "cf85d2c3-8042-4910-bfd5-5e01be441310" at bounding box center [122, 153] width 75 height 5
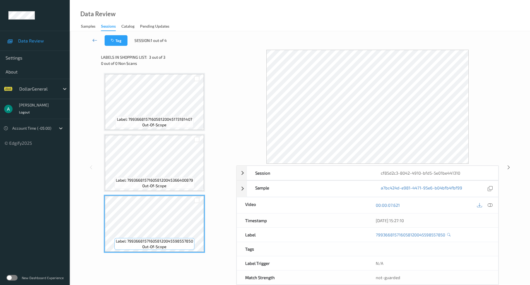
click at [98, 40] on link at bounding box center [95, 40] width 20 height 11
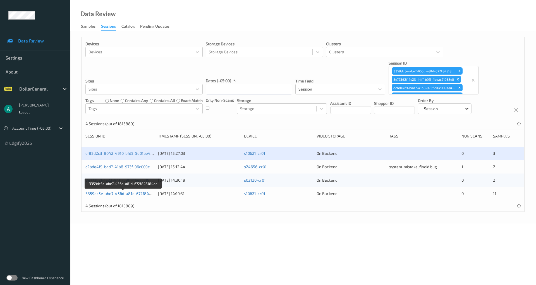
click at [130, 192] on link "3359dc5e-abe7-456d-a81d-672f845184ac" at bounding box center [123, 193] width 77 height 5
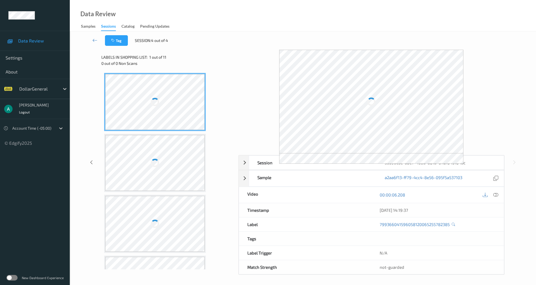
click at [162, 114] on div at bounding box center [154, 102] width 99 height 56
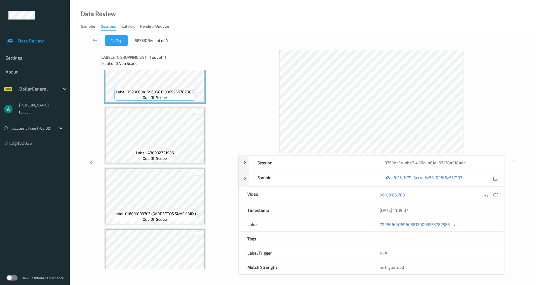
scroll to position [26, 0]
click at [92, 41] on link at bounding box center [95, 40] width 20 height 11
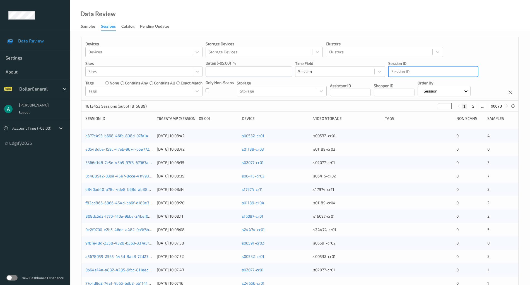
click at [408, 70] on div at bounding box center [433, 71] width 84 height 7
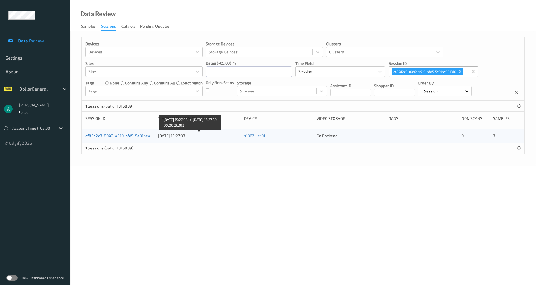
click at [129, 133] on link "cf85d2c3-8042-4910-bfd5-5e01be441310" at bounding box center [122, 135] width 75 height 5
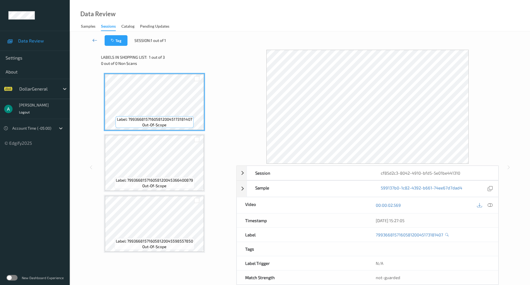
click at [97, 39] on icon at bounding box center [94, 40] width 5 height 6
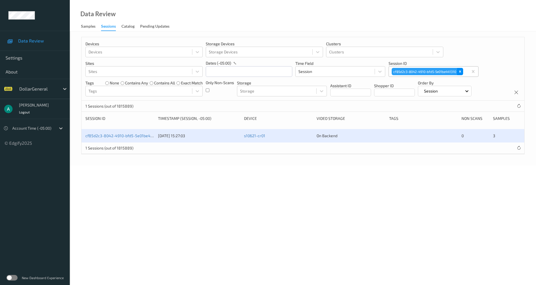
click at [459, 72] on icon "Remove cf85d2c3-8042-4910-bfd5-5e01be441310" at bounding box center [460, 71] width 4 height 4
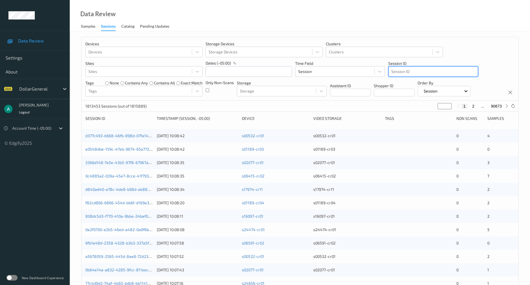
click at [418, 68] on div "Session ID" at bounding box center [433, 71] width 89 height 9
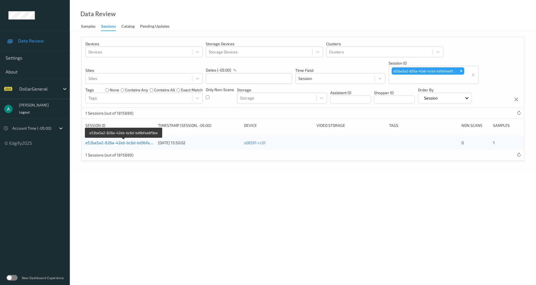
click at [136, 143] on link "e53ba5a2-826a-42eb-bc6d-bd9bfaa6f9ee" at bounding box center [123, 142] width 77 height 5
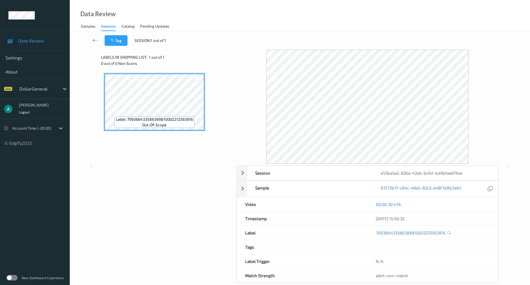
click at [94, 43] on link at bounding box center [95, 40] width 20 height 11
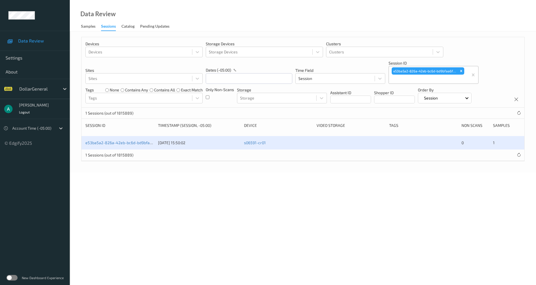
click at [457, 74] on div "e53ba5a2-826a-42eb-bc6d-bd9bfaa6f9ee" at bounding box center [424, 70] width 67 height 7
click at [459, 73] on div "Remove e53ba5a2-826a-42eb-bc6d-bd9bfaa6f9ee" at bounding box center [461, 70] width 6 height 7
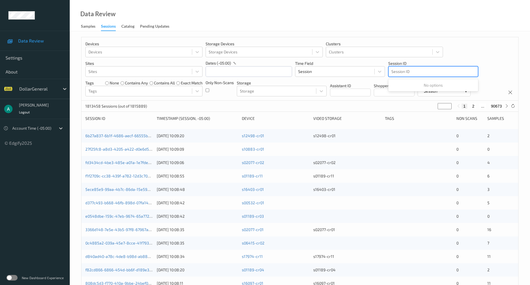
click at [410, 70] on div at bounding box center [433, 71] width 84 height 7
click at [414, 75] on div at bounding box center [433, 71] width 84 height 7
drag, startPoint x: 414, startPoint y: 73, endPoint x: 424, endPoint y: 68, distance: 10.7
click at [424, 68] on div at bounding box center [433, 71] width 84 height 7
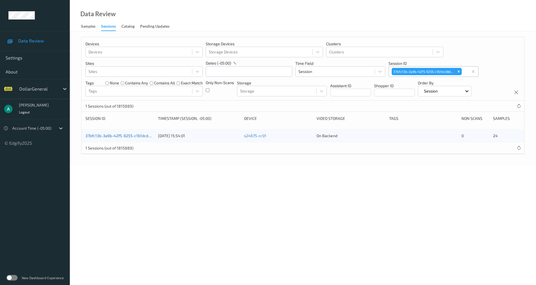
click at [136, 137] on link "37bfc13b-3a9b-42f5-9255-c161dcd8d8f3" at bounding box center [122, 135] width 74 height 5
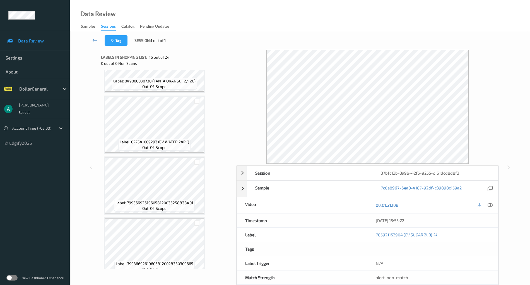
scroll to position [1264, 0]
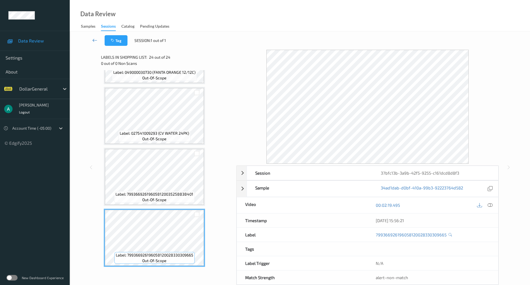
click at [93, 41] on icon at bounding box center [94, 40] width 5 height 6
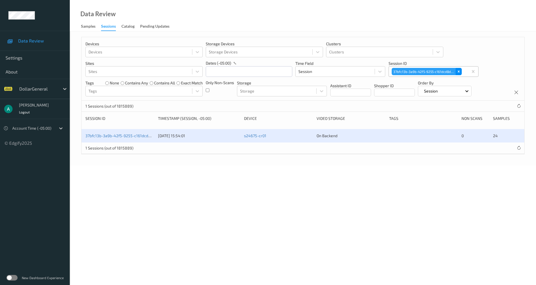
click at [461, 72] on div "Remove 37bfc13b-3a9b-42f5-9255-c161dcd8d8f3" at bounding box center [458, 71] width 6 height 7
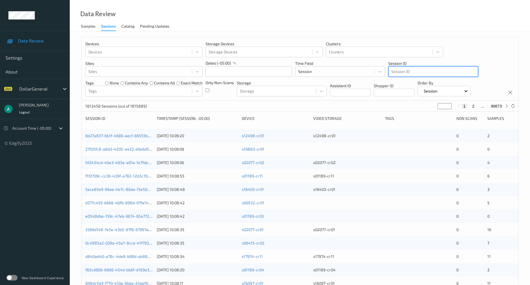
click at [410, 66] on div "Session ID" at bounding box center [433, 71] width 90 height 11
click at [405, 69] on div at bounding box center [433, 71] width 84 height 7
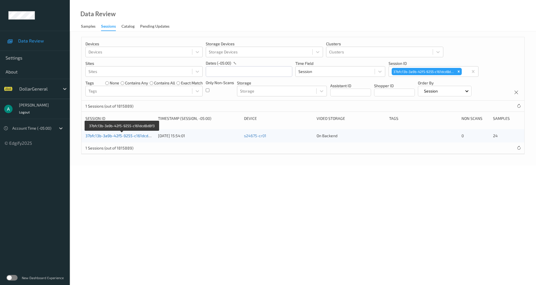
click at [141, 134] on link "37bfc13b-3a9b-42f5-9255-c161dcd8d8f3" at bounding box center [122, 135] width 74 height 5
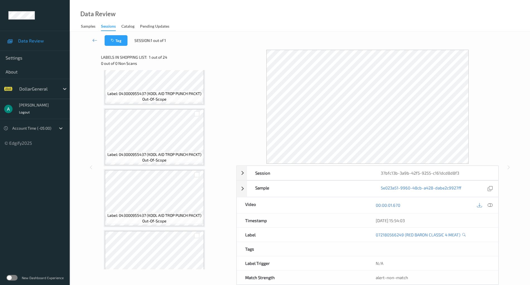
scroll to position [595, 0]
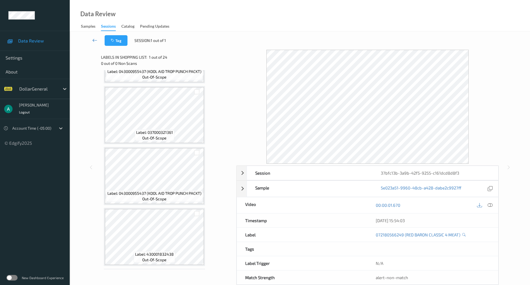
click at [95, 40] on icon at bounding box center [94, 40] width 5 height 6
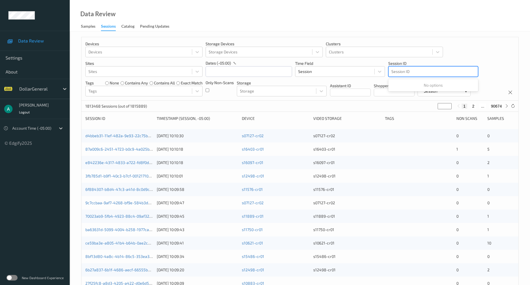
click at [396, 69] on div at bounding box center [433, 71] width 84 height 7
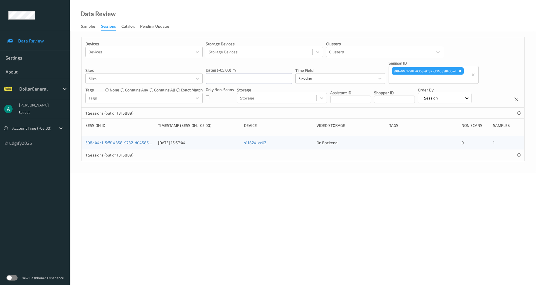
click at [119, 138] on div "598a44c1-5fff-4358-9782-d045858f06ad [DATE] 15:57:44 s11824-cr02 On Backend 0 1" at bounding box center [302, 142] width 443 height 13
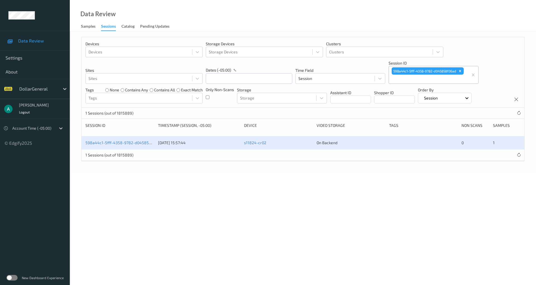
click at [119, 138] on div "598a44c1-5fff-4358-9782-d045858f06ad [DATE] 15:57:44 s11824-cr02 On Backend 0 1" at bounding box center [302, 142] width 443 height 13
click at [114, 140] on link "598a44c1-5fff-4358-9782-d045858f06ad" at bounding box center [123, 142] width 76 height 5
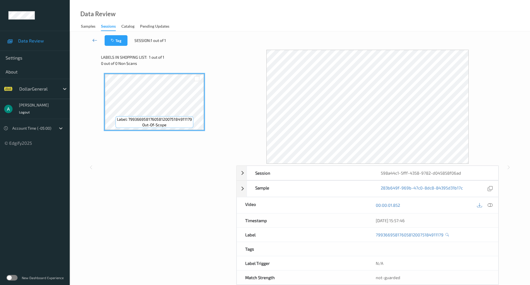
click at [94, 41] on icon at bounding box center [94, 40] width 5 height 6
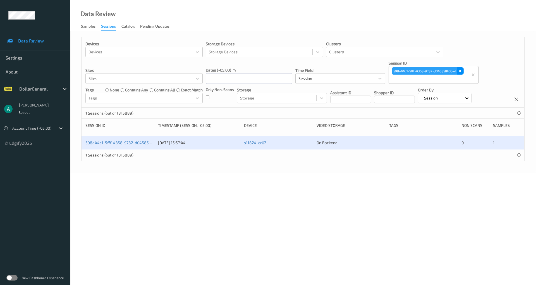
click at [461, 72] on icon "Remove 598a44c1-5fff-4358-9782-d045858f06ad" at bounding box center [460, 71] width 4 height 4
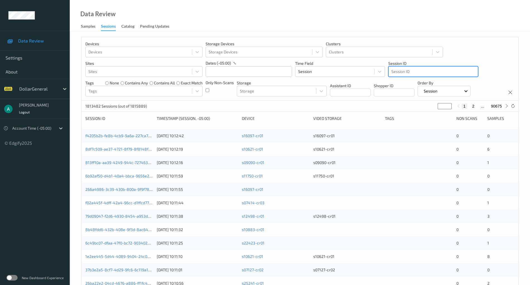
click at [435, 71] on div at bounding box center [433, 71] width 84 height 7
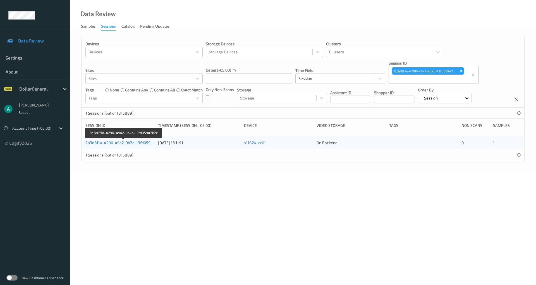
click at [128, 143] on link "2b3d8f1a-4290-49a2-9b2d-13fd05942b2c" at bounding box center [123, 142] width 76 height 5
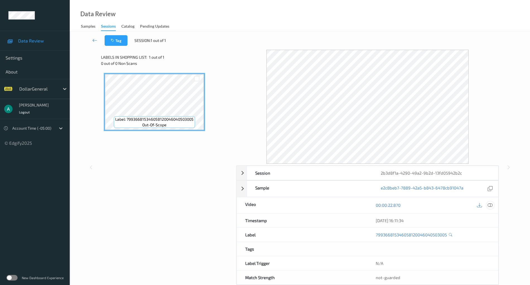
click at [490, 204] on icon at bounding box center [490, 204] width 5 height 5
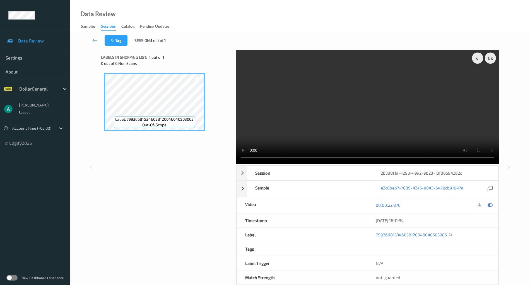
click at [329, 121] on video at bounding box center [367, 107] width 263 height 114
click at [341, 93] on video at bounding box center [367, 107] width 263 height 114
click at [98, 40] on link at bounding box center [95, 40] width 20 height 11
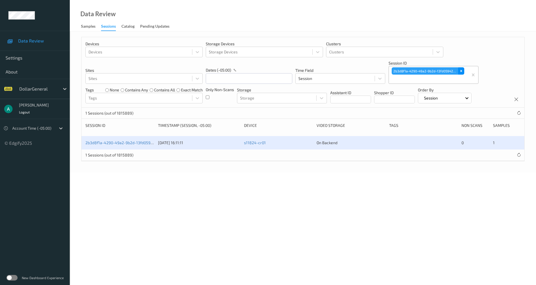
click at [463, 70] on div "Remove 2b3d8f1a-4290-49a2-9b2d-13fd05942b2c" at bounding box center [461, 70] width 6 height 7
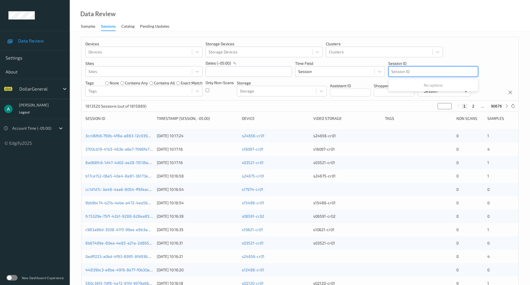
click at [411, 72] on div at bounding box center [433, 71] width 84 height 7
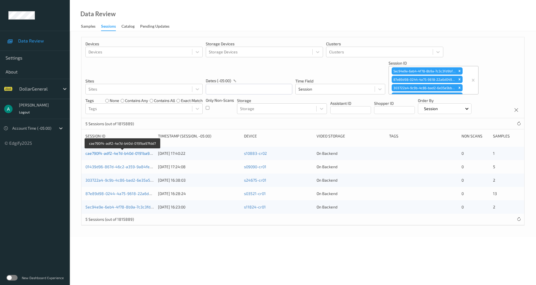
click at [130, 152] on link "cae790f4-adf2-4e7d-b40d-0191ba97fdd7" at bounding box center [122, 153] width 74 height 5
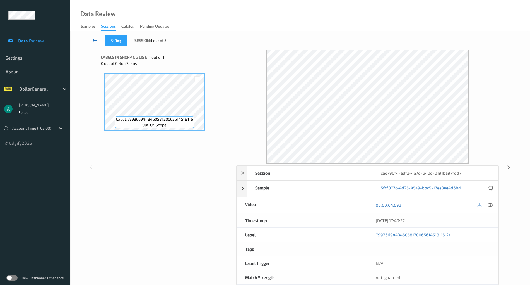
click at [92, 37] on link at bounding box center [95, 40] width 20 height 11
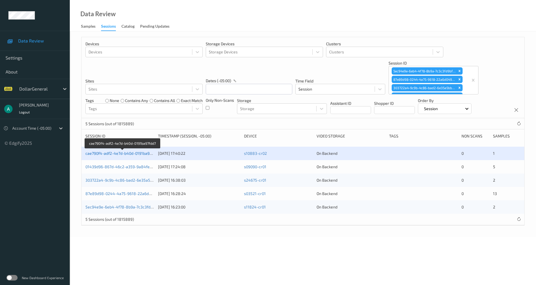
click at [136, 151] on link "cae790f4-adf2-4e7d-b40d-0191ba97fdd7" at bounding box center [122, 153] width 74 height 5
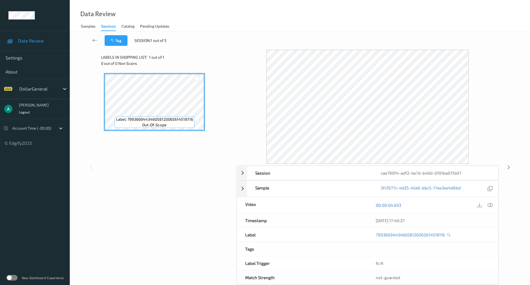
click at [93, 38] on icon at bounding box center [94, 40] width 5 height 6
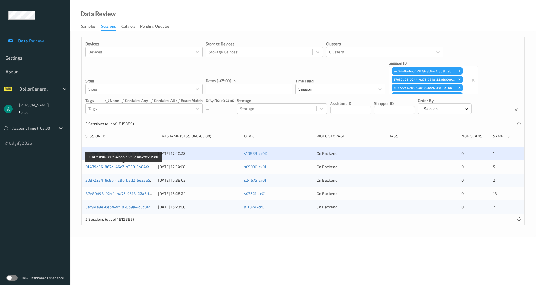
click at [127, 167] on link "01439d96-867d-46c2-a359-9a84fe5515e6" at bounding box center [123, 166] width 77 height 5
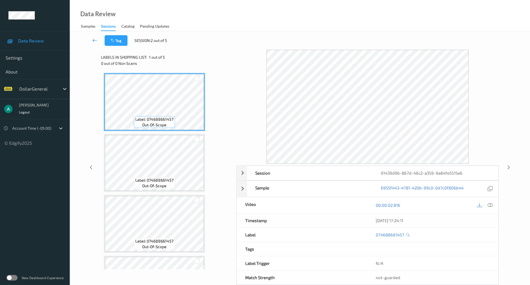
click at [92, 36] on link at bounding box center [95, 40] width 20 height 11
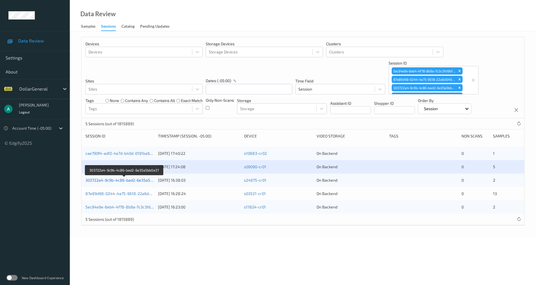
click at [131, 180] on link "303722a4-9c9b-4c86-bad2-6e35a5bb0a37" at bounding box center [124, 179] width 78 height 5
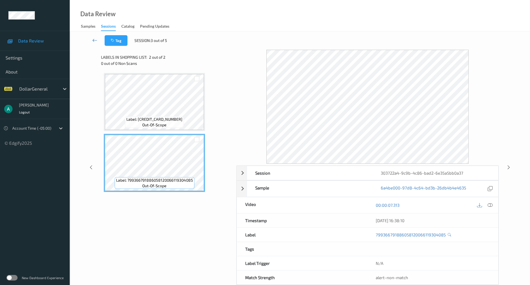
click at [93, 39] on icon at bounding box center [94, 40] width 5 height 6
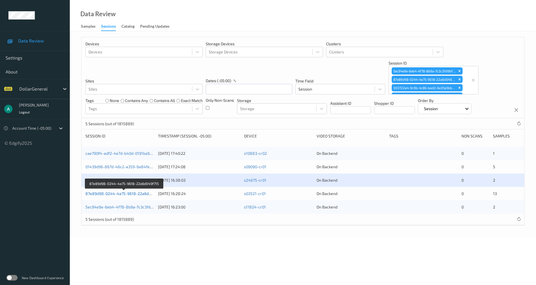
click at [118, 193] on link "87e89d98-0244-4a75-9618-22a6d049f715" at bounding box center [124, 193] width 78 height 5
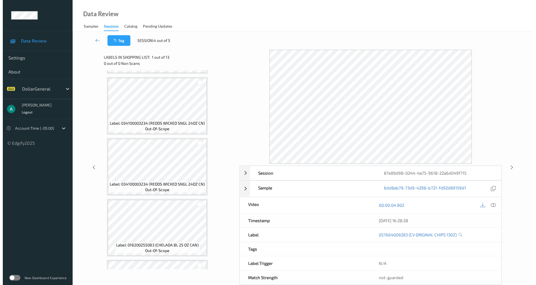
scroll to position [484, 0]
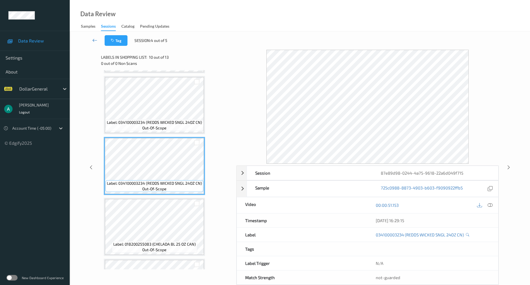
click at [93, 37] on icon at bounding box center [94, 40] width 5 height 6
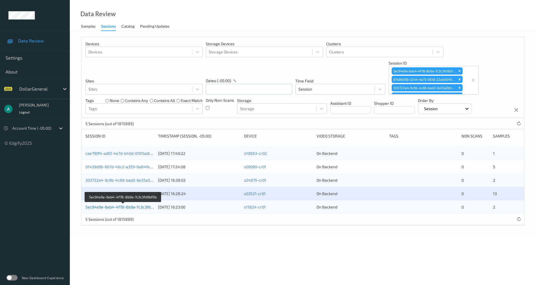
click at [120, 206] on link "5ec94e9e-6eb4-4f78-8b9a-7c3c3fd9bf0b" at bounding box center [122, 206] width 75 height 5
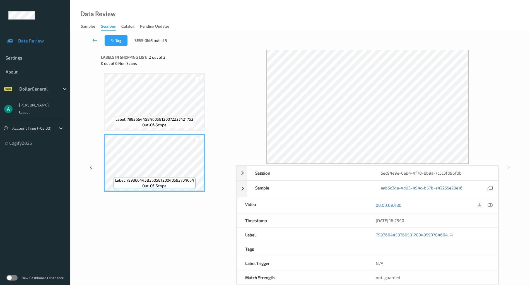
click at [95, 39] on icon at bounding box center [94, 40] width 5 height 6
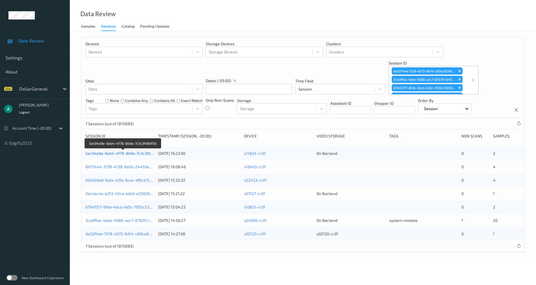
click at [132, 153] on link "5ec94e9e-6eb4-4f78-8b9a-7c3c3fd9bf0b" at bounding box center [122, 153] width 75 height 5
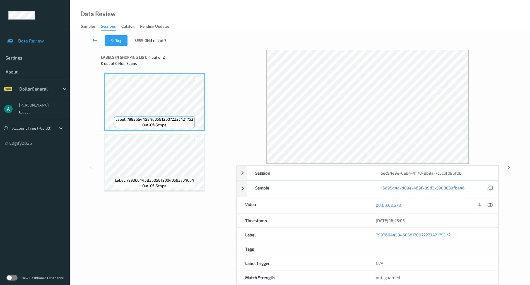
click at [95, 42] on icon at bounding box center [94, 40] width 5 height 6
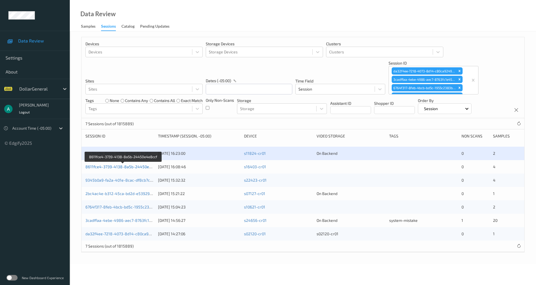
click at [123, 166] on link "8611fce4-3739-4138-8a5b-24450e4e8ccf" at bounding box center [123, 166] width 76 height 5
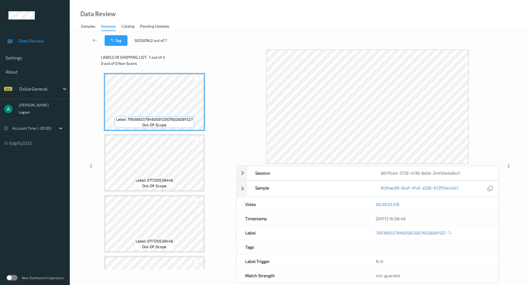
click at [93, 39] on icon at bounding box center [94, 40] width 5 height 6
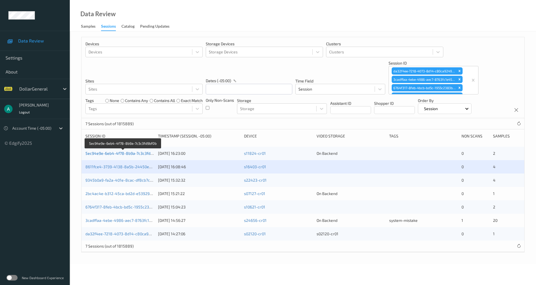
click at [127, 152] on link "5ec94e9e-6eb4-4f78-8b9a-7c3c3fd9bf0b" at bounding box center [122, 153] width 75 height 5
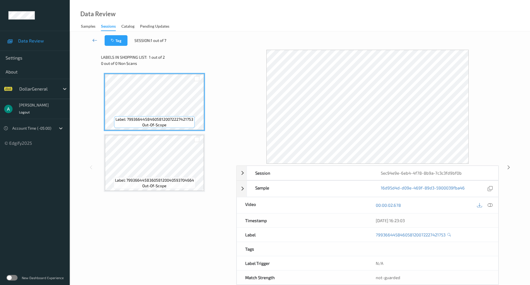
click at [97, 37] on icon at bounding box center [94, 40] width 5 height 6
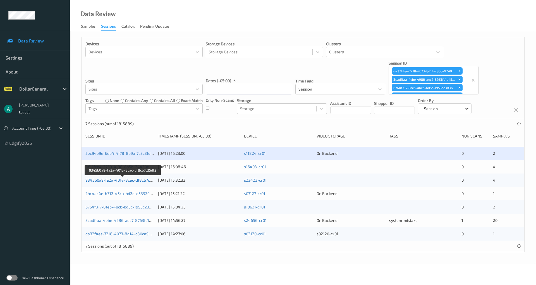
click at [133, 179] on link "9345b0a9-fa2a-401e-8cac-df8cb7c35df2" at bounding box center [122, 179] width 75 height 5
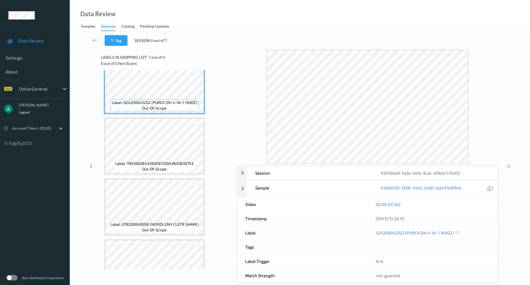
scroll to position [47, 0]
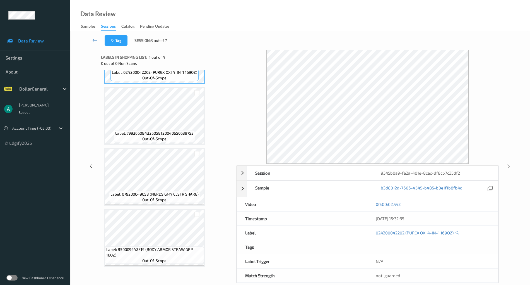
click at [161, 194] on span "Label: 079200049058 (NERDS GMY CLSTR SHARE)" at bounding box center [155, 194] width 88 height 6
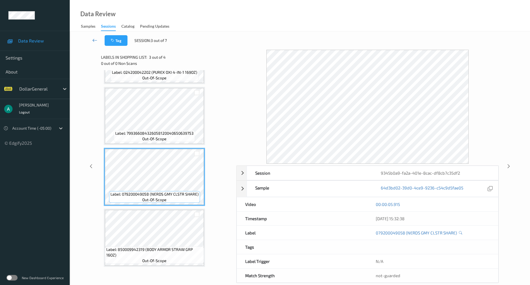
click at [95, 39] on icon at bounding box center [94, 40] width 5 height 6
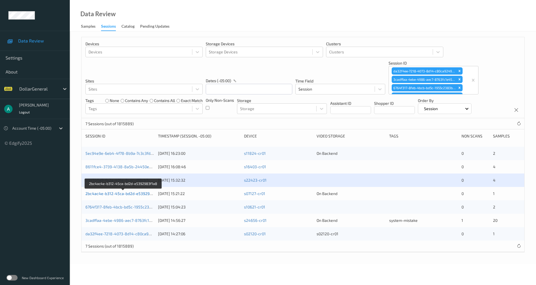
click at [128, 194] on link "2bc4ac4e-b312-45ca-bd2d-e5392983f1a8" at bounding box center [123, 193] width 77 height 5
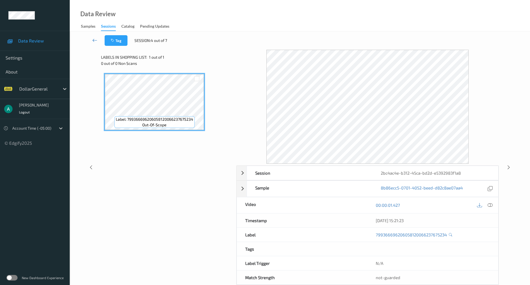
click at [97, 42] on link at bounding box center [95, 40] width 20 height 11
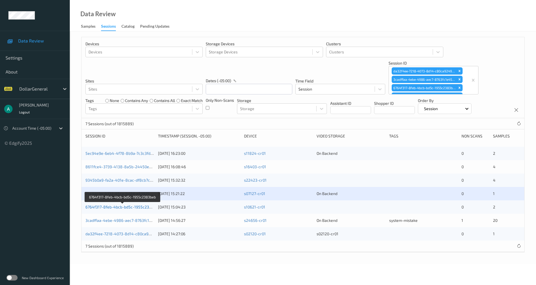
click at [125, 205] on link "6764f317-8feb-4bcb-bd5c-1955c2383beb" at bounding box center [122, 206] width 75 height 5
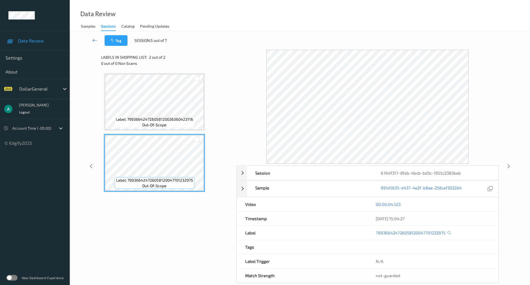
click at [94, 42] on icon at bounding box center [94, 40] width 5 height 6
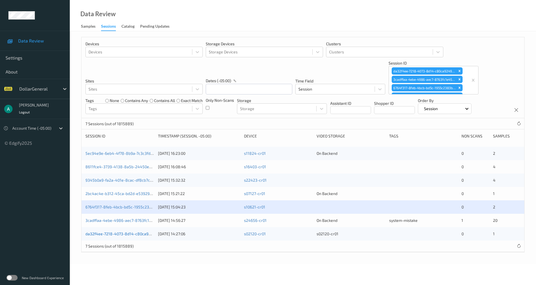
click at [129, 231] on link "da32f4ee-7218-4073-8d14-c80ca9249315" at bounding box center [123, 233] width 76 height 5
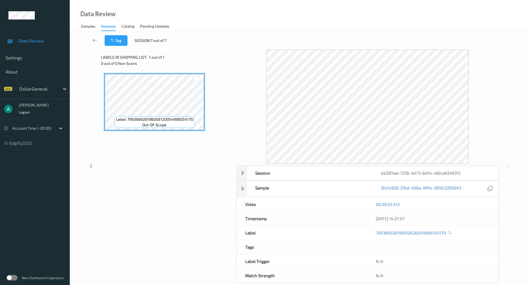
click at [94, 37] on icon at bounding box center [94, 40] width 5 height 6
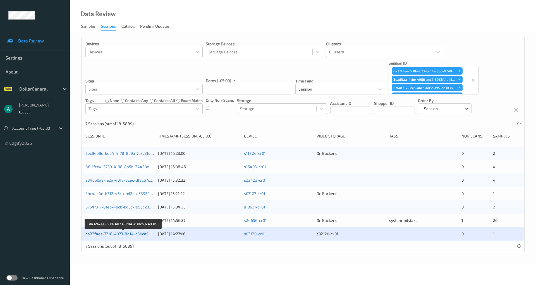
click at [136, 233] on link "da32f4ee-7218-4073-8d14-c80ca9249315" at bounding box center [123, 233] width 76 height 5
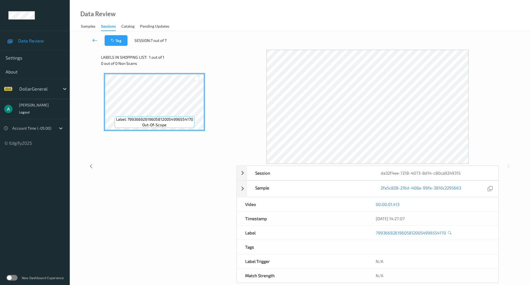
click at [93, 37] on icon at bounding box center [94, 40] width 5 height 6
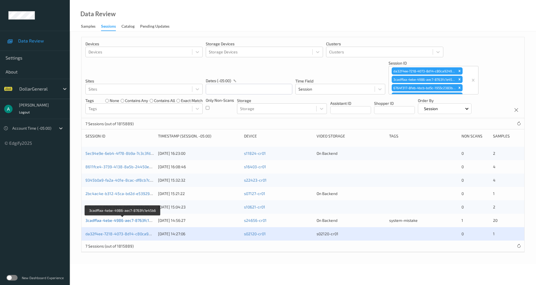
click at [129, 220] on link "3cadffaa-4ebe-4986-aec7-8763fc1e45b6" at bounding box center [122, 220] width 75 height 5
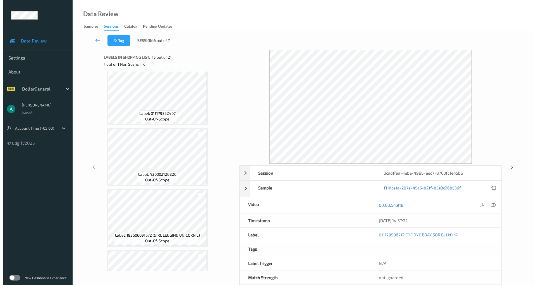
scroll to position [1042, 0]
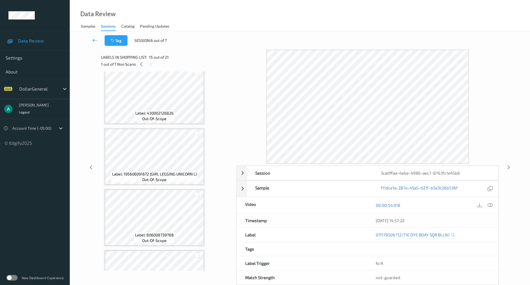
click at [91, 39] on link at bounding box center [95, 40] width 20 height 11
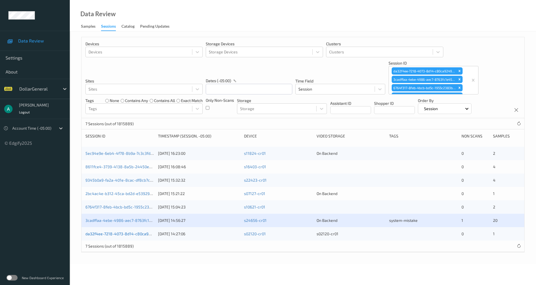
click at [112, 234] on link "da32f4ee-7218-4073-8d14-c80ca9249315" at bounding box center [123, 233] width 76 height 5
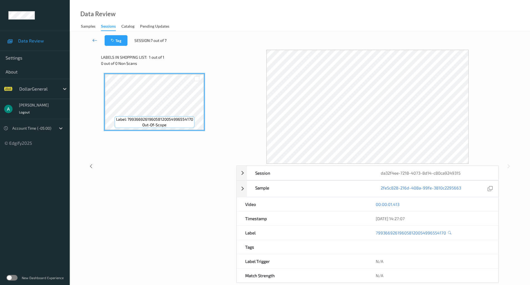
click at [94, 40] on icon at bounding box center [94, 40] width 5 height 6
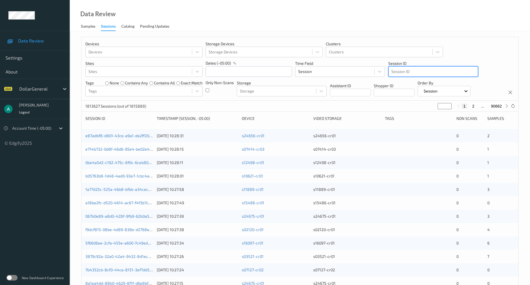
click at [402, 71] on div at bounding box center [433, 71] width 84 height 7
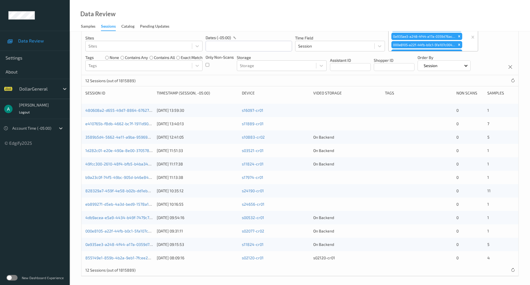
scroll to position [45, 0]
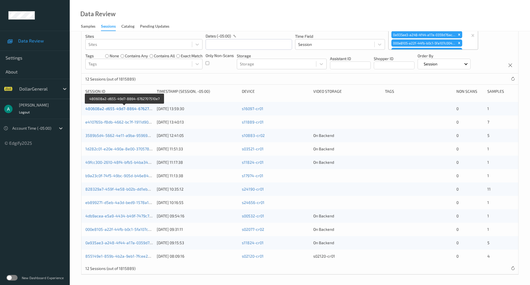
click at [128, 107] on link "480608a2-d655-49d7-8864-6762707510e7" at bounding box center [124, 108] width 78 height 5
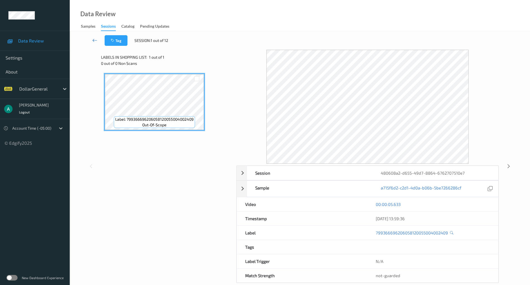
click at [95, 41] on icon at bounding box center [94, 40] width 5 height 6
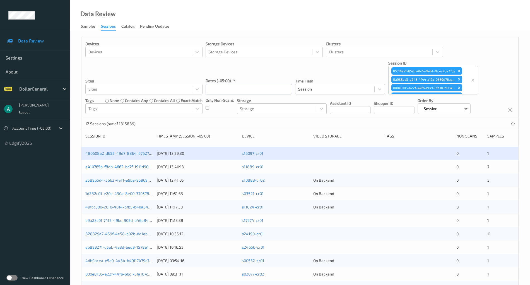
click at [122, 165] on link "e410765b-f8db-4662-bc7f-1911d90dee55" at bounding box center [122, 166] width 74 height 5
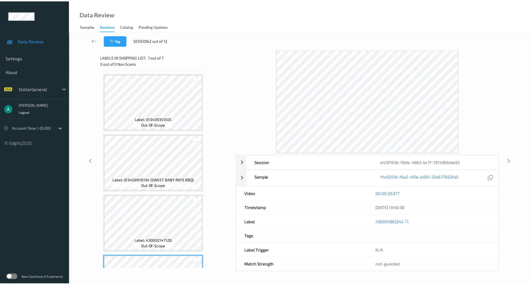
scroll to position [229, 0]
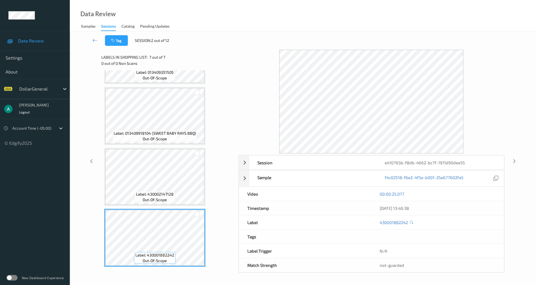
click at [161, 195] on span "Label: 430002147128" at bounding box center [155, 194] width 38 height 6
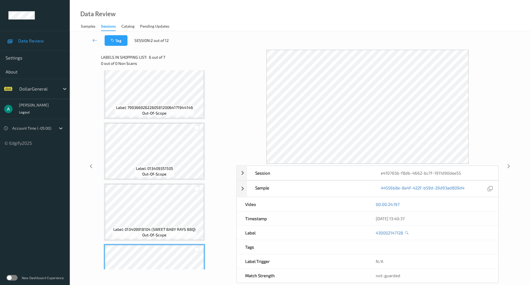
scroll to position [223, 0]
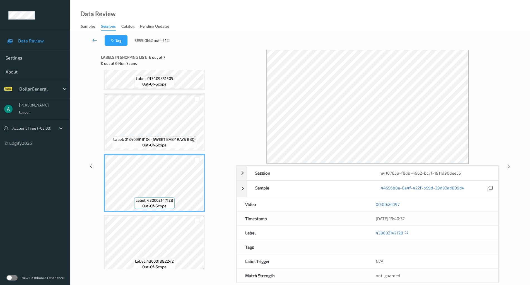
click at [92, 42] on link at bounding box center [95, 40] width 20 height 11
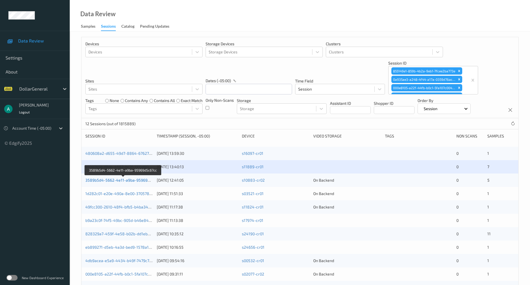
click at [126, 180] on link "3589b5d4-5662-4e11-a9ba-95969d5c67cc" at bounding box center [123, 179] width 77 height 5
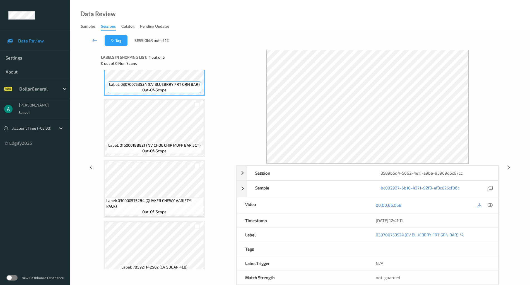
scroll to position [108, 0]
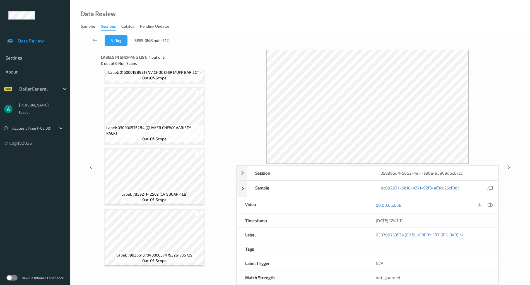
click at [171, 148] on div "Label: 785921142502 (CV SUGAR 4LB) out-of-scope" at bounding box center [154, 177] width 101 height 58
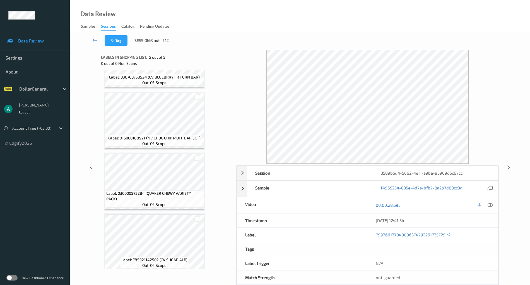
scroll to position [0, 0]
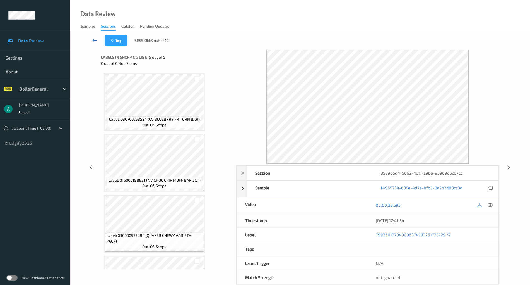
click at [95, 37] on icon at bounding box center [94, 40] width 5 height 6
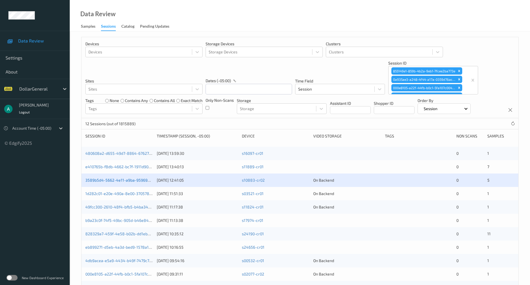
click at [122, 181] on link "3589b5d4-5662-4e11-a9ba-95969d5c67cc" at bounding box center [123, 179] width 77 height 5
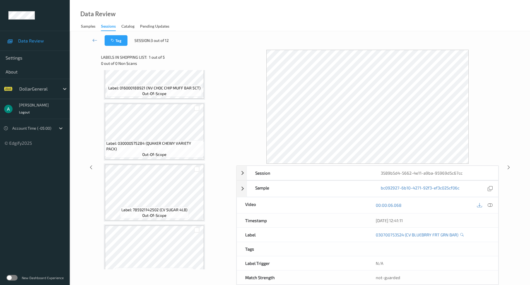
scroll to position [108, 0]
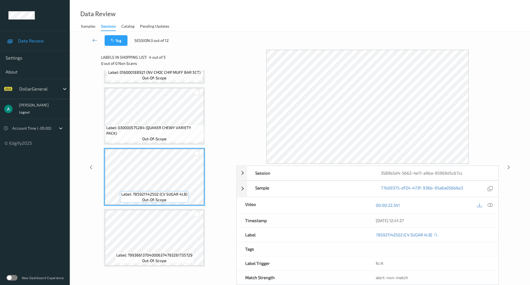
click at [95, 39] on icon at bounding box center [94, 40] width 5 height 6
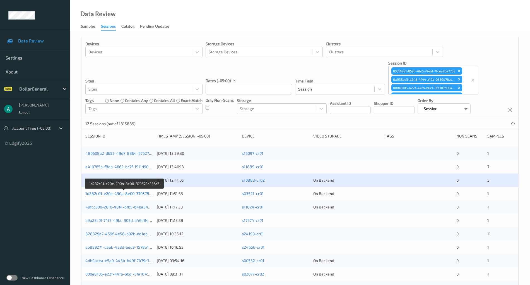
click at [129, 193] on link "1d282c01-e20e-490a-8e00-370578a256a2" at bounding box center [123, 193] width 77 height 5
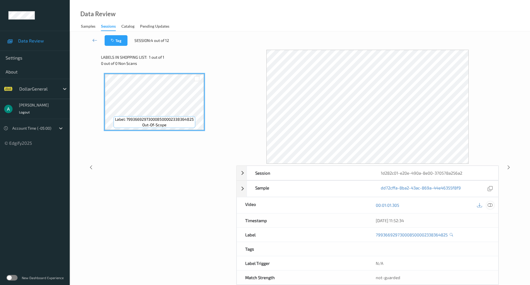
click at [490, 205] on icon at bounding box center [490, 204] width 5 height 5
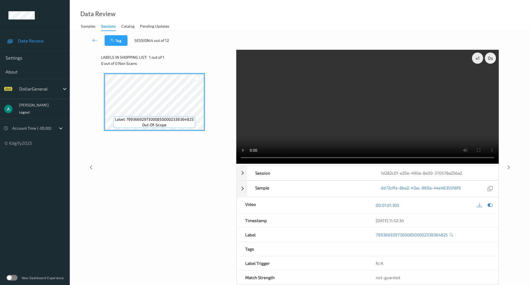
click at [358, 112] on video at bounding box center [367, 107] width 263 height 114
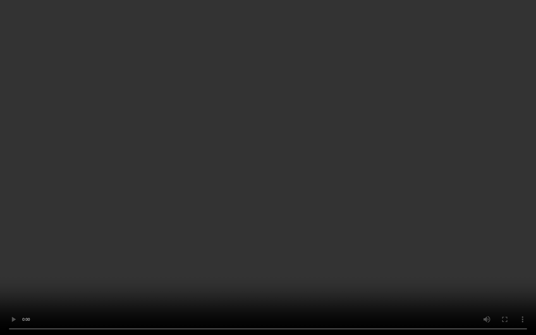
click at [357, 144] on video at bounding box center [268, 167] width 536 height 335
click at [278, 171] on video at bounding box center [268, 167] width 536 height 335
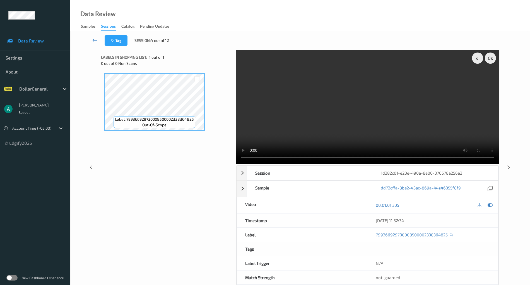
click at [92, 38] on icon at bounding box center [94, 40] width 5 height 6
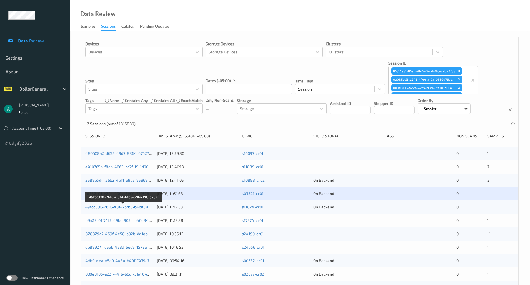
click at [132, 208] on link "49fcc300-2610-48f4-bfb5-b4ba3461b252" at bounding box center [123, 206] width 76 height 5
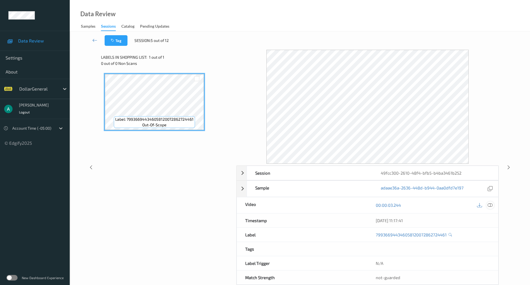
click at [492, 203] on icon at bounding box center [490, 204] width 5 height 5
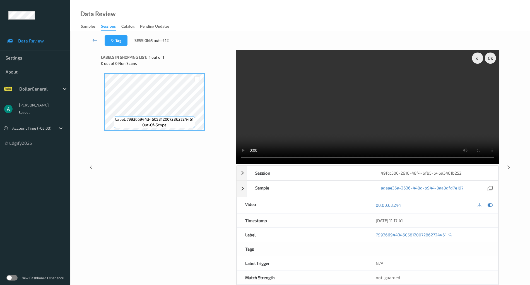
click at [343, 86] on video at bounding box center [367, 107] width 263 height 114
click at [94, 38] on icon at bounding box center [94, 40] width 5 height 6
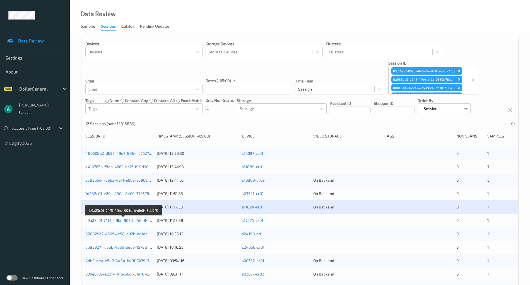
click at [136, 219] on link "b9a23c0f-74f5-49bc-905d-b46e848dd2f5" at bounding box center [123, 220] width 76 height 5
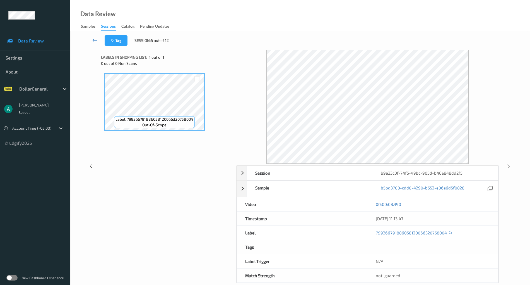
click at [93, 39] on icon at bounding box center [94, 40] width 5 height 6
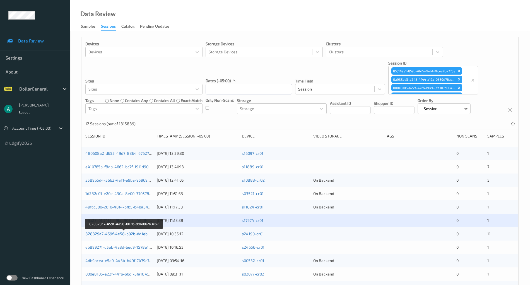
click at [139, 232] on link "828329a7-459f-4e58-b02b-dd1eb6263e67" at bounding box center [124, 233] width 78 height 5
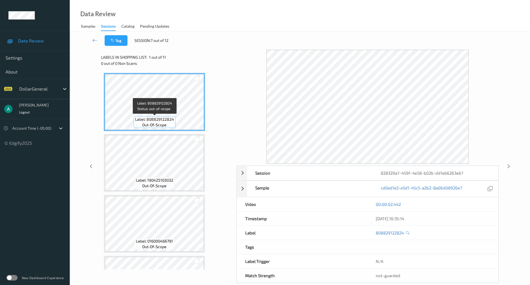
click at [160, 119] on span "Label: 808829122824" at bounding box center [154, 119] width 39 height 6
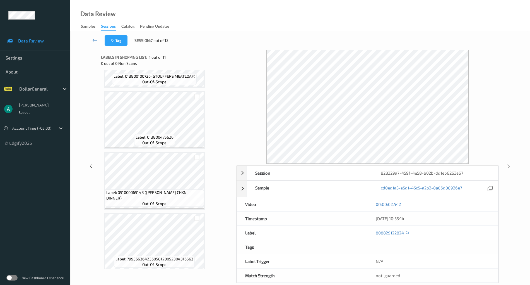
scroll to position [473, 0]
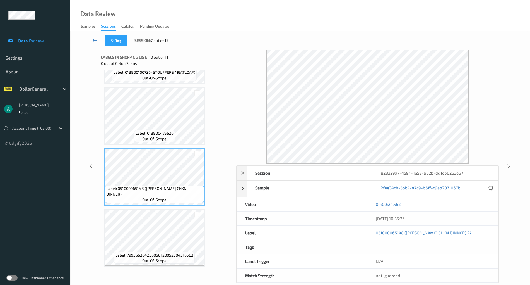
click at [167, 137] on div "Label: 013800475626 out-of-scope" at bounding box center [154, 136] width 41 height 12
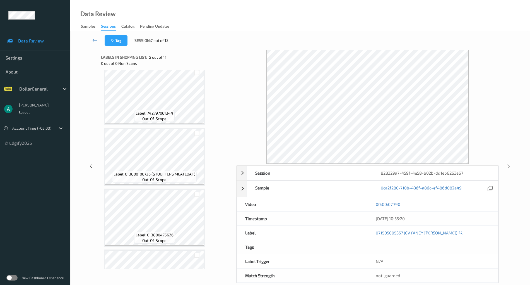
scroll to position [372, 0]
click at [95, 41] on icon at bounding box center [94, 40] width 5 height 6
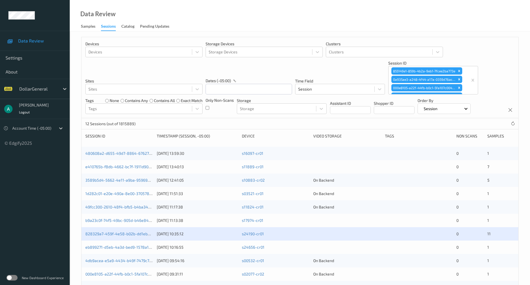
click at [129, 243] on div "eb899271-d5eb-4a3d-bed9-1578a1258872 [DATE] 10:16:55 s24656-cr01 0 1" at bounding box center [299, 246] width 437 height 13
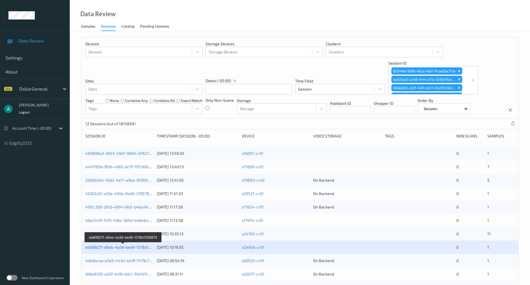
click at [126, 246] on link "eb899271-d5eb-4a3d-bed9-1578a1258872" at bounding box center [123, 246] width 77 height 5
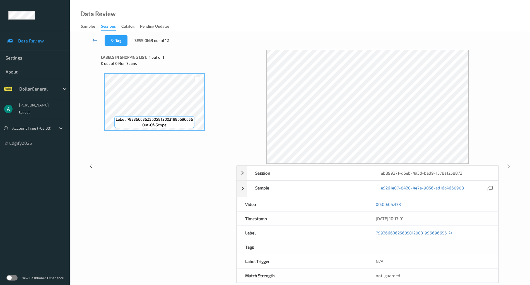
click at [96, 39] on icon at bounding box center [94, 40] width 5 height 6
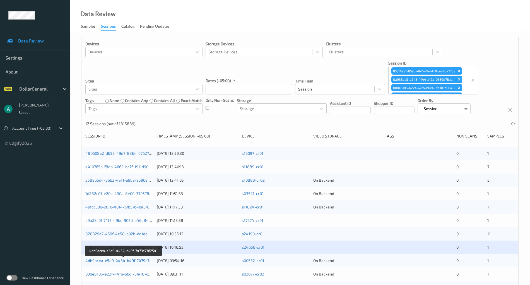
click at [137, 259] on link "4db9acea-e5a9-4434-b49f-7479c7362541" at bounding box center [123, 260] width 77 height 5
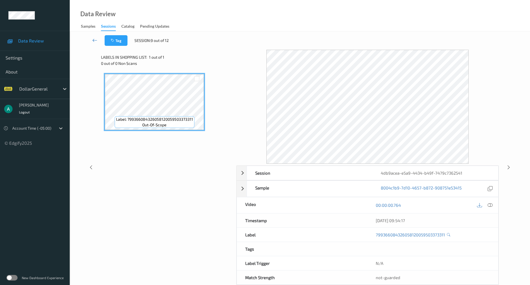
click at [92, 38] on link at bounding box center [95, 40] width 20 height 11
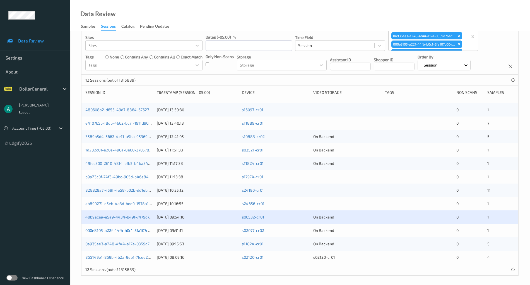
scroll to position [45, 0]
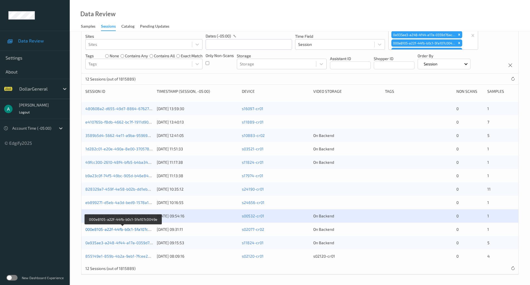
click at [133, 228] on link "000e8105-a22f-44fb-b0c1-5fa107c0049e" at bounding box center [122, 229] width 74 height 5
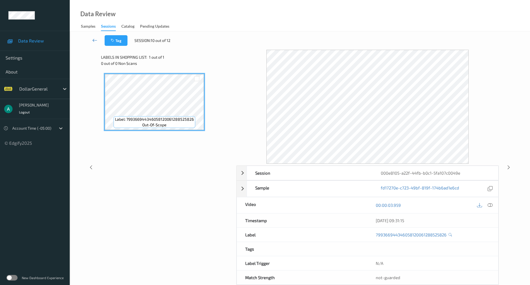
click at [95, 39] on icon at bounding box center [94, 40] width 5 height 6
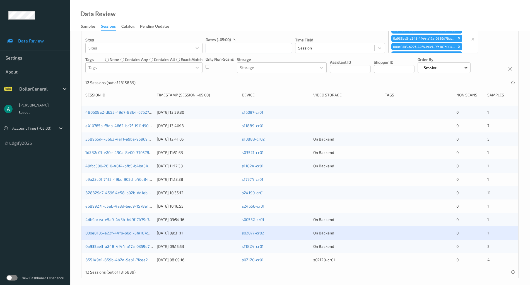
scroll to position [45, 0]
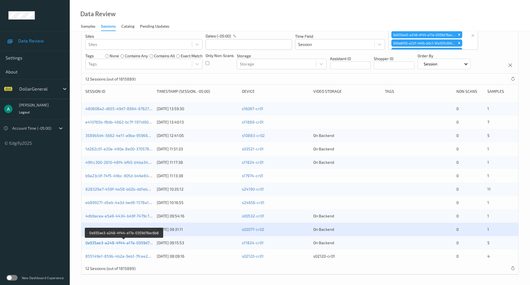
click at [139, 242] on link "0a935ae3-a248-4f44-a17a-0359d76ac6b8" at bounding box center [124, 242] width 78 height 5
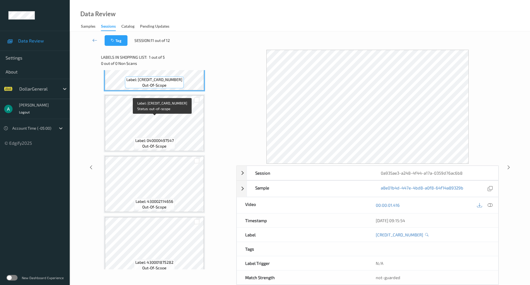
scroll to position [108, 0]
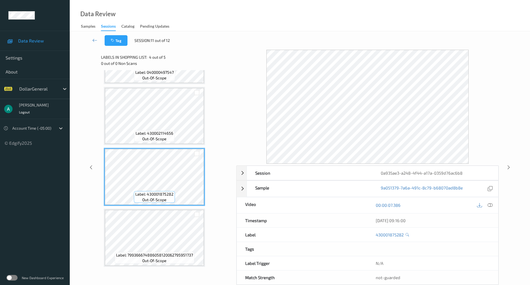
click at [166, 146] on div "Label: [CREDIT_CARD_NUMBER] out-of-scope Label: 040000497547 out-of-scope Label…" at bounding box center [167, 115] width 126 height 301
click at [171, 131] on span "Label: 430002114656" at bounding box center [155, 133] width 38 height 6
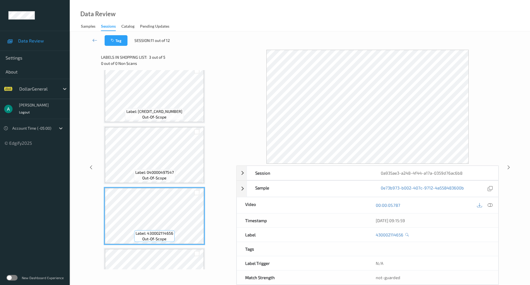
scroll to position [0, 0]
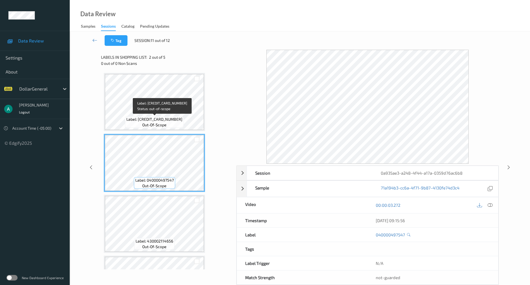
click at [171, 116] on div "Label: [CREDIT_CARD_NUMBER] out-of-scope" at bounding box center [154, 122] width 59 height 12
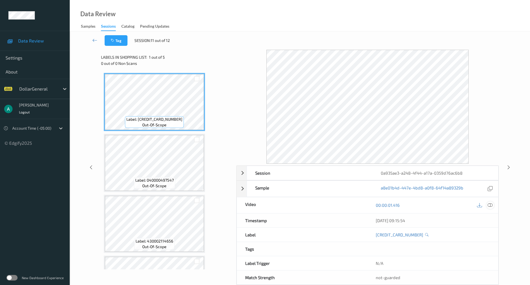
click at [493, 203] on icon at bounding box center [490, 204] width 5 height 5
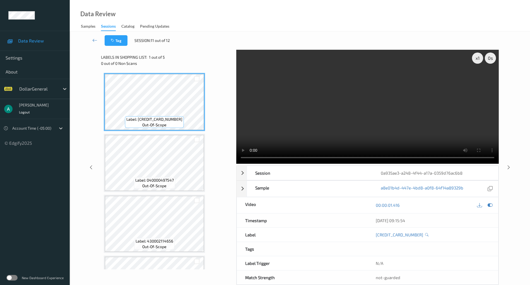
click at [345, 102] on video at bounding box center [367, 107] width 263 height 114
click at [491, 205] on icon at bounding box center [490, 204] width 5 height 5
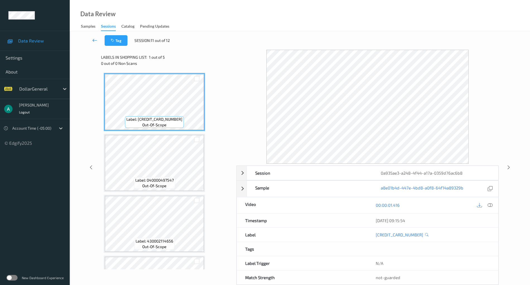
click at [96, 39] on icon at bounding box center [94, 40] width 5 height 6
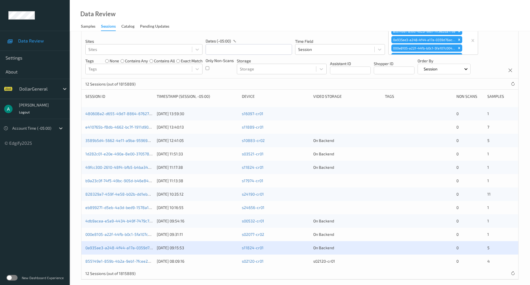
scroll to position [45, 0]
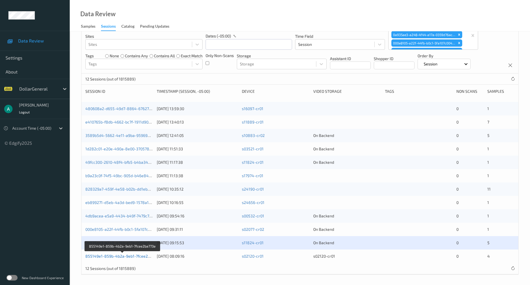
click at [138, 254] on link "855149e1-859b-4b2a-9eb1-7fcee2ba773e" at bounding box center [122, 255] width 75 height 5
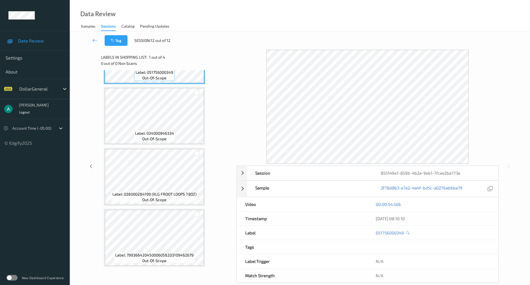
scroll to position [47, 0]
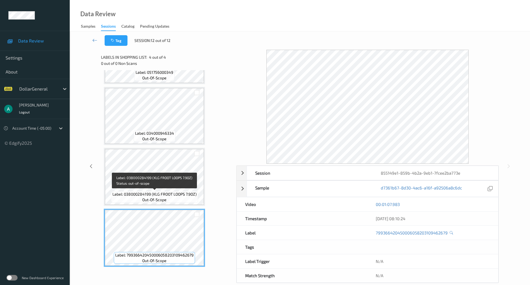
click at [186, 195] on span "Label: 038000284199 (KLG FROOT LOOPS 7.9OZ)" at bounding box center [154, 194] width 84 height 6
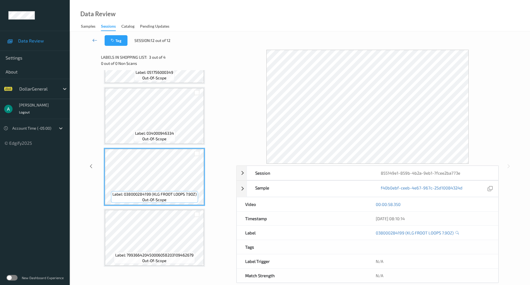
click at [97, 41] on icon at bounding box center [94, 40] width 5 height 6
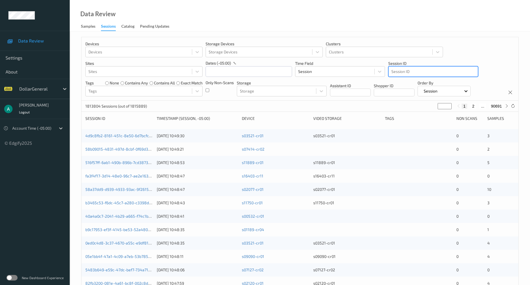
click at [414, 74] on div at bounding box center [433, 71] width 84 height 7
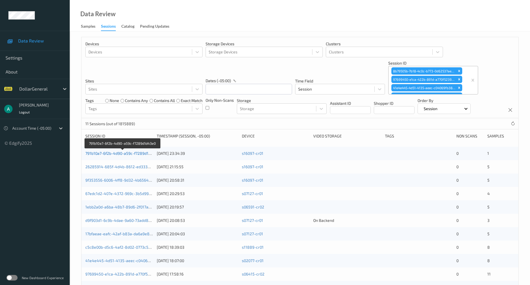
click at [111, 151] on link "791b10a7-6f2b-4d90-a59c-f7289d1d43e0" at bounding box center [122, 153] width 75 height 5
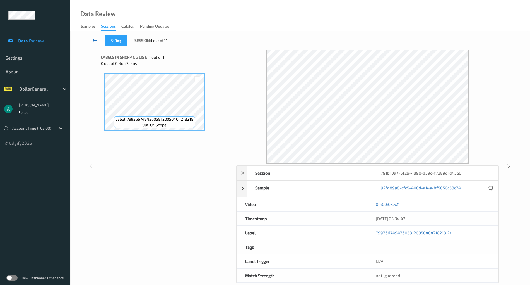
click at [94, 40] on icon at bounding box center [94, 40] width 5 height 6
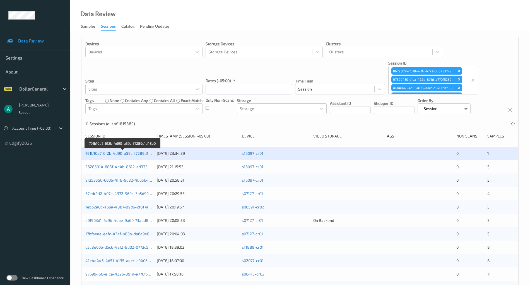
click at [134, 153] on link "791b10a7-6f2b-4d90-a59c-f7289d1d43e0" at bounding box center [122, 153] width 75 height 5
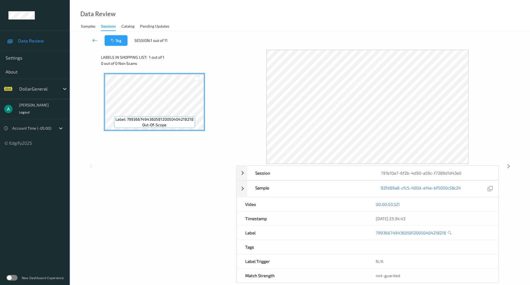
click at [93, 39] on icon at bounding box center [94, 40] width 5 height 6
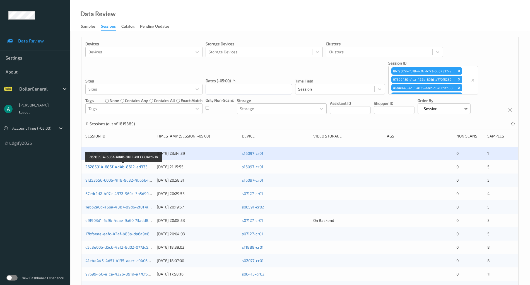
click at [138, 166] on link "26285914-685f-4d4b-8612-ed33394cd21a" at bounding box center [123, 166] width 77 height 5
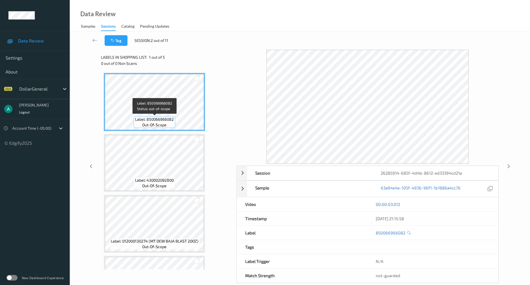
click at [159, 121] on span "Label: 850066966082" at bounding box center [154, 119] width 39 height 6
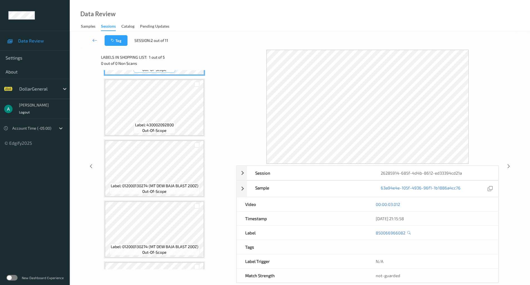
scroll to position [108, 0]
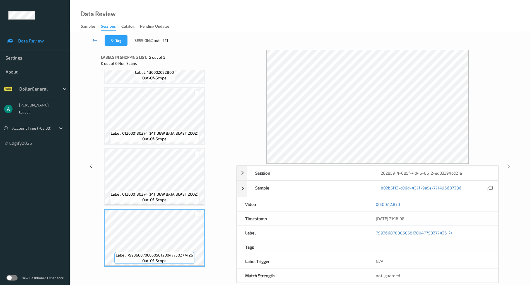
click at [95, 39] on icon at bounding box center [94, 40] width 5 height 6
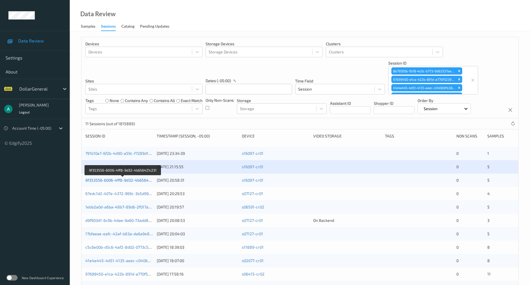
click at [128, 179] on link "9f353556-6006-4ff8-9d32-4b656421c231" at bounding box center [122, 179] width 75 height 5
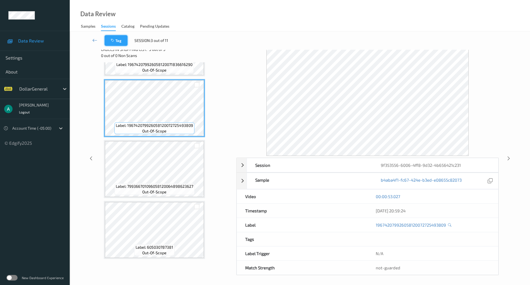
scroll to position [8, 0]
click at [93, 41] on icon at bounding box center [94, 40] width 5 height 6
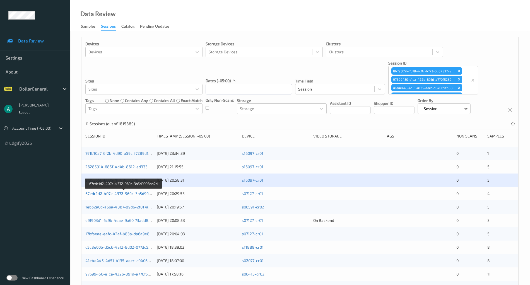
click at [125, 193] on link "67edc1d2-407e-4372-969c-3b5d9998aa2d" at bounding box center [123, 193] width 77 height 5
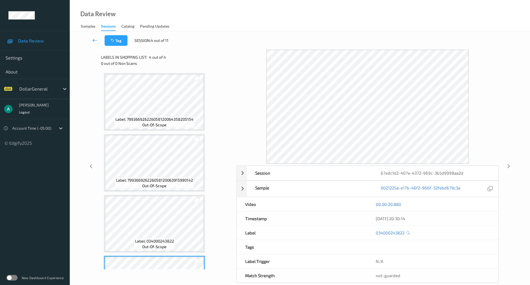
click at [96, 41] on icon at bounding box center [94, 40] width 5 height 6
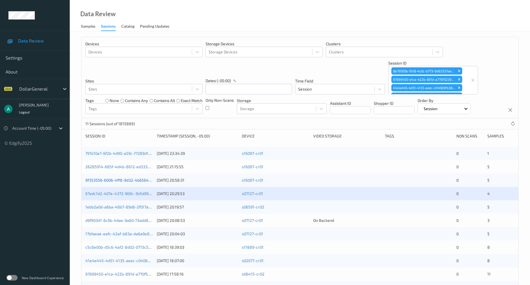
click at [131, 179] on link "9f353556-6006-4ff8-9d32-4b656421c231" at bounding box center [122, 179] width 75 height 5
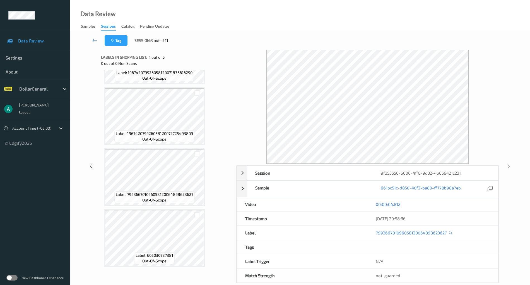
scroll to position [108, 0]
click at [158, 139] on span "out-of-scope" at bounding box center [154, 139] width 24 height 6
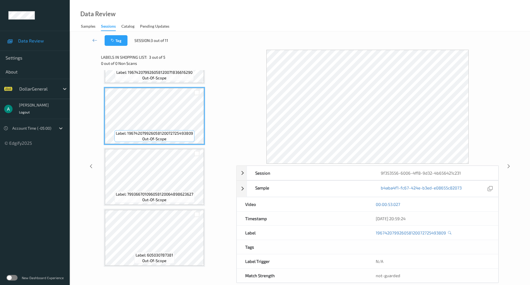
click at [162, 207] on div "Label: 799366701096058120064898623627 out-of-scope Label: 196742079926058120071…" at bounding box center [167, 115] width 126 height 301
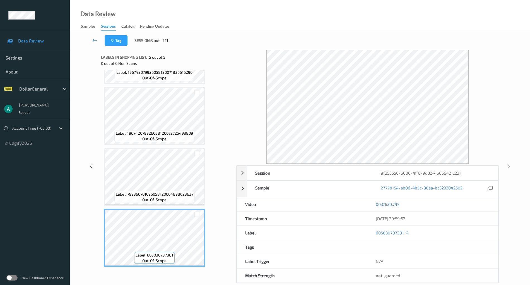
click at [98, 41] on link at bounding box center [95, 40] width 20 height 11
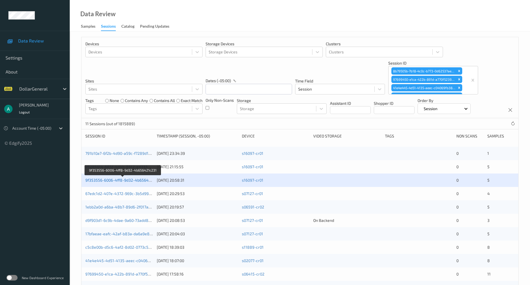
click at [133, 181] on link "9f353556-6006-4ff8-9d32-4b656421c231" at bounding box center [122, 179] width 75 height 5
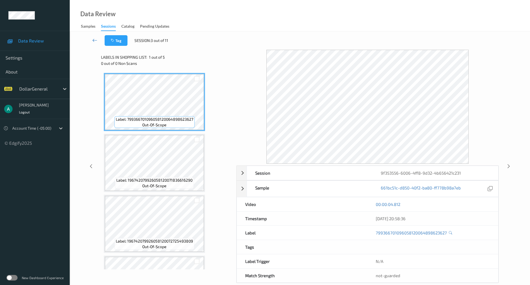
click at [95, 40] on icon at bounding box center [94, 40] width 5 height 6
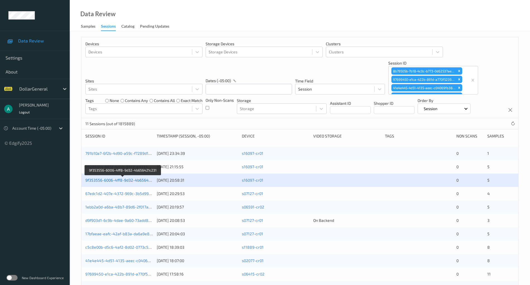
click at [134, 179] on link "9f353556-6006-4ff8-9d32-4b656421c231" at bounding box center [122, 179] width 75 height 5
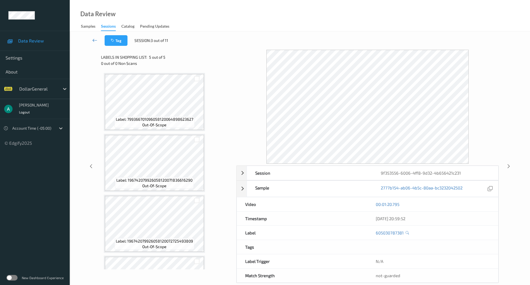
click at [93, 39] on icon at bounding box center [94, 40] width 5 height 6
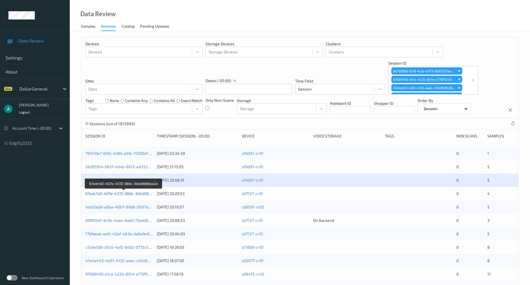
click at [136, 191] on link "67edc1d2-407e-4372-969c-3b5d9998aa2d" at bounding box center [123, 193] width 77 height 5
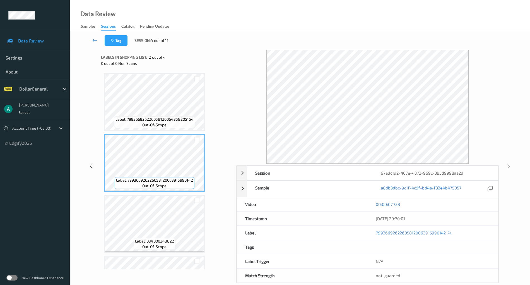
click at [94, 39] on icon at bounding box center [94, 40] width 5 height 6
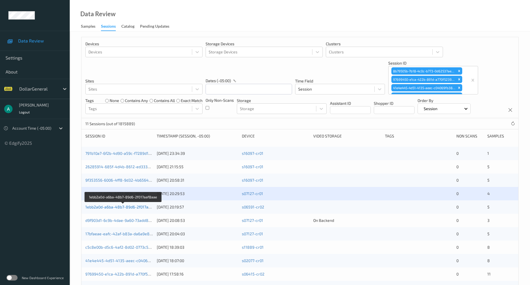
click at [129, 206] on link "1ebb2a0d-a6ba-48b7-89d6-2f017aaf8aae" at bounding box center [123, 206] width 76 height 5
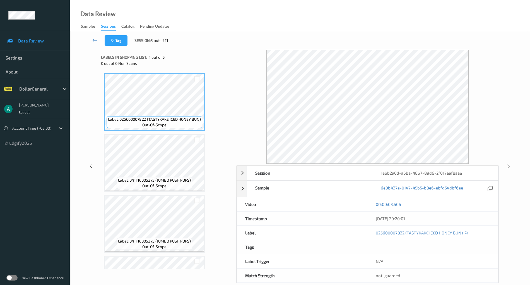
scroll to position [108, 0]
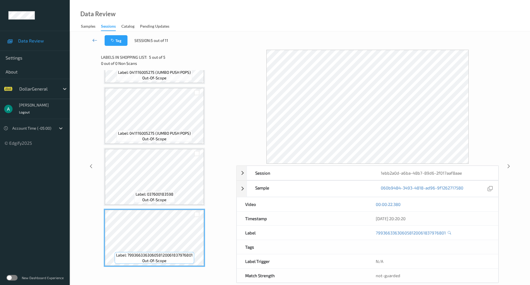
click at [95, 41] on icon at bounding box center [94, 40] width 5 height 6
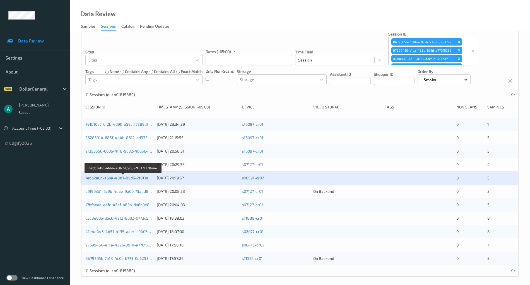
scroll to position [31, 0]
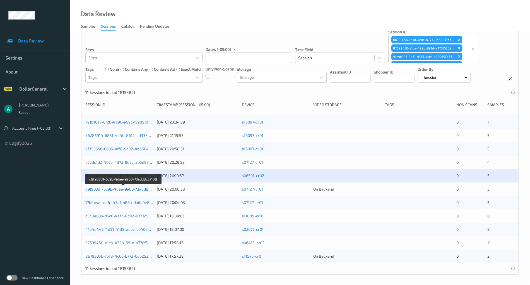
click at [125, 189] on link "d9f903d1-6c9b-4dae-9a60-73add8c37108" at bounding box center [123, 188] width 76 height 5
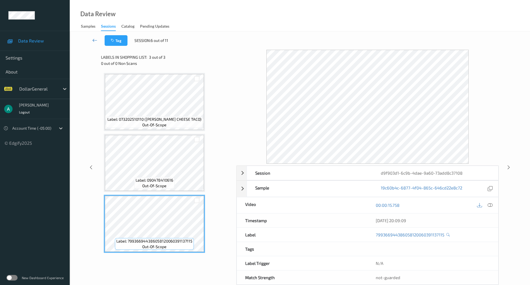
click at [94, 39] on icon at bounding box center [94, 40] width 5 height 6
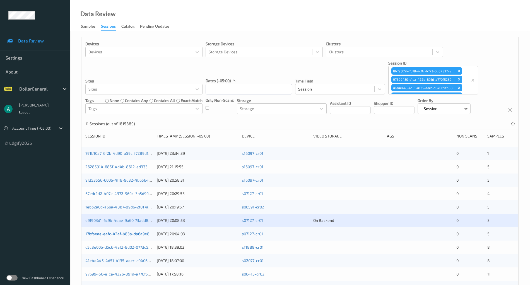
click at [132, 232] on link "17bfaeae-eafc-42af-b83a-da6a9e80e551" at bounding box center [122, 233] width 75 height 5
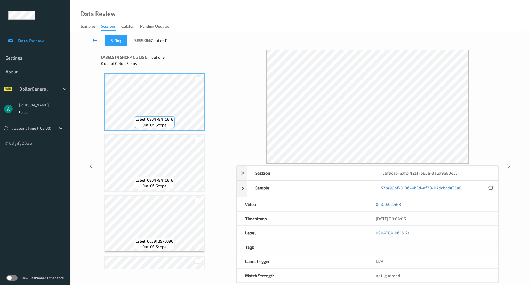
scroll to position [108, 0]
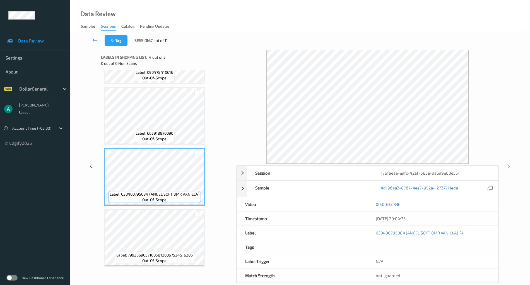
click at [94, 39] on icon at bounding box center [94, 40] width 5 height 6
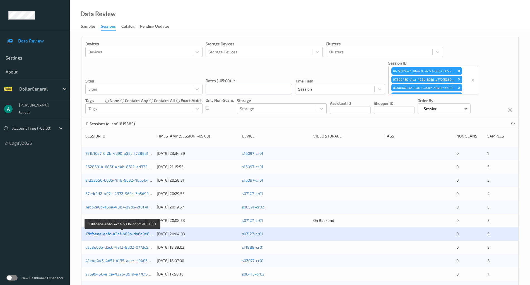
click at [124, 235] on link "17bfaeae-eafc-42af-b83a-da6a9e80e551" at bounding box center [122, 233] width 75 height 5
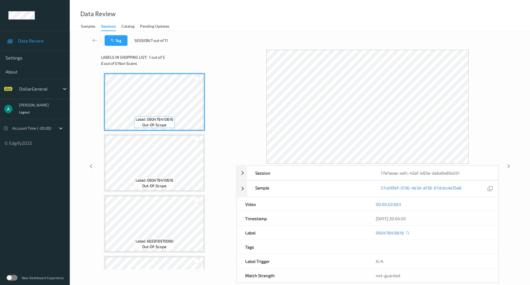
scroll to position [108, 0]
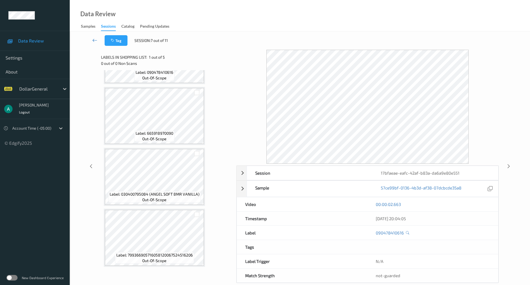
click at [95, 43] on link at bounding box center [95, 40] width 20 height 11
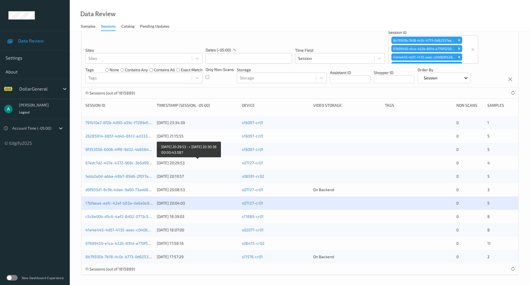
scroll to position [31, 0]
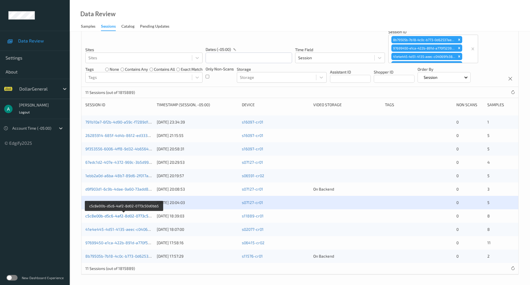
click at [124, 217] on link "c5c8e00b-d5c6-4af2-8d02-0773c50d0bb5" at bounding box center [123, 215] width 76 height 5
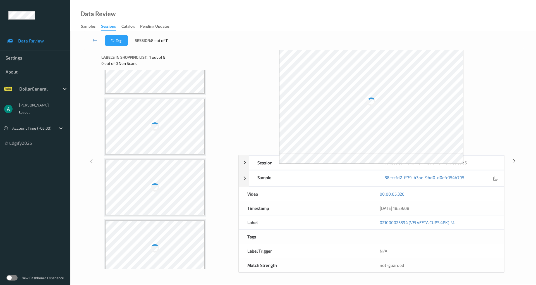
scroll to position [293, 0]
click at [164, 237] on div at bounding box center [154, 237] width 99 height 56
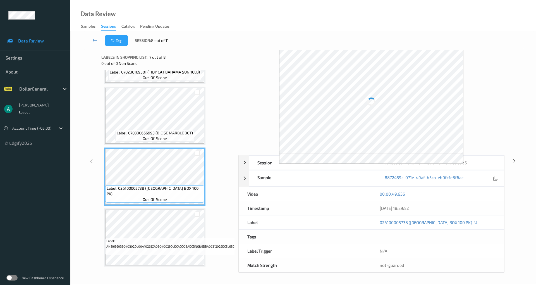
click at [98, 43] on link at bounding box center [95, 40] width 20 height 11
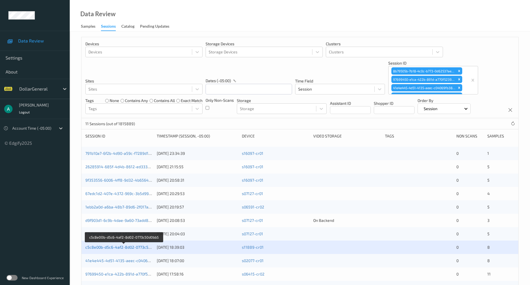
click at [133, 246] on link "c5c8e00b-d5c6-4af2-8d02-0773c50d0bb5" at bounding box center [123, 246] width 76 height 5
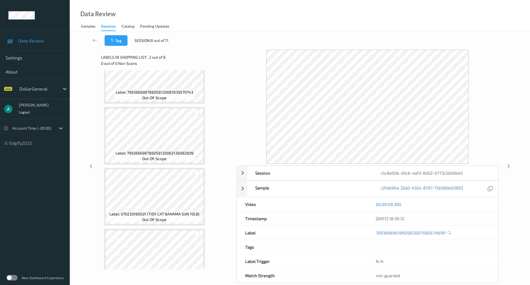
click at [179, 156] on div "Label: 799366698786058120063138092809 out-of-scope" at bounding box center [154, 156] width 81 height 12
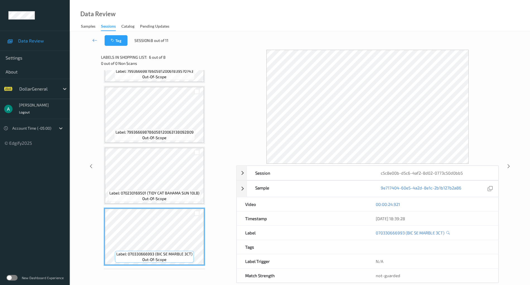
scroll to position [144, 0]
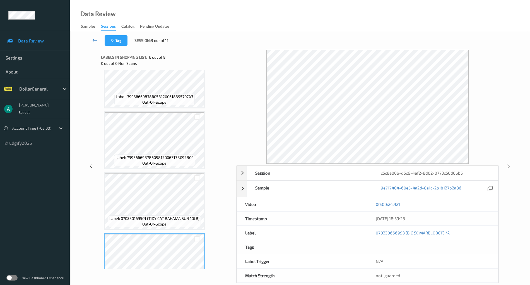
click at [97, 37] on icon at bounding box center [94, 40] width 5 height 6
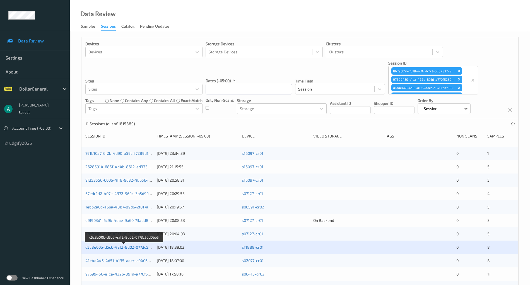
click at [136, 249] on link "c5c8e00b-d5c6-4af2-8d02-0773c50d0bb5" at bounding box center [123, 246] width 76 height 5
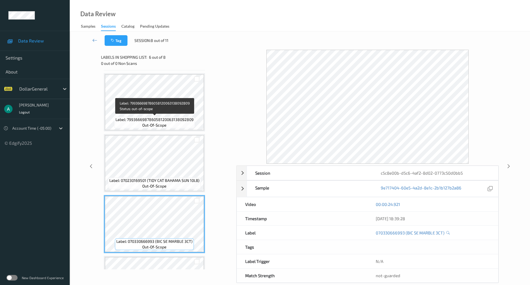
scroll to position [181, 0]
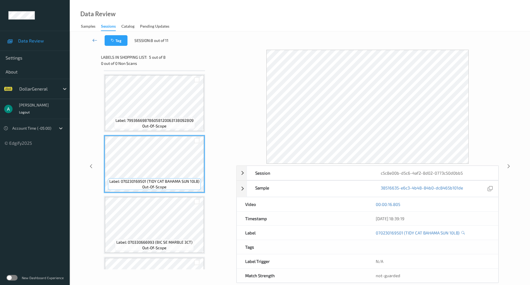
click at [93, 40] on icon at bounding box center [94, 40] width 5 height 6
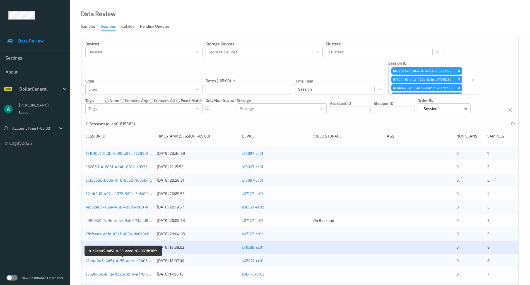
click at [136, 260] on link "41e4e445-4d51-4135-aeec-c04069fb38fa" at bounding box center [123, 260] width 76 height 5
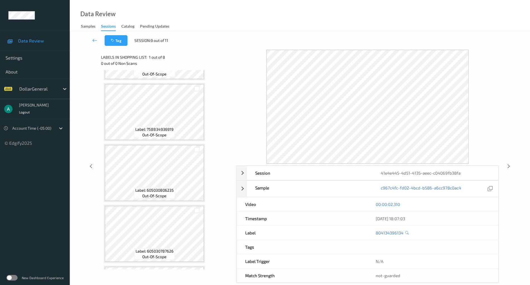
click at [176, 140] on div "Label: 758834936919 out-of-scope" at bounding box center [154, 112] width 101 height 58
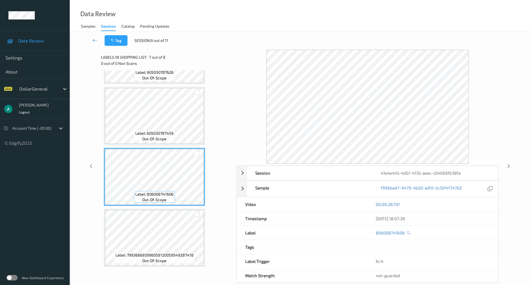
click at [161, 195] on span "Label: 806008741606" at bounding box center [154, 194] width 38 height 6
click at [97, 35] on link at bounding box center [95, 40] width 20 height 11
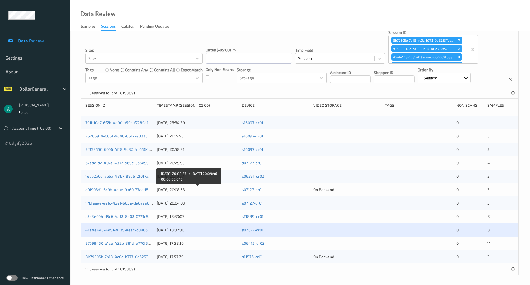
scroll to position [31, 0]
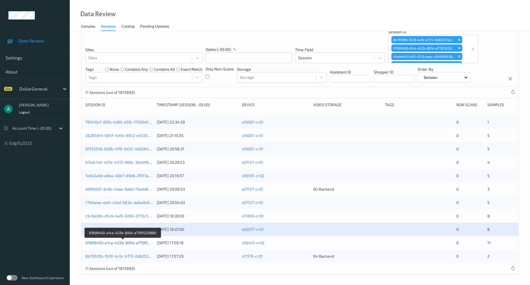
click at [133, 243] on link "97699450-e1ca-422b-891d-a770f5239861" at bounding box center [123, 242] width 76 height 5
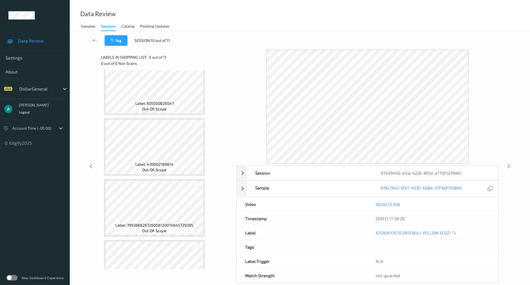
scroll to position [473, 0]
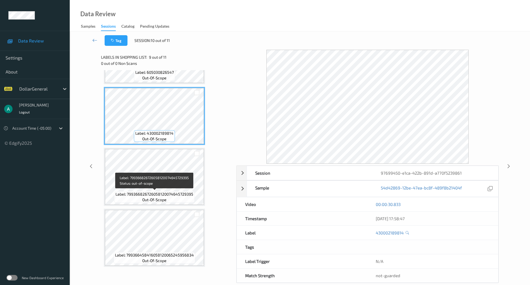
click at [169, 197] on div "Label: 799366826726058120074645729395 out-of-scope" at bounding box center [154, 197] width 81 height 12
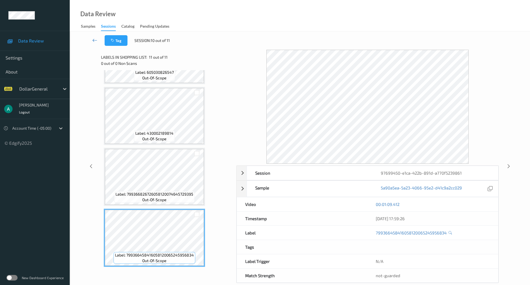
click at [98, 40] on link at bounding box center [95, 40] width 20 height 11
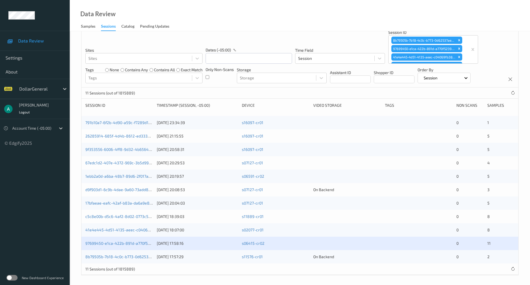
scroll to position [31, 0]
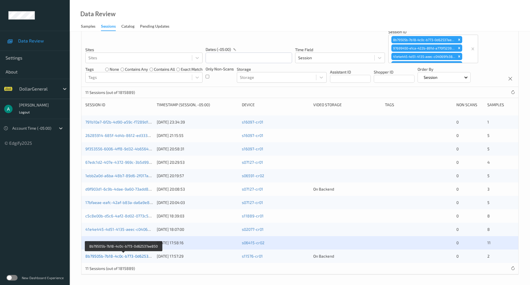
click at [137, 255] on link "8b79505b-7b18-4c0c-b773-0d62537ae850" at bounding box center [123, 255] width 76 height 5
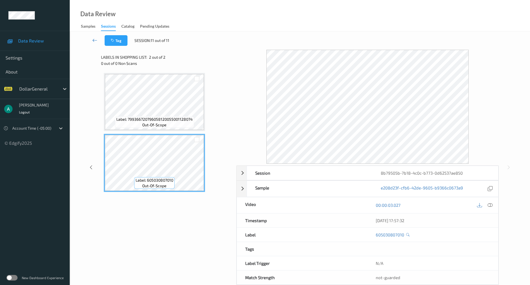
click at [92, 41] on link at bounding box center [95, 40] width 20 height 11
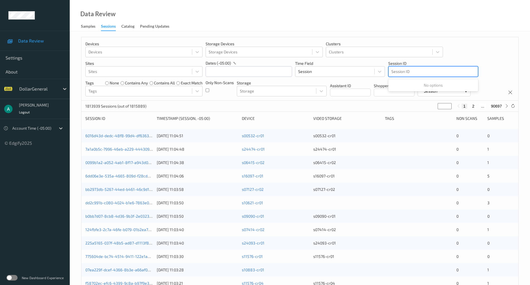
drag, startPoint x: 439, startPoint y: 71, endPoint x: 447, endPoint y: 72, distance: 8.7
click at [447, 72] on div at bounding box center [433, 71] width 84 height 7
click at [414, 75] on div at bounding box center [433, 71] width 84 height 7
drag, startPoint x: 400, startPoint y: 70, endPoint x: 417, endPoint y: 69, distance: 17.9
click at [417, 69] on div at bounding box center [433, 71] width 84 height 7
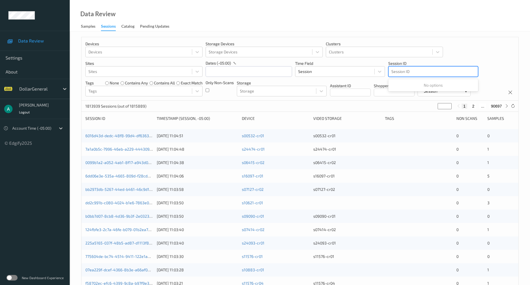
click at [404, 71] on div at bounding box center [433, 71] width 84 height 7
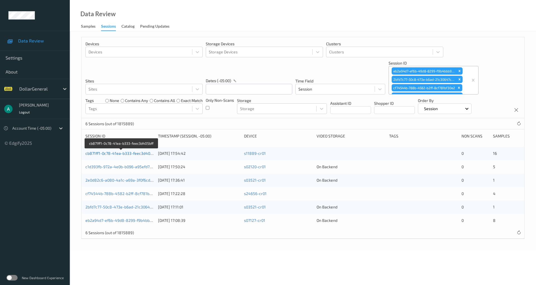
click at [136, 154] on link "cb871ff1-0c78-41ea-b333-feec3d405bff" at bounding box center [121, 153] width 72 height 5
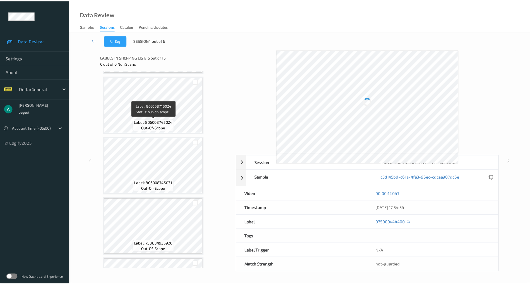
scroll to position [297, 0]
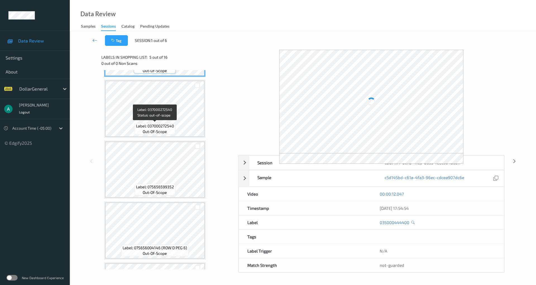
click at [167, 128] on span "Label: 037000272540" at bounding box center [155, 126] width 38 height 6
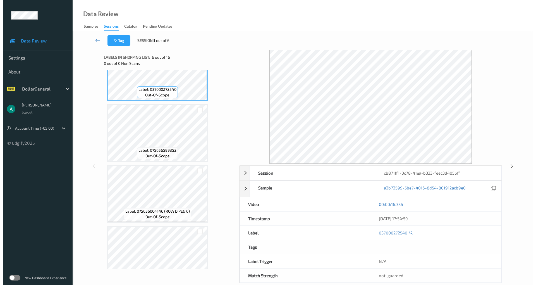
scroll to position [335, 0]
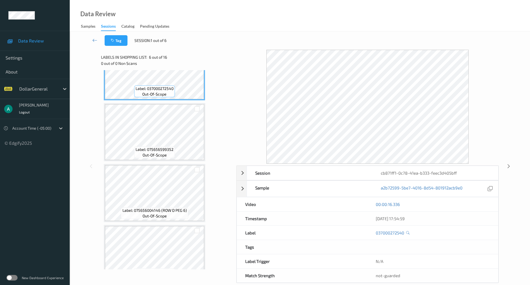
click at [160, 157] on span "out-of-scope" at bounding box center [155, 155] width 24 height 6
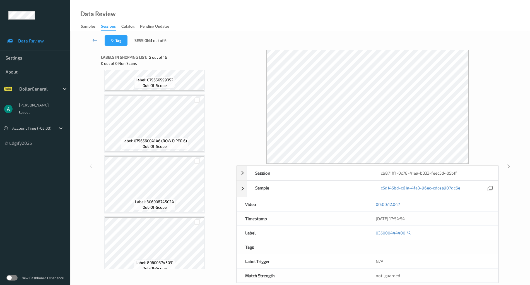
scroll to position [409, 0]
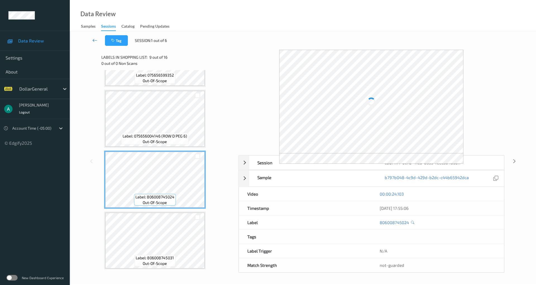
click at [98, 41] on link at bounding box center [95, 40] width 20 height 11
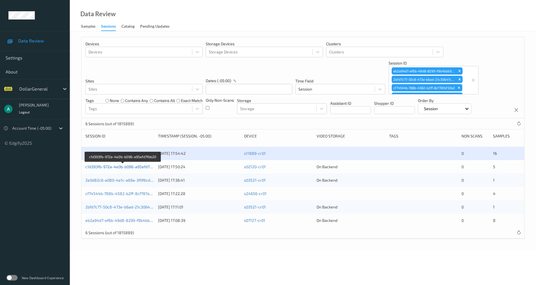
click at [134, 164] on link "c1d393fb-972a-4e0b-b096-a95efd7fbb20" at bounding box center [122, 166] width 75 height 5
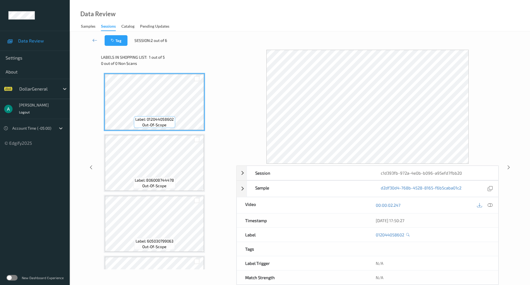
scroll to position [108, 0]
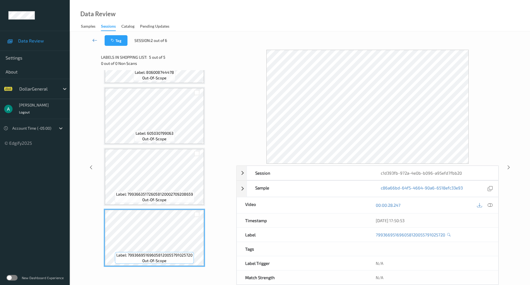
click at [98, 43] on link at bounding box center [95, 40] width 20 height 11
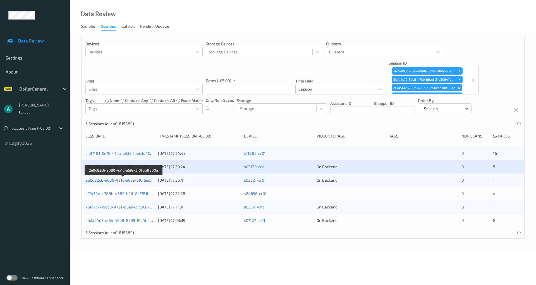
click at [132, 179] on link "2e0d82c6-a080-4a1c-a69a-3f0f6cdf800a" at bounding box center [122, 179] width 75 height 5
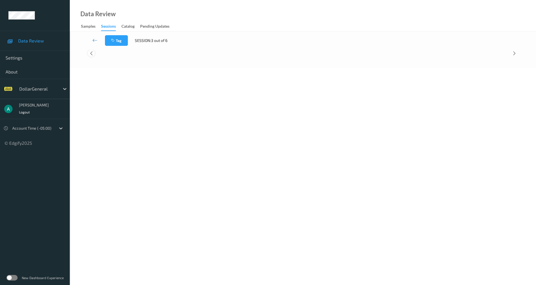
click at [92, 51] on icon at bounding box center [91, 53] width 5 height 5
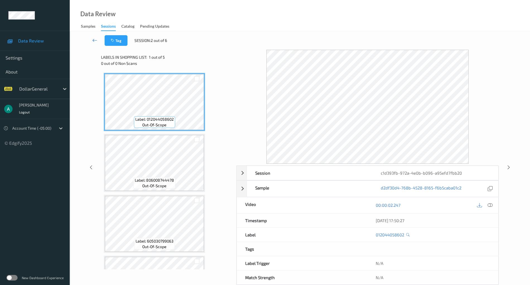
click at [96, 45] on link at bounding box center [95, 40] width 20 height 11
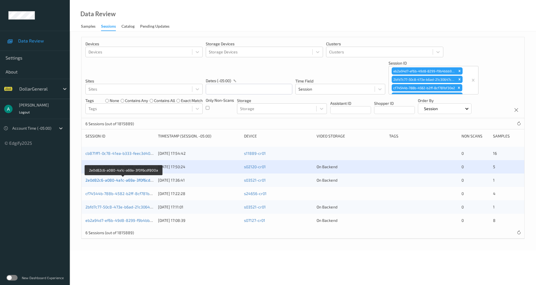
click at [136, 181] on link "2e0d82c6-a080-4a1c-a69a-3f0f6cdf800a" at bounding box center [122, 179] width 75 height 5
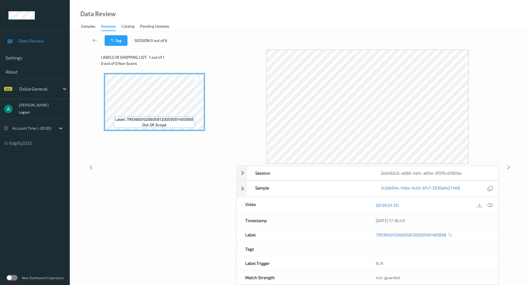
click at [92, 39] on icon at bounding box center [94, 40] width 5 height 6
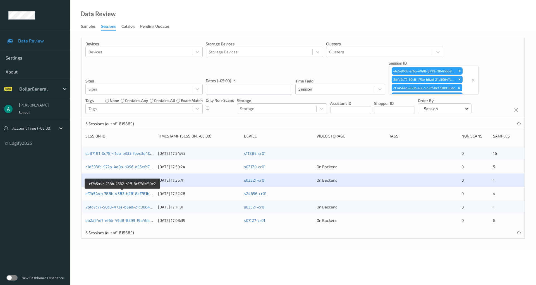
click at [128, 191] on link "cf74544b-788b-4582-b2ff-8cf781bf30e2" at bounding box center [122, 193] width 74 height 5
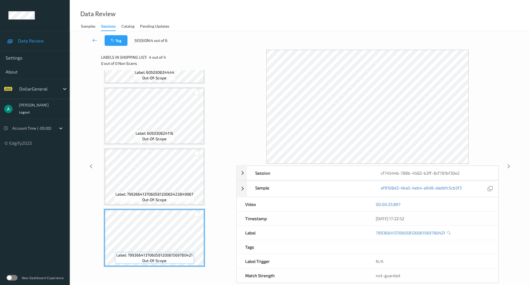
click at [94, 43] on link at bounding box center [95, 40] width 20 height 11
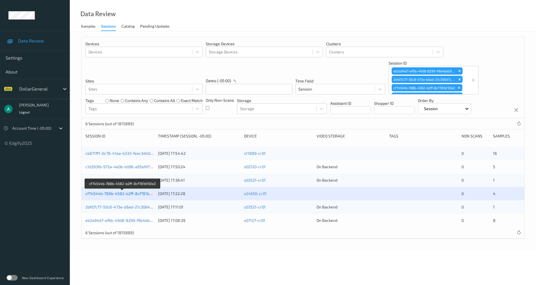
click at [126, 193] on link "cf74544b-788b-4582-b2ff-8cf781bf30e2" at bounding box center [122, 193] width 74 height 5
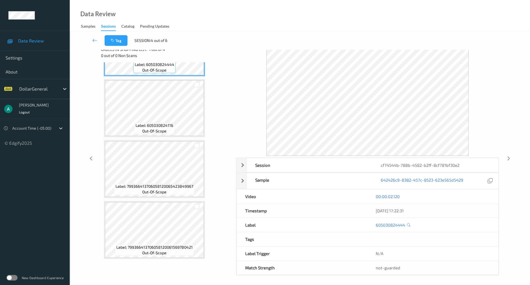
scroll to position [8, 0]
click at [93, 40] on icon at bounding box center [94, 40] width 5 height 6
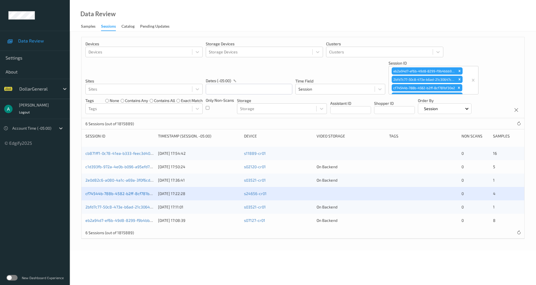
click at [141, 191] on link "cf74544b-788b-4582-b2ff-8cf781bf30e2" at bounding box center [122, 193] width 74 height 5
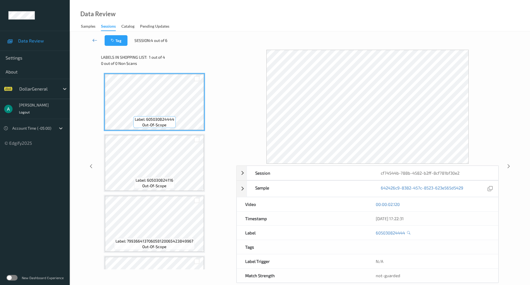
click at [94, 38] on icon at bounding box center [94, 40] width 5 height 6
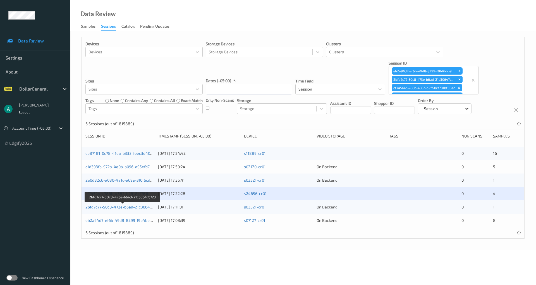
click at [129, 204] on link "2bfd7c77-50c8-473e-b6ad-21c30647c723" at bounding box center [122, 206] width 75 height 5
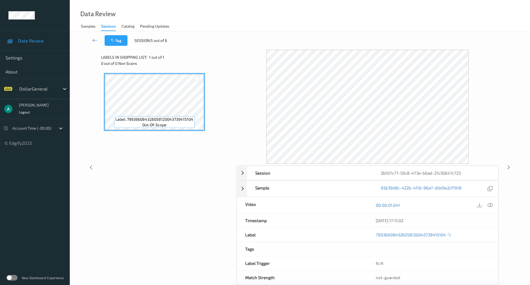
click at [96, 41] on icon at bounding box center [94, 40] width 5 height 6
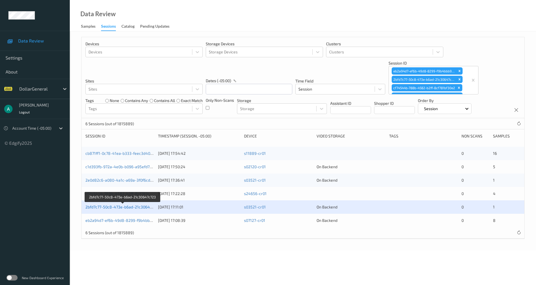
click at [138, 206] on link "2bfd7c77-50c8-473e-b6ad-21c30647c723" at bounding box center [122, 206] width 75 height 5
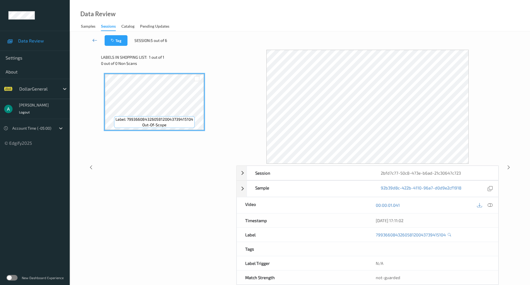
click at [93, 39] on icon at bounding box center [94, 40] width 5 height 6
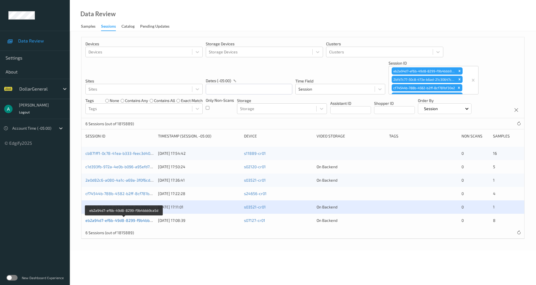
click at [141, 218] on link "eb2a94d7-ef6b-49d8-8299-f9b4bbb9ca5d" at bounding box center [123, 220] width 77 height 5
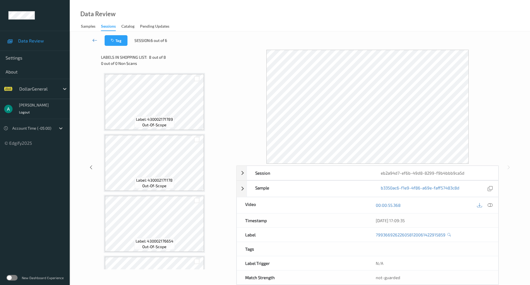
click at [94, 40] on icon at bounding box center [94, 40] width 5 height 6
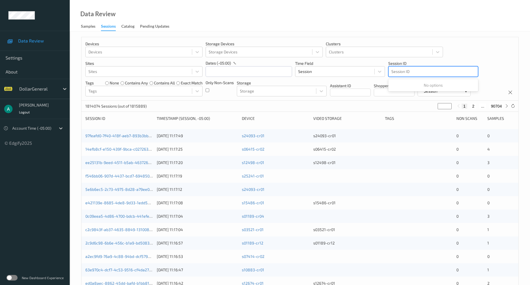
click at [406, 73] on div at bounding box center [433, 71] width 84 height 7
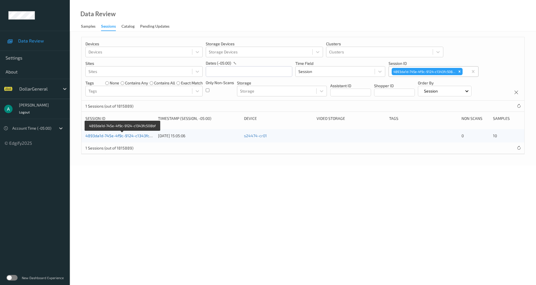
click at [129, 135] on link "4893da1d-745e-4f9c-9124-c1343fc508bf" at bounding box center [122, 135] width 75 height 5
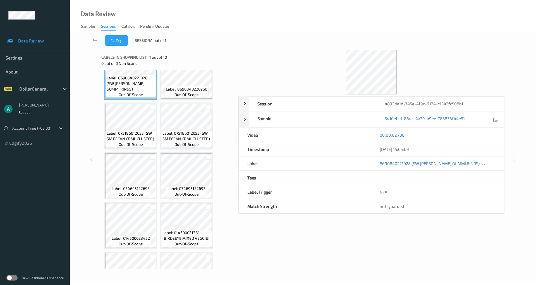
scroll to position [52, 0]
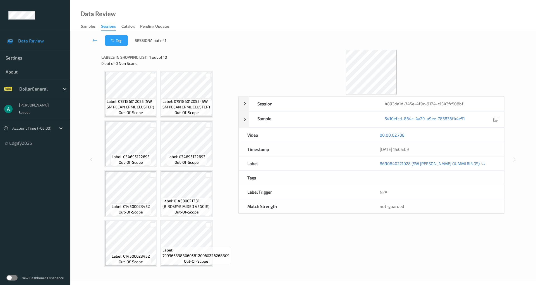
click at [149, 119] on div "Label: 8690840221028 (SW [PERSON_NAME] GUMMI RINGS) out-of-scope Label: 8690840…" at bounding box center [168, 144] width 128 height 246
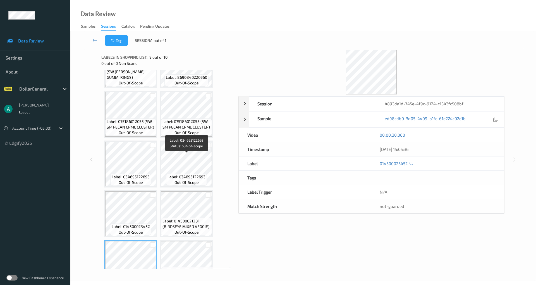
scroll to position [0, 0]
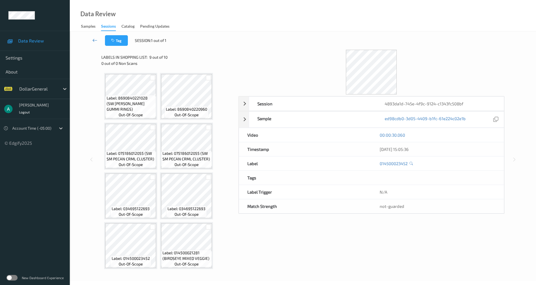
click at [98, 41] on link at bounding box center [95, 40] width 20 height 11
